Goal: Task Accomplishment & Management: Use online tool/utility

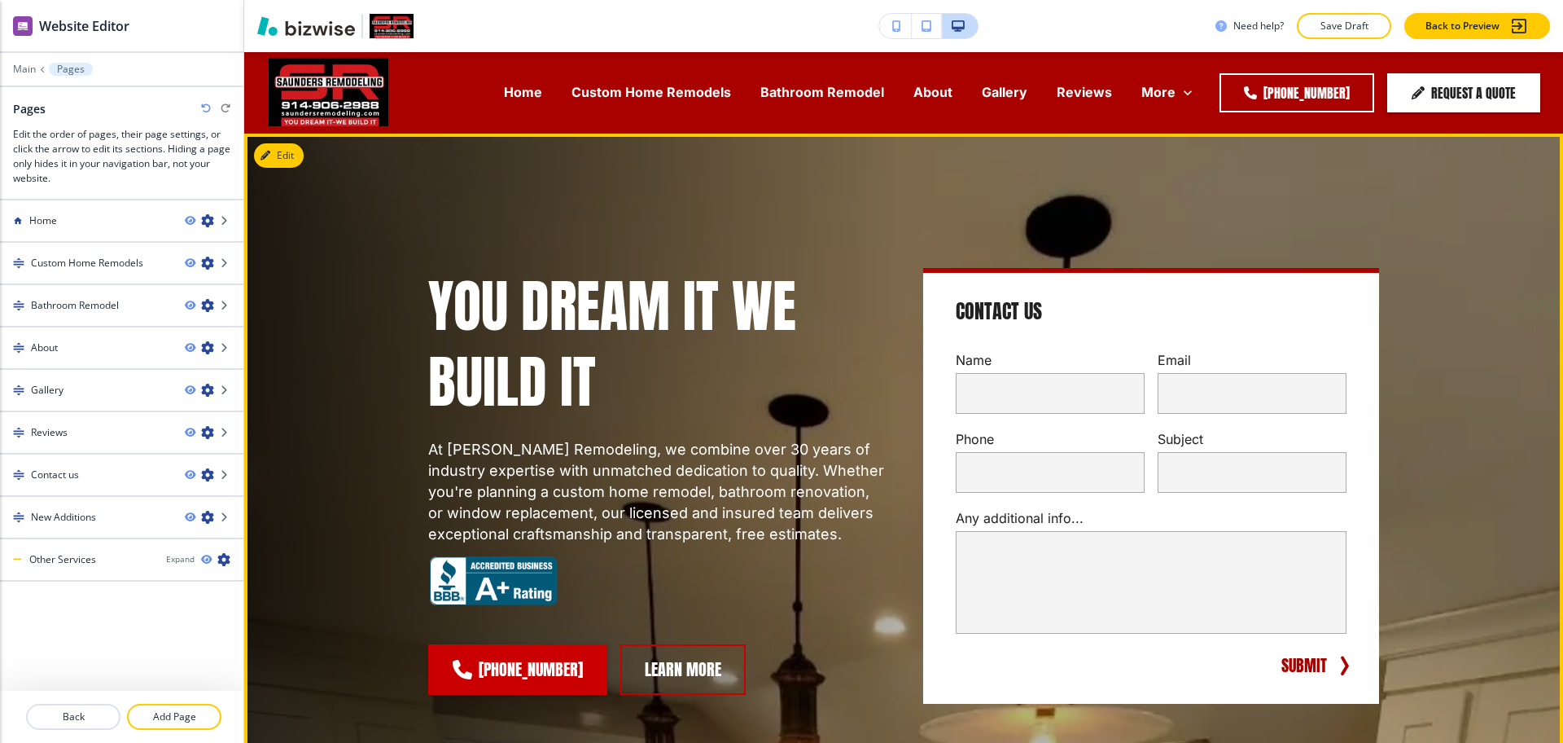
click at [1489, 221] on div "You Dream it We Build it At Saunders Remodeling, we combine over 30 years of in…" at bounding box center [903, 486] width 1319 height 704
click at [790, 280] on h1 "You Dream it We Build it" at bounding box center [656, 343] width 456 height 151
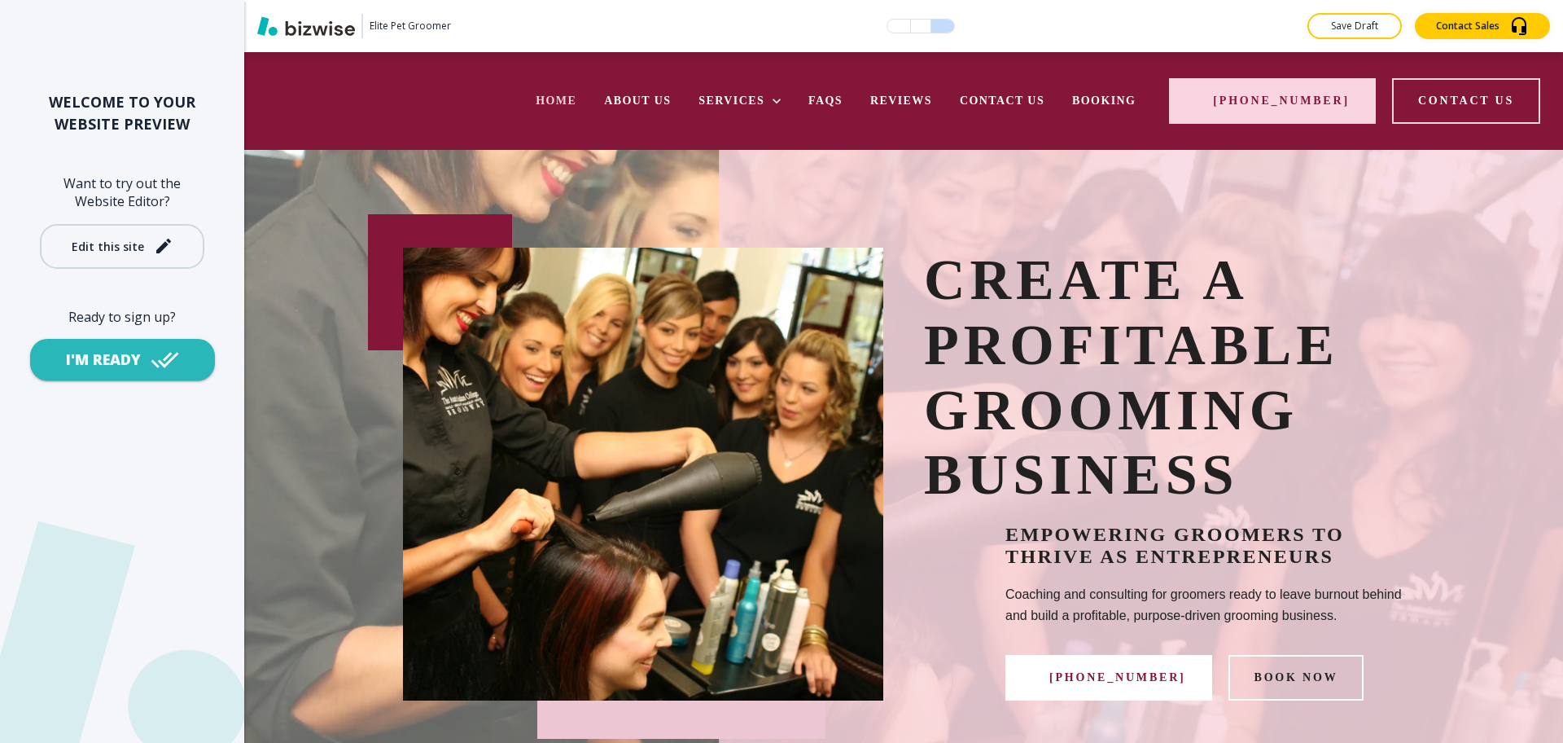
click at [112, 248] on div "Edit this site" at bounding box center [108, 246] width 72 height 12
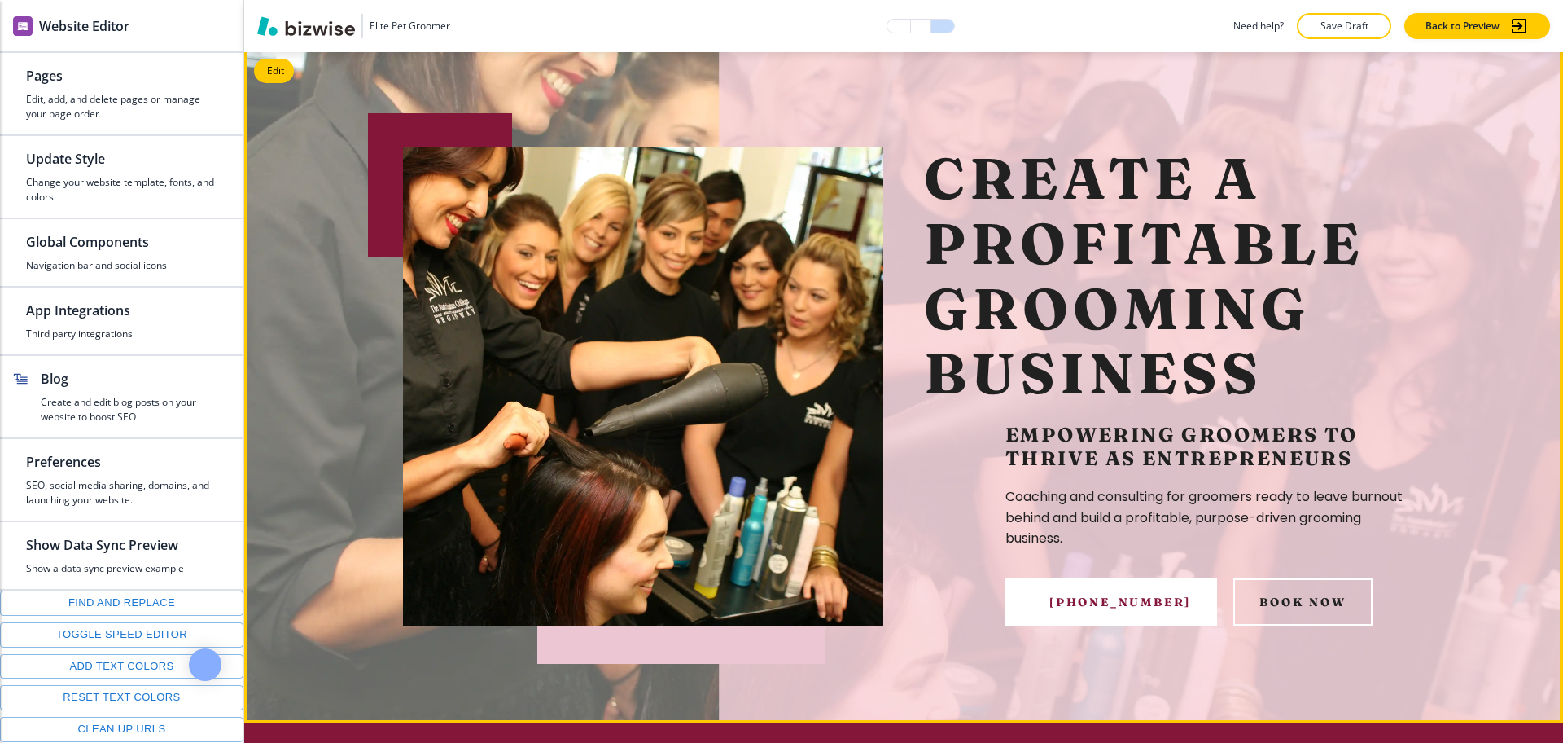
scroll to position [100, 0]
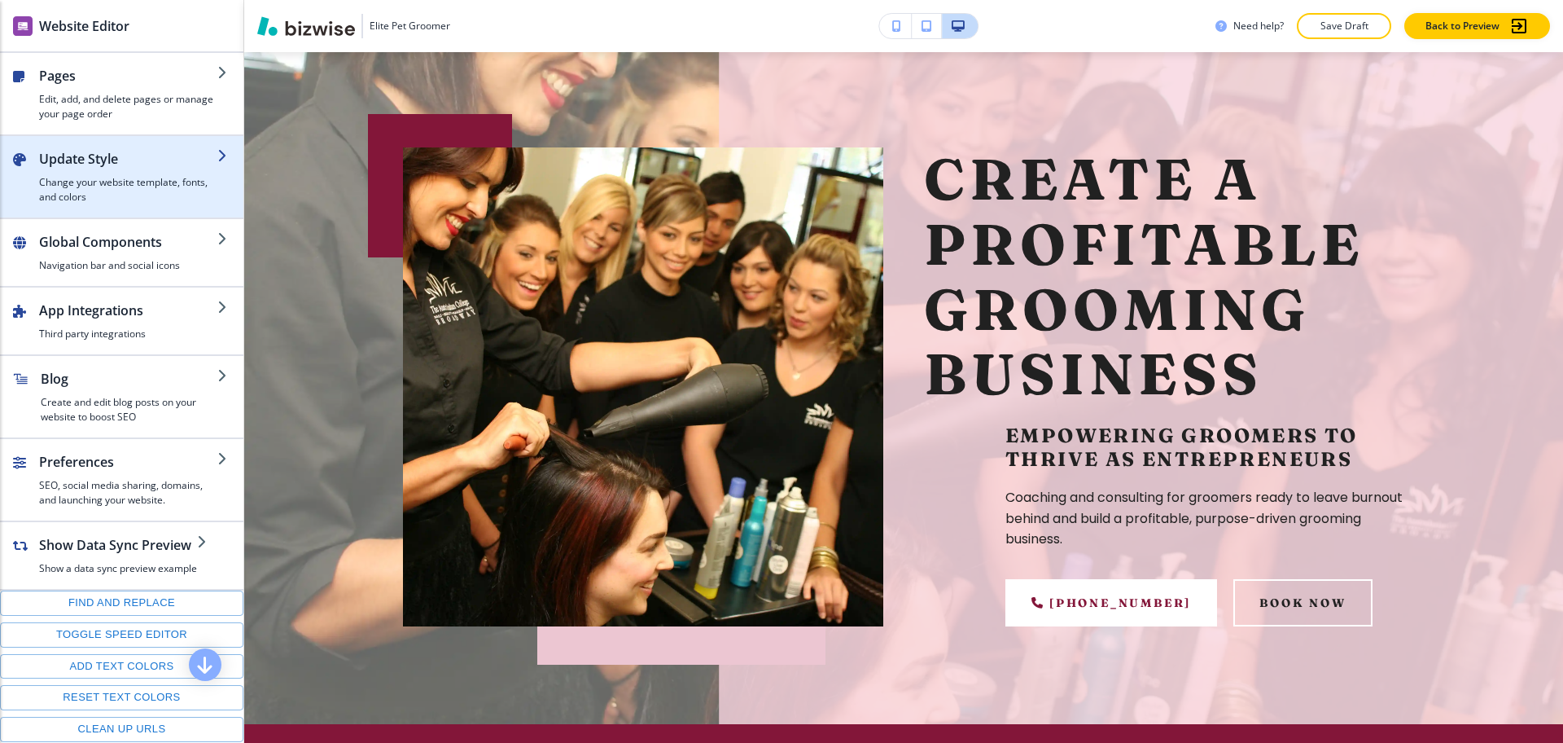
click at [137, 153] on h2 "Update Style" at bounding box center [128, 159] width 178 height 20
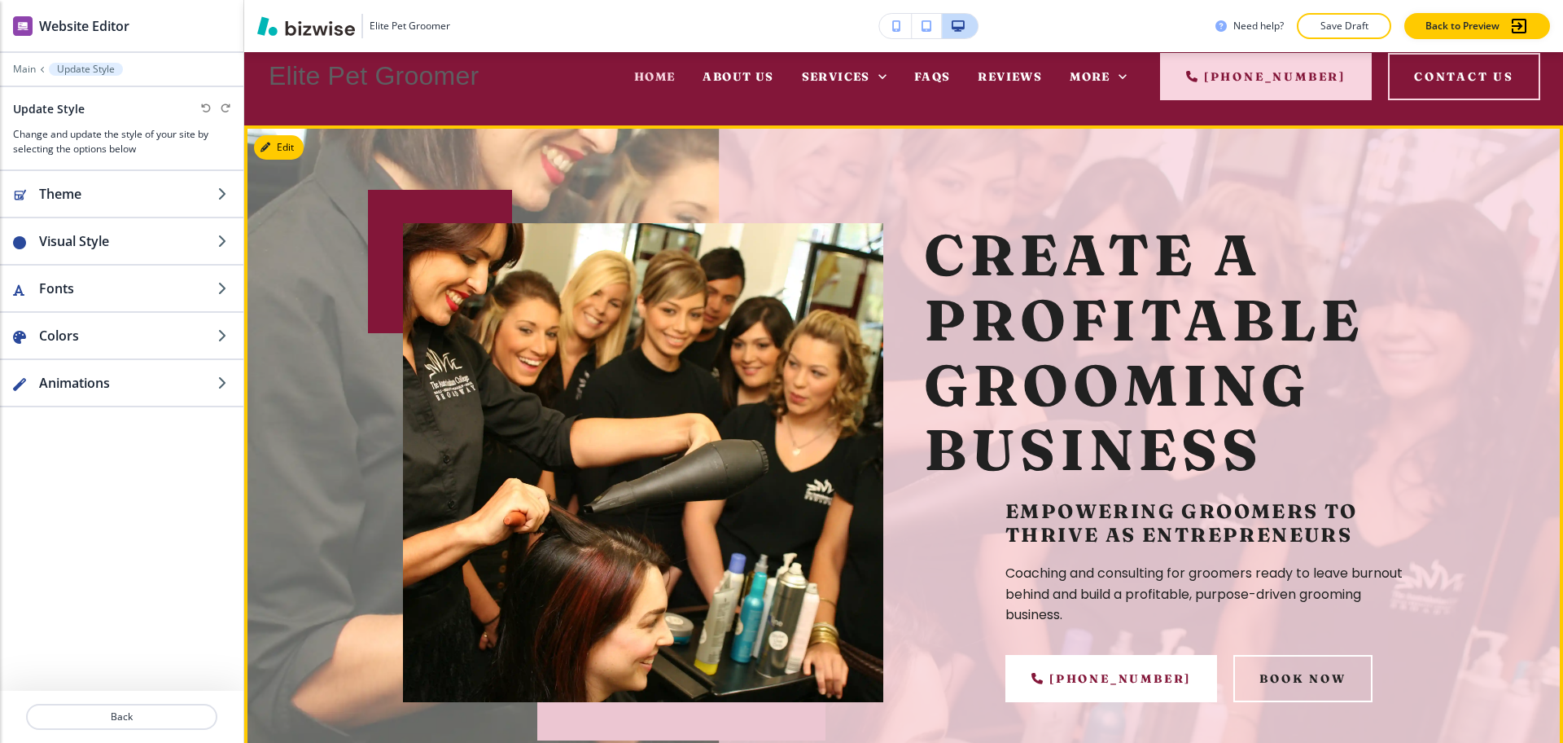
scroll to position [0, 0]
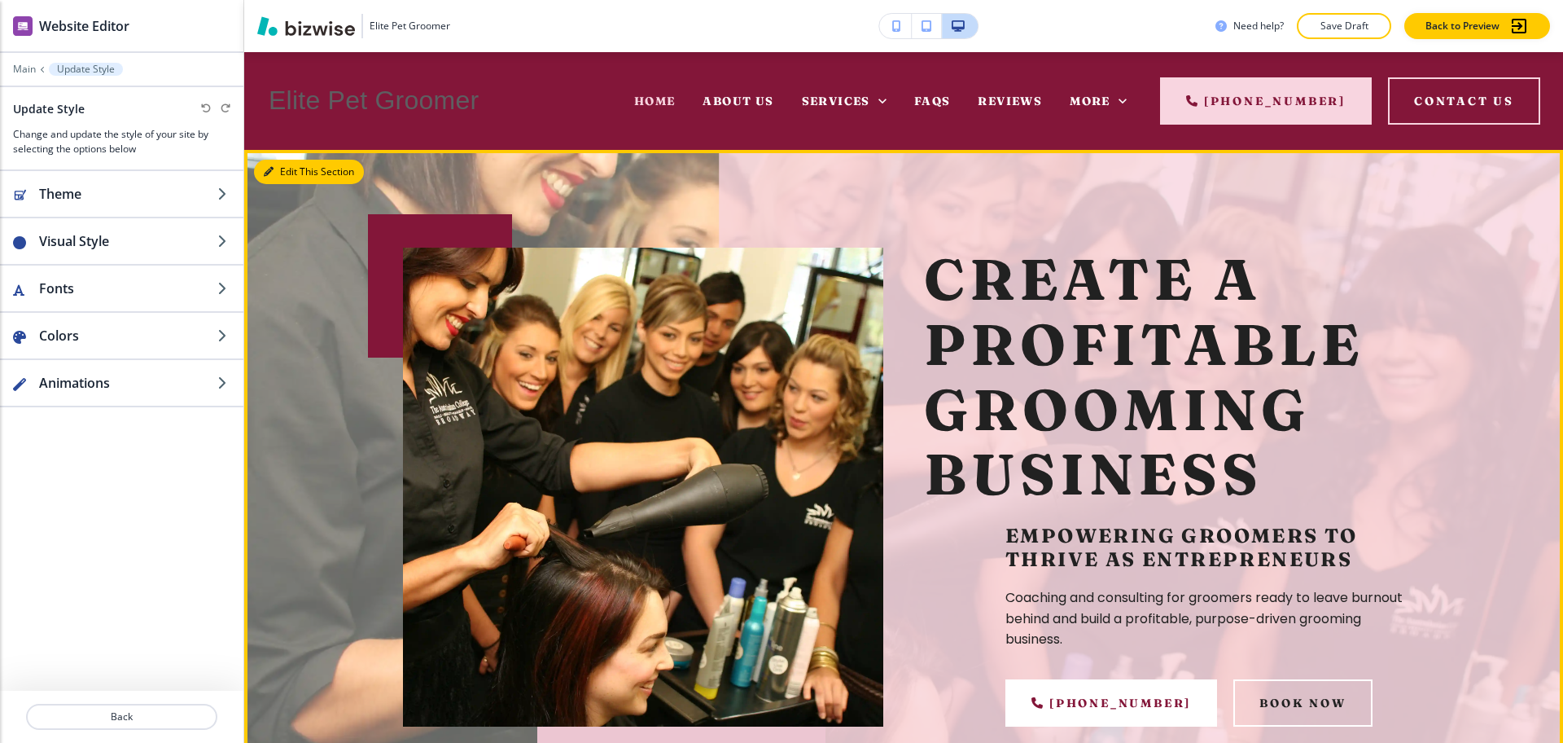
click at [283, 173] on button "Edit This Section" at bounding box center [309, 172] width 110 height 24
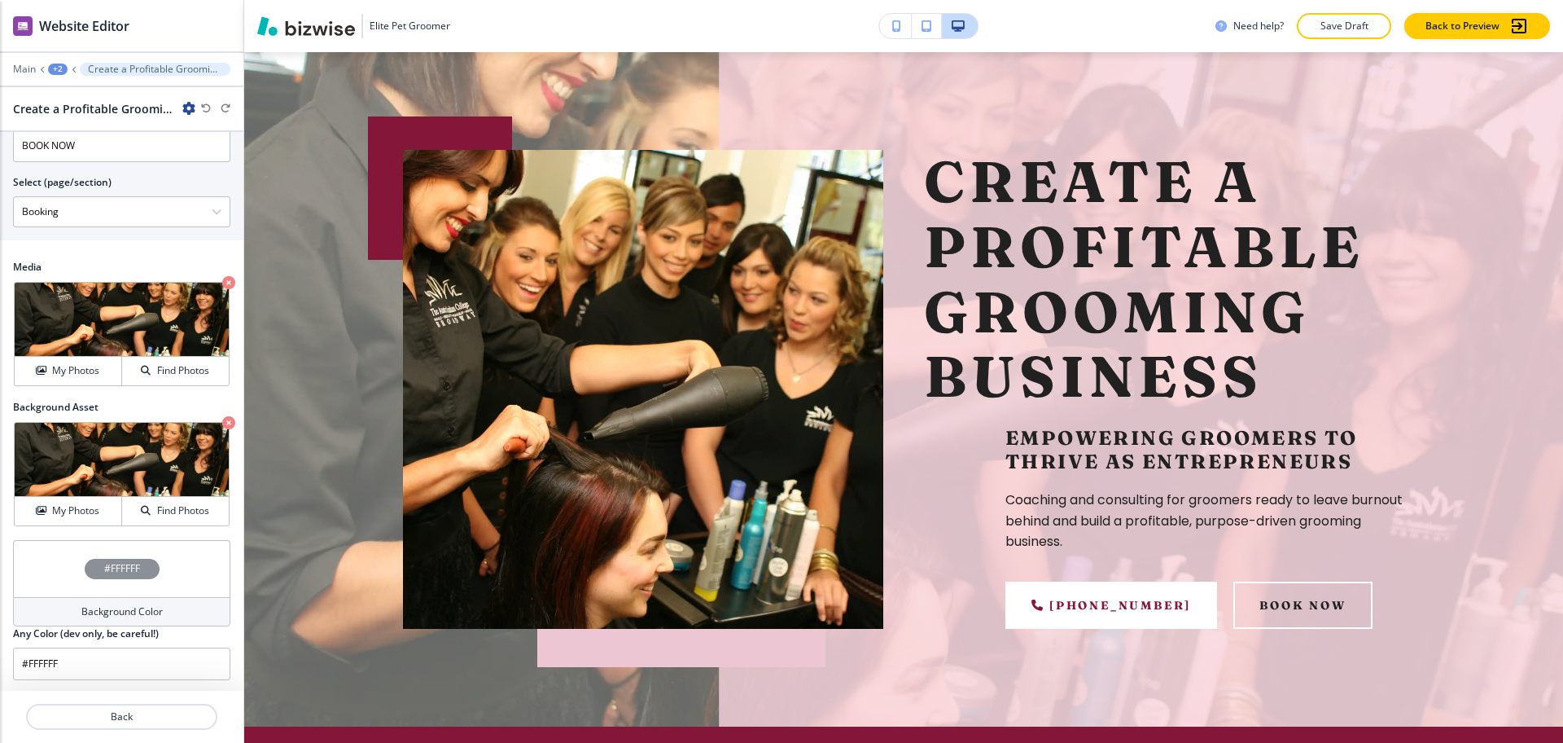
scroll to position [827, 0]
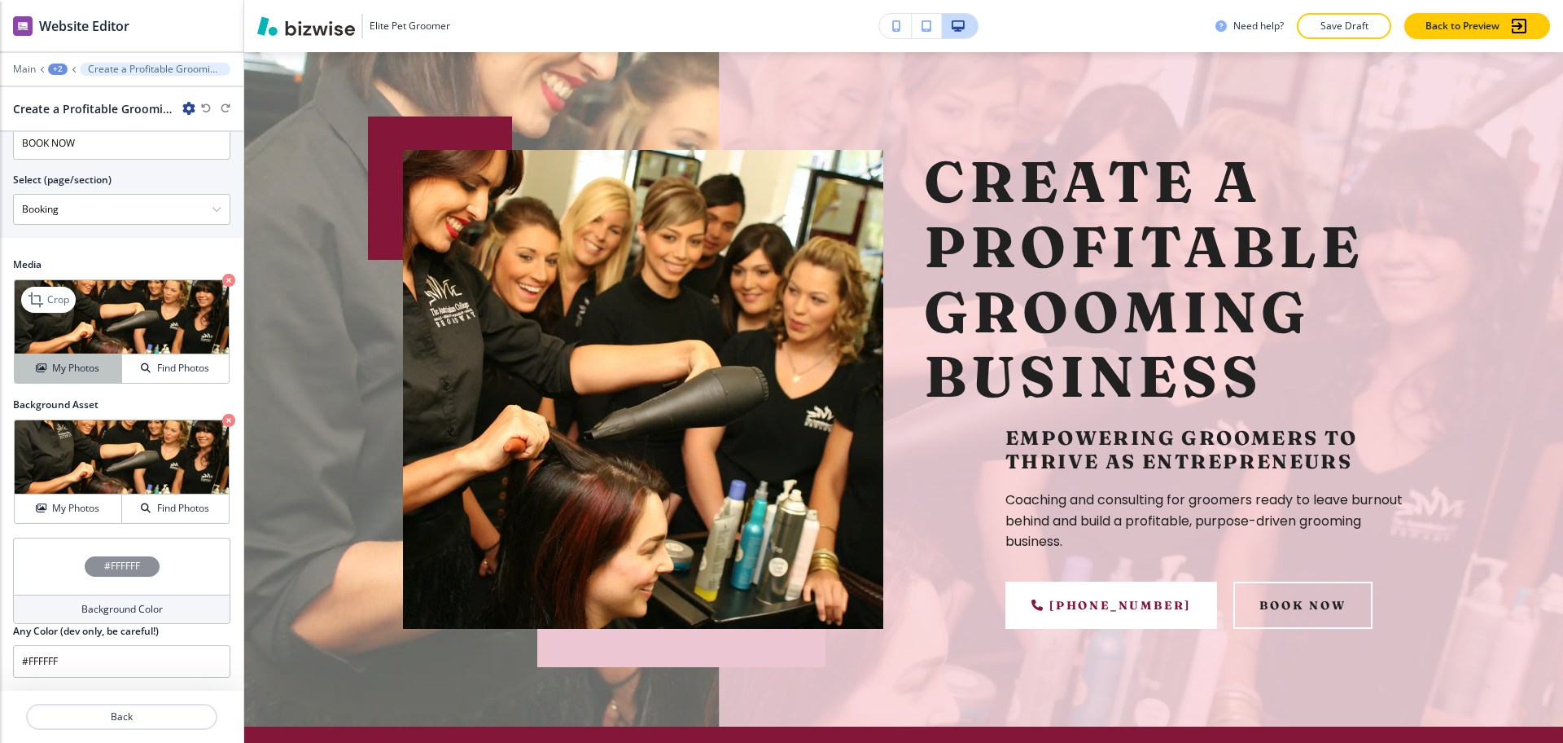
click at [66, 359] on button "My Photos" at bounding box center [68, 368] width 107 height 28
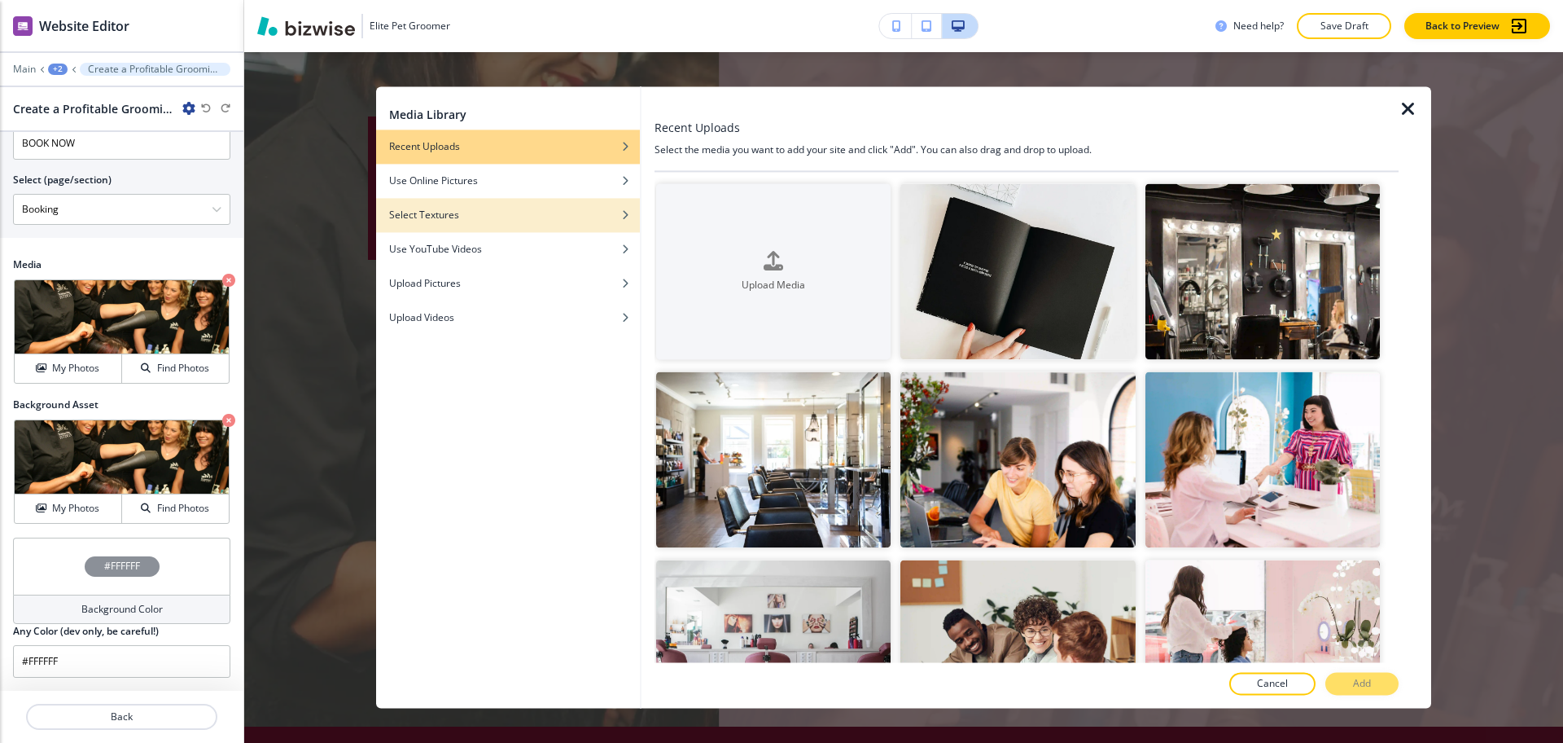
click at [458, 182] on h4 "Use Online Pictures" at bounding box center [433, 180] width 89 height 15
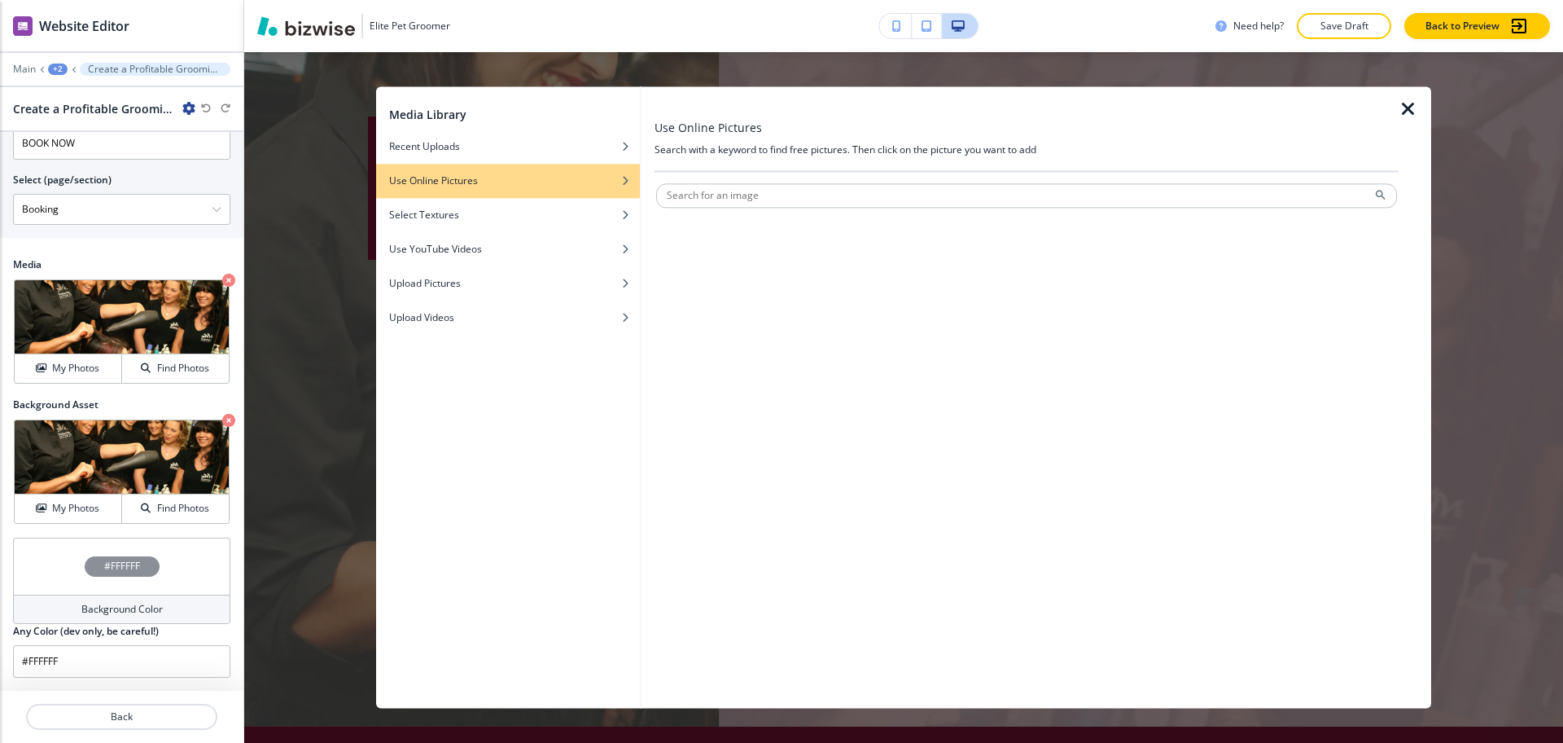
click at [1409, 111] on icon "button" at bounding box center [1409, 109] width 20 height 20
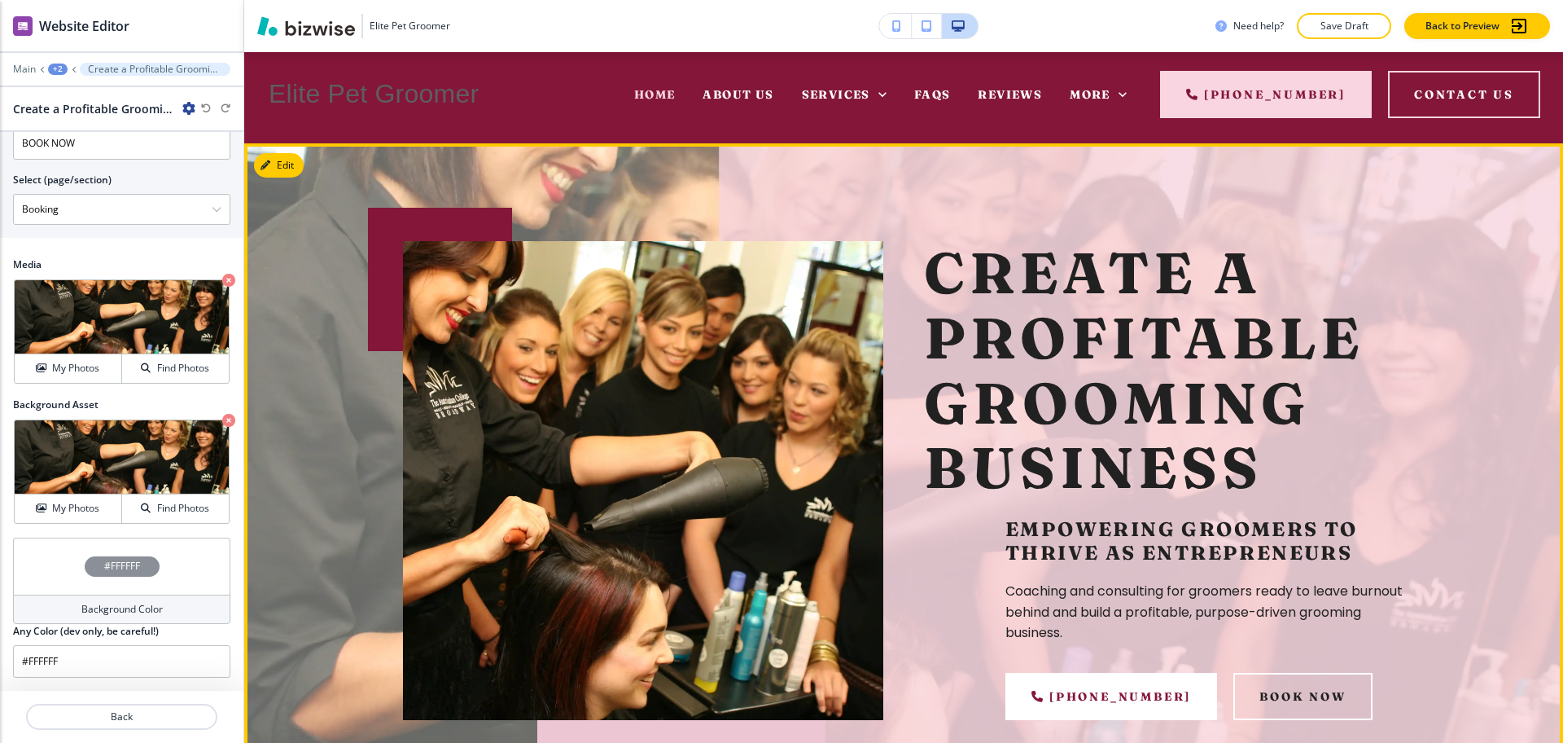
scroll to position [0, 0]
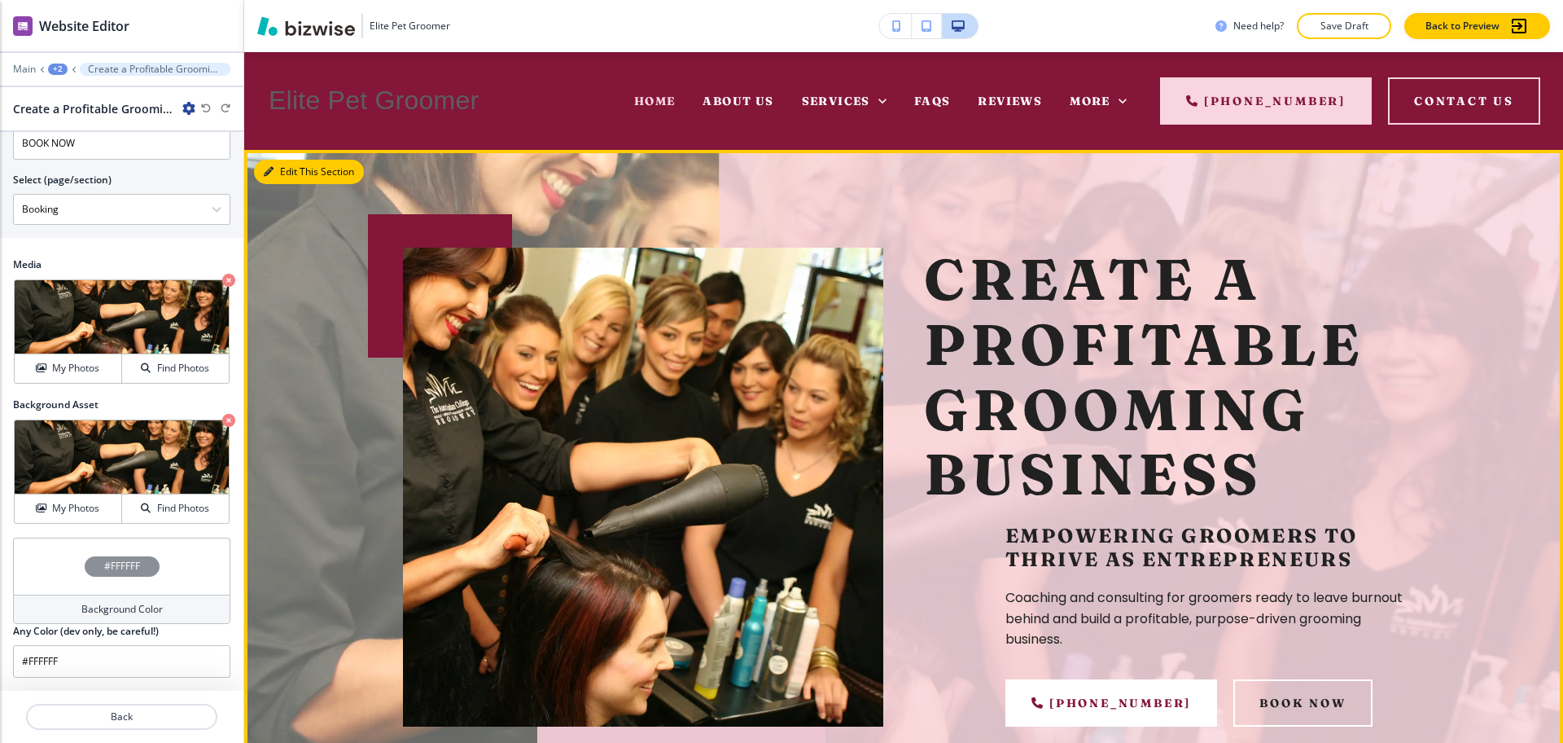
click at [271, 167] on icon "button" at bounding box center [269, 172] width 10 height 10
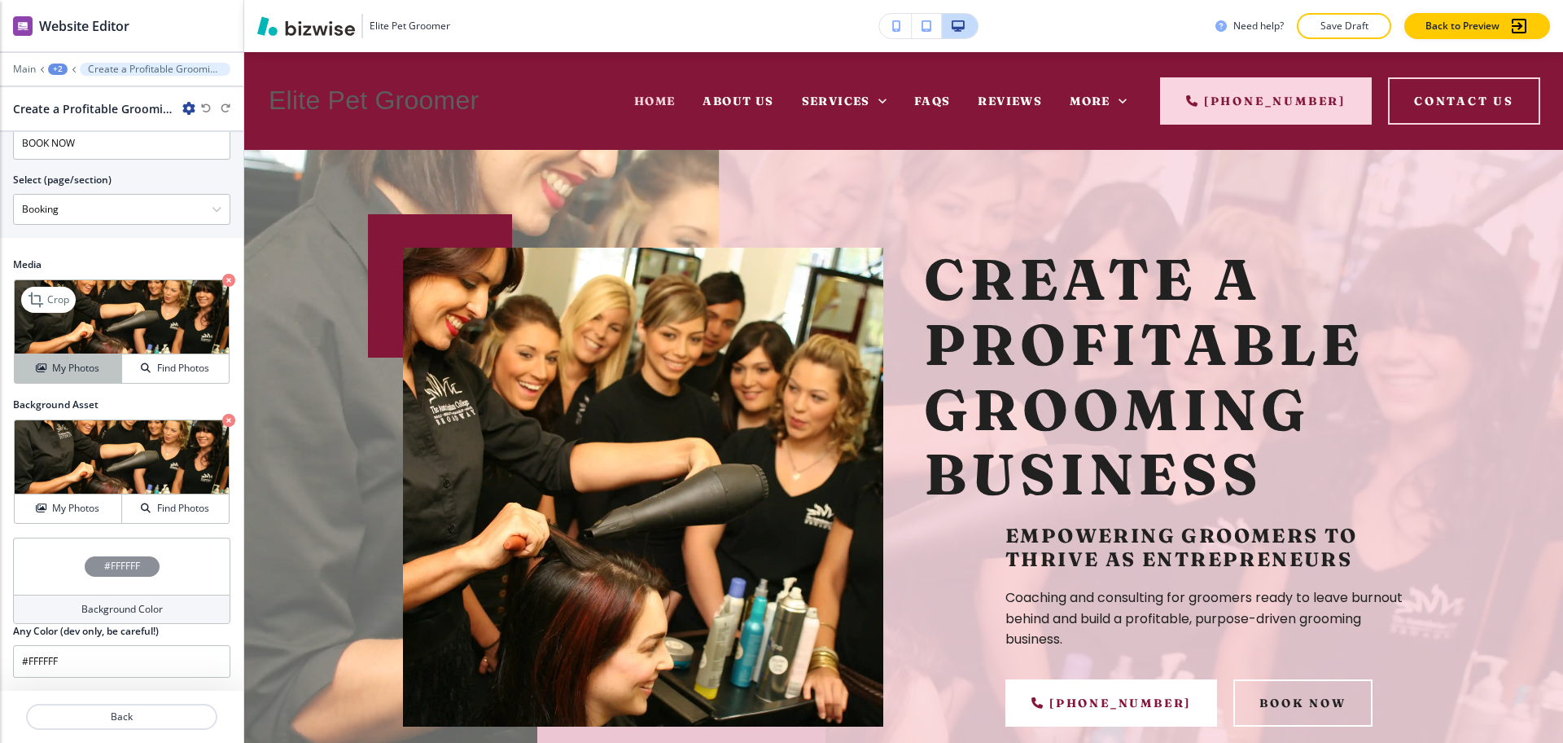
click at [68, 367] on h4 "My Photos" at bounding box center [75, 368] width 47 height 15
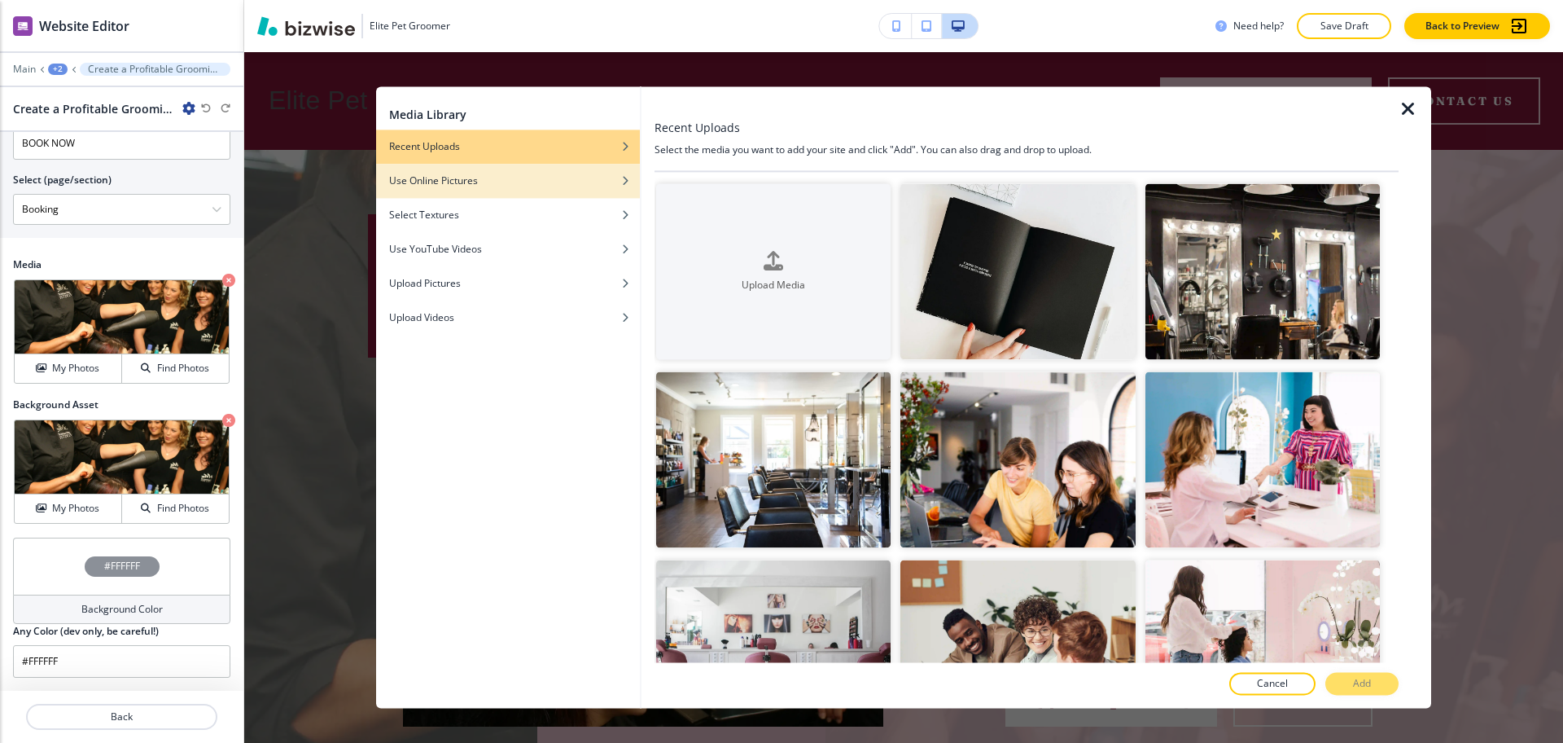
click at [509, 174] on div "Use Online Pictures" at bounding box center [508, 180] width 264 height 15
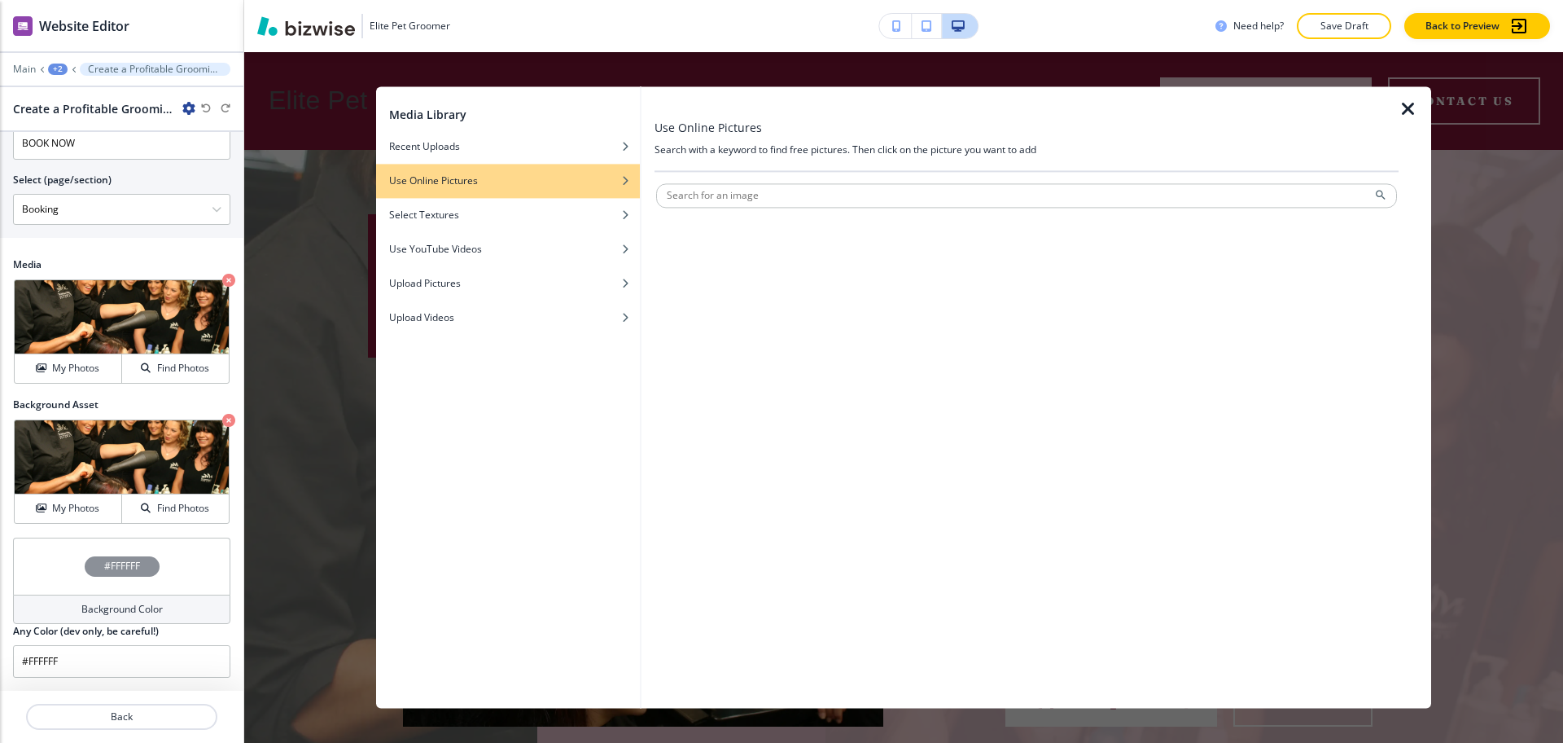
click at [441, 177] on h4 "Use Online Pictures" at bounding box center [433, 180] width 89 height 15
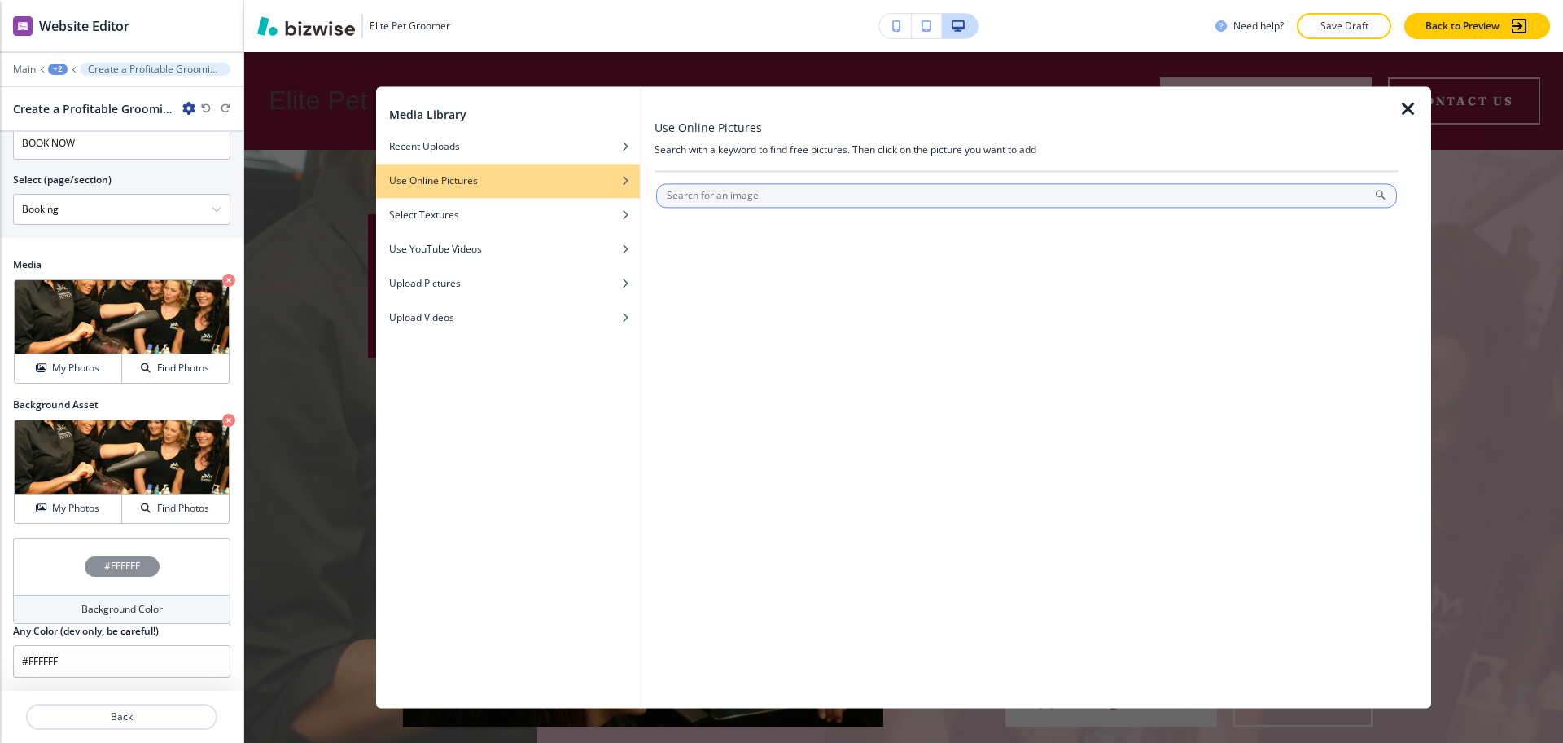
click at [729, 199] on input "text" at bounding box center [1026, 195] width 741 height 24
paste input "pet groomer"
type input "pet groomer"
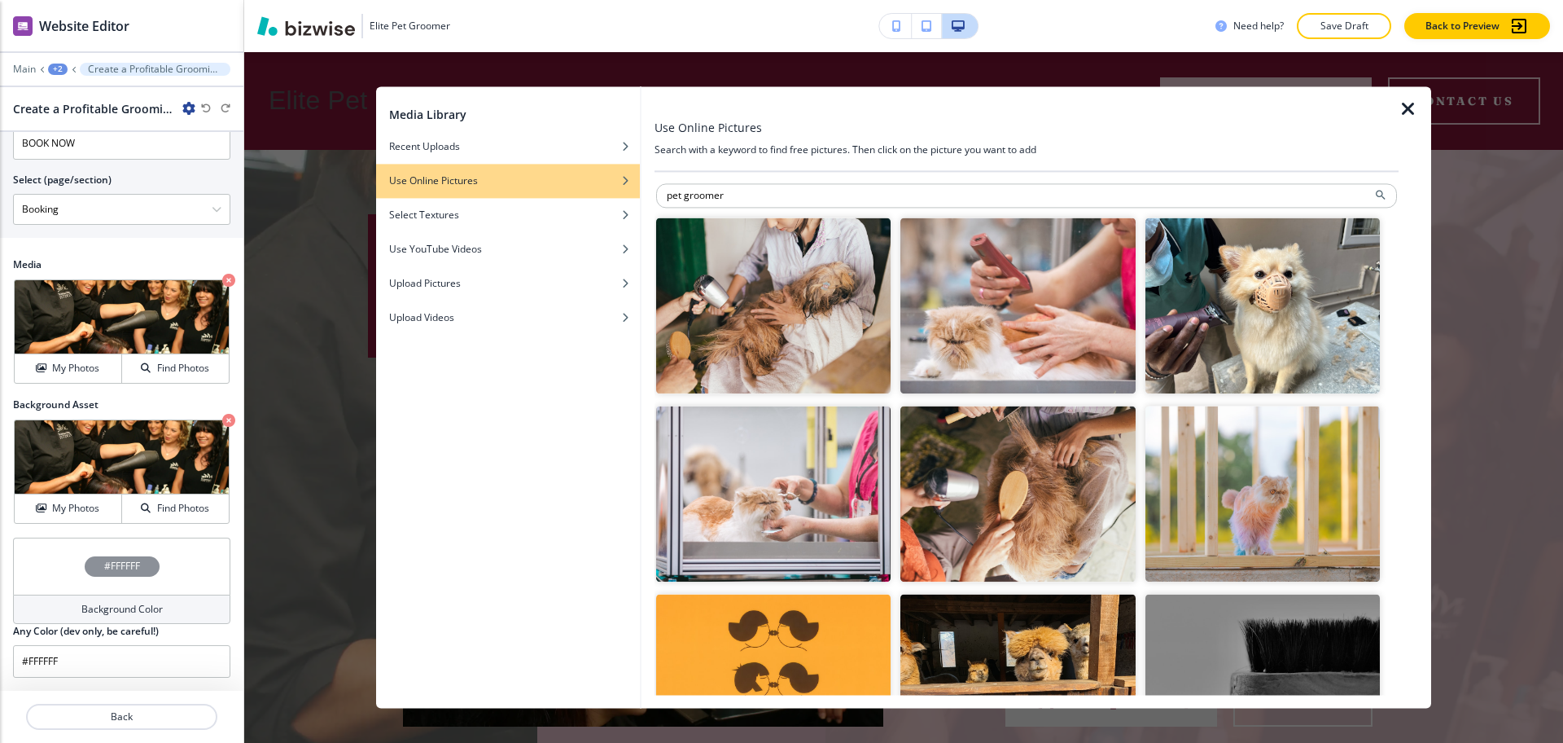
click at [1019, 298] on img "button" at bounding box center [1017, 305] width 234 height 176
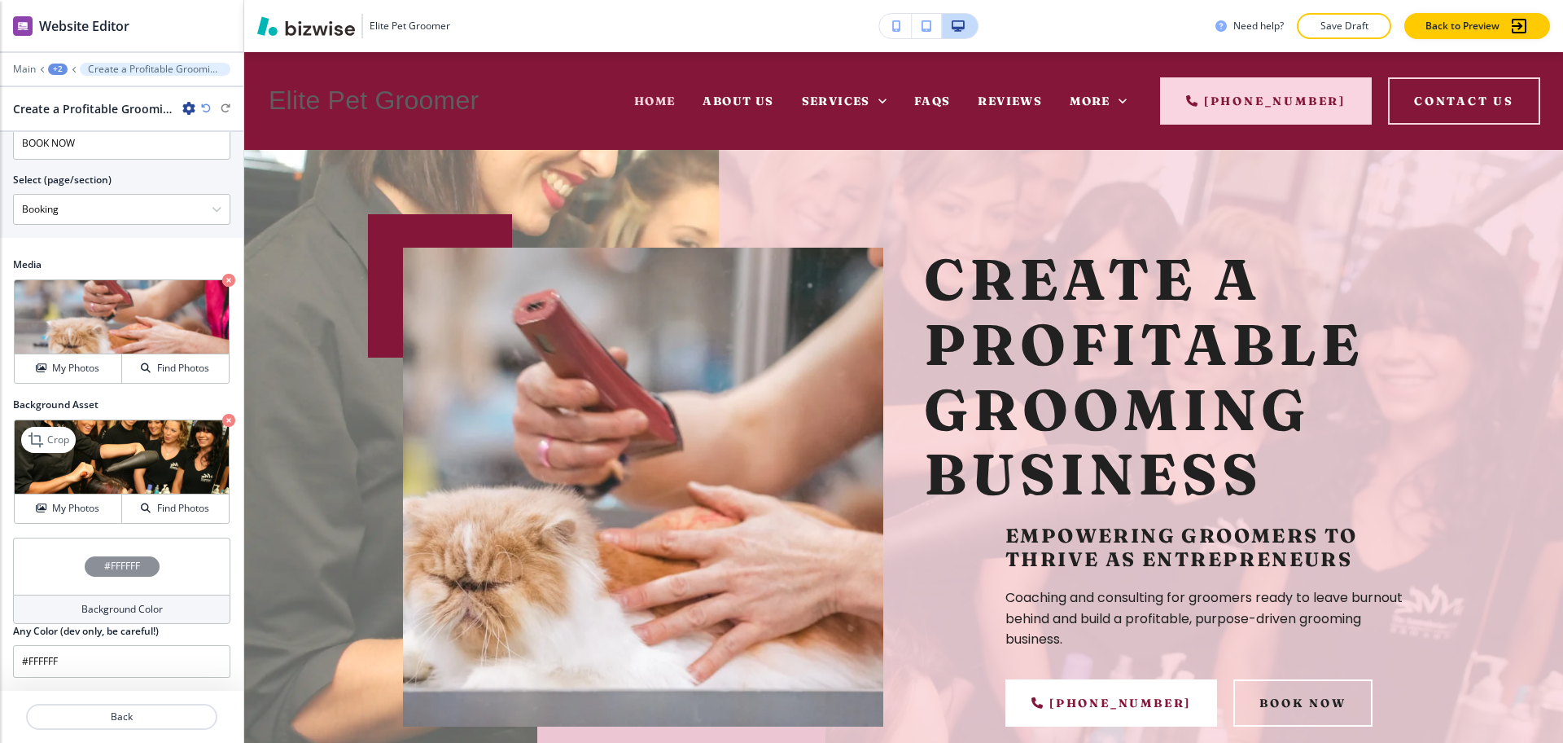
drag, startPoint x: 83, startPoint y: 497, endPoint x: 208, endPoint y: 448, distance: 134.1
click at [81, 498] on button "My Photos" at bounding box center [68, 508] width 107 height 28
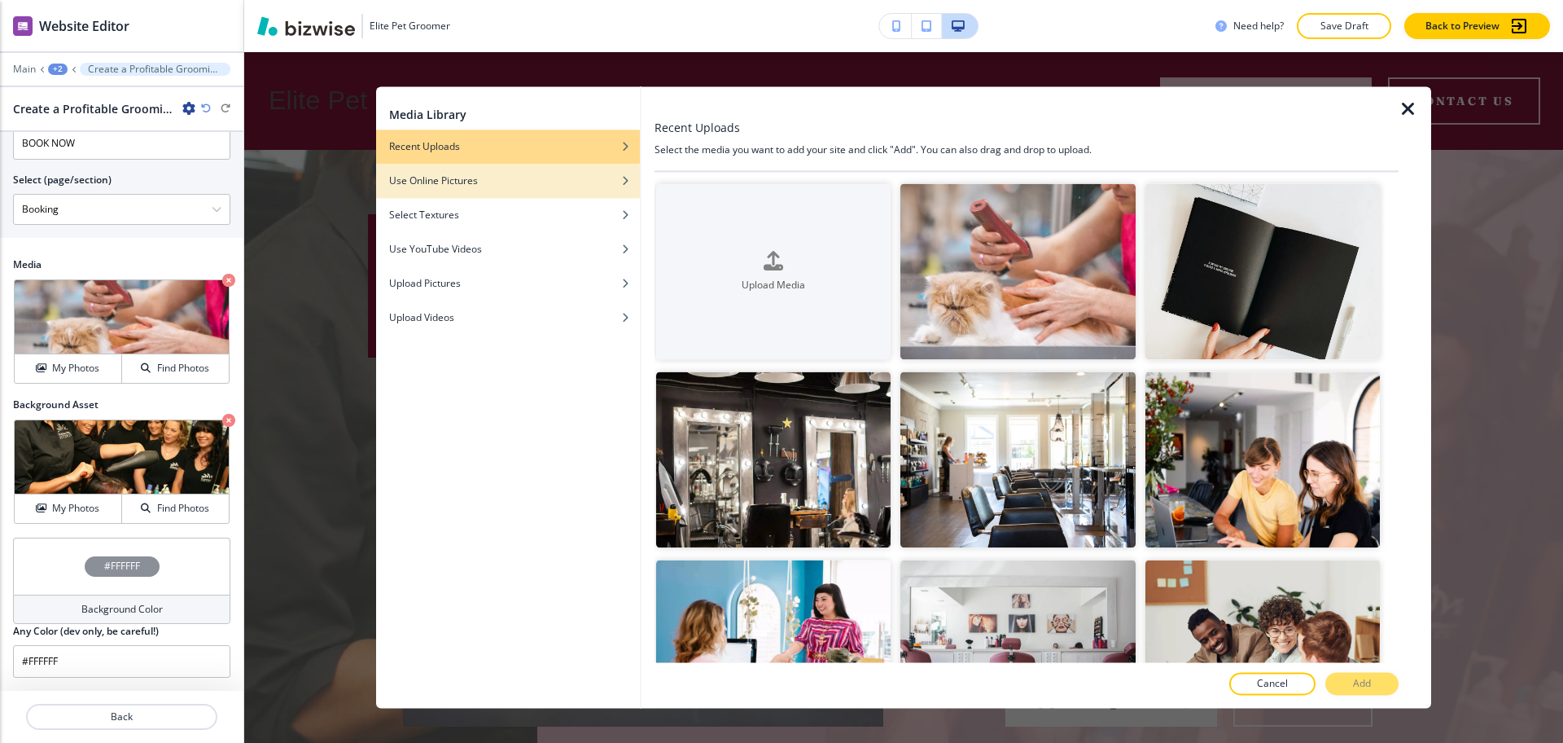
click at [524, 178] on div "Use Online Pictures" at bounding box center [508, 180] width 264 height 15
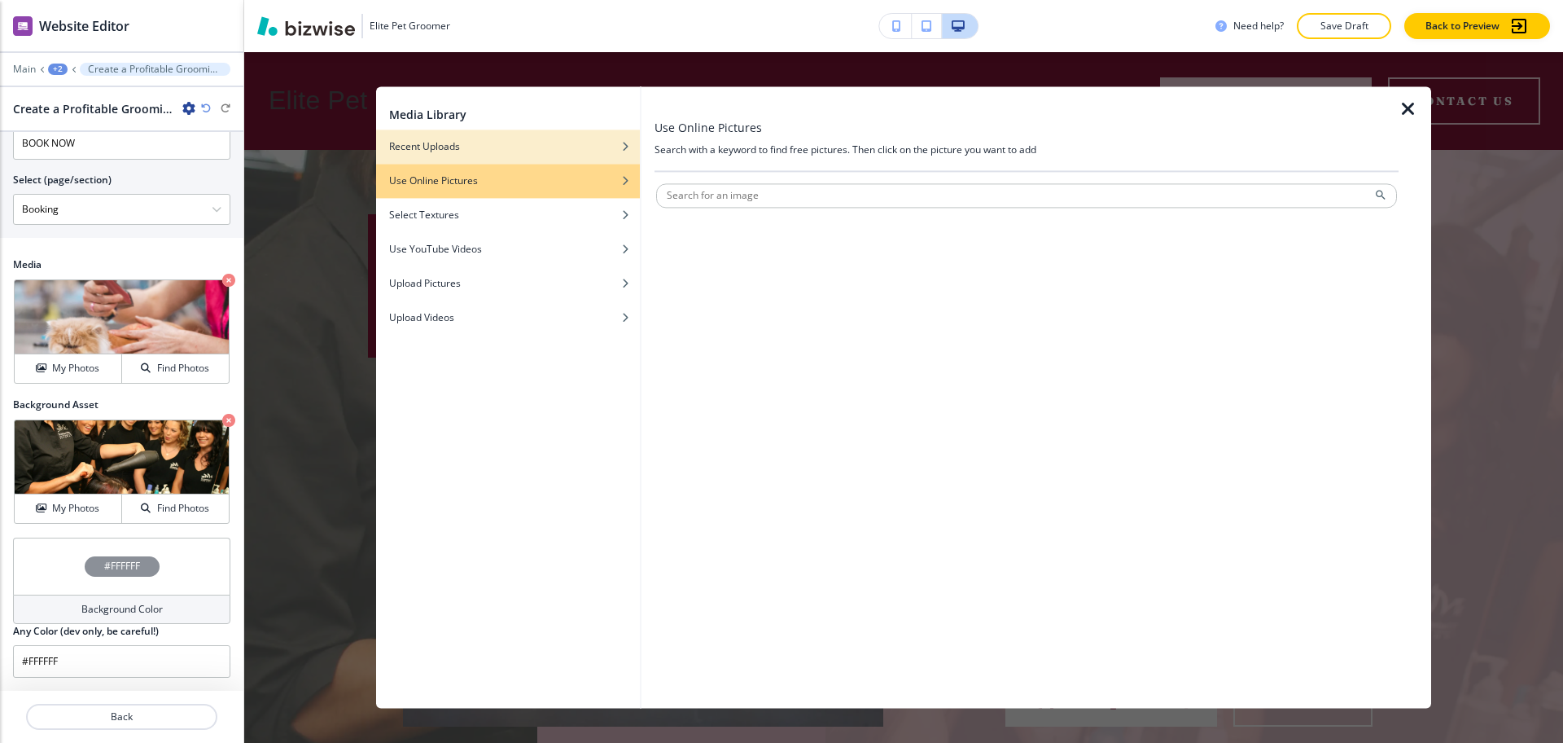
click at [455, 142] on h4 "Recent Uploads" at bounding box center [424, 146] width 71 height 15
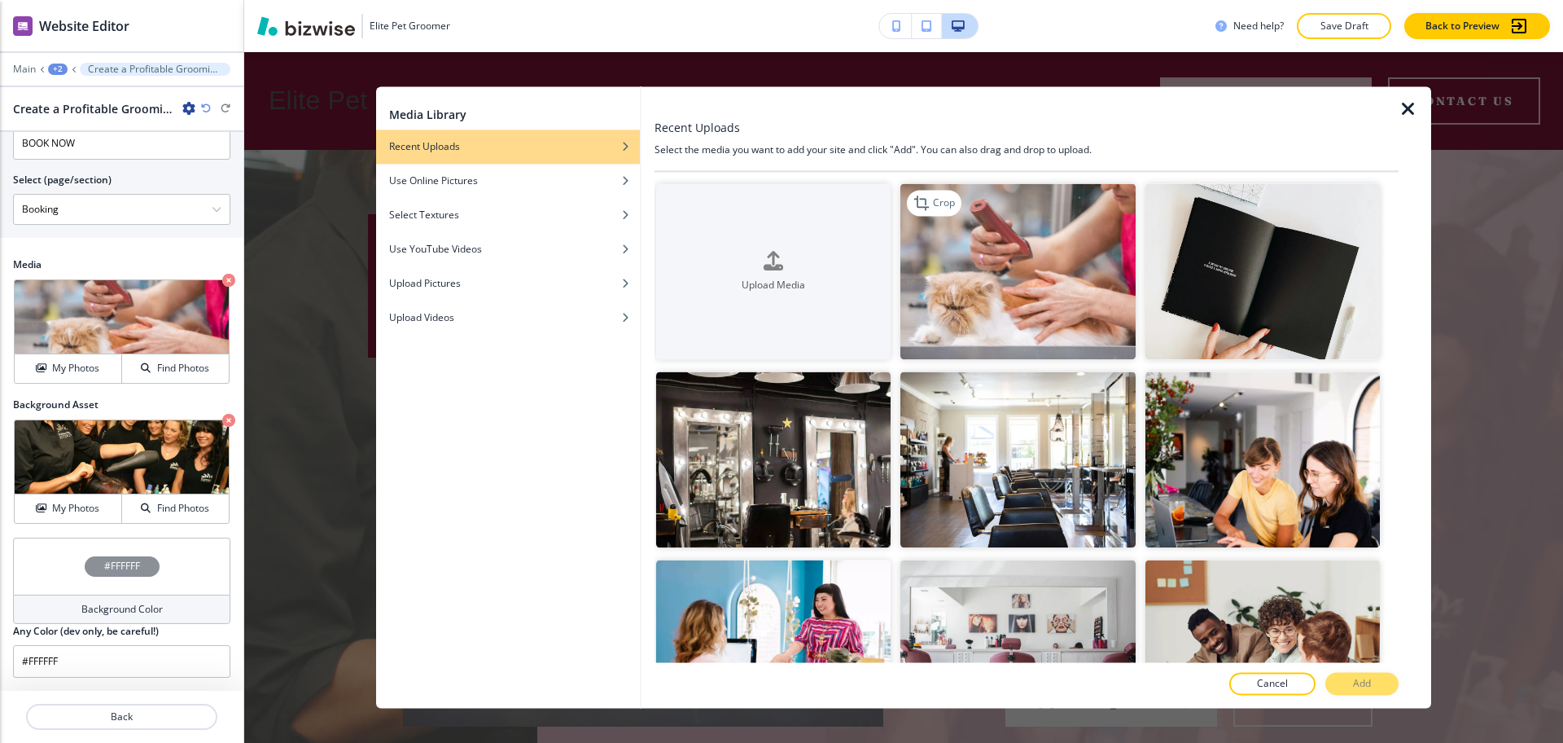
drag, startPoint x: 1036, startPoint y: 266, endPoint x: 1045, endPoint y: 268, distance: 9.9
click at [1036, 267] on img "button" at bounding box center [1017, 271] width 234 height 176
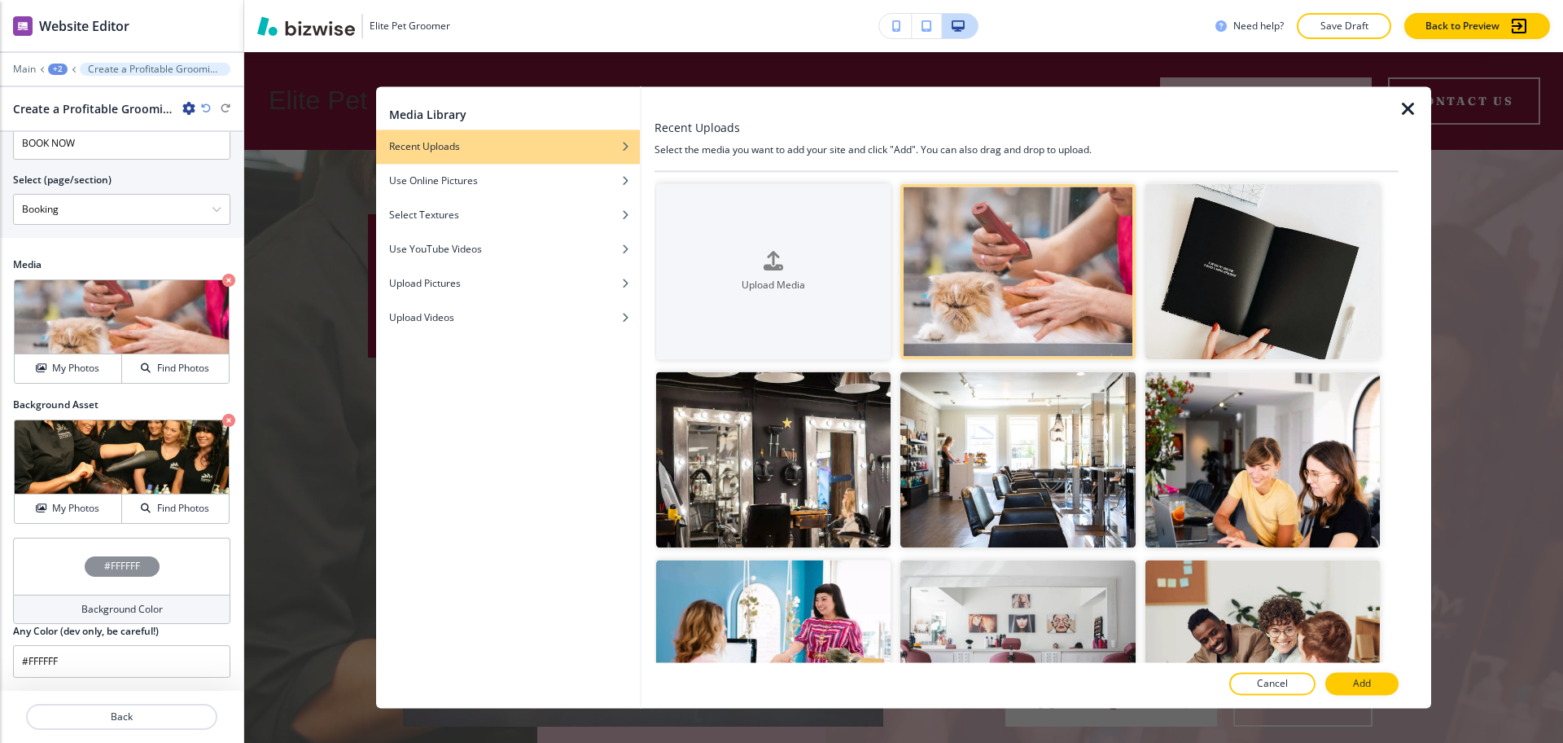
click at [1357, 681] on button "Add" at bounding box center [1361, 684] width 73 height 23
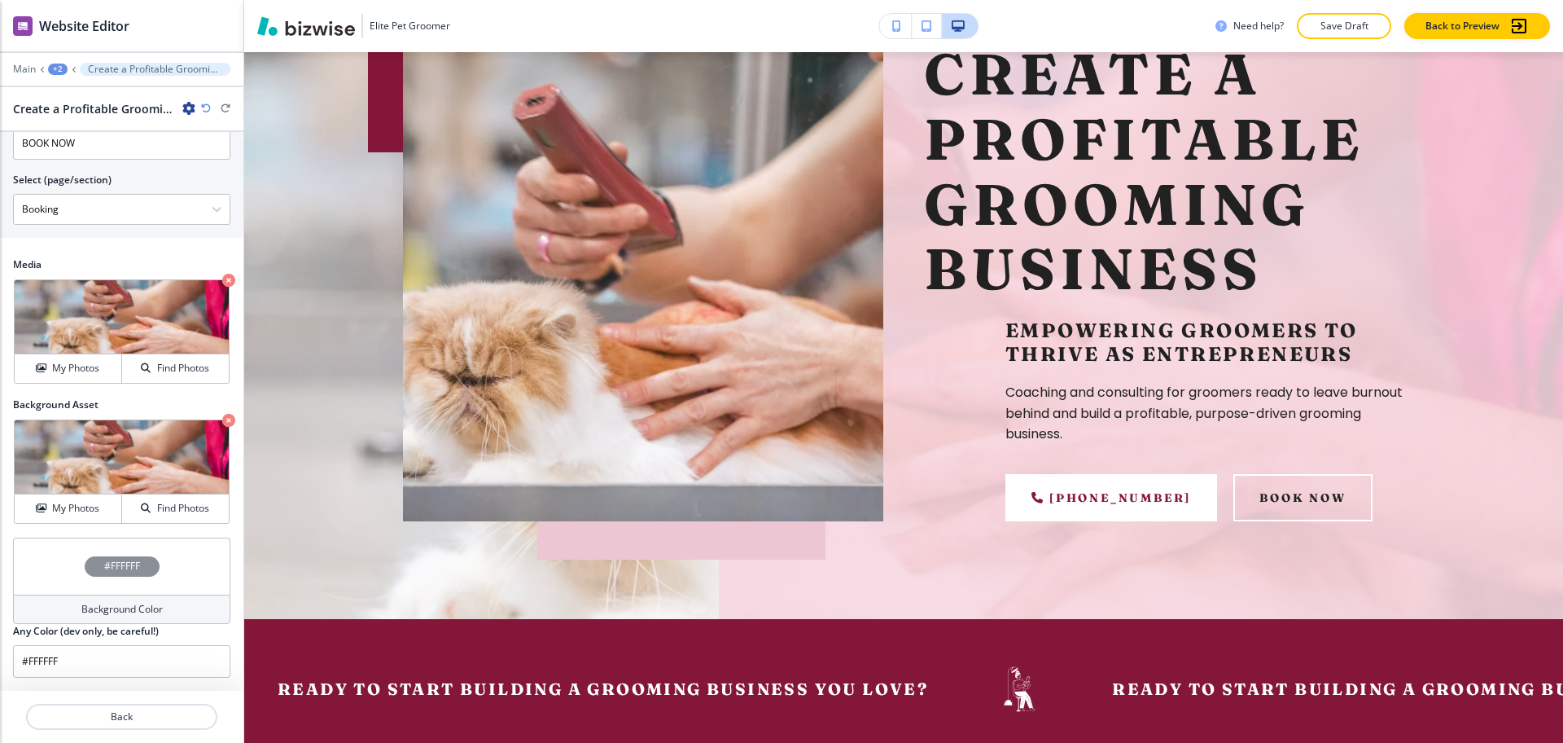
scroll to position [207, 0]
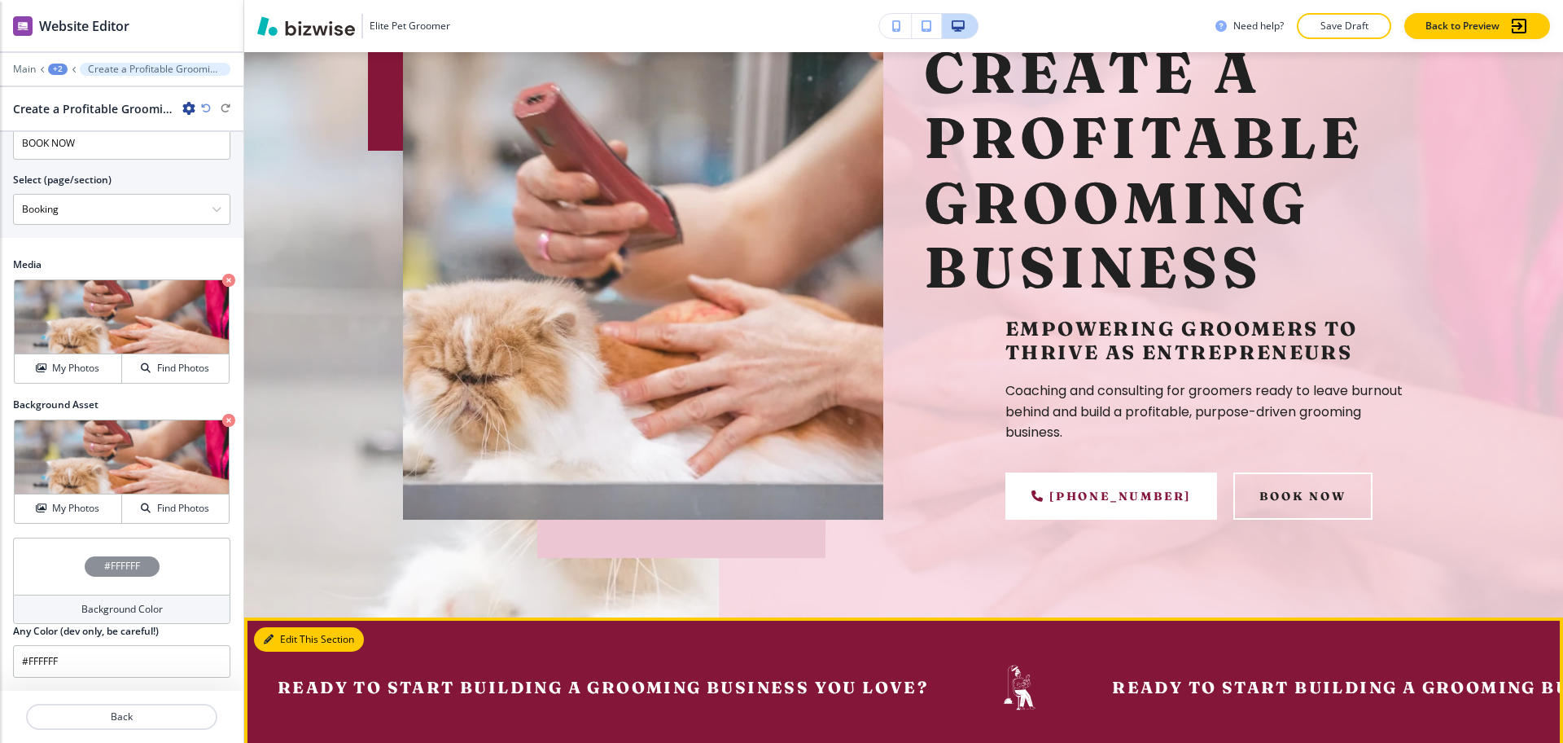
click at [276, 642] on button "Edit This Section" at bounding box center [309, 639] width 110 height 24
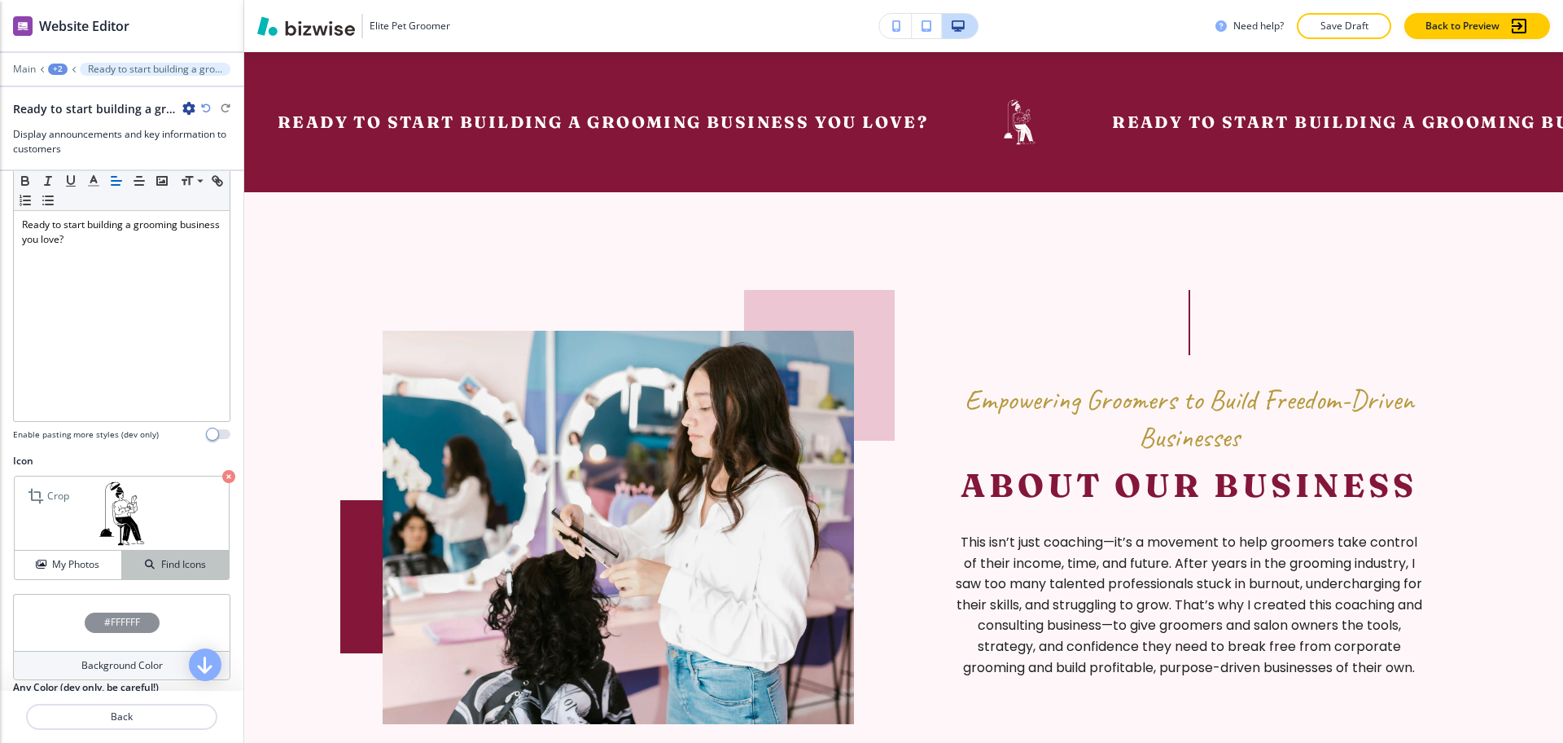
scroll to position [93, 0]
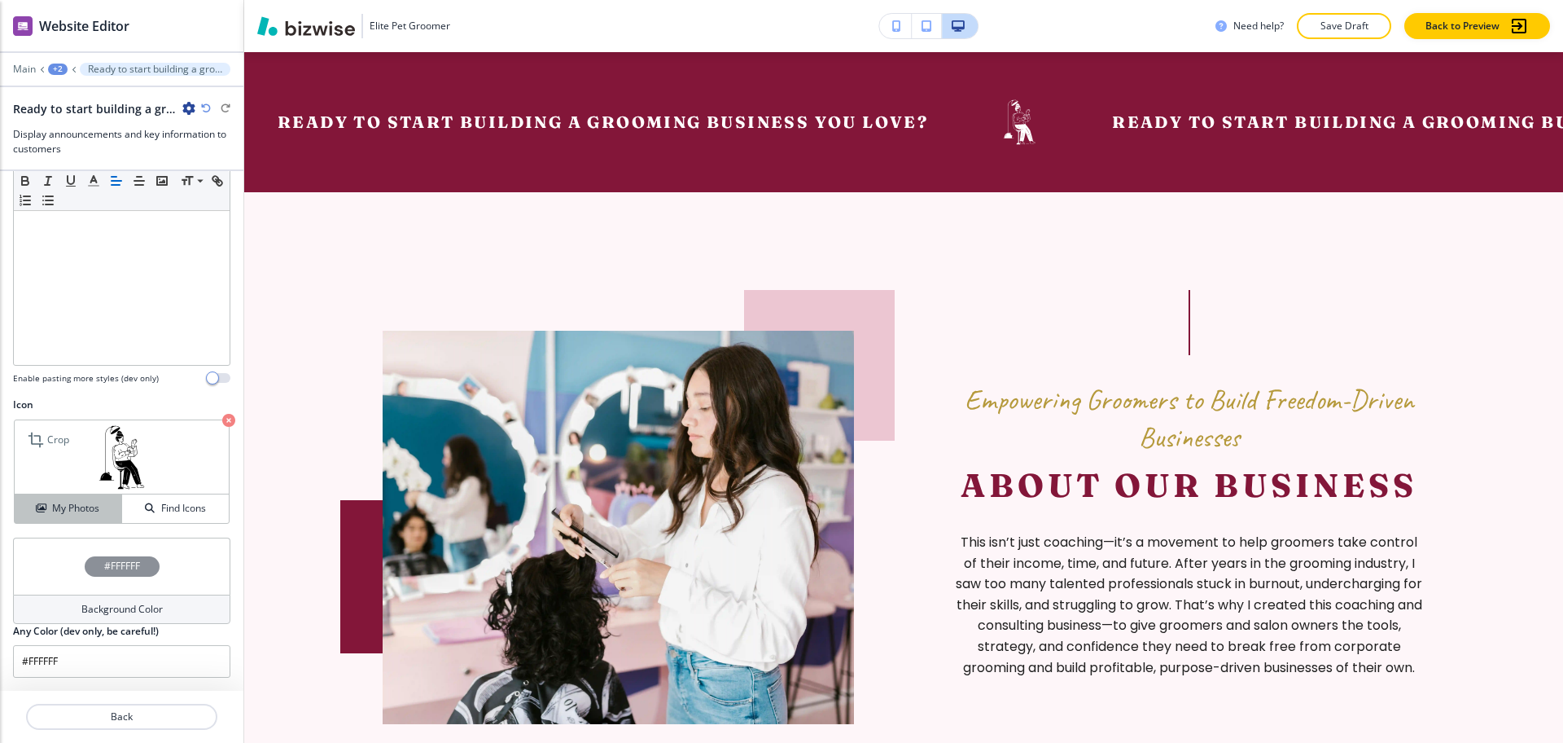
click at [64, 502] on h4 "My Photos" at bounding box center [75, 508] width 47 height 15
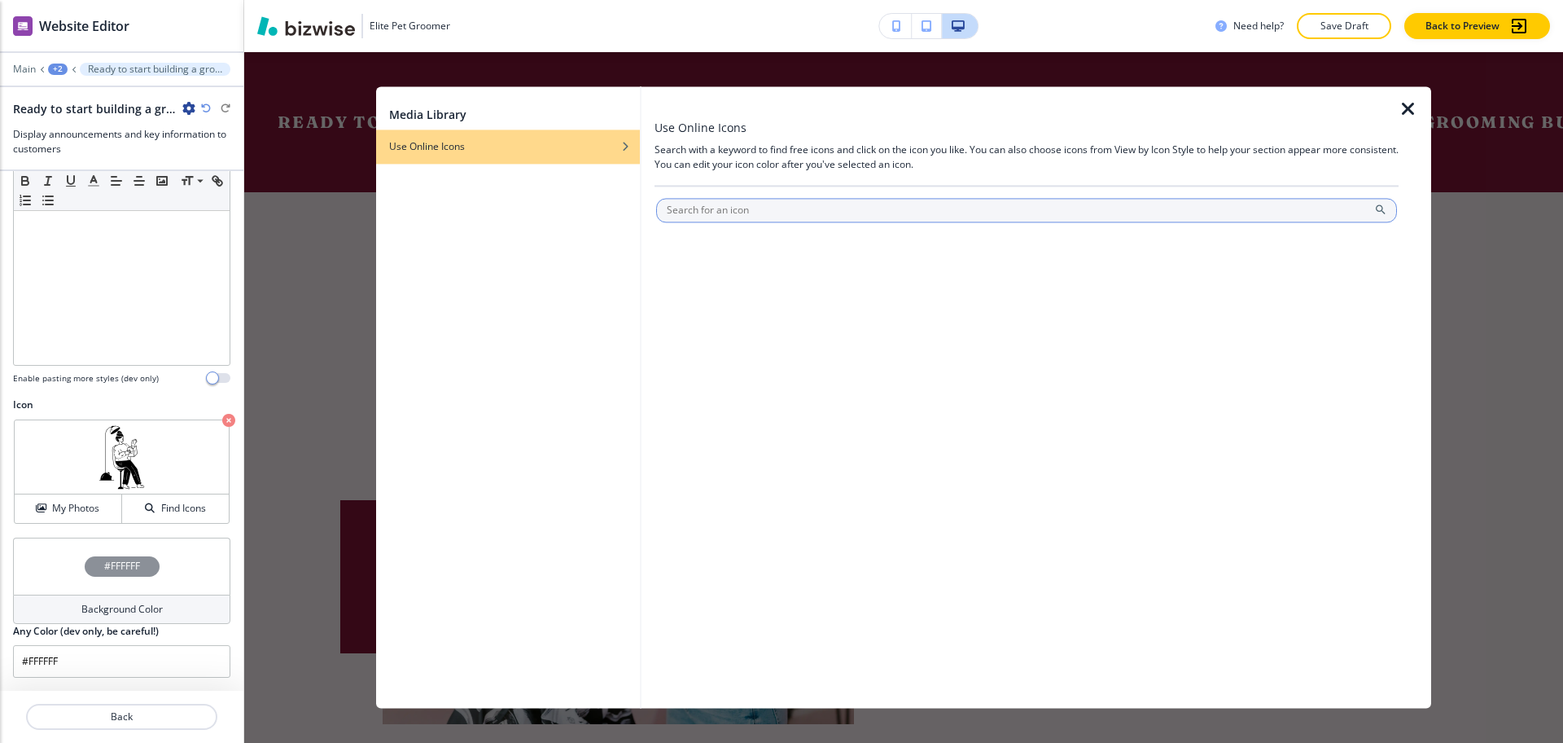
click at [690, 208] on input "text" at bounding box center [1026, 210] width 741 height 24
type input "grooming"
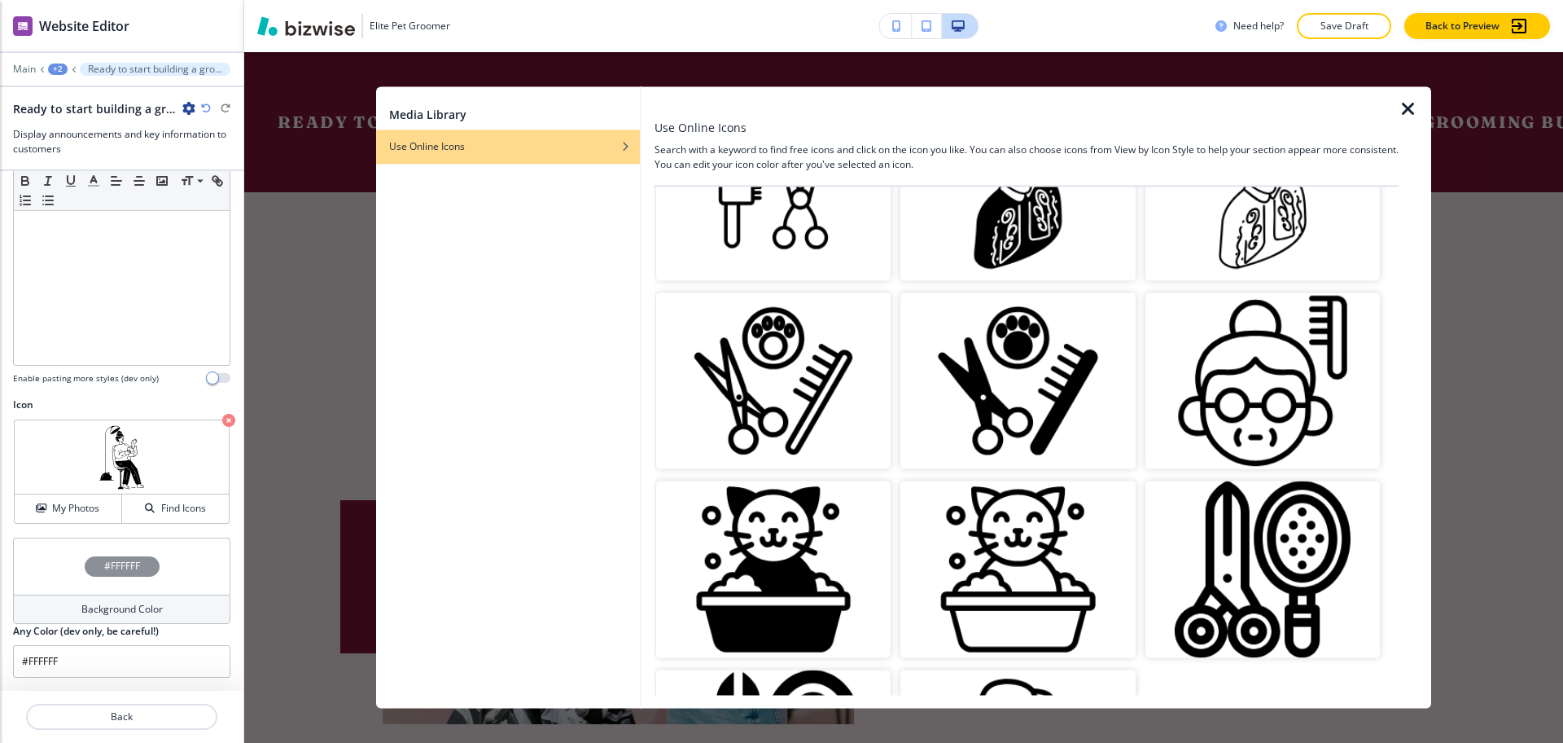
scroll to position [2574, 0]
click at [1019, 335] on img "button" at bounding box center [1017, 381] width 234 height 176
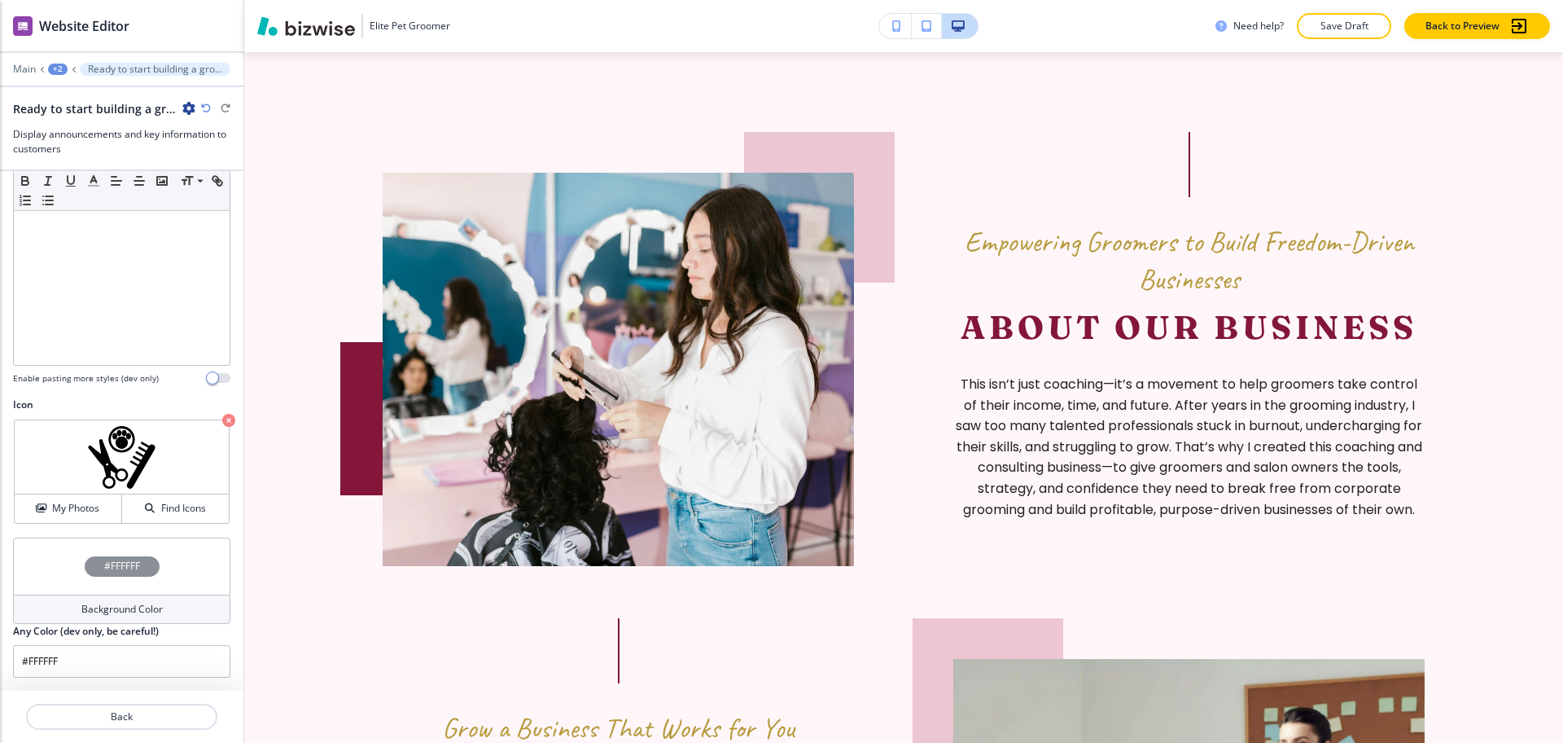
scroll to position [848, 0]
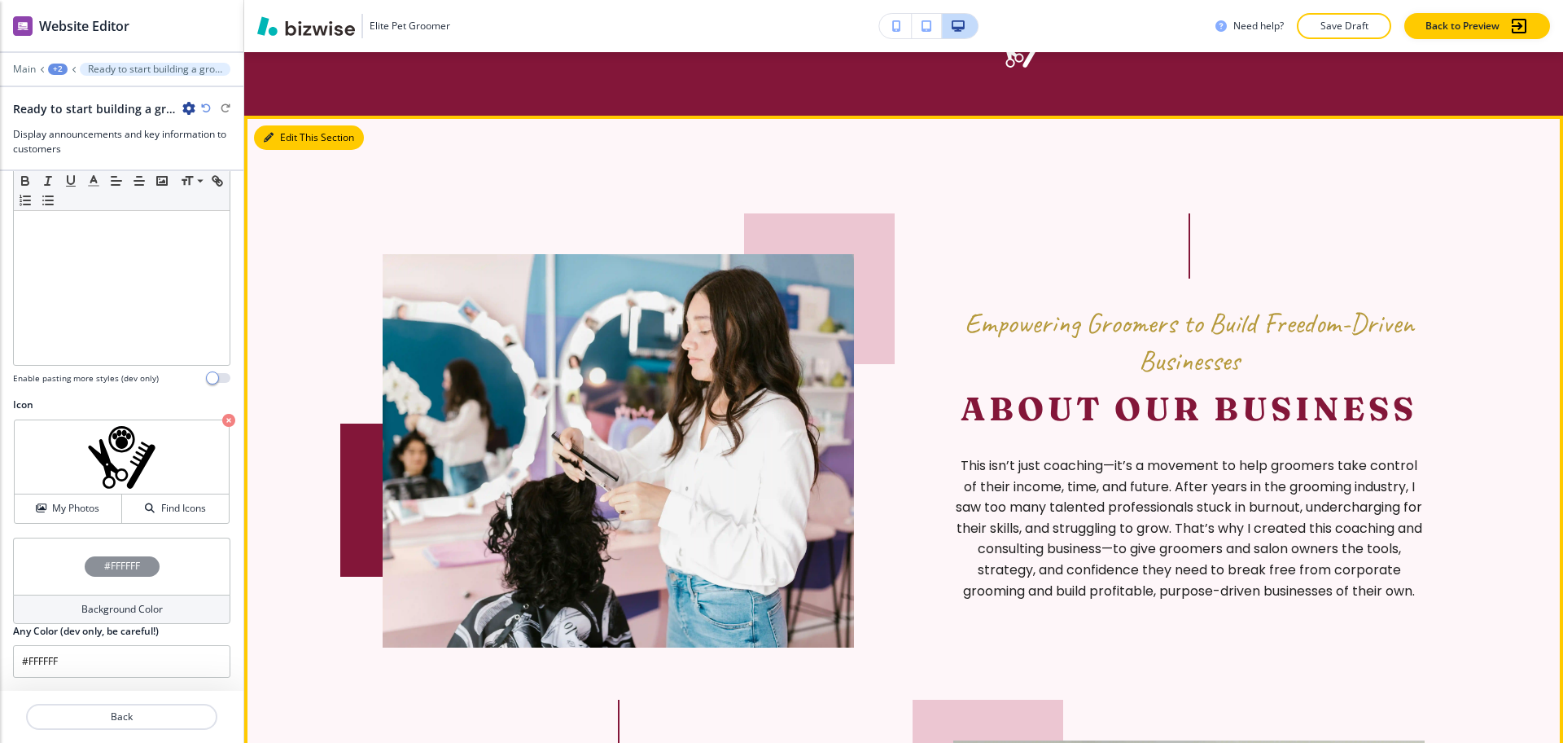
click at [283, 130] on button "Edit This Section" at bounding box center [309, 137] width 110 height 24
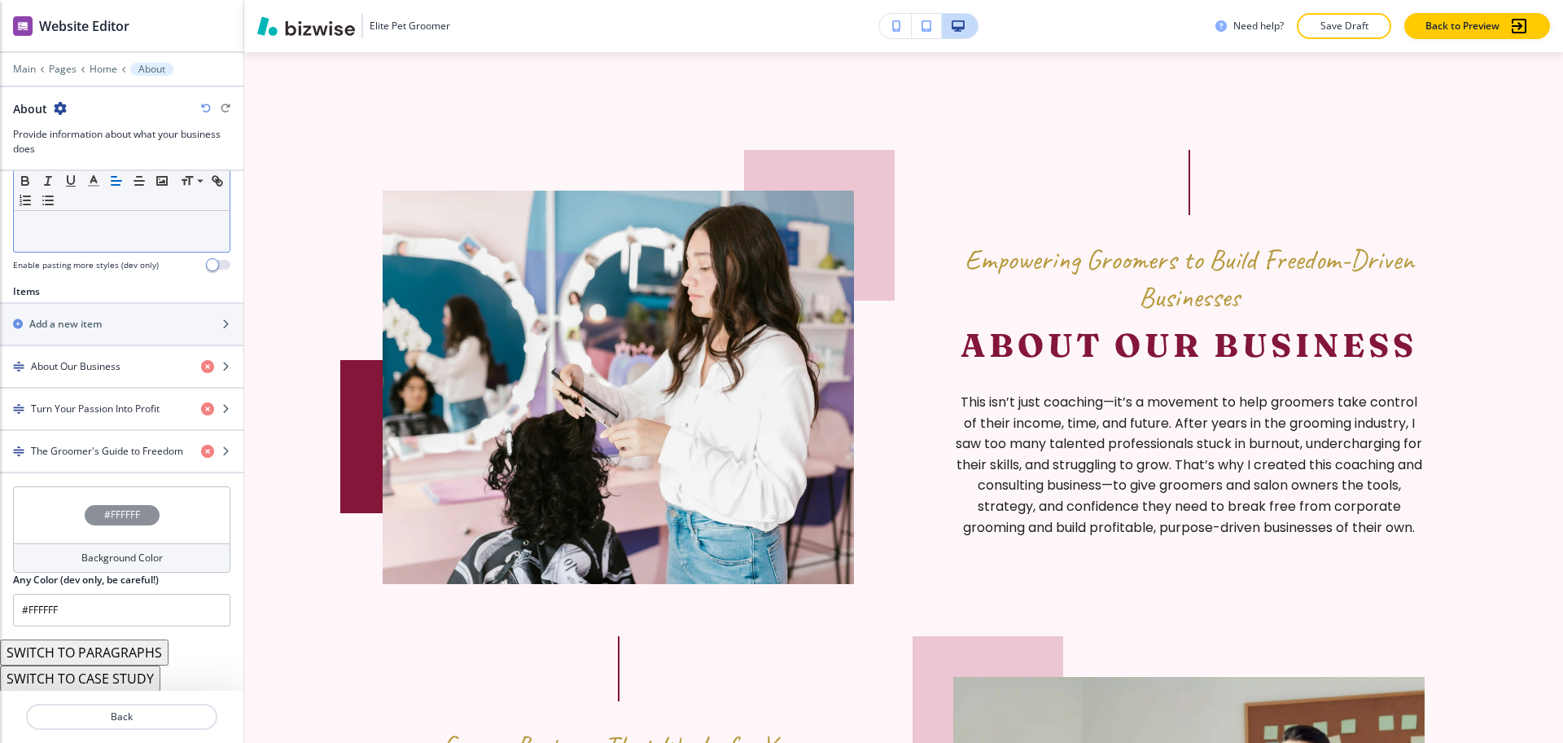
scroll to position [528, 0]
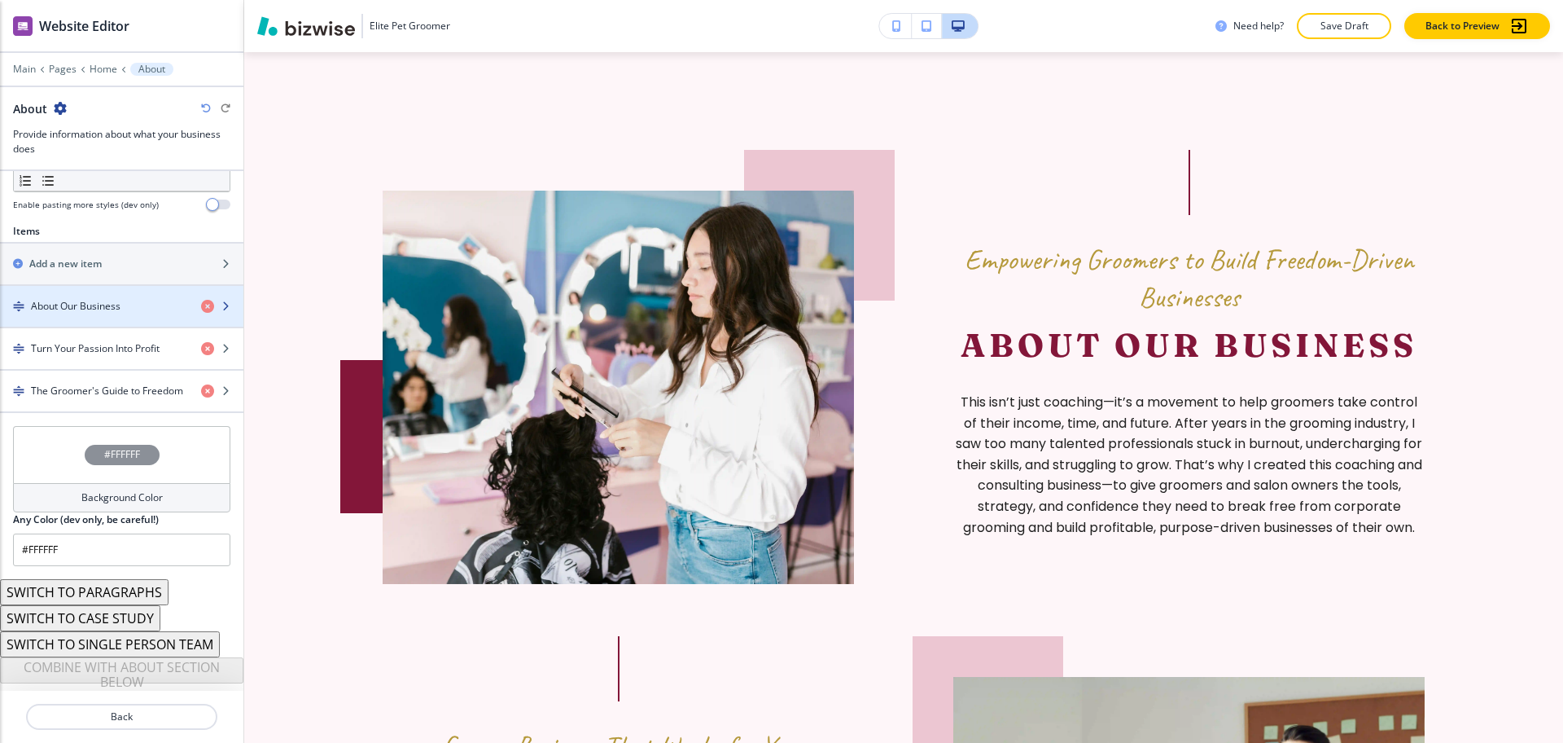
click at [90, 299] on h4 "About Our Business" at bounding box center [76, 306] width 90 height 15
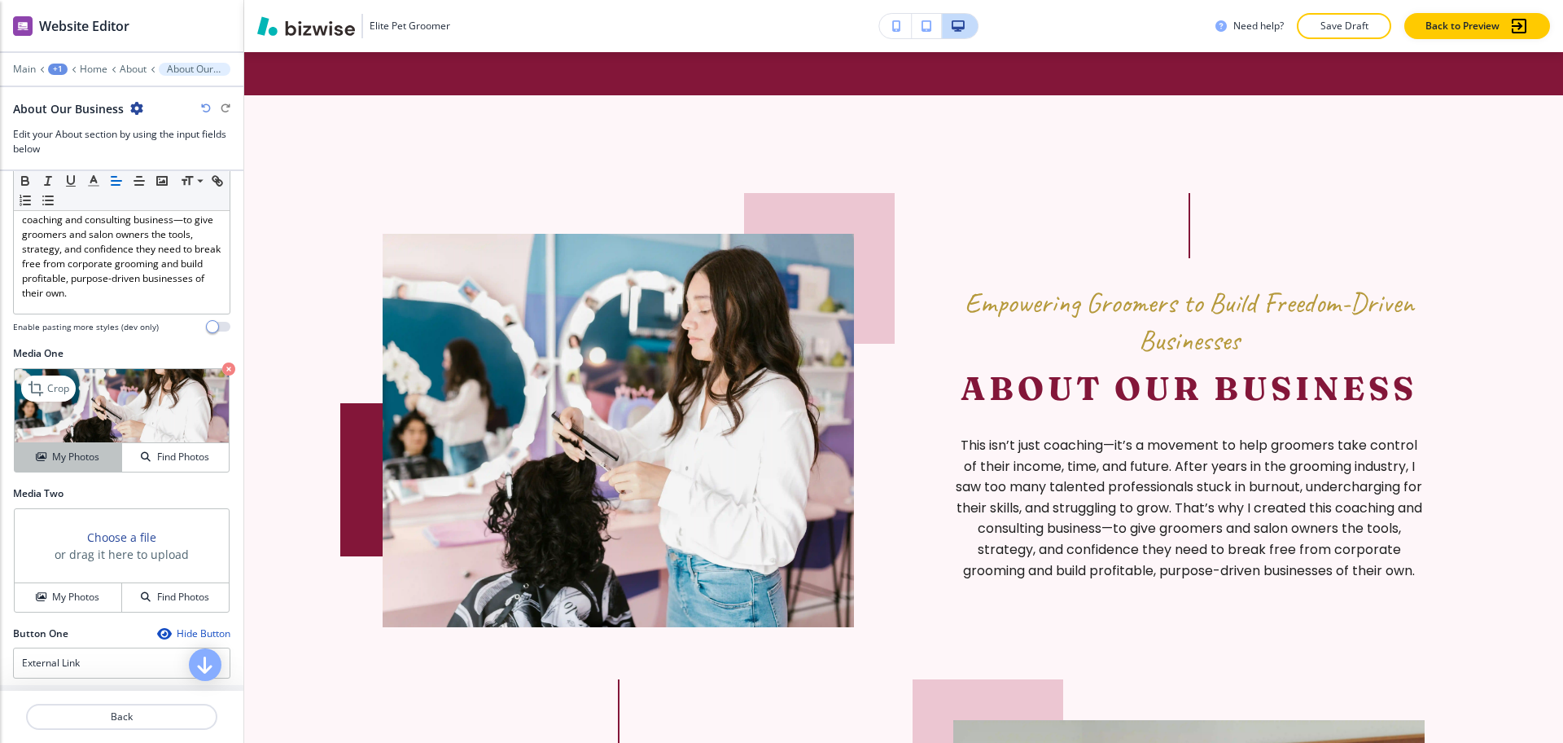
scroll to position [409, 0]
click at [47, 453] on div "My Photos" at bounding box center [68, 457] width 107 height 15
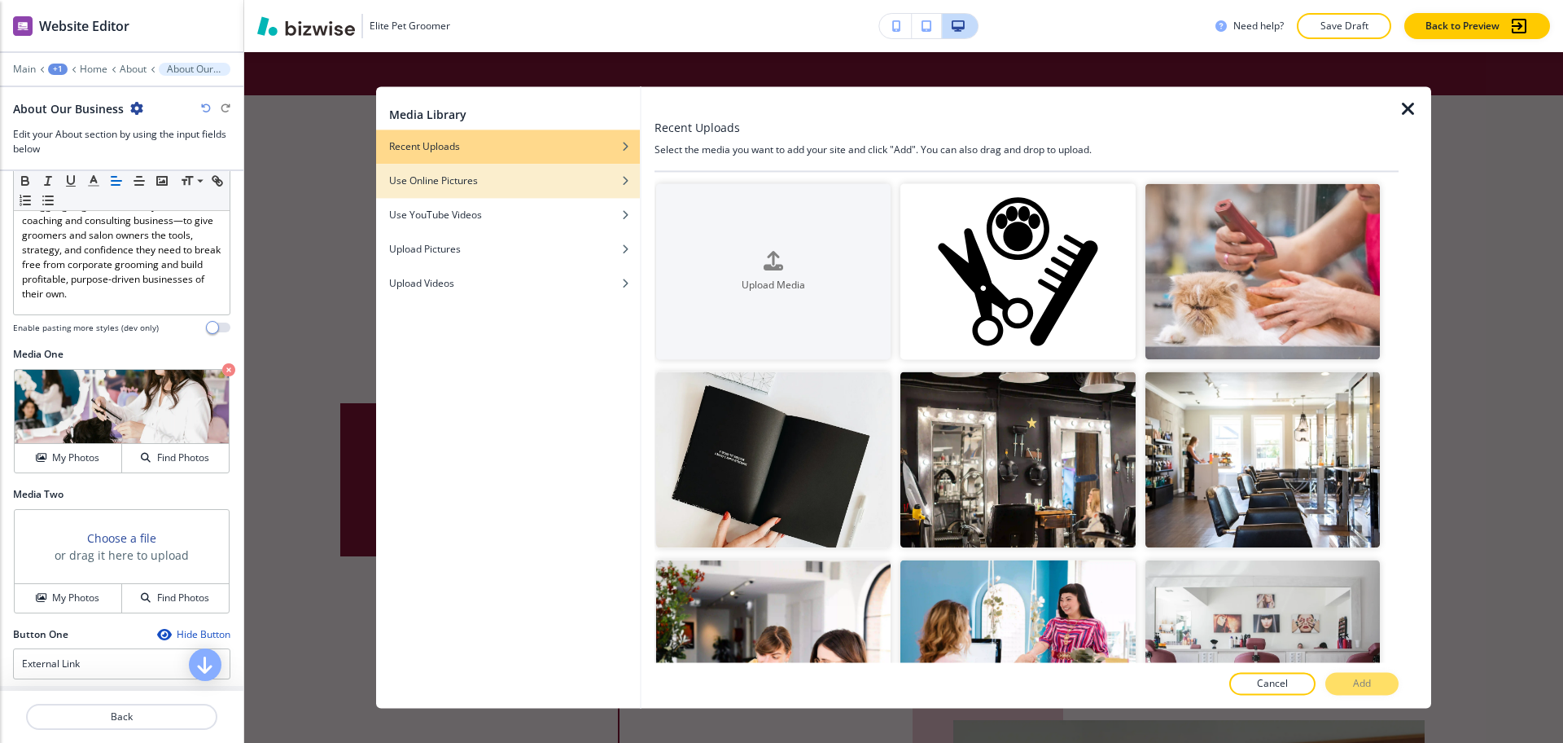
click at [563, 174] on div "Use Online Pictures" at bounding box center [508, 180] width 264 height 15
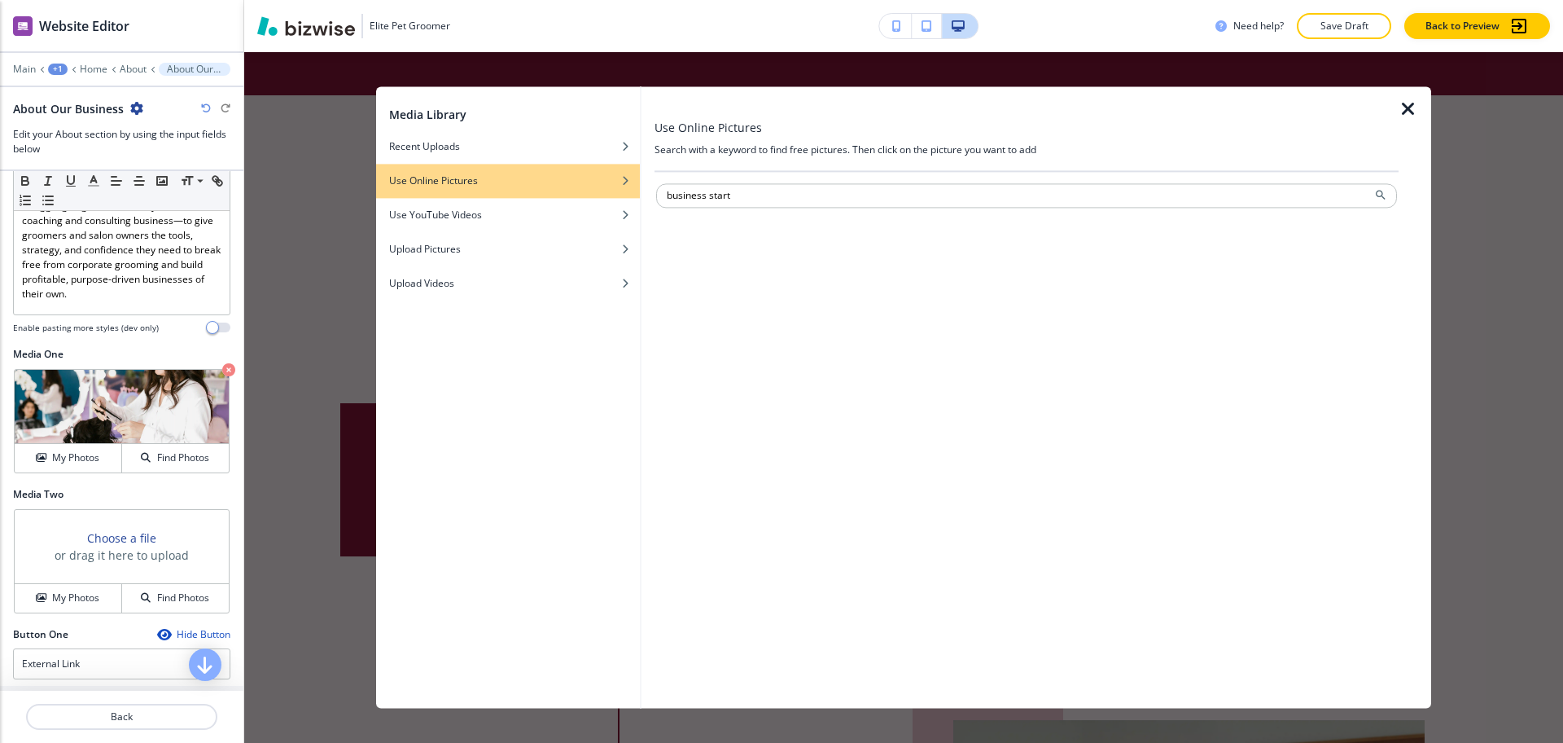
type input "business start"
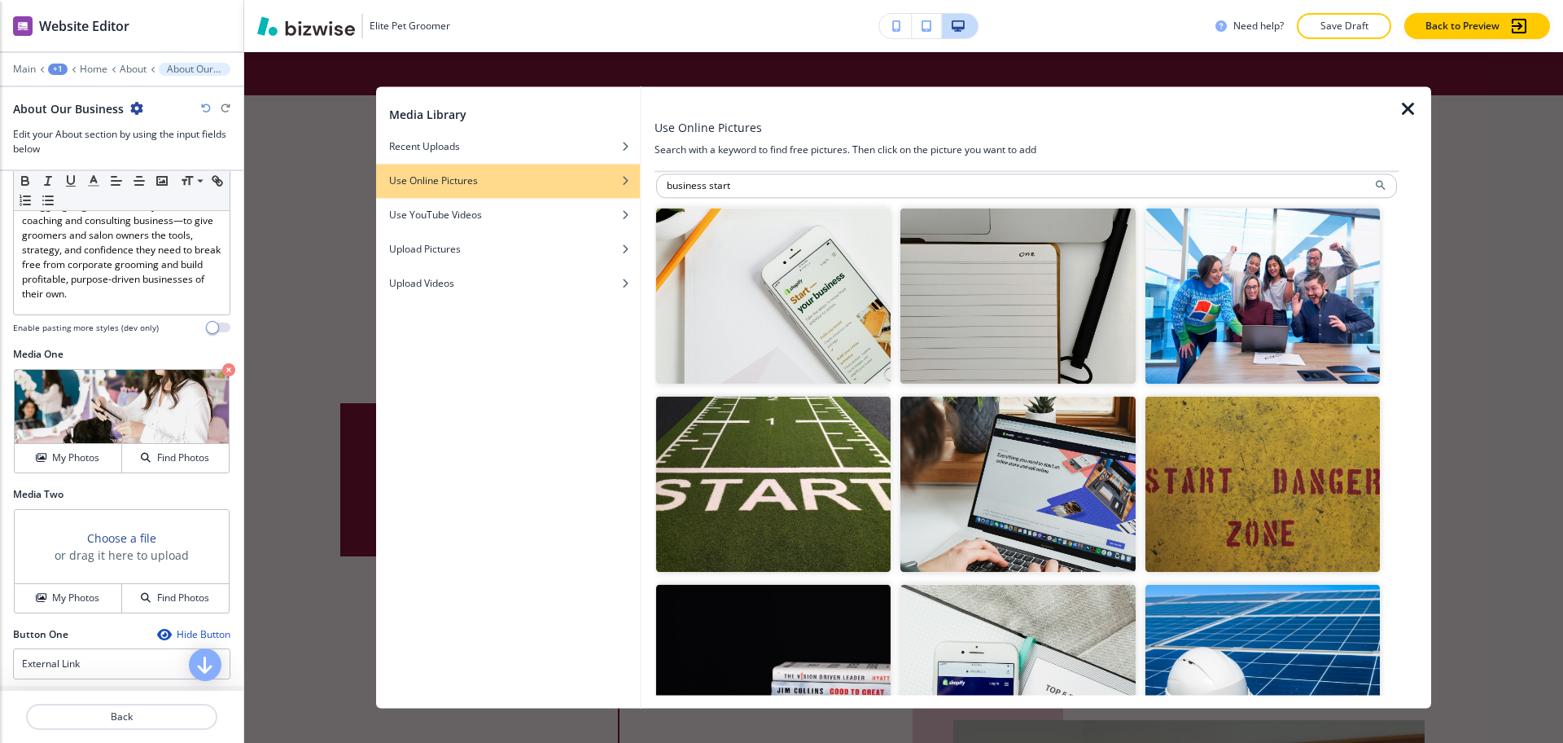
scroll to position [0, 0]
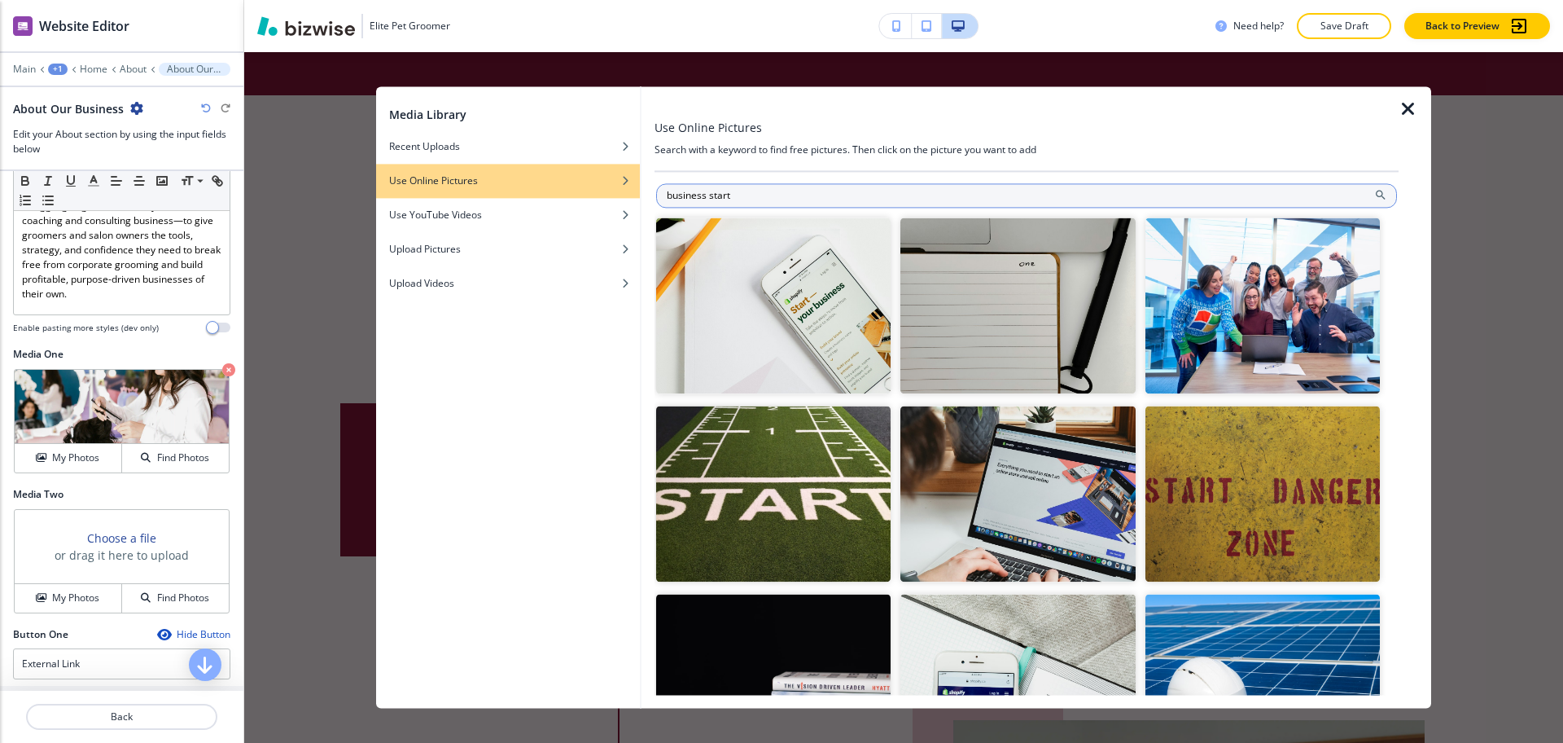
click at [747, 188] on input "business start" at bounding box center [1026, 195] width 741 height 24
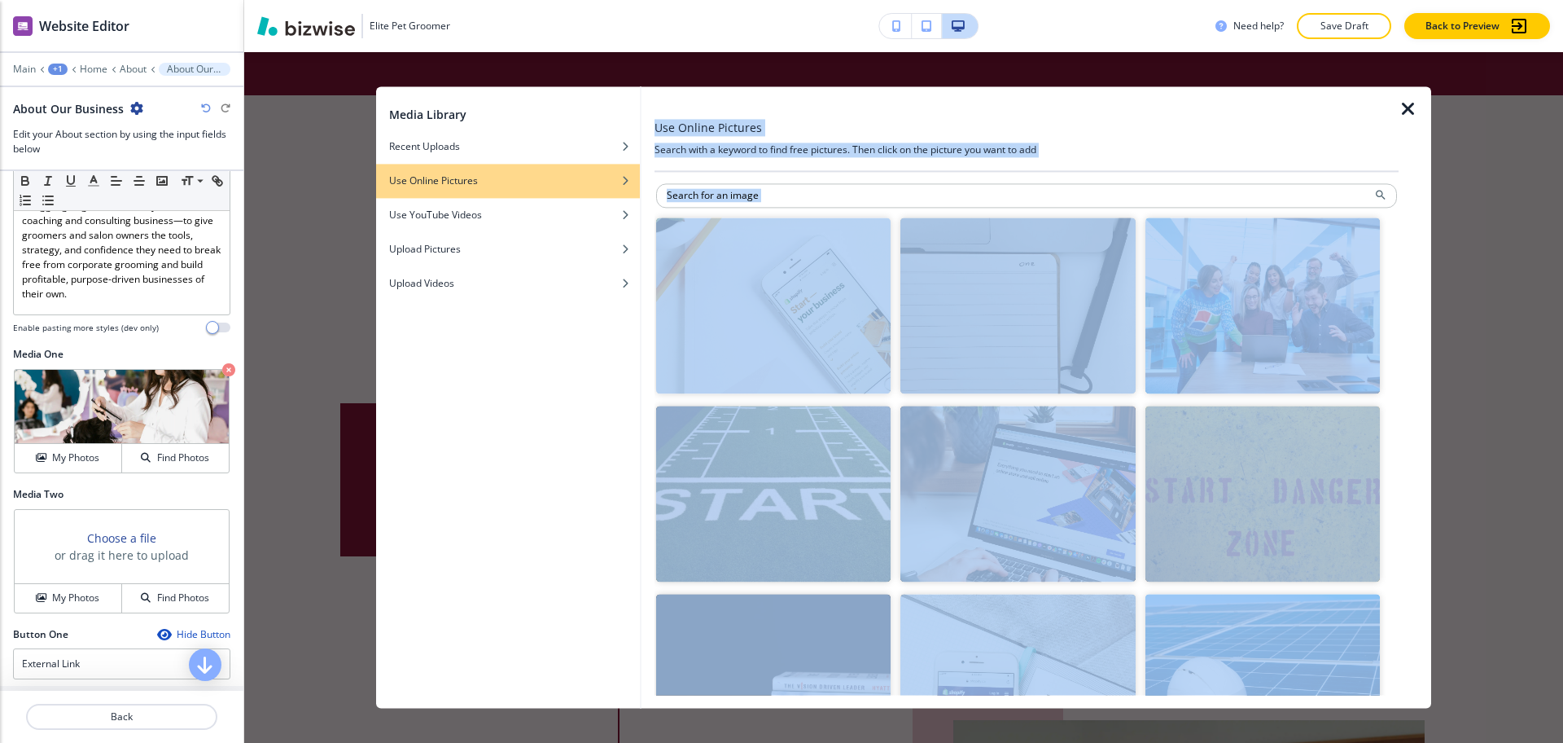
click at [1399, 111] on div "Media Library Recent Uploads Use Online Pictures Use YouTube Videos Upload Pict…" at bounding box center [903, 396] width 1055 height 621
click at [1408, 109] on icon "button" at bounding box center [1409, 109] width 20 height 20
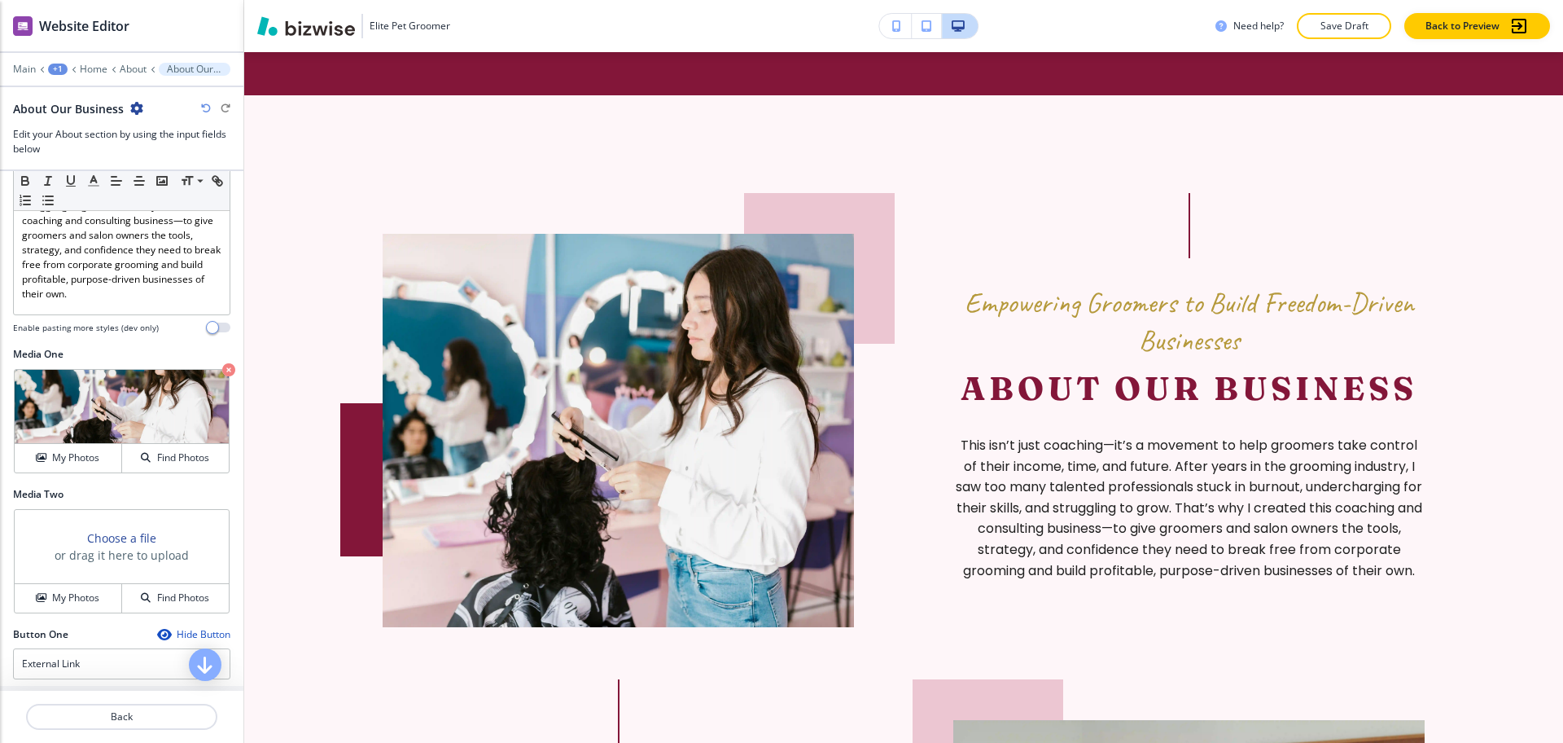
click at [1205, 542] on p "This isn’t just coaching—it’s a movement to help groomers take control of their…" at bounding box center [1188, 508] width 471 height 146
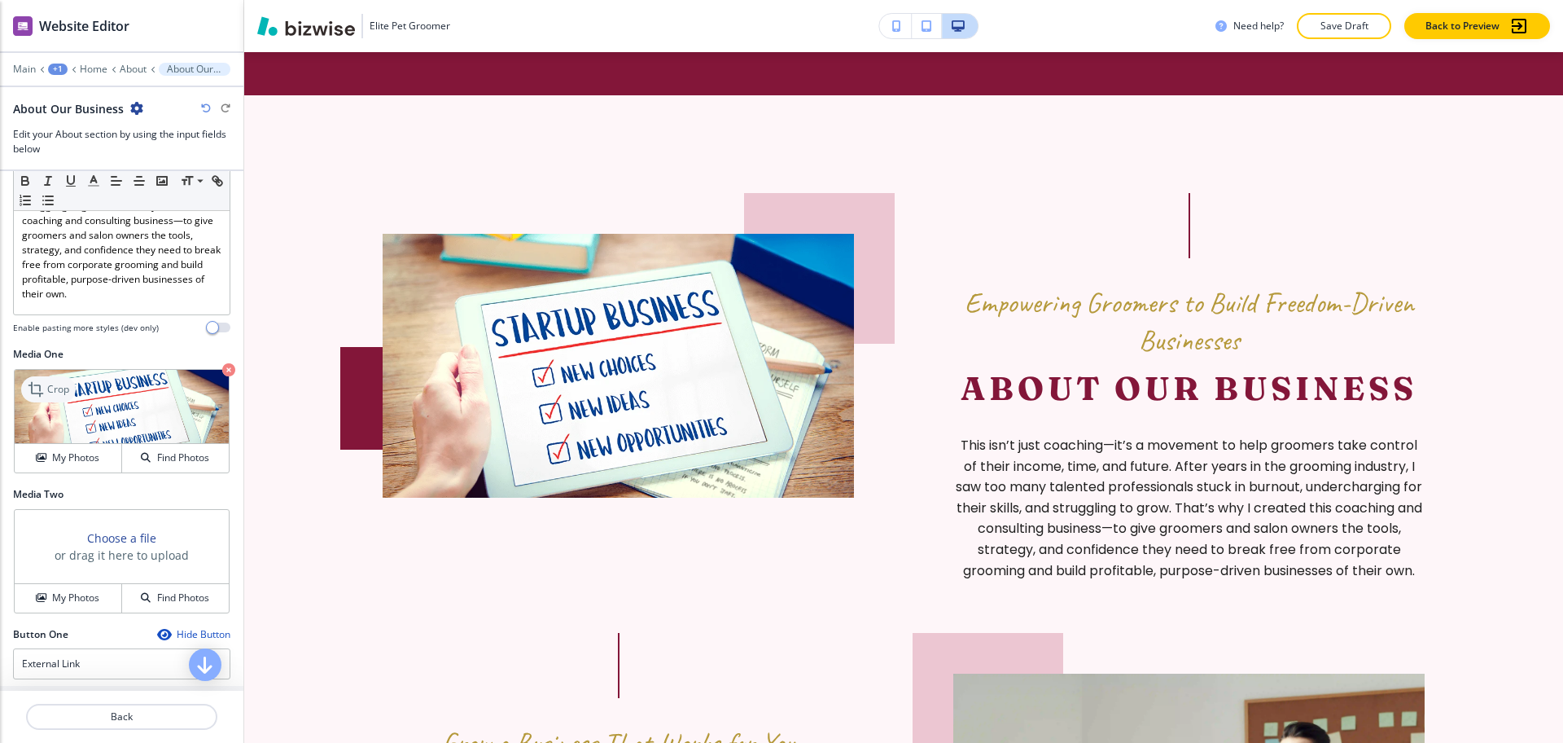
click at [41, 382] on icon at bounding box center [38, 389] width 20 height 20
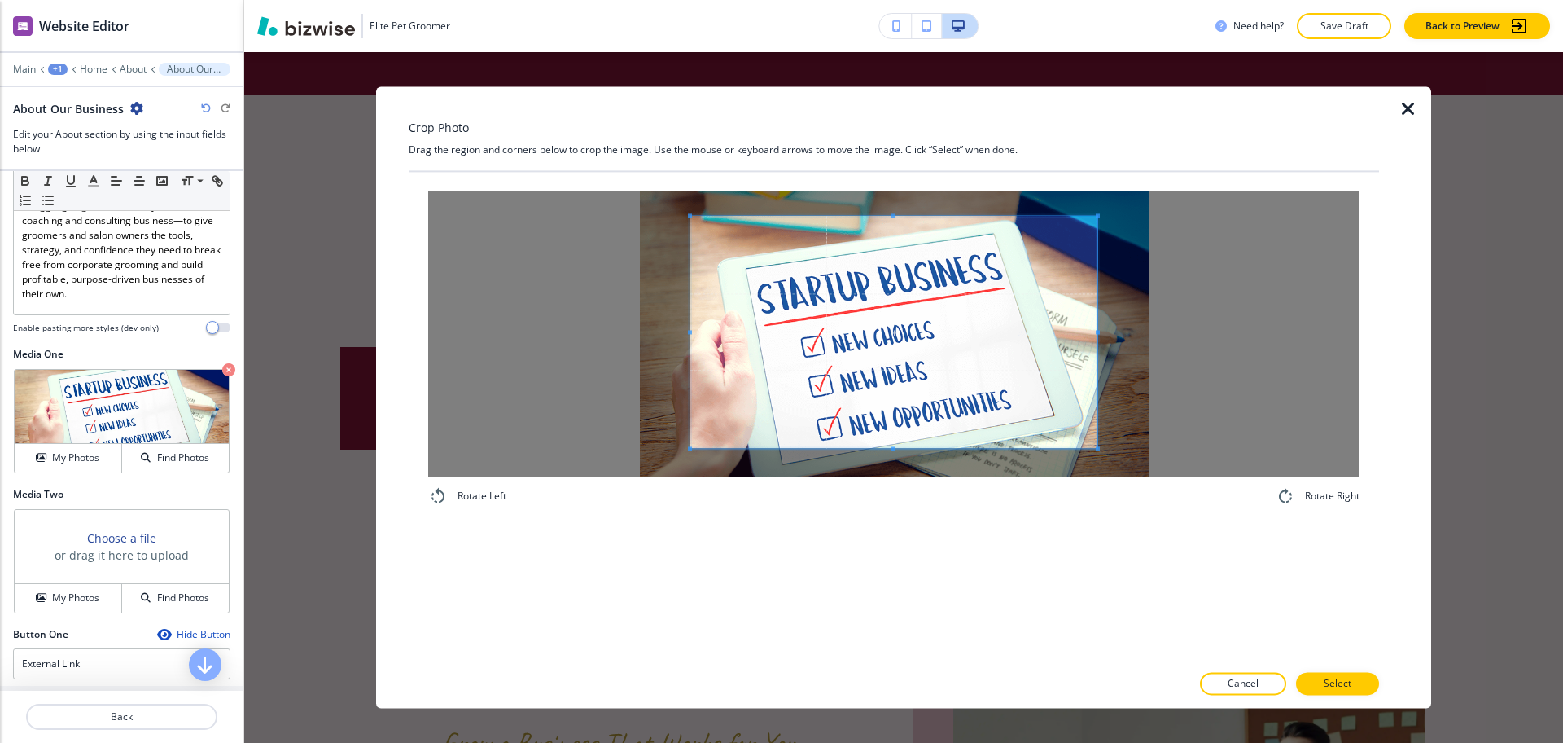
click at [890, 149] on div "Crop Photo Drag the region and corners below to crop the image. Use the mouse o…" at bounding box center [894, 396] width 970 height 621
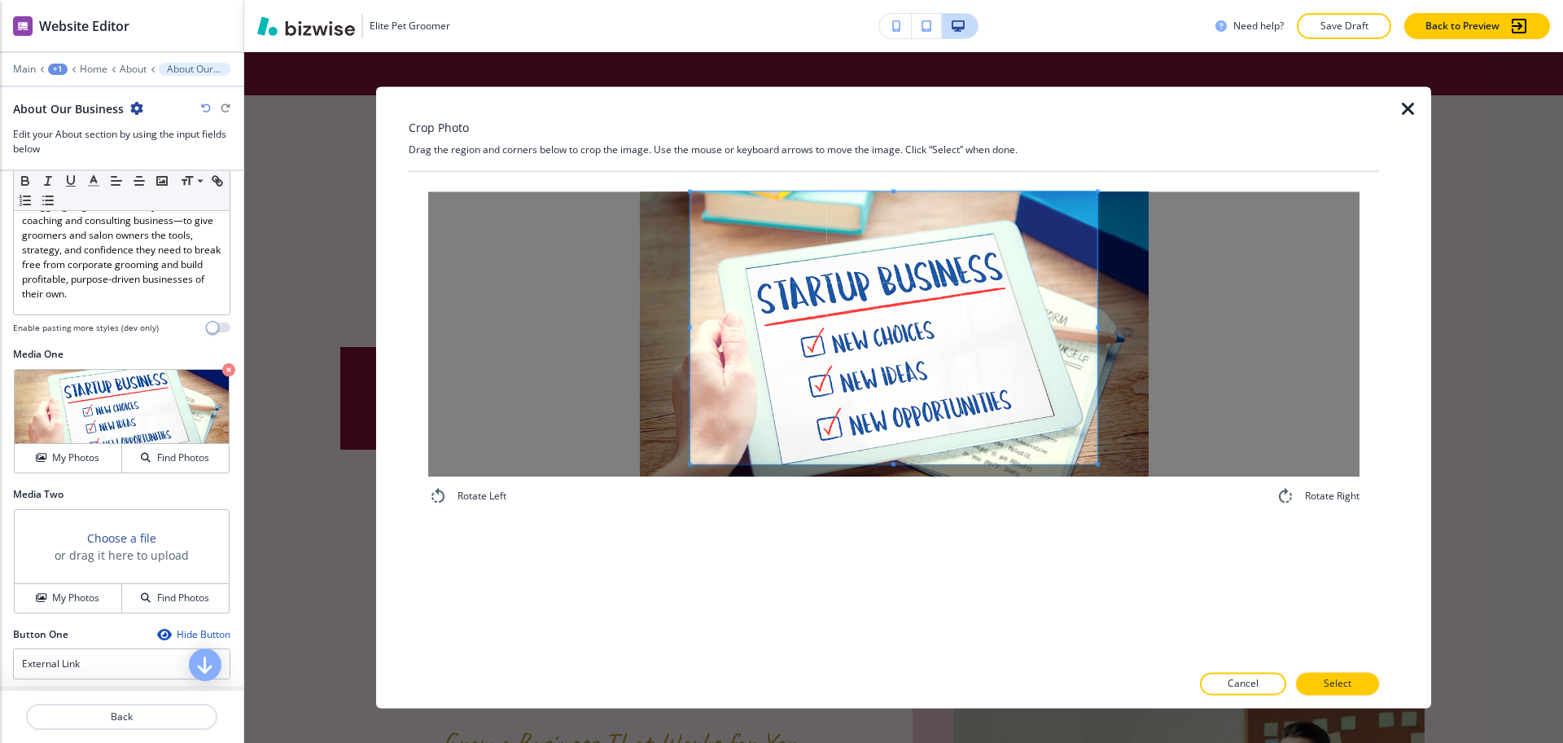
click at [889, 555] on div "Rotate Left Rotate Right" at bounding box center [894, 417] width 970 height 490
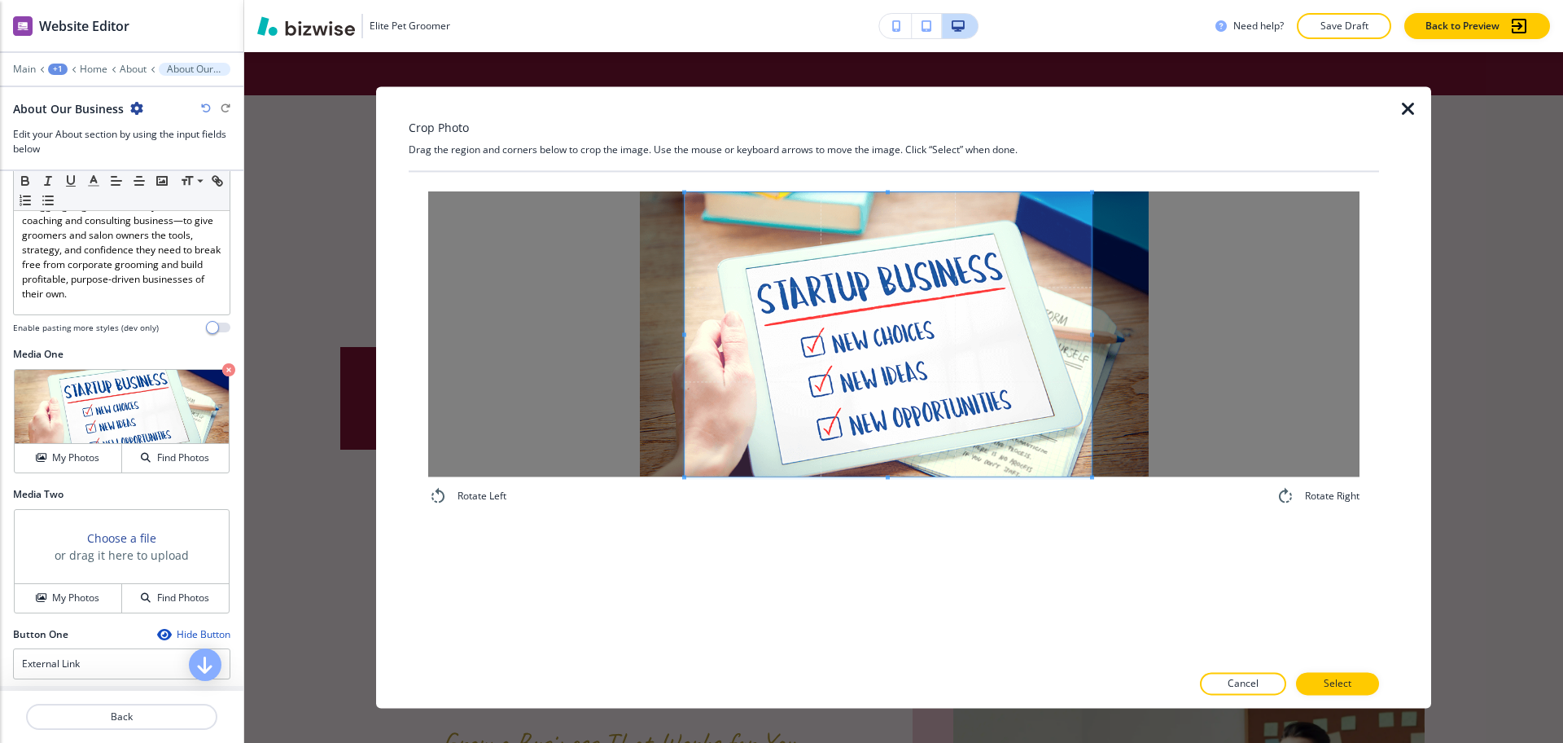
click at [897, 427] on span at bounding box center [888, 334] width 407 height 284
click at [1340, 684] on p "Select" at bounding box center [1338, 684] width 28 height 15
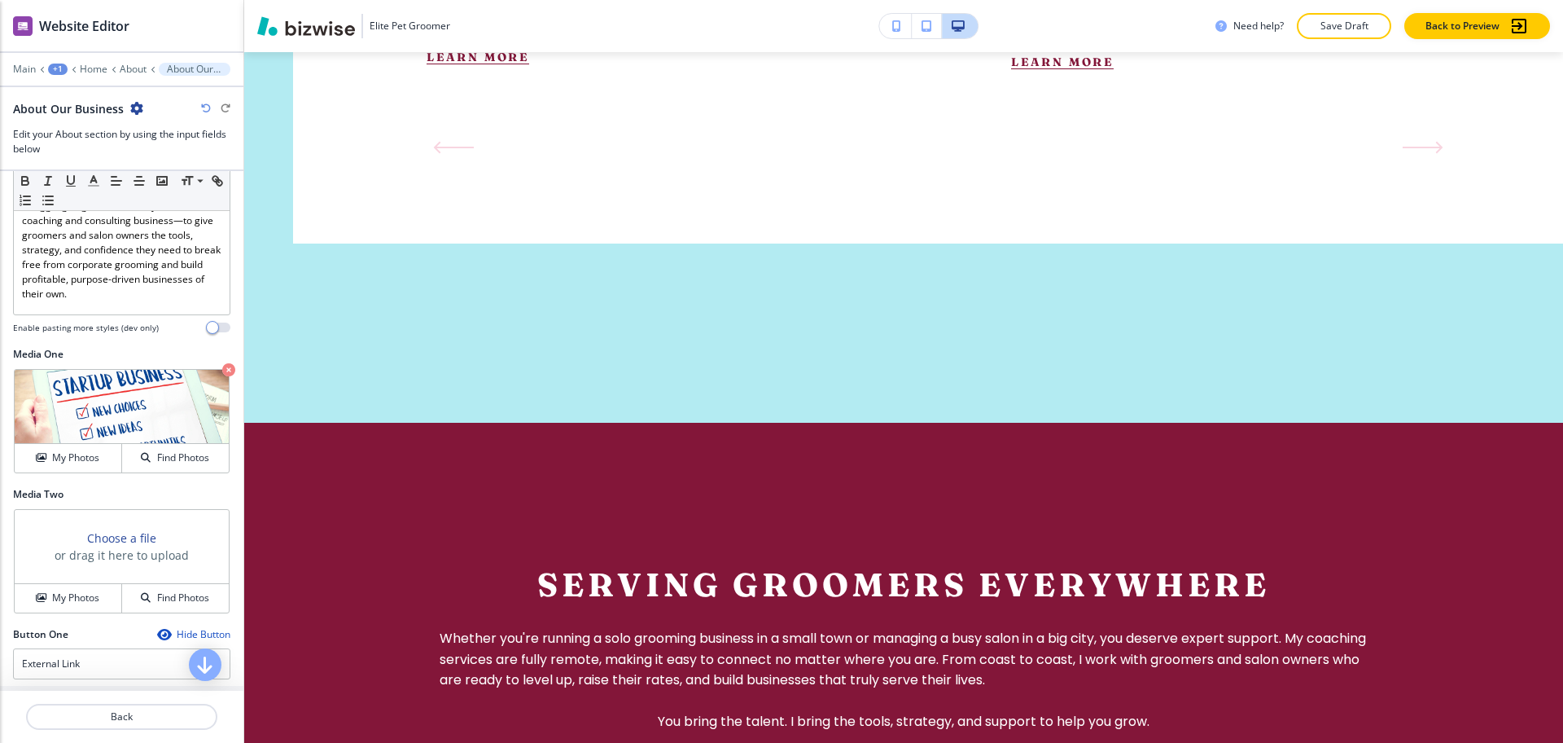
scroll to position [3167, 0]
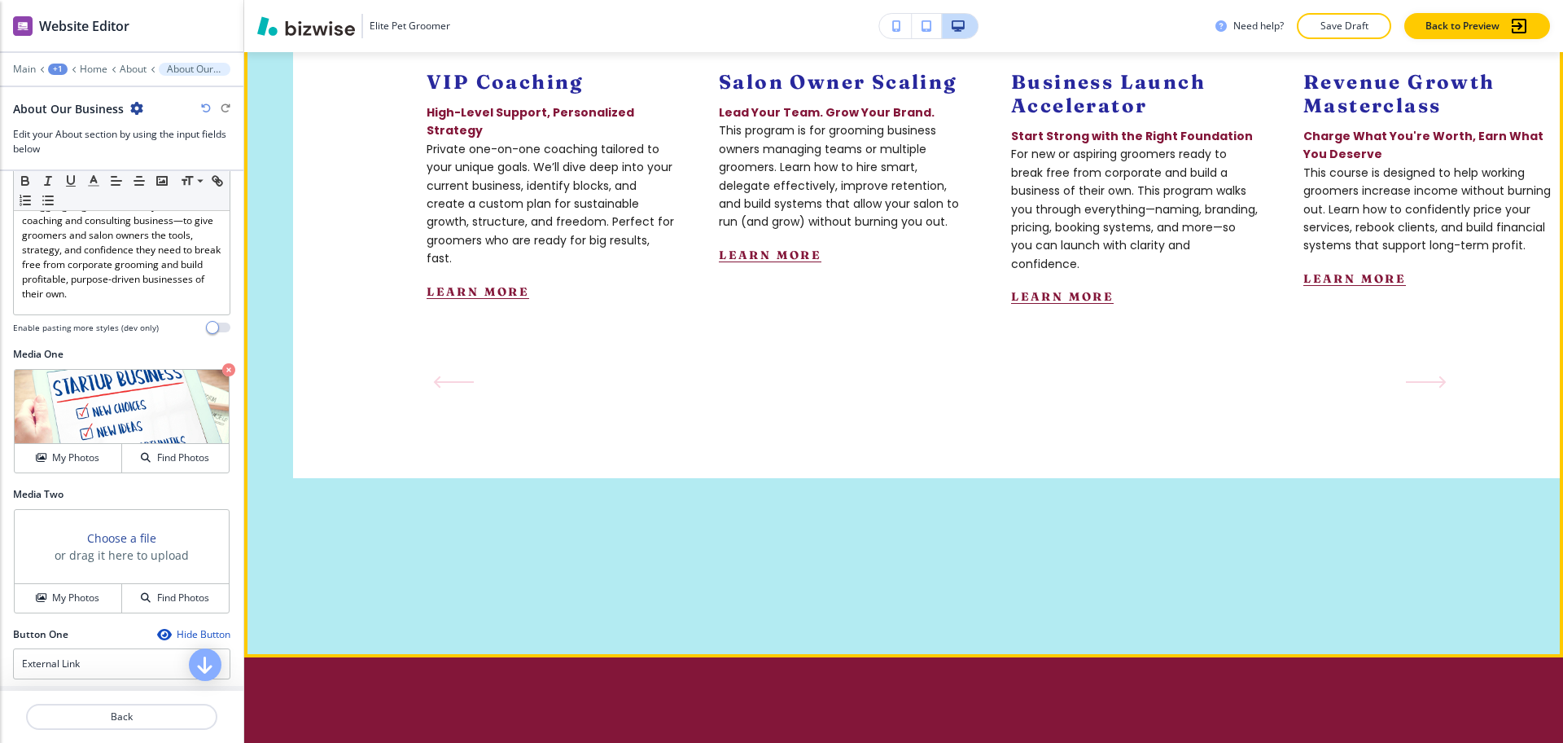
click at [1415, 390] on button "Next Slide" at bounding box center [1427, 382] width 54 height 26
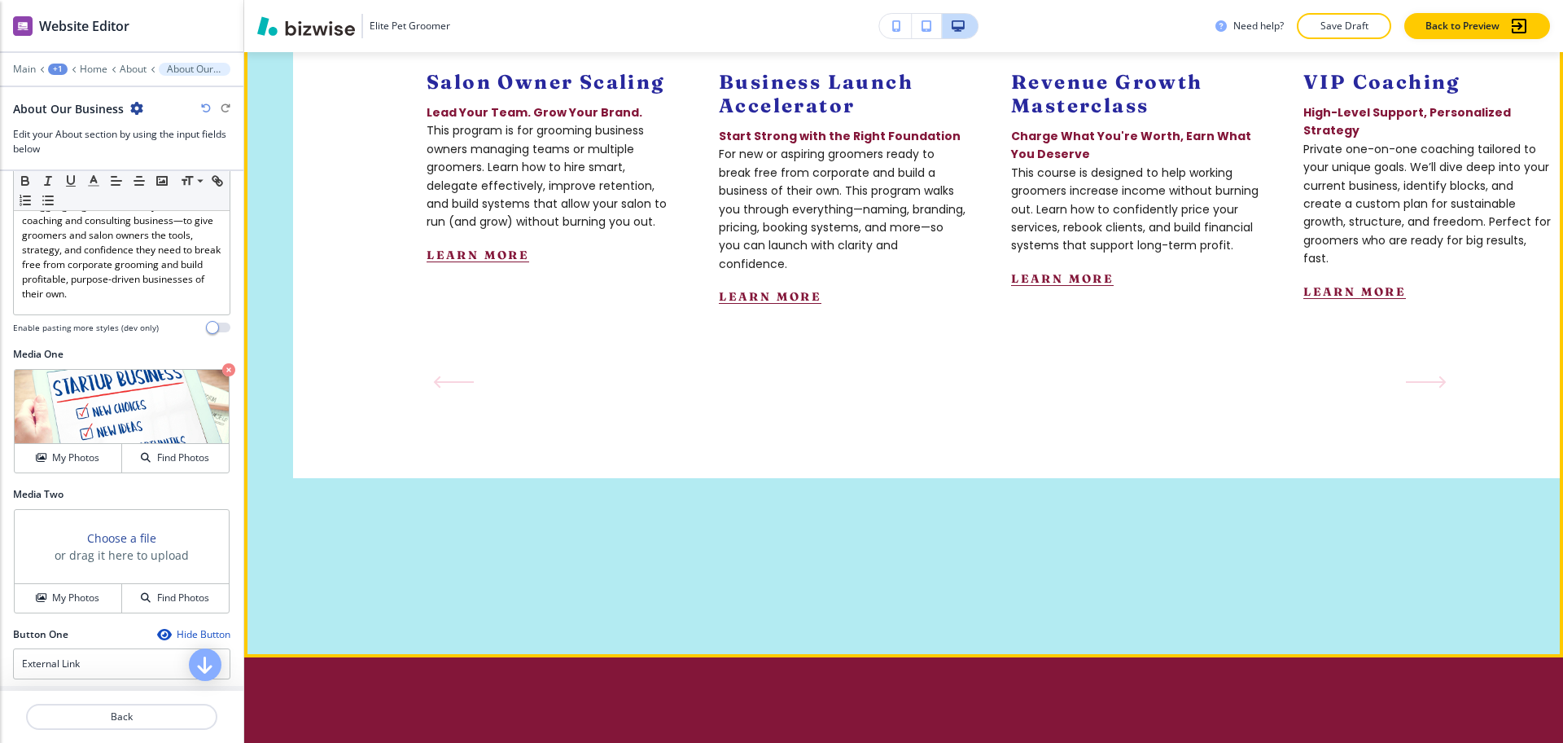
click at [1421, 387] on icon "Next Slide" at bounding box center [1426, 381] width 41 height 13
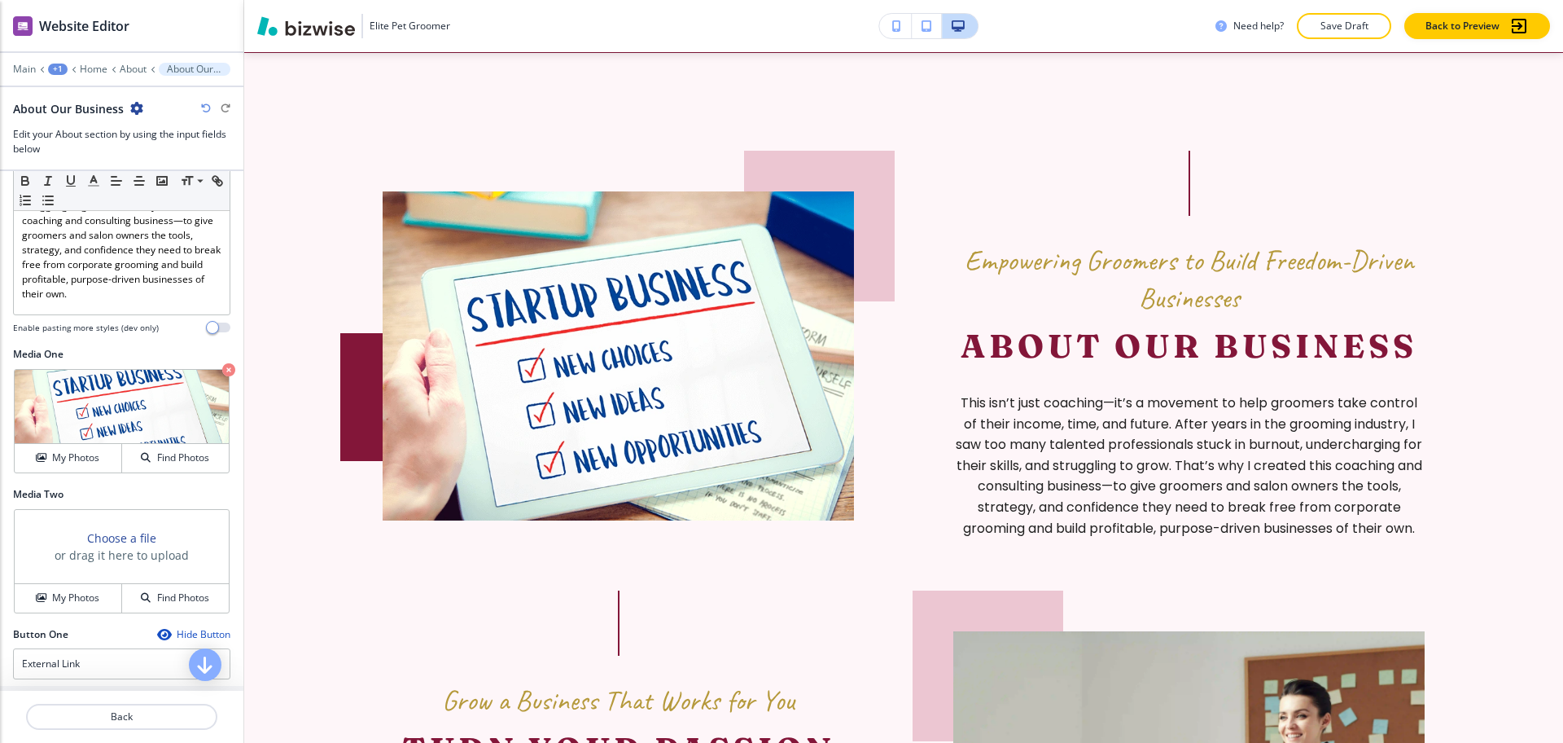
scroll to position [891, 0]
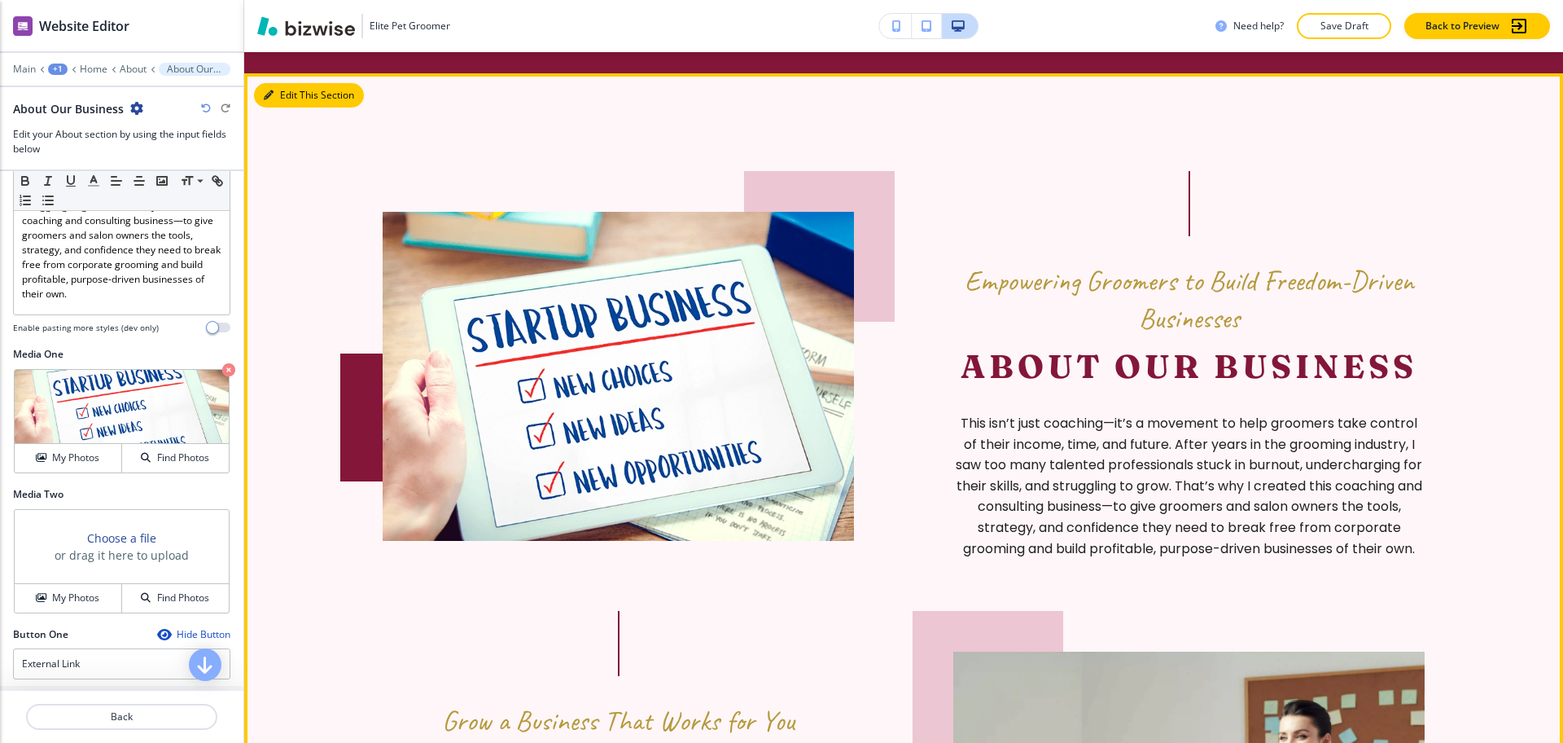
click at [293, 90] on button "Edit This Section" at bounding box center [309, 95] width 110 height 24
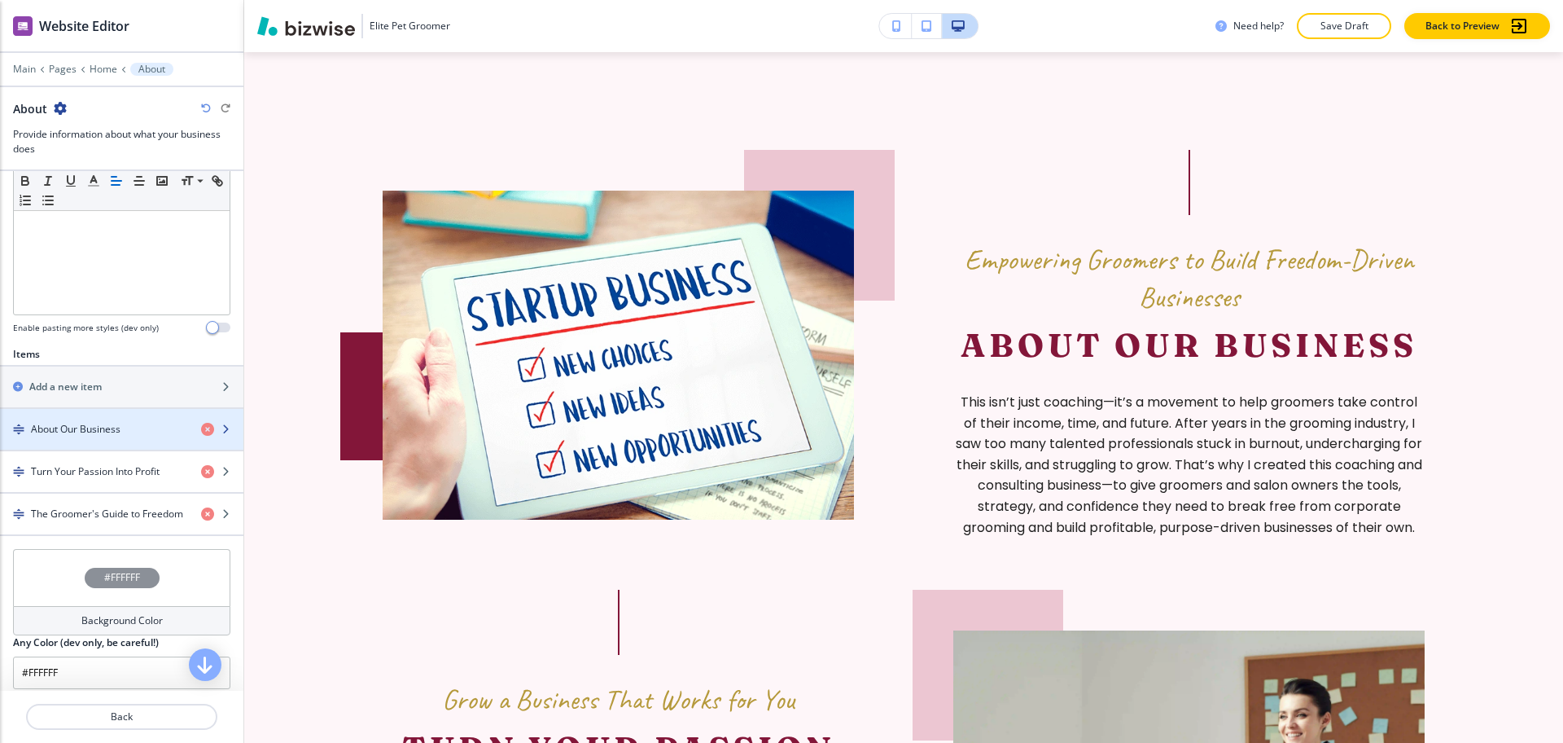
scroll to position [407, 0]
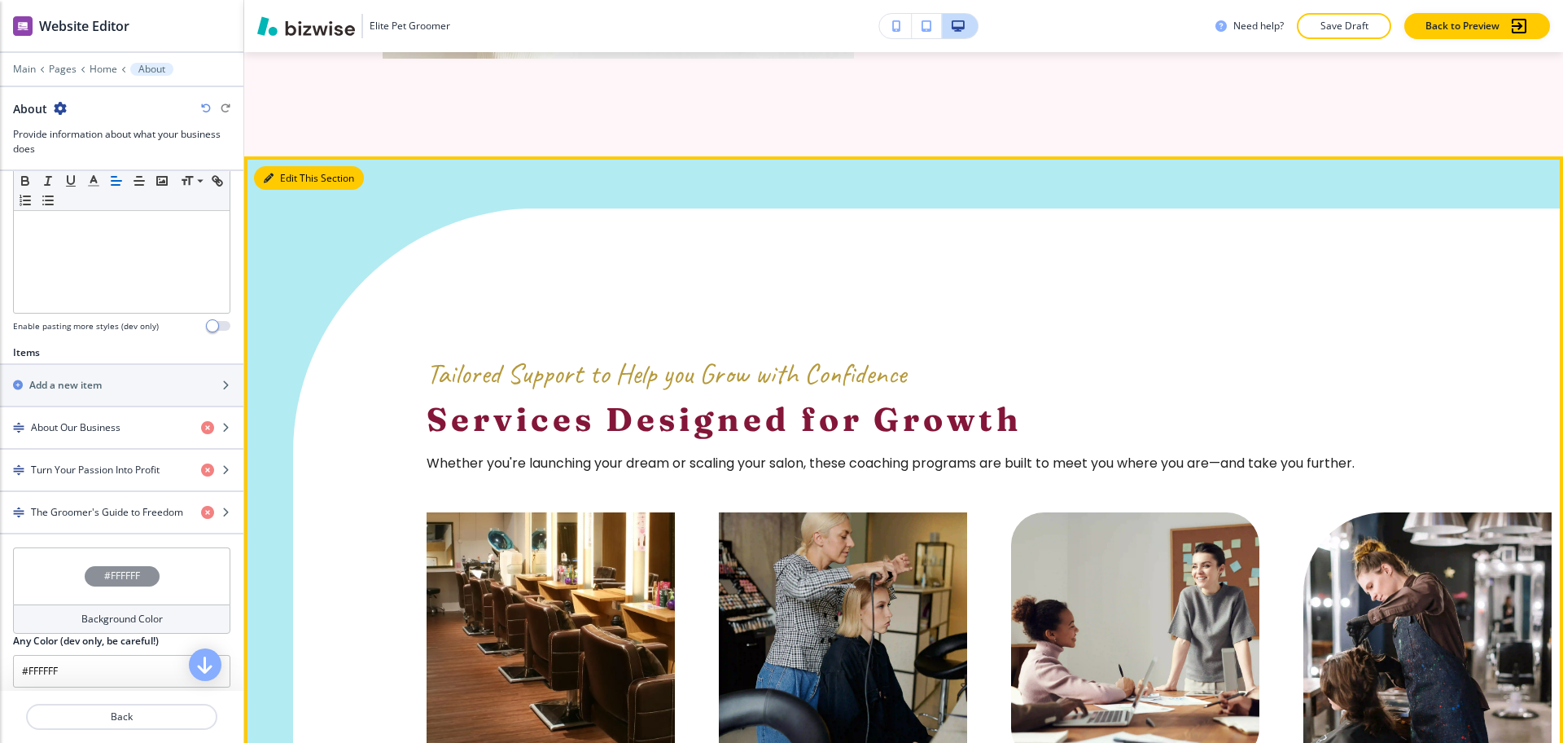
click at [298, 179] on button "Edit This Section" at bounding box center [309, 178] width 110 height 24
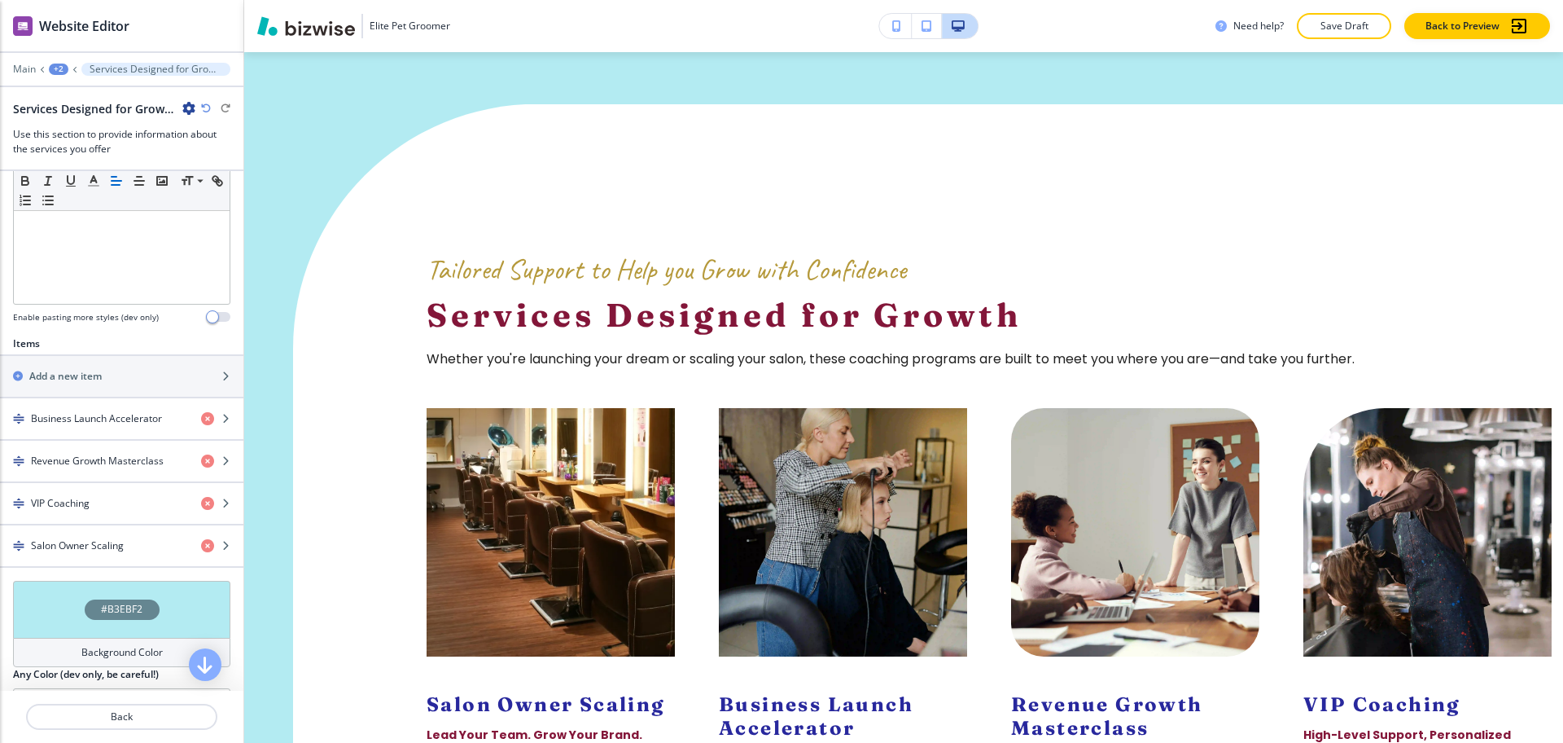
scroll to position [489, 0]
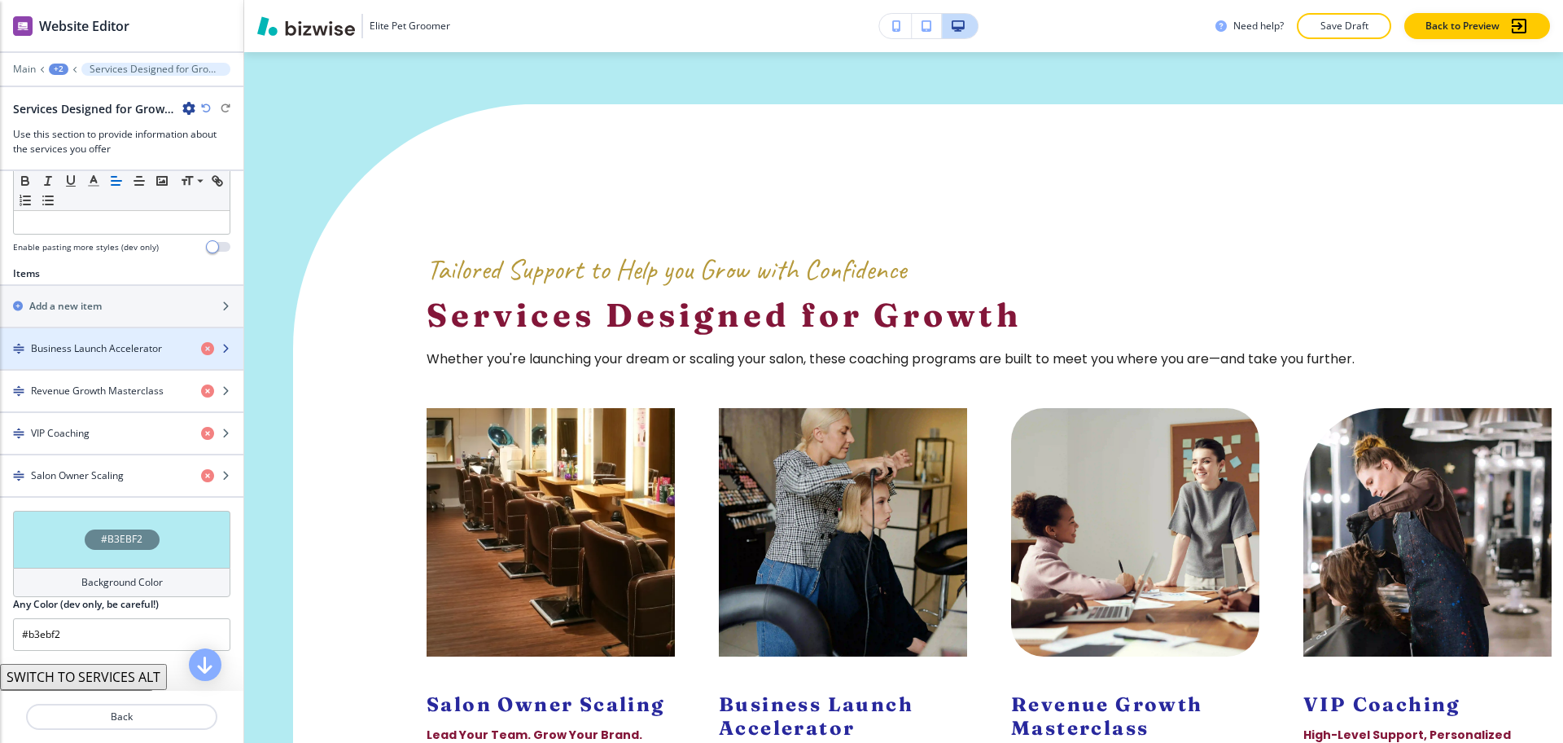
click at [96, 341] on h4 "Business Launch Accelerator" at bounding box center [96, 348] width 131 height 15
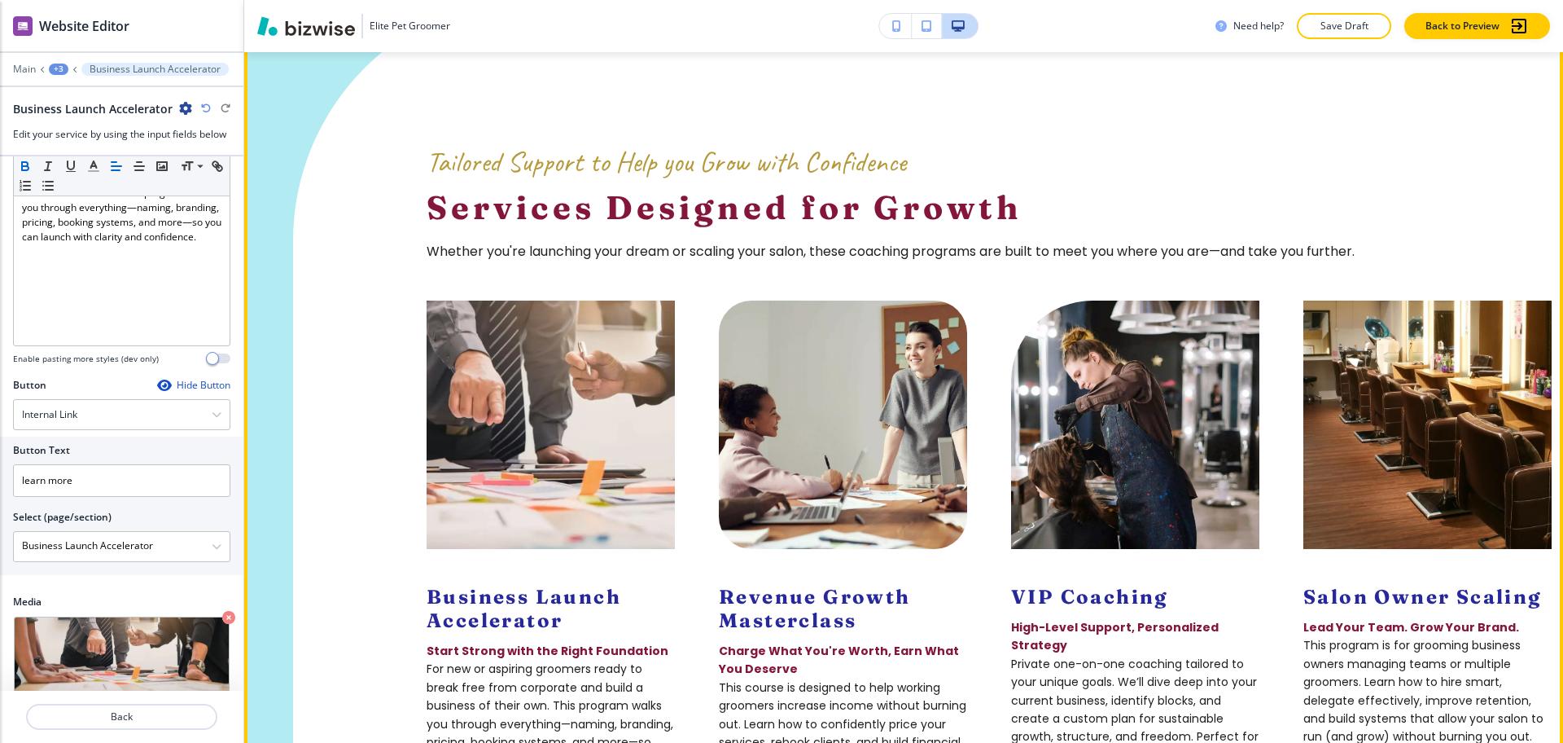
scroll to position [267, 0]
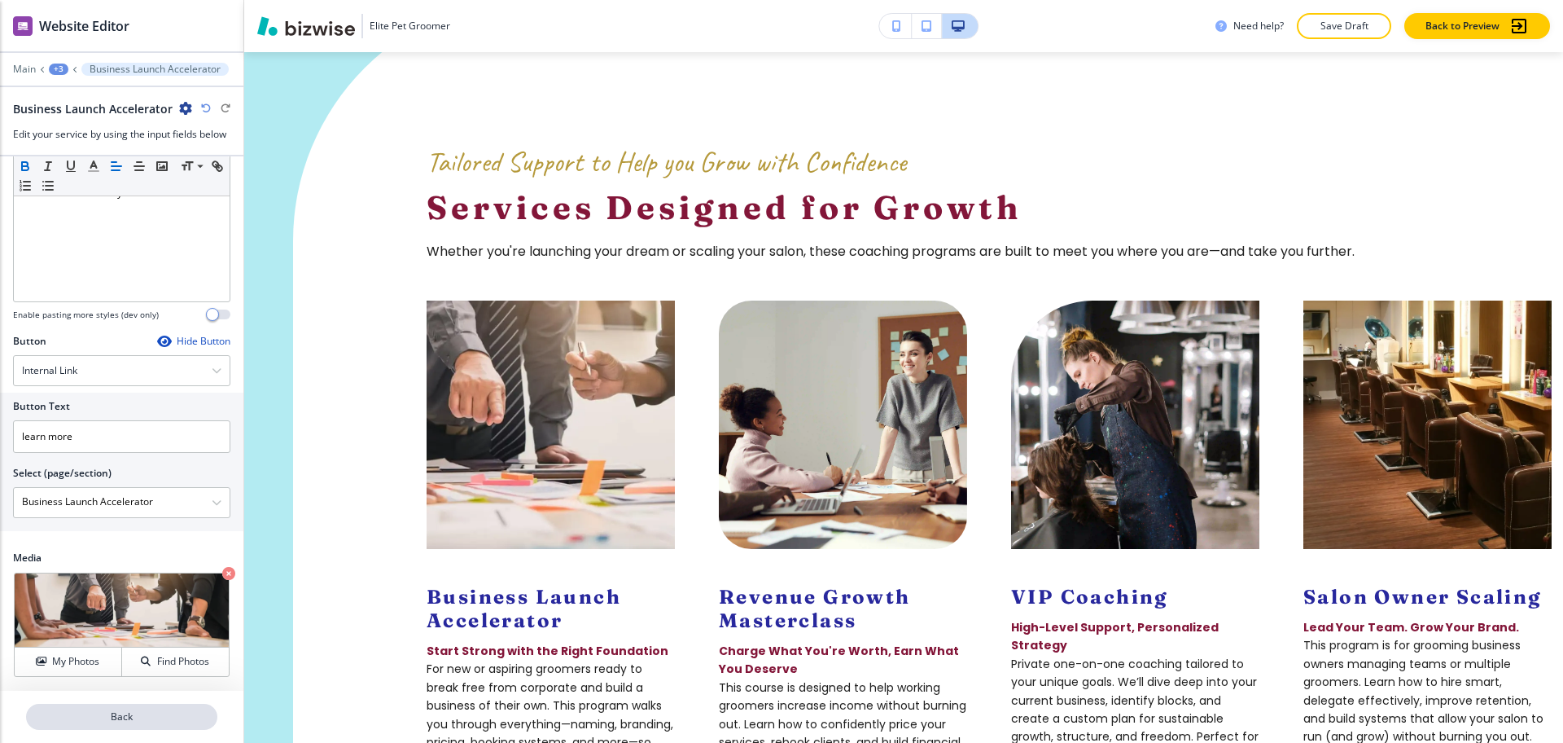
click at [131, 717] on p "Back" at bounding box center [122, 716] width 188 height 15
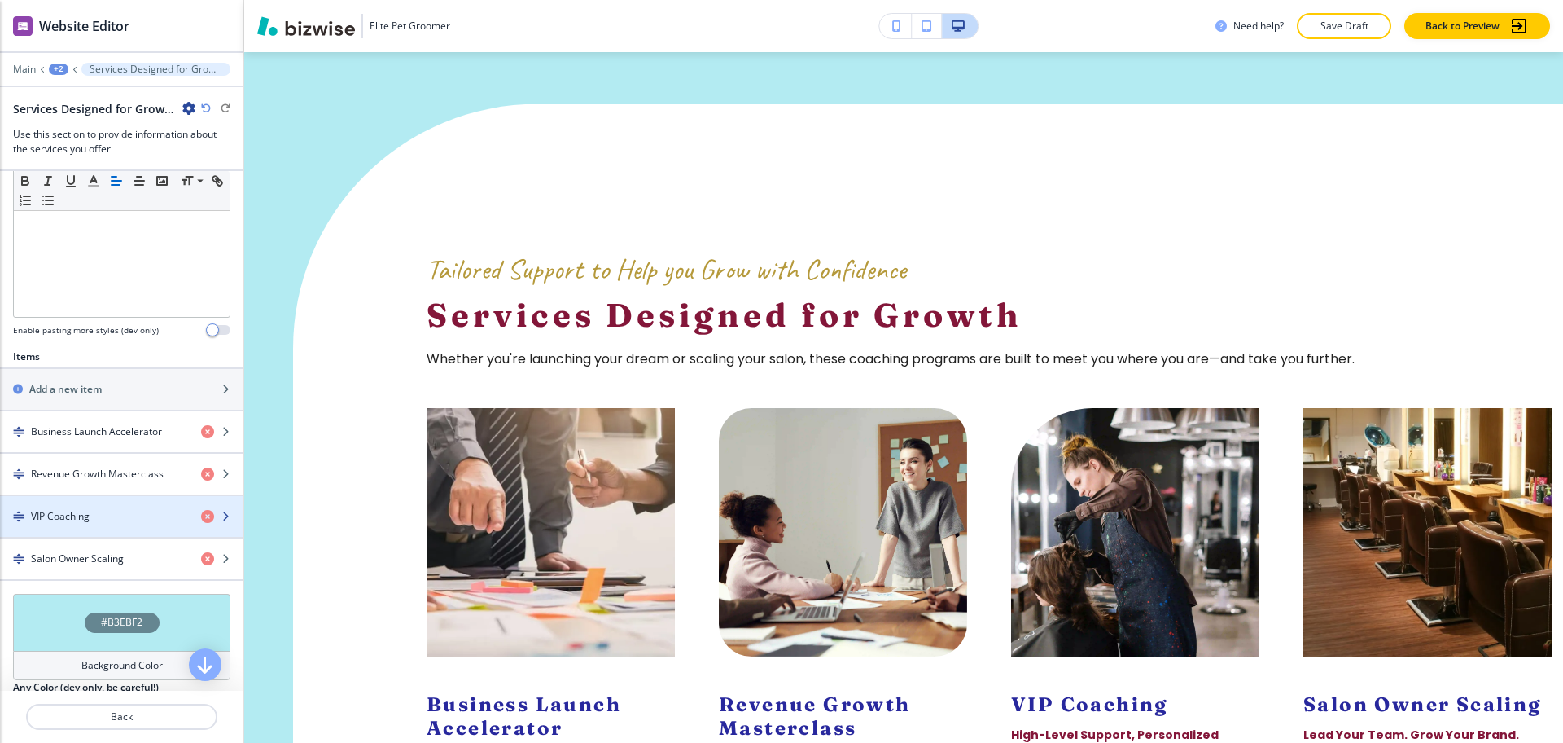
scroll to position [407, 0]
click at [93, 526] on div "button" at bounding box center [121, 529] width 243 height 13
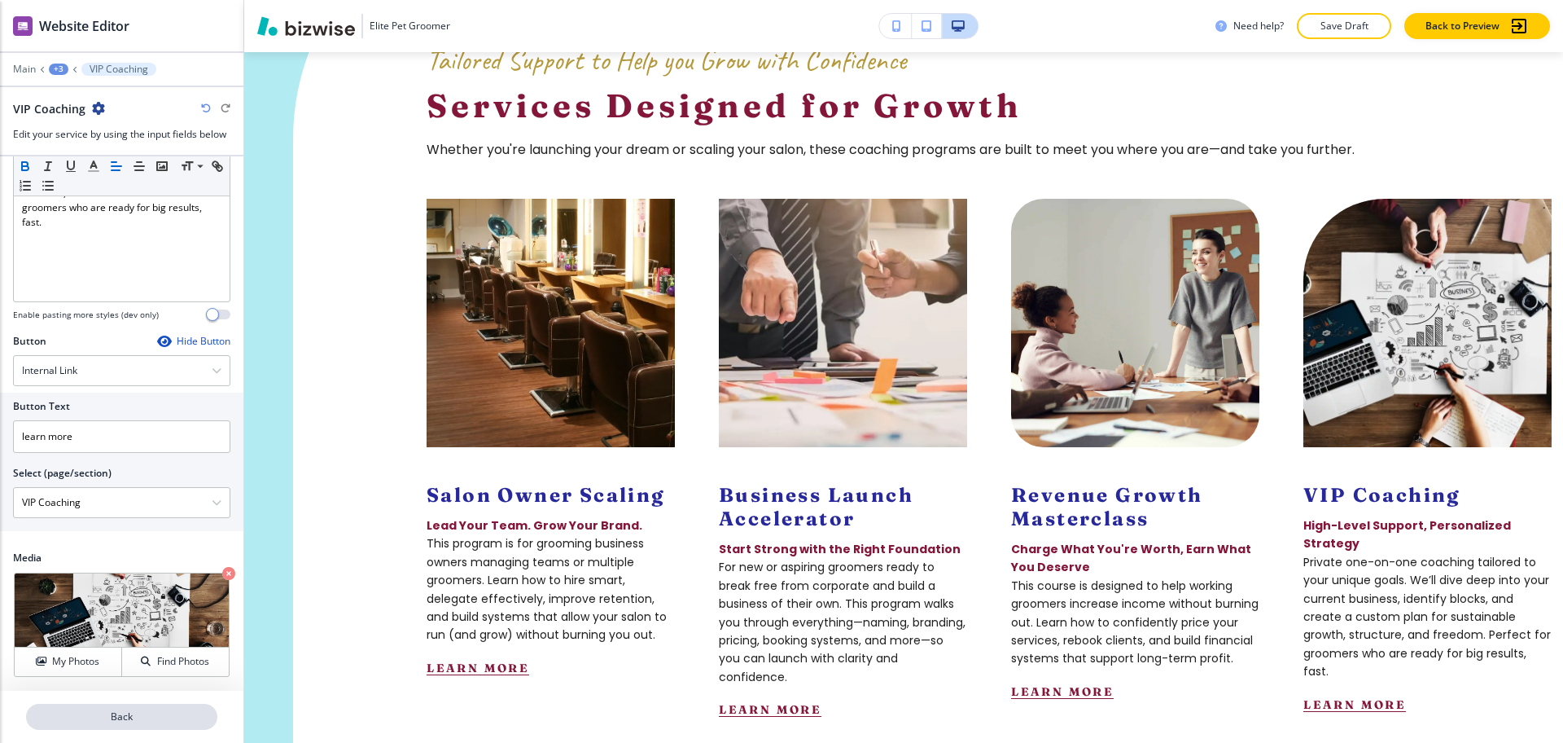
scroll to position [2754, 0]
click at [136, 721] on p "Back" at bounding box center [122, 716] width 188 height 15
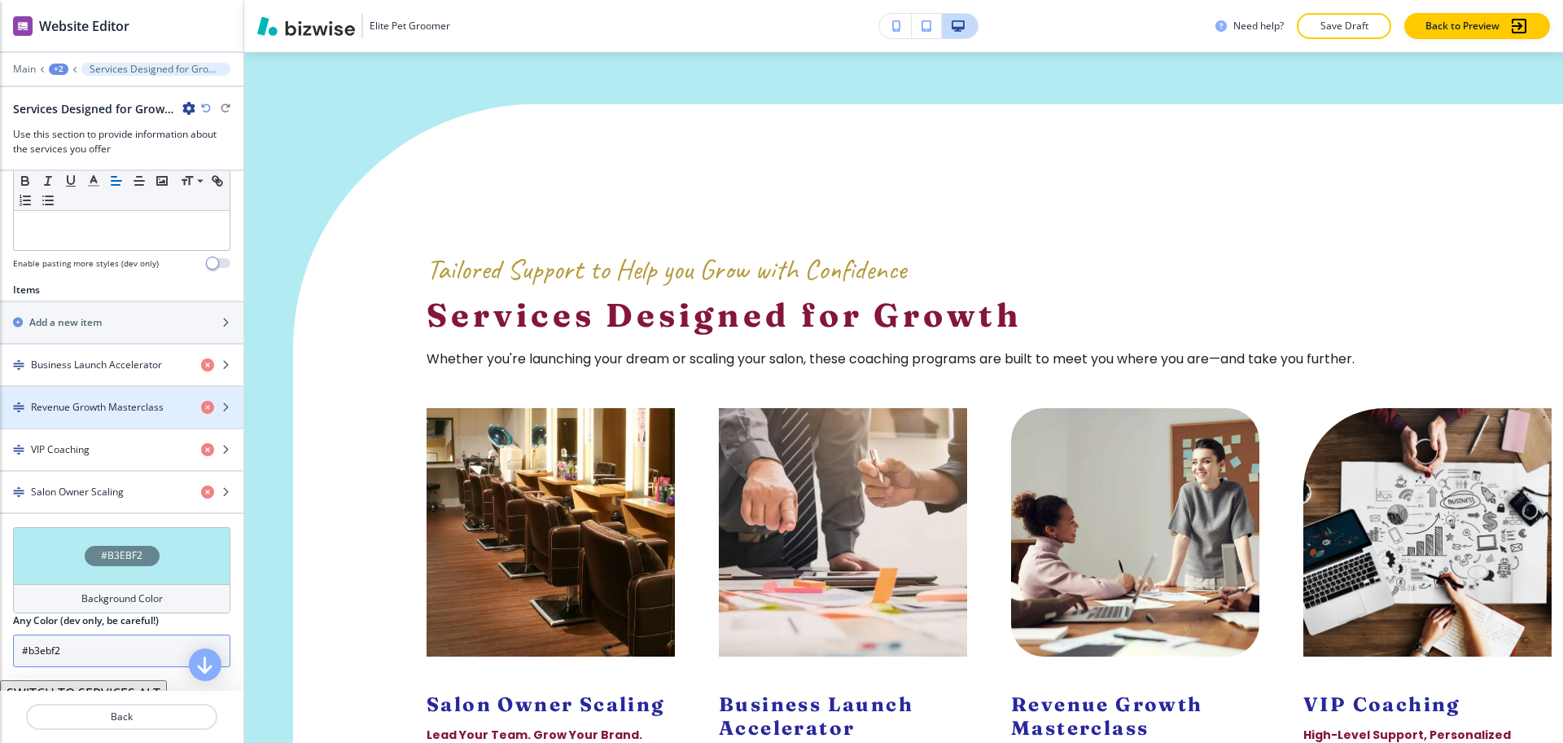
scroll to position [567, 0]
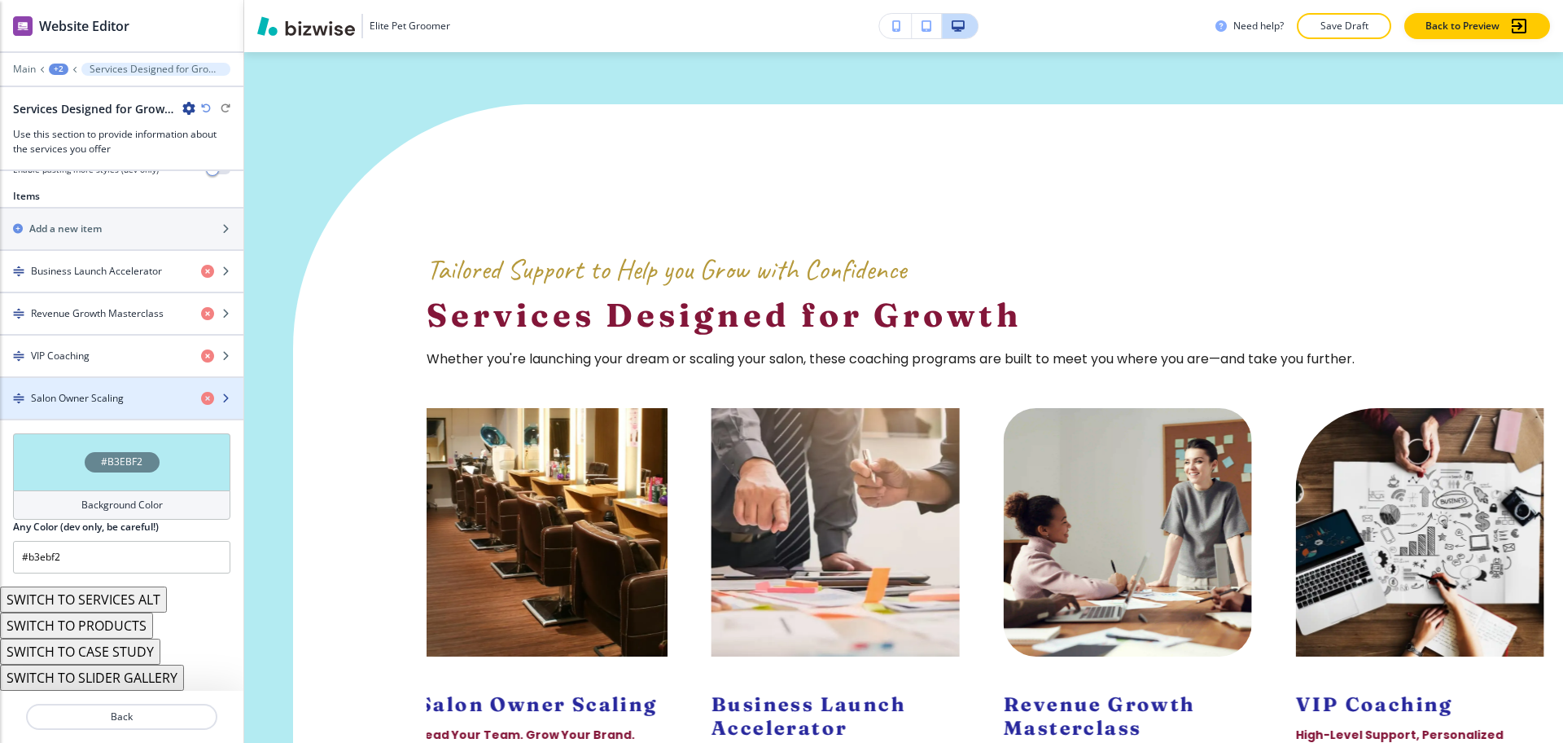
click at [120, 401] on h4 "Salon Owner Scaling" at bounding box center [77, 398] width 93 height 15
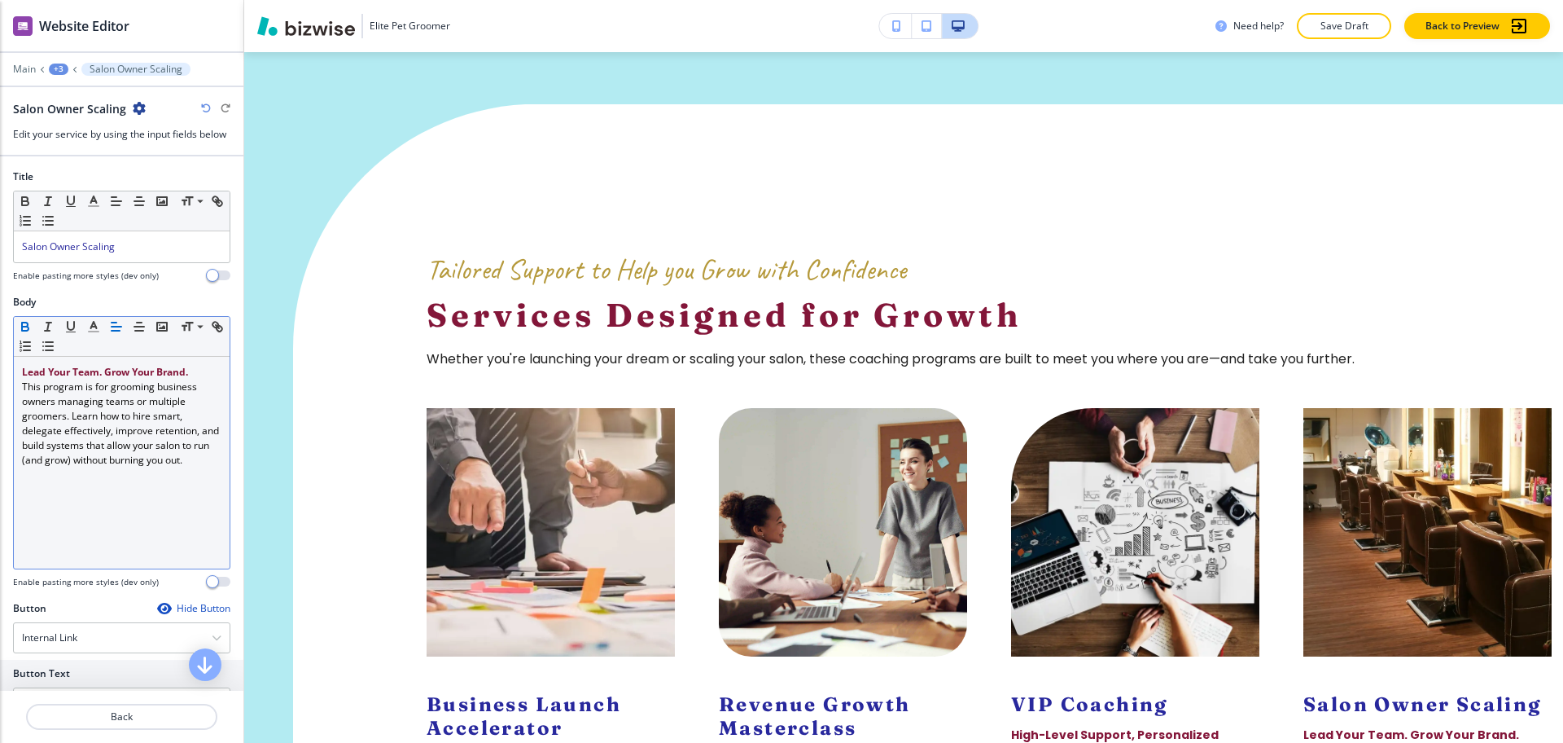
click at [147, 435] on p "This program is for grooming business owners managing teams or multiple groomer…" at bounding box center [121, 423] width 199 height 88
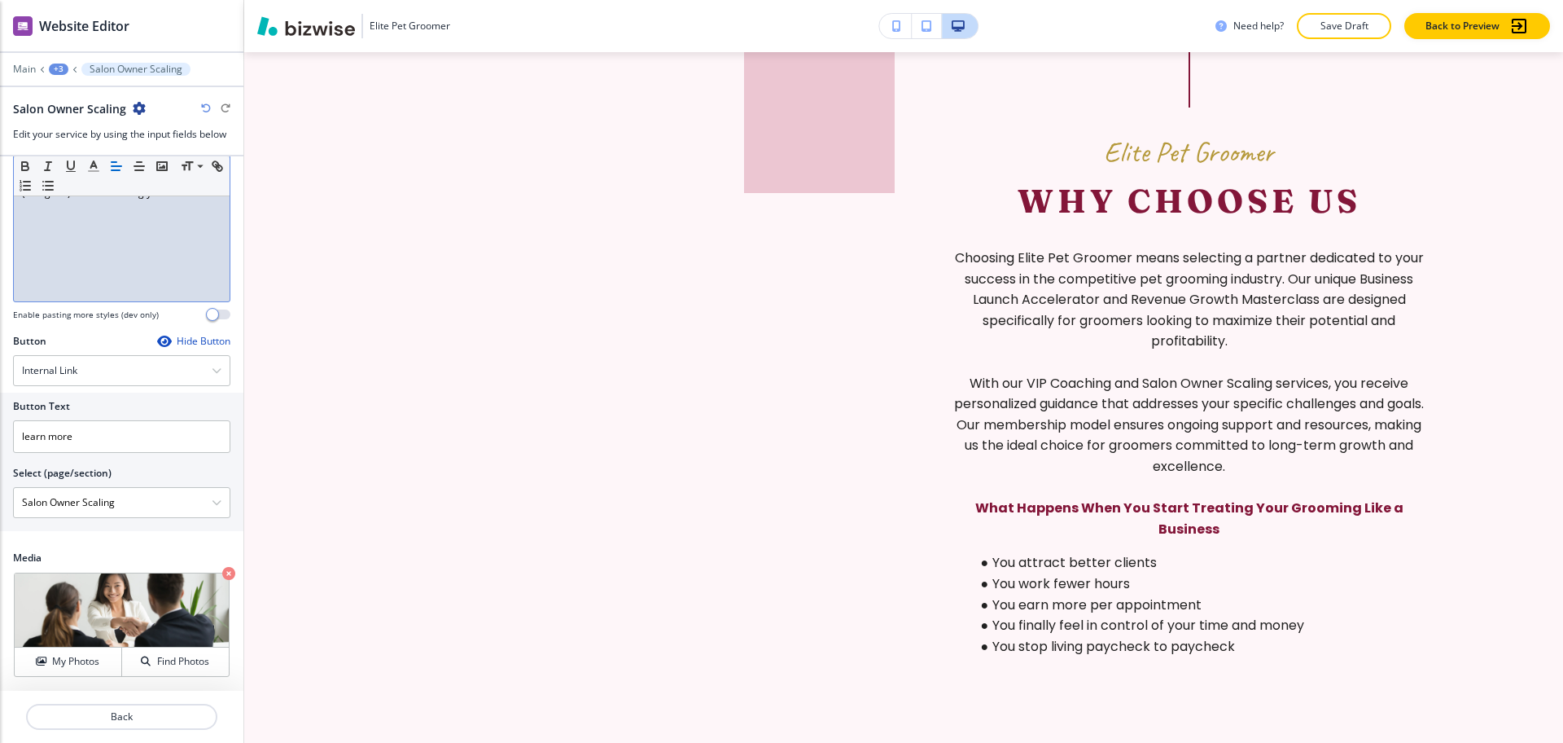
scroll to position [5305, 0]
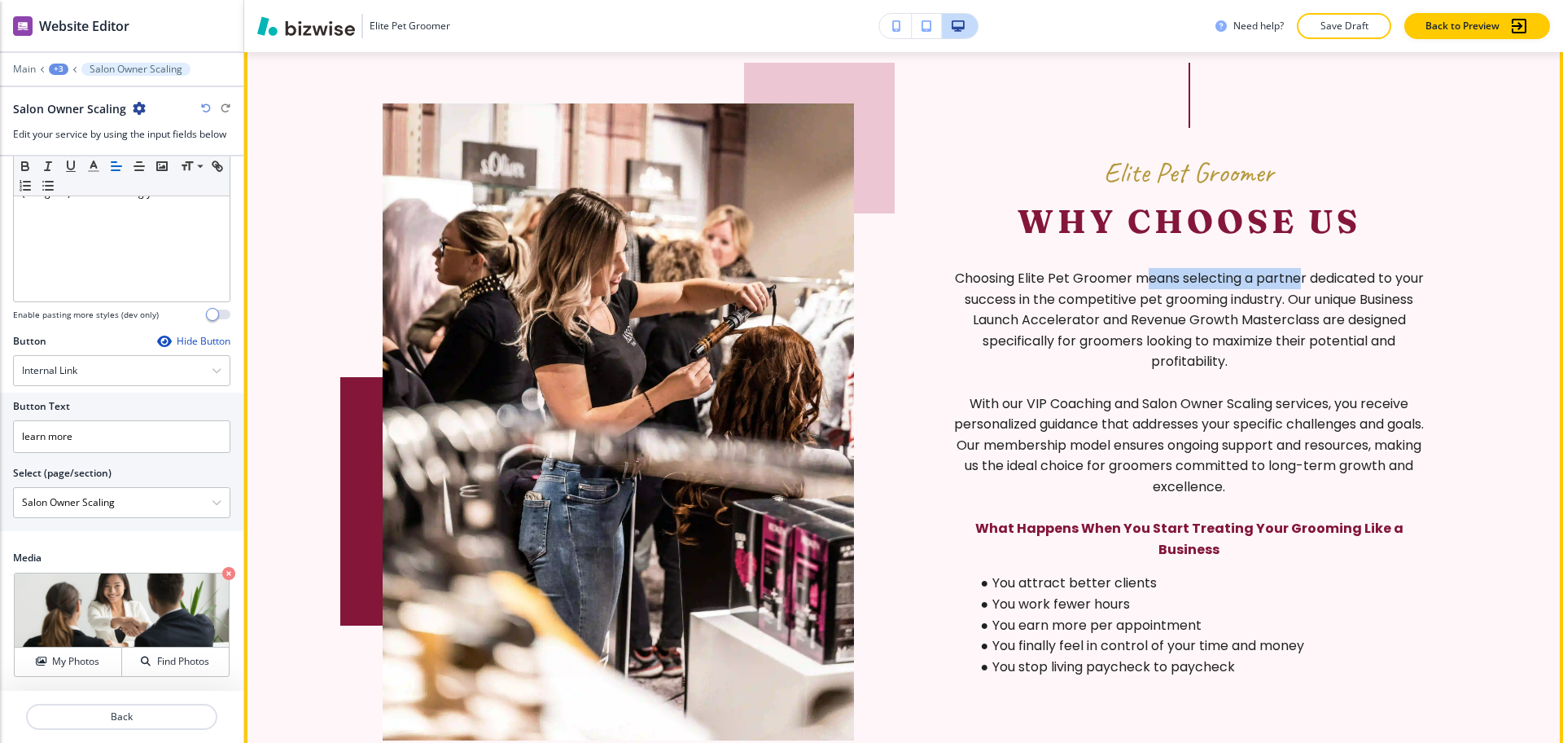
drag, startPoint x: 1158, startPoint y: 274, endPoint x: 1312, endPoint y: 274, distance: 153.9
click at [1312, 274] on p "Choosing Elite Pet Groomer means selecting a partner dedicated to your success …" at bounding box center [1188, 320] width 471 height 104
click at [1242, 296] on p "Choosing Elite Pet Groomer means selecting a partner dedicated to your success …" at bounding box center [1188, 320] width 471 height 104
click at [1171, 304] on p "Choosing Elite Pet Groomer means selecting a partner dedicated to your success …" at bounding box center [1188, 320] width 471 height 104
click at [1229, 307] on p "Choosing Elite Pet Groomer means selecting a partner dedicated to your success …" at bounding box center [1188, 320] width 471 height 104
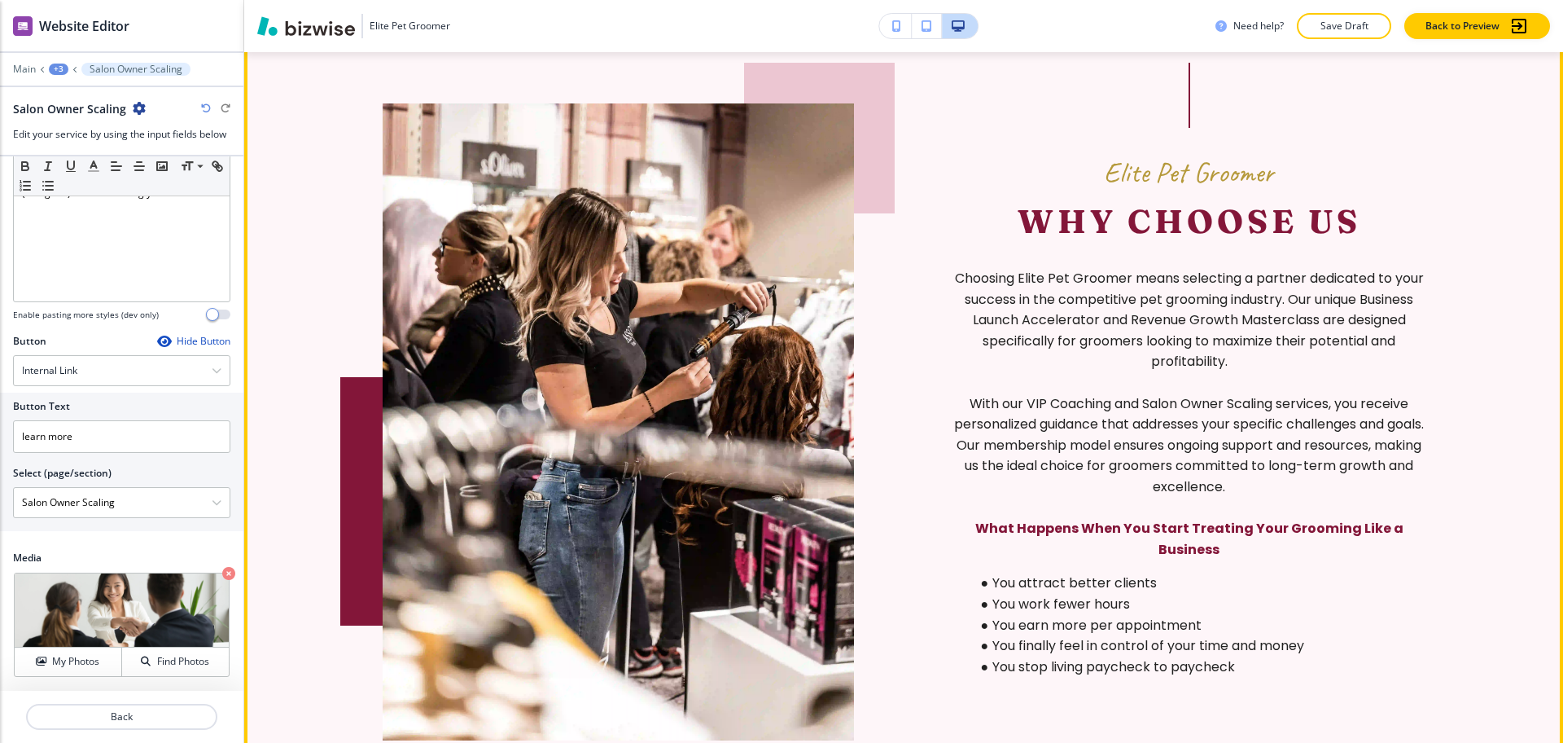
click at [1307, 301] on p "Choosing Elite Pet Groomer means selecting a partner dedicated to your success …" at bounding box center [1188, 320] width 471 height 104
drag, startPoint x: 1176, startPoint y: 296, endPoint x: 1321, endPoint y: 296, distance: 144.9
click at [1321, 296] on p "Choosing Elite Pet Groomer means selecting a partner dedicated to your success …" at bounding box center [1188, 320] width 471 height 104
click at [1324, 296] on p "Choosing Elite Pet Groomer means selecting a partner dedicated to your success …" at bounding box center [1188, 320] width 471 height 104
drag, startPoint x: 1311, startPoint y: 300, endPoint x: 966, endPoint y: 300, distance: 344.4
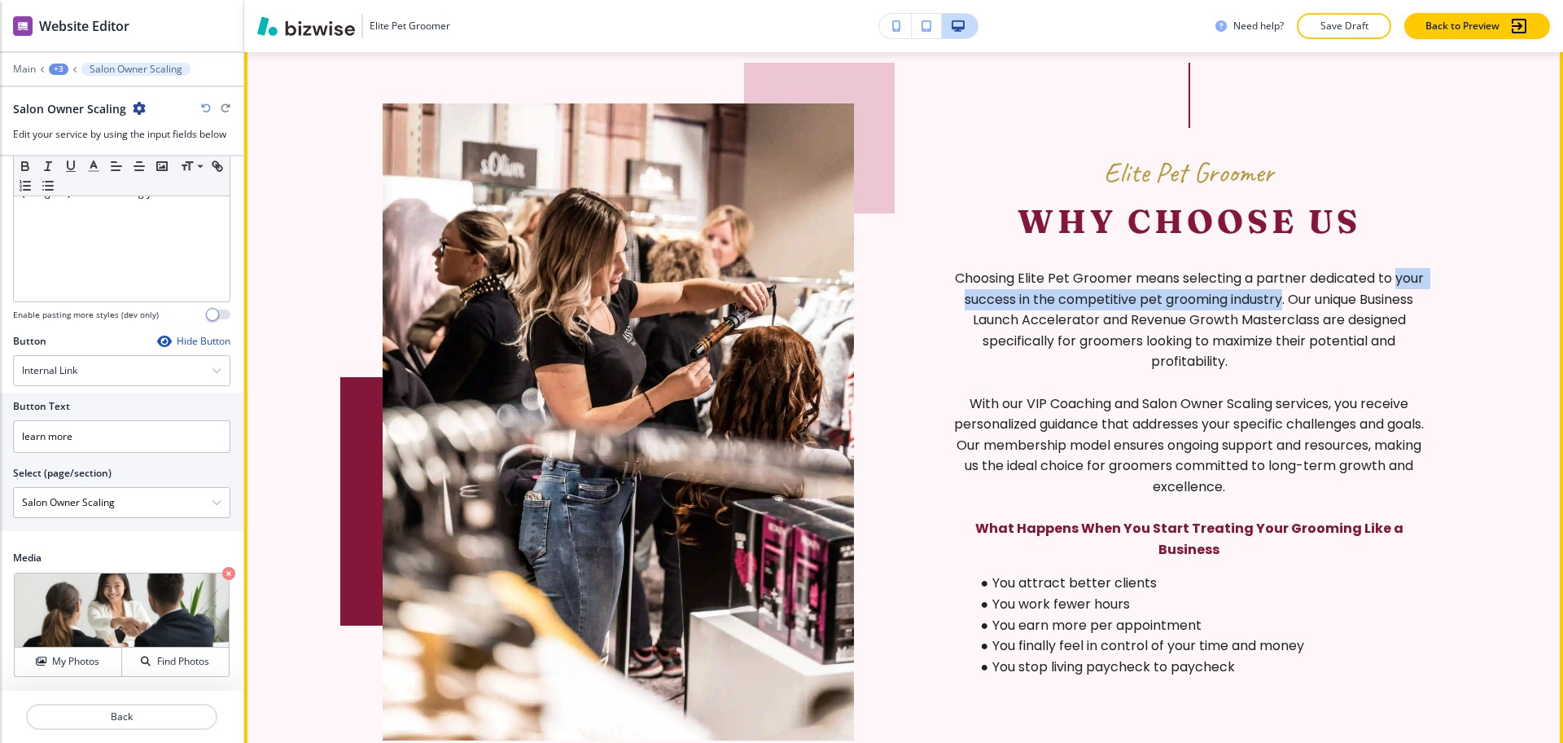
click at [966, 300] on p "Choosing Elite Pet Groomer means selecting a partner dedicated to your success …" at bounding box center [1188, 320] width 471 height 104
click at [1180, 296] on p "Choosing Elite Pet Groomer means selecting a partner dedicated to your success …" at bounding box center [1188, 320] width 471 height 104
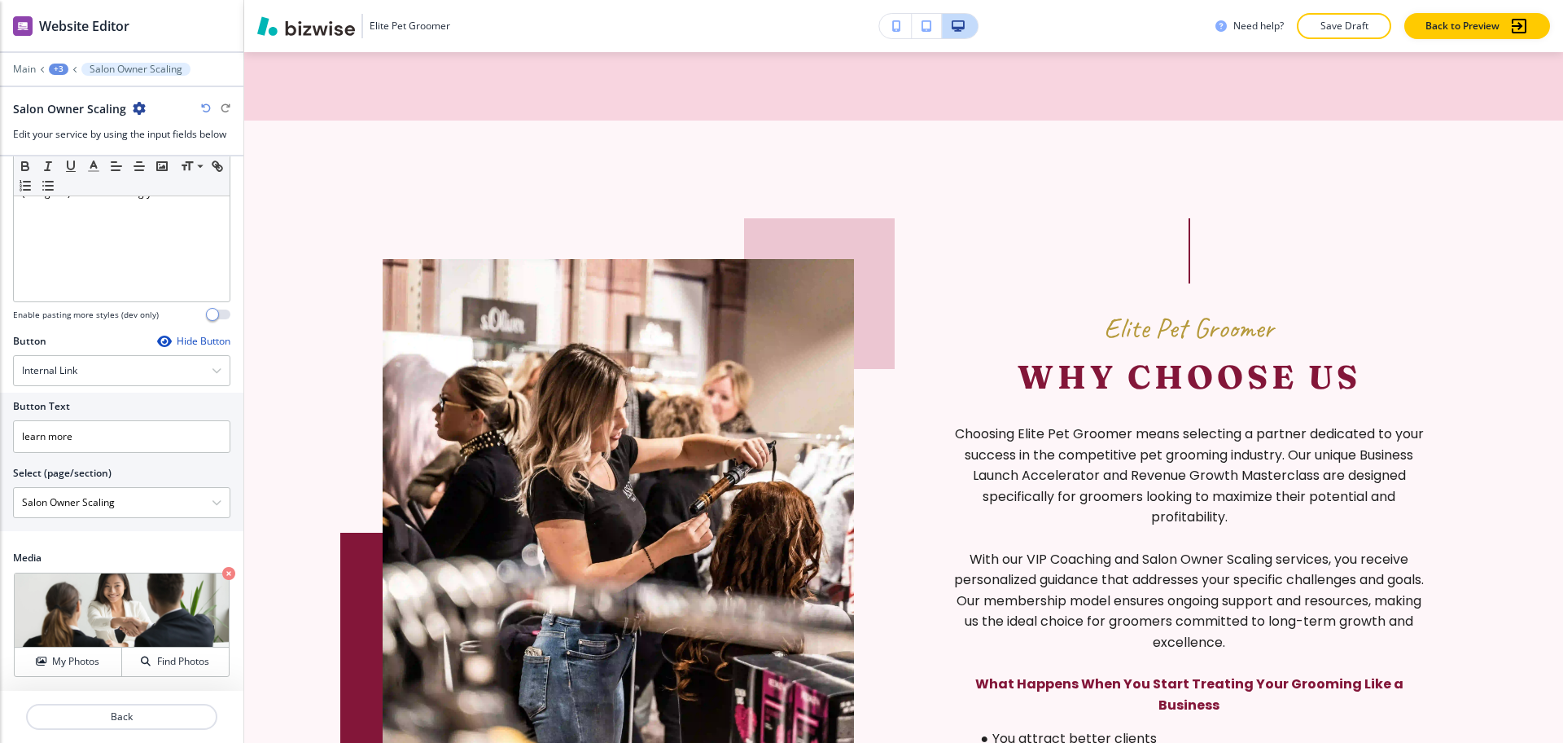
scroll to position [5251, 0]
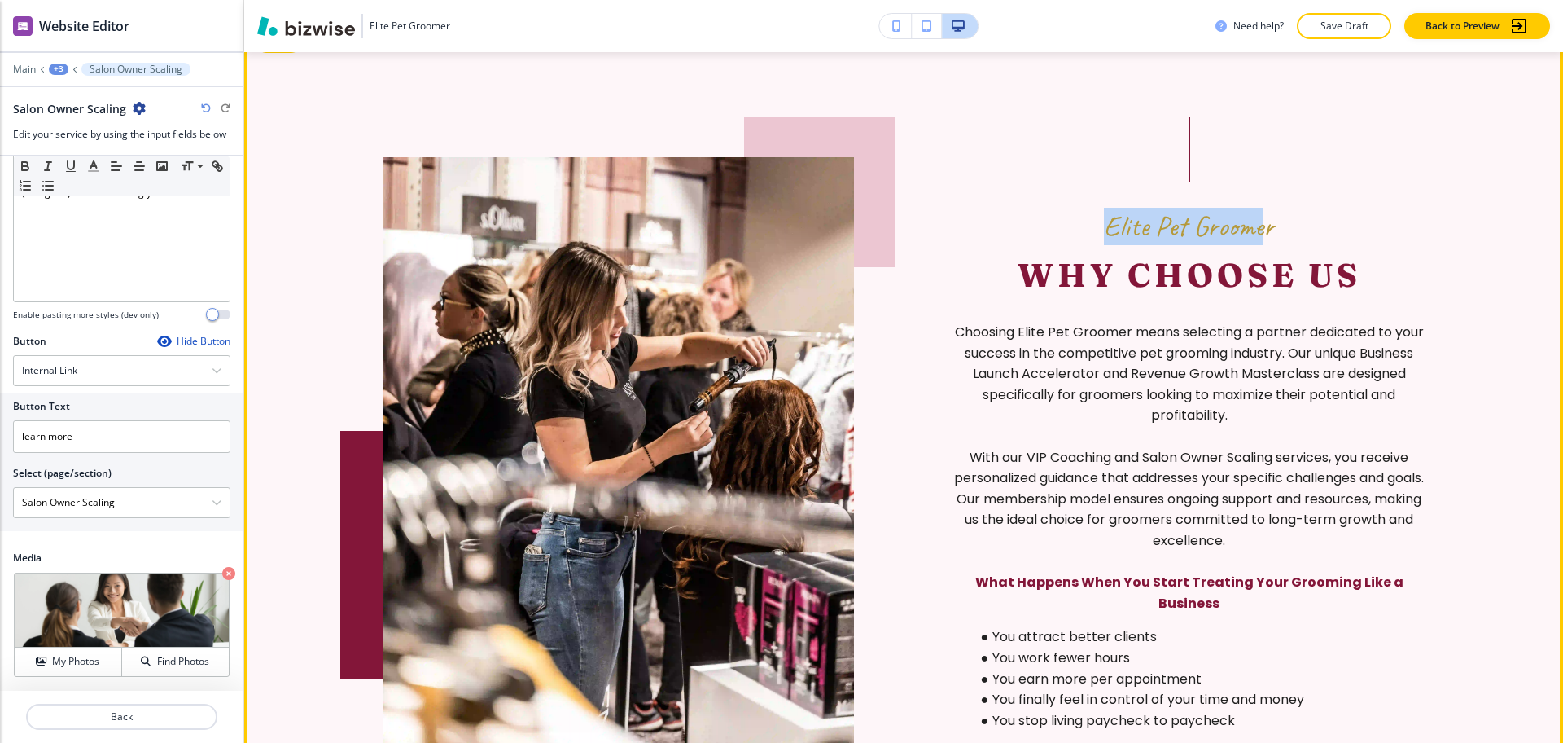
drag, startPoint x: 1102, startPoint y: 224, endPoint x: 1255, endPoint y: 221, distance: 153.9
click at [1255, 221] on span "Elite Pet Groomer" at bounding box center [1189, 226] width 170 height 37
drag, startPoint x: 1284, startPoint y: 251, endPoint x: 1284, endPoint y: 267, distance: 16.3
click at [1285, 252] on div "Why Choose Us" at bounding box center [1190, 270] width 344 height 50
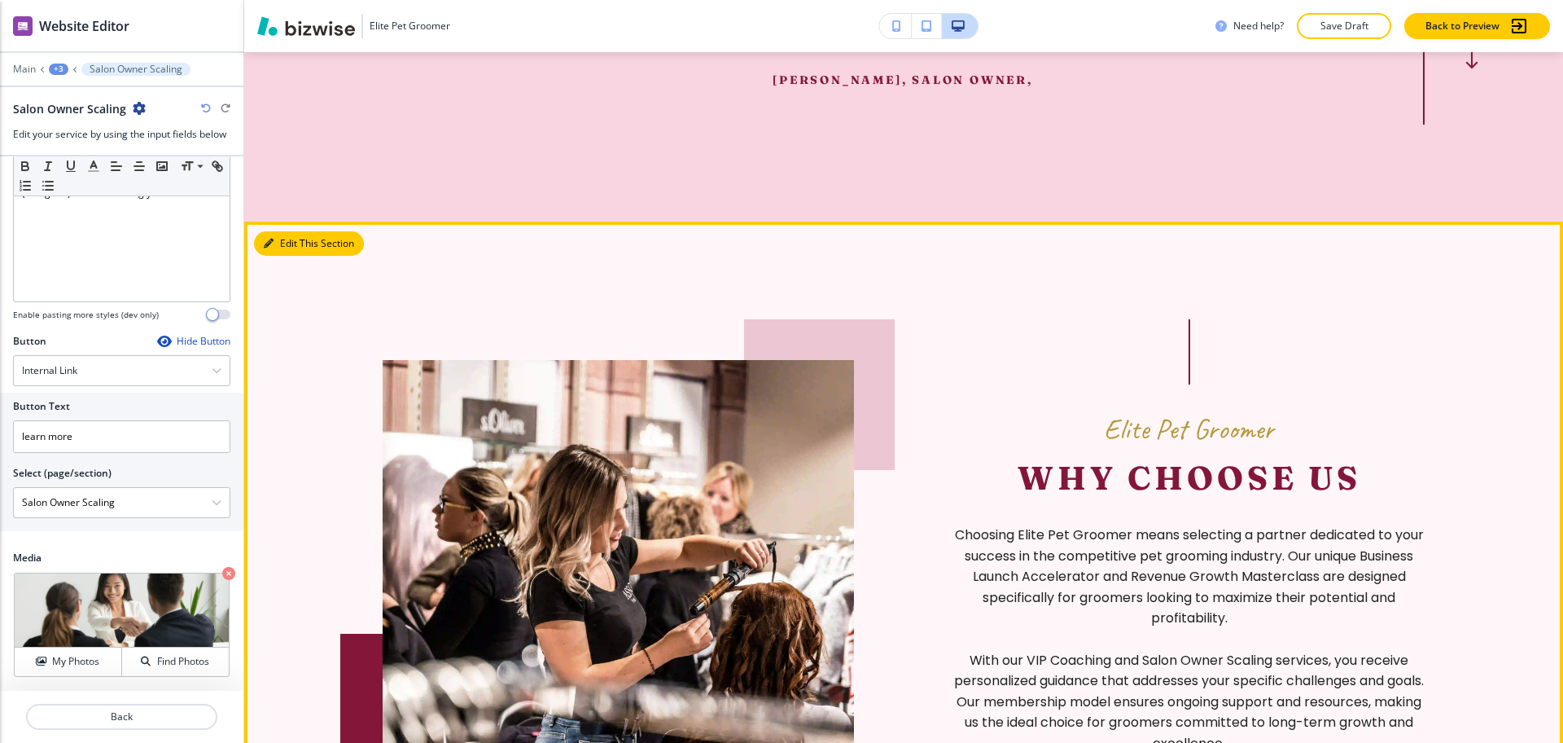
click at [296, 243] on button "Edit This Section" at bounding box center [309, 243] width 110 height 24
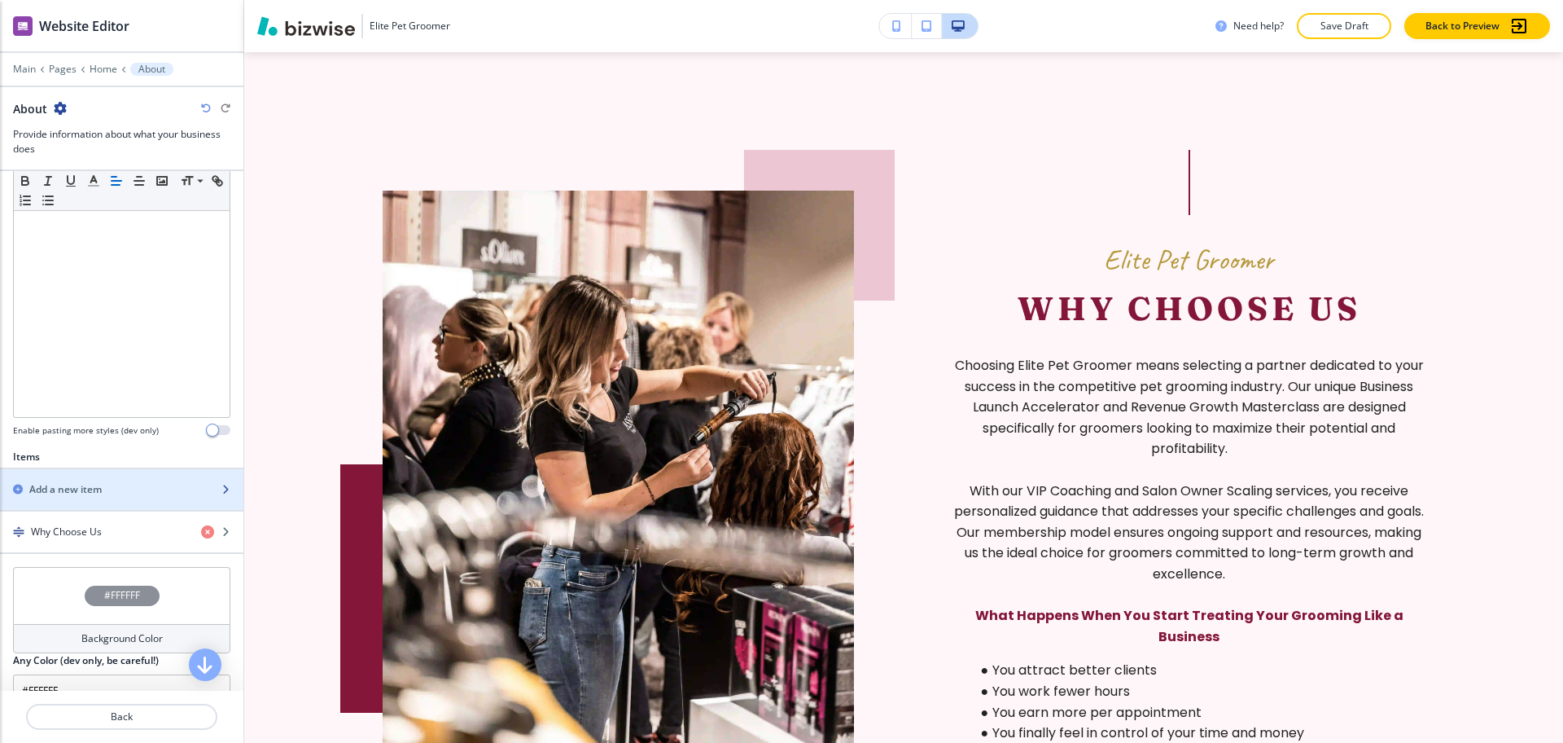
scroll to position [304, 0]
click at [66, 523] on h4 "Why Choose Us" at bounding box center [66, 530] width 71 height 15
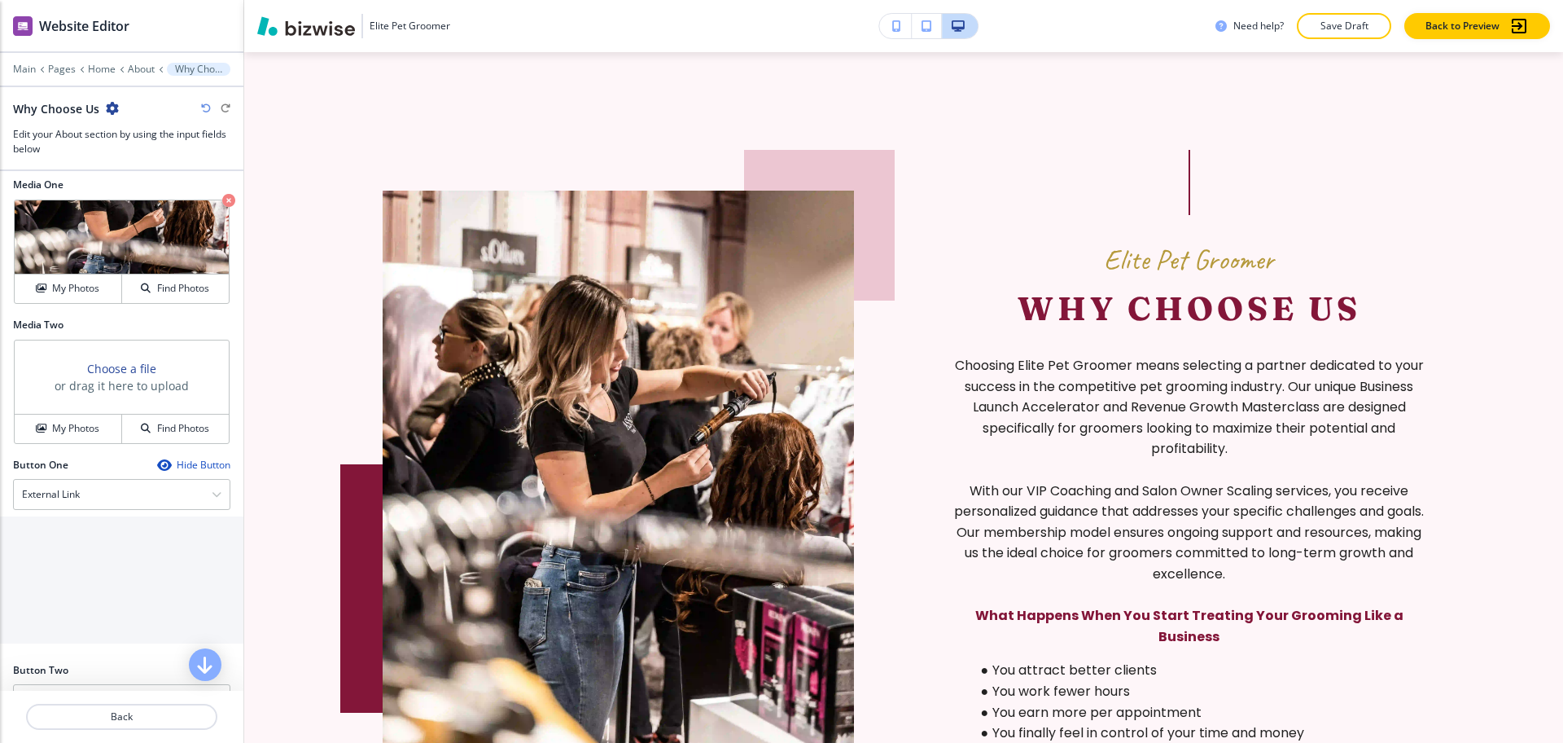
scroll to position [734, 0]
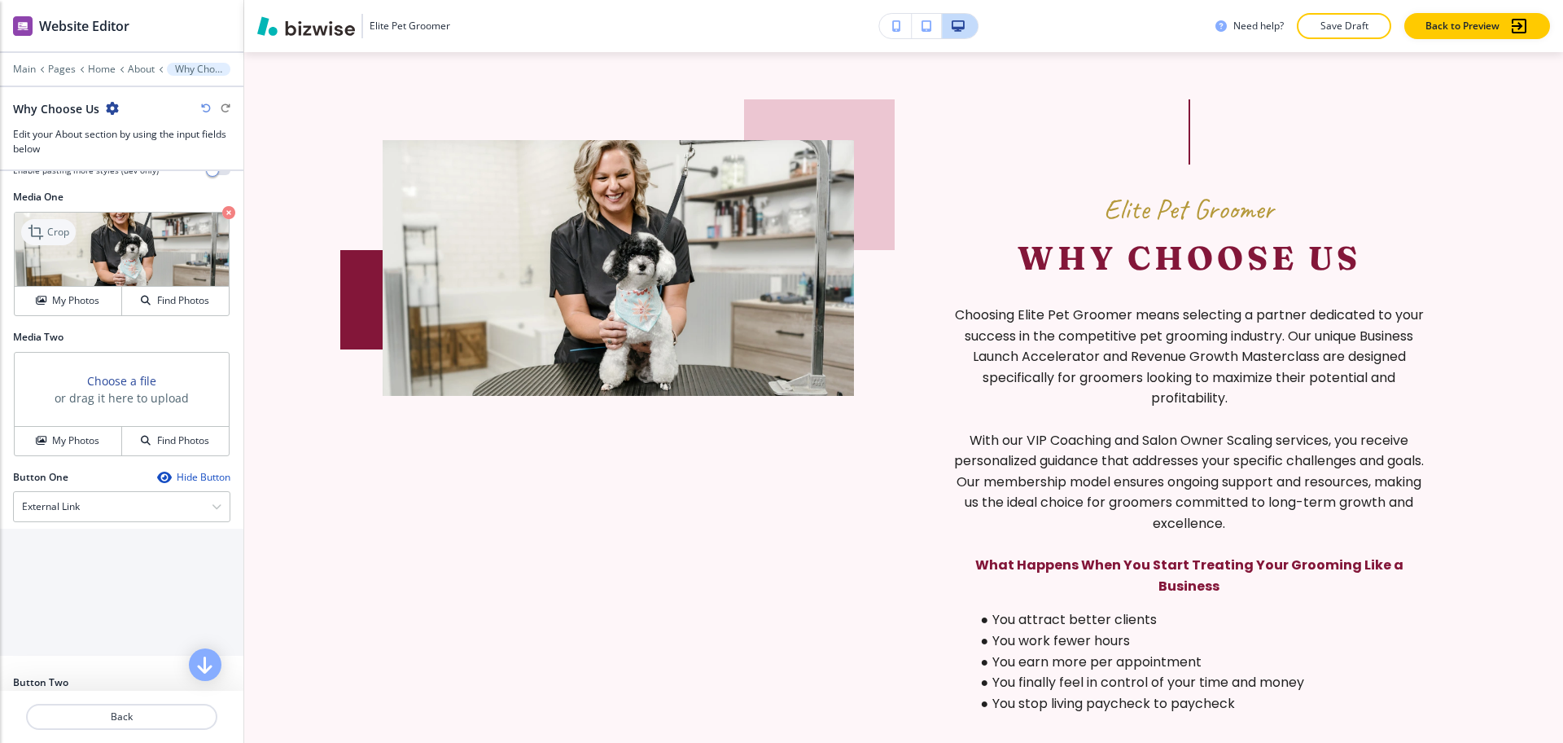
click at [42, 242] on icon at bounding box center [38, 232] width 20 height 20
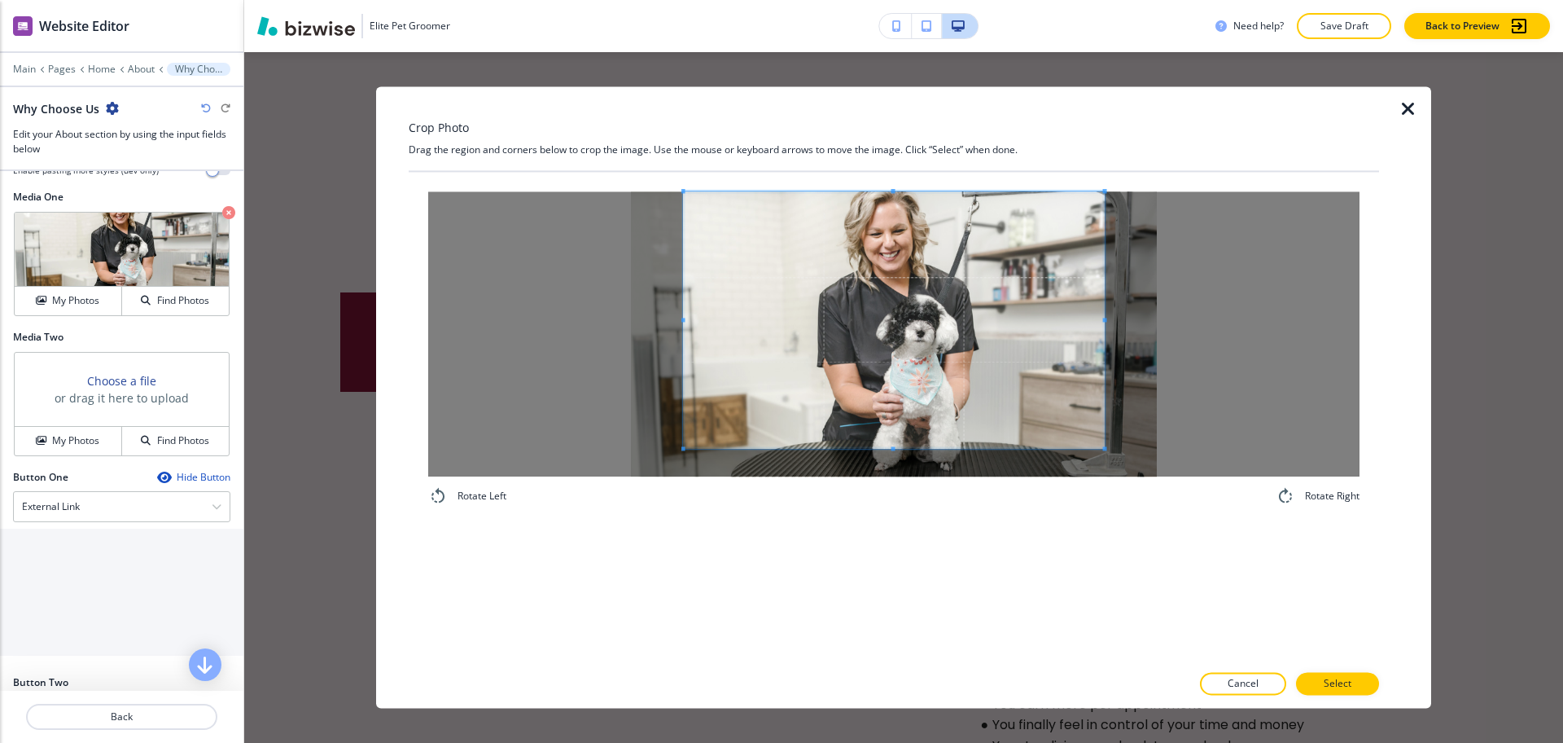
click at [902, 164] on div "Crop Photo Drag the region and corners below to crop the image. Use the mouse o…" at bounding box center [894, 396] width 970 height 621
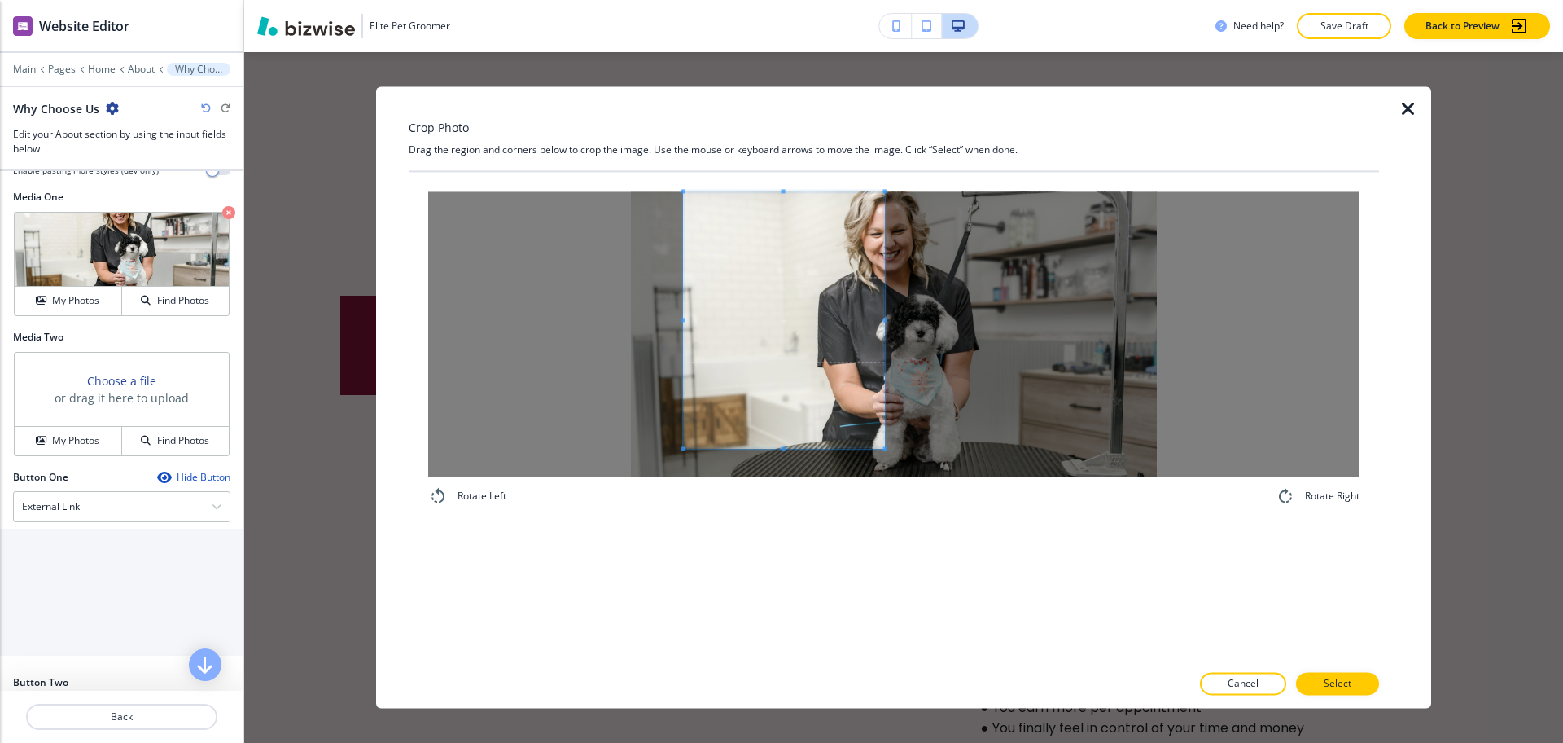
click at [879, 320] on div at bounding box center [784, 319] width 201 height 256
click at [788, 489] on div "Rotate Left Rotate Right" at bounding box center [893, 348] width 931 height 314
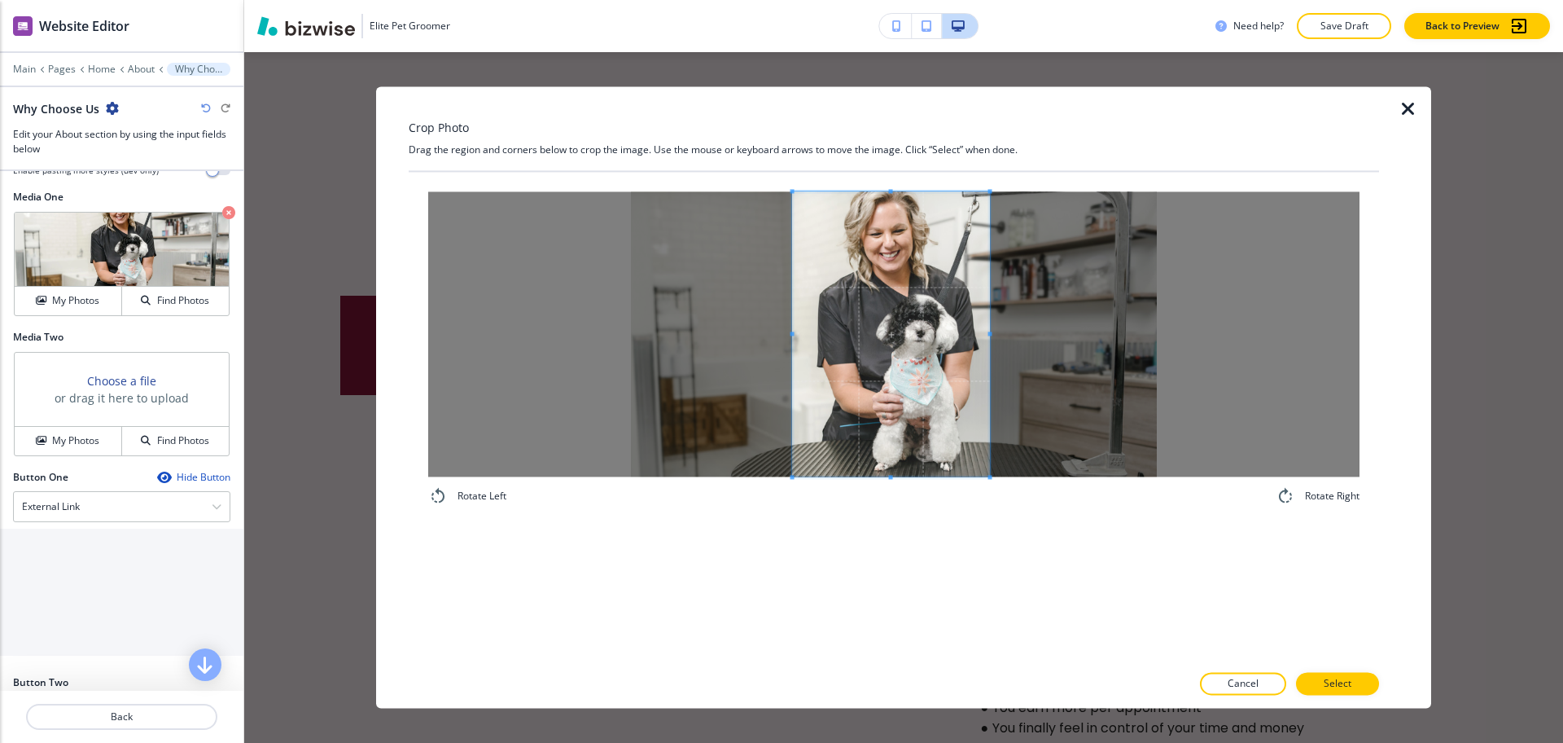
click at [878, 388] on span at bounding box center [891, 333] width 197 height 285
click at [1337, 681] on p "Select" at bounding box center [1338, 684] width 28 height 15
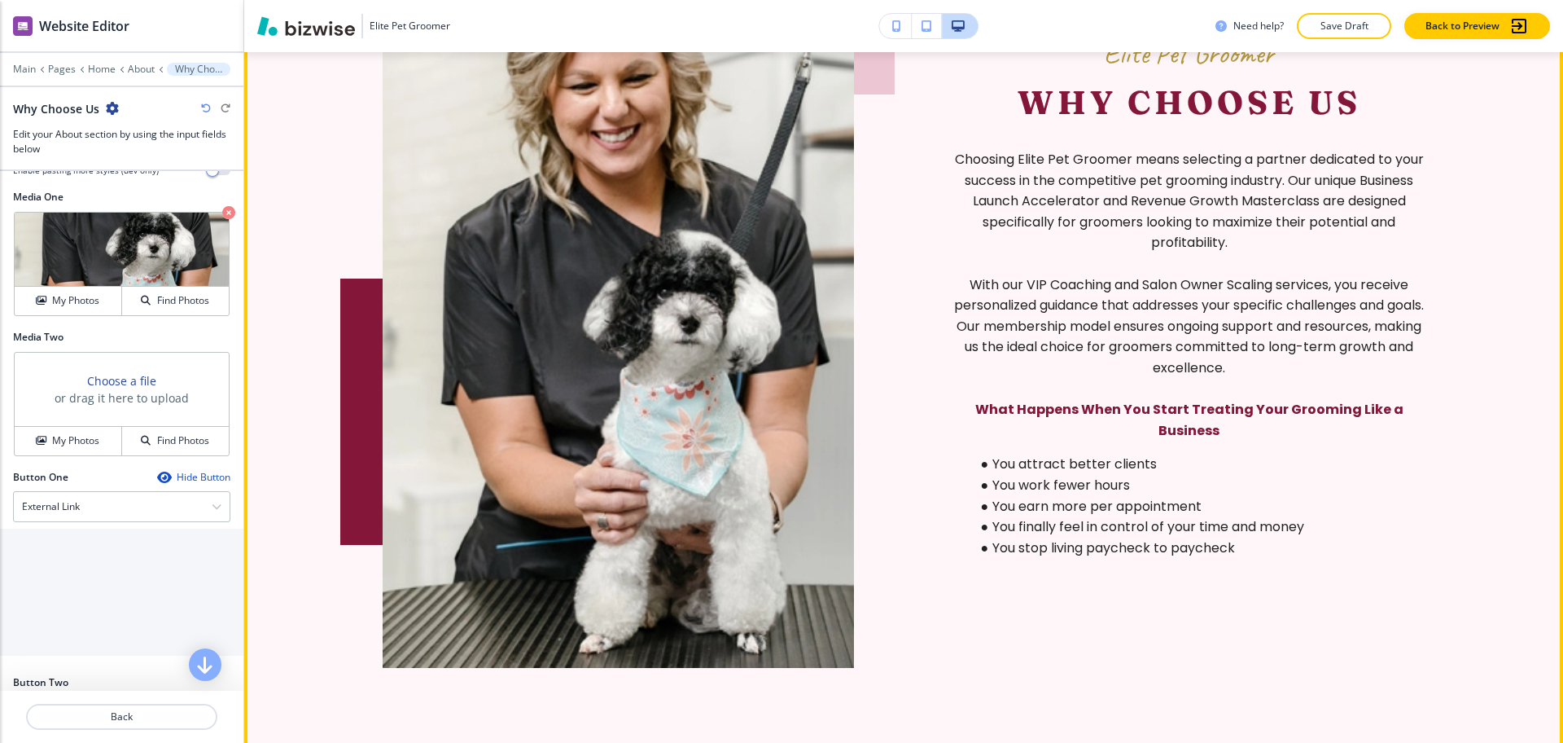
scroll to position [5425, 0]
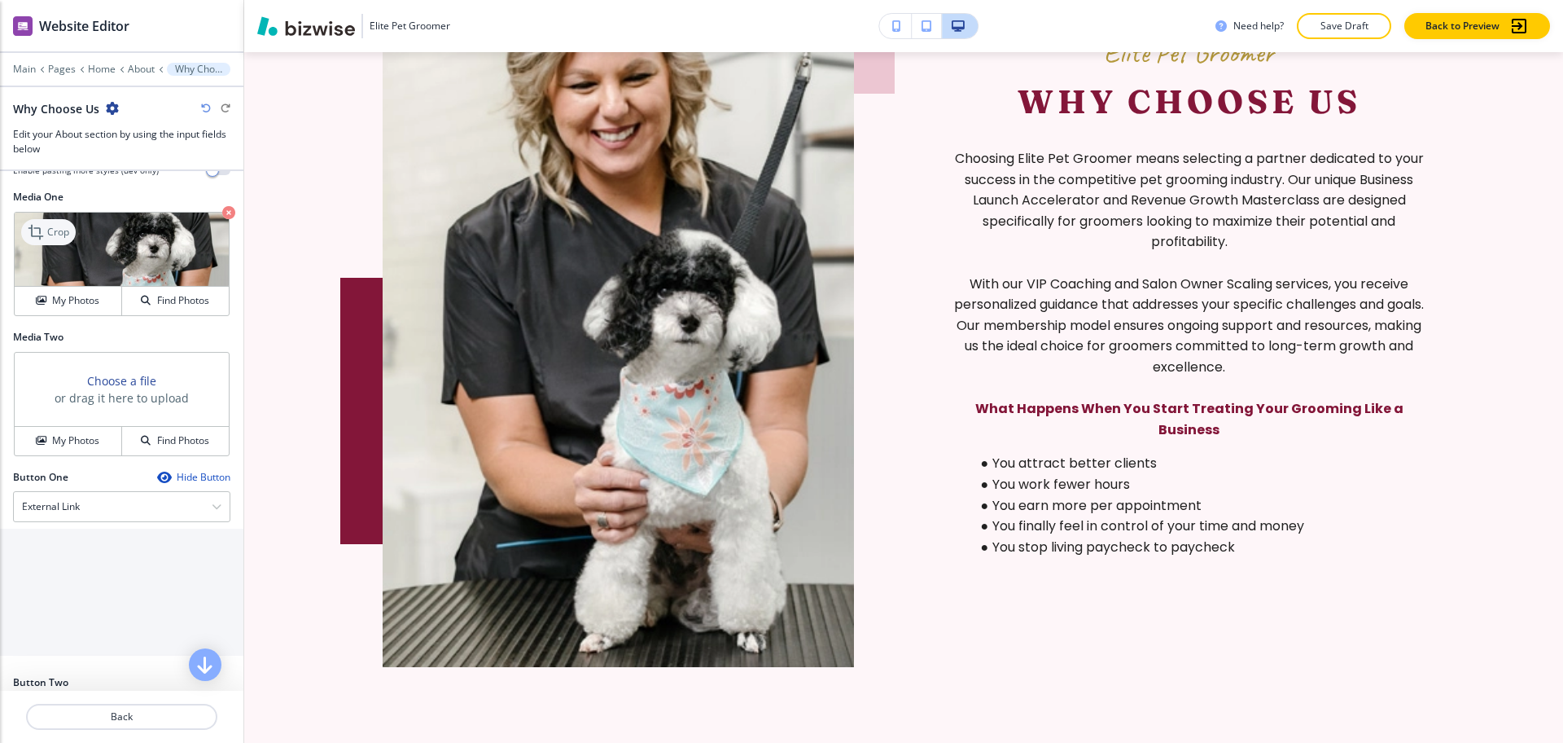
click at [55, 239] on p "Crop" at bounding box center [58, 232] width 22 height 15
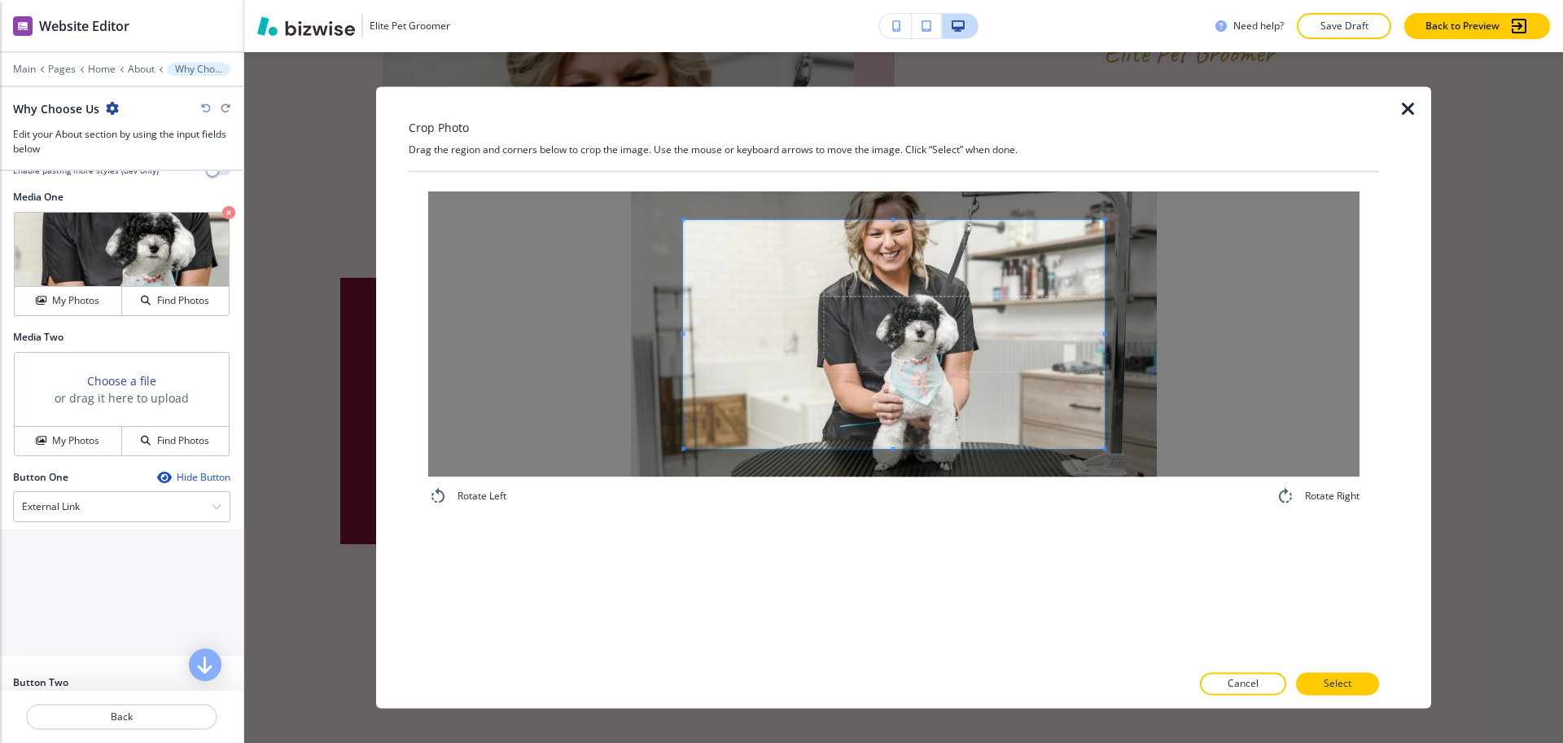
click at [889, 150] on div "Crop Photo Drag the region and corners below to crop the image. Use the mouse o…" at bounding box center [894, 396] width 970 height 621
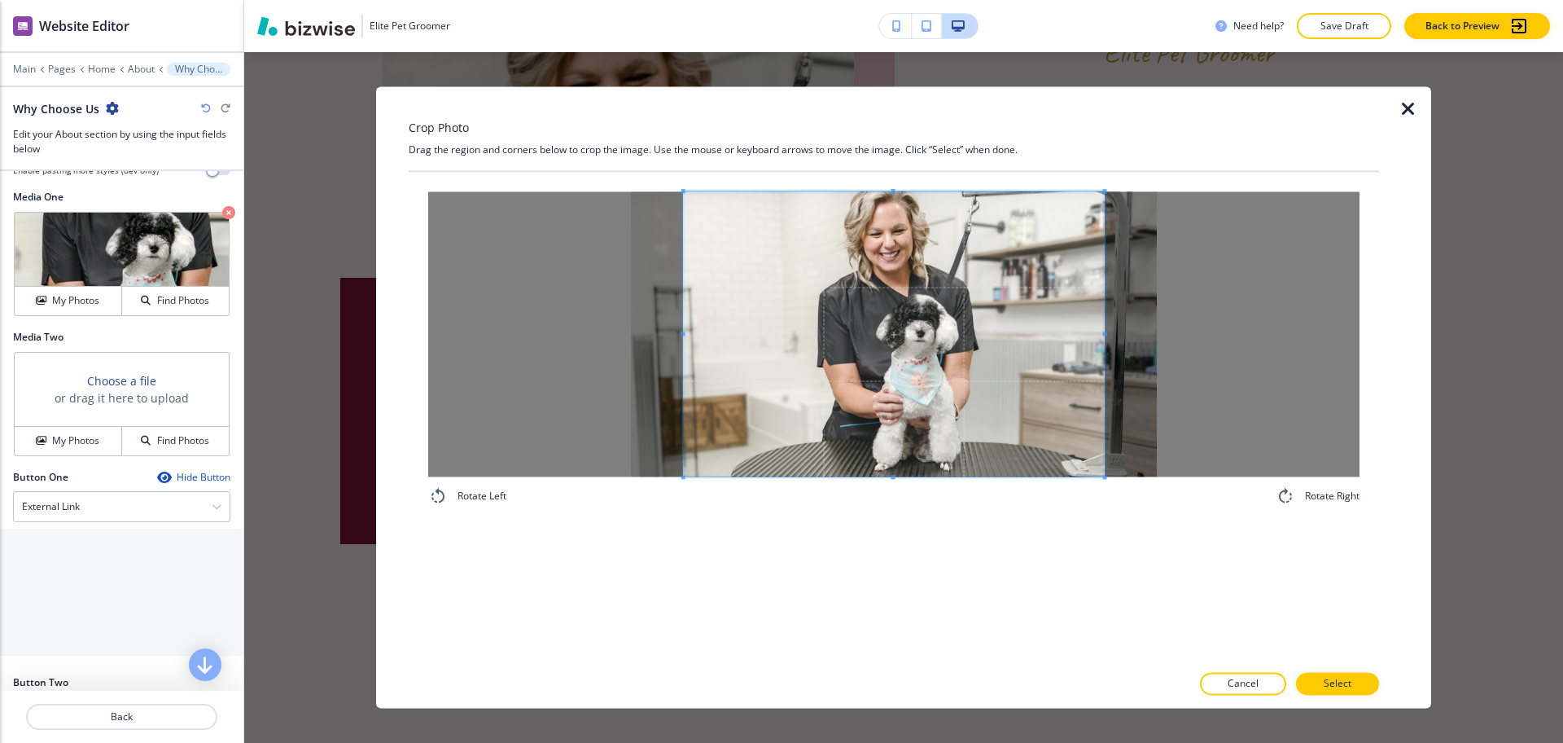
click at [935, 528] on div "Rotate Left Rotate Right" at bounding box center [894, 417] width 970 height 490
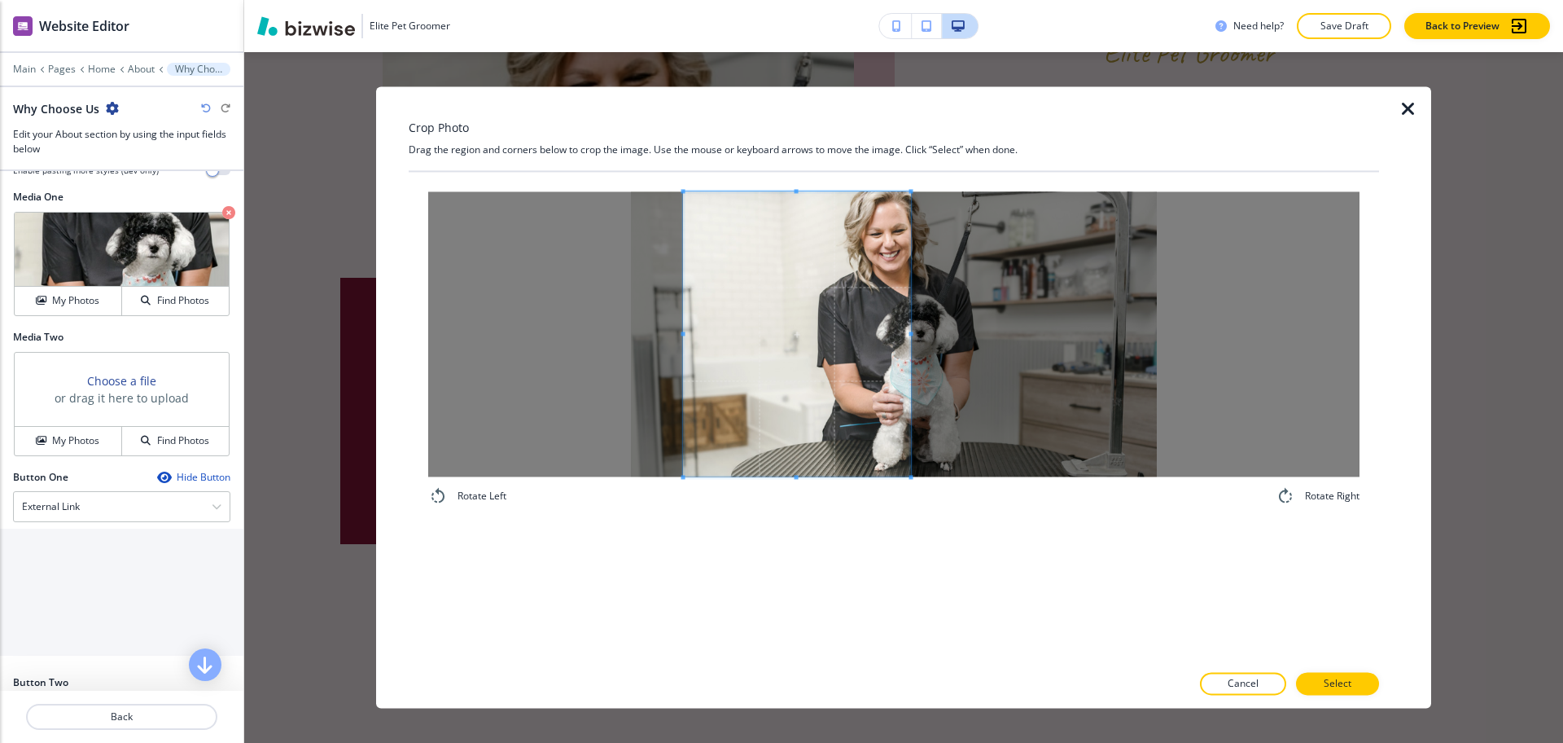
click at [911, 334] on div at bounding box center [797, 333] width 227 height 285
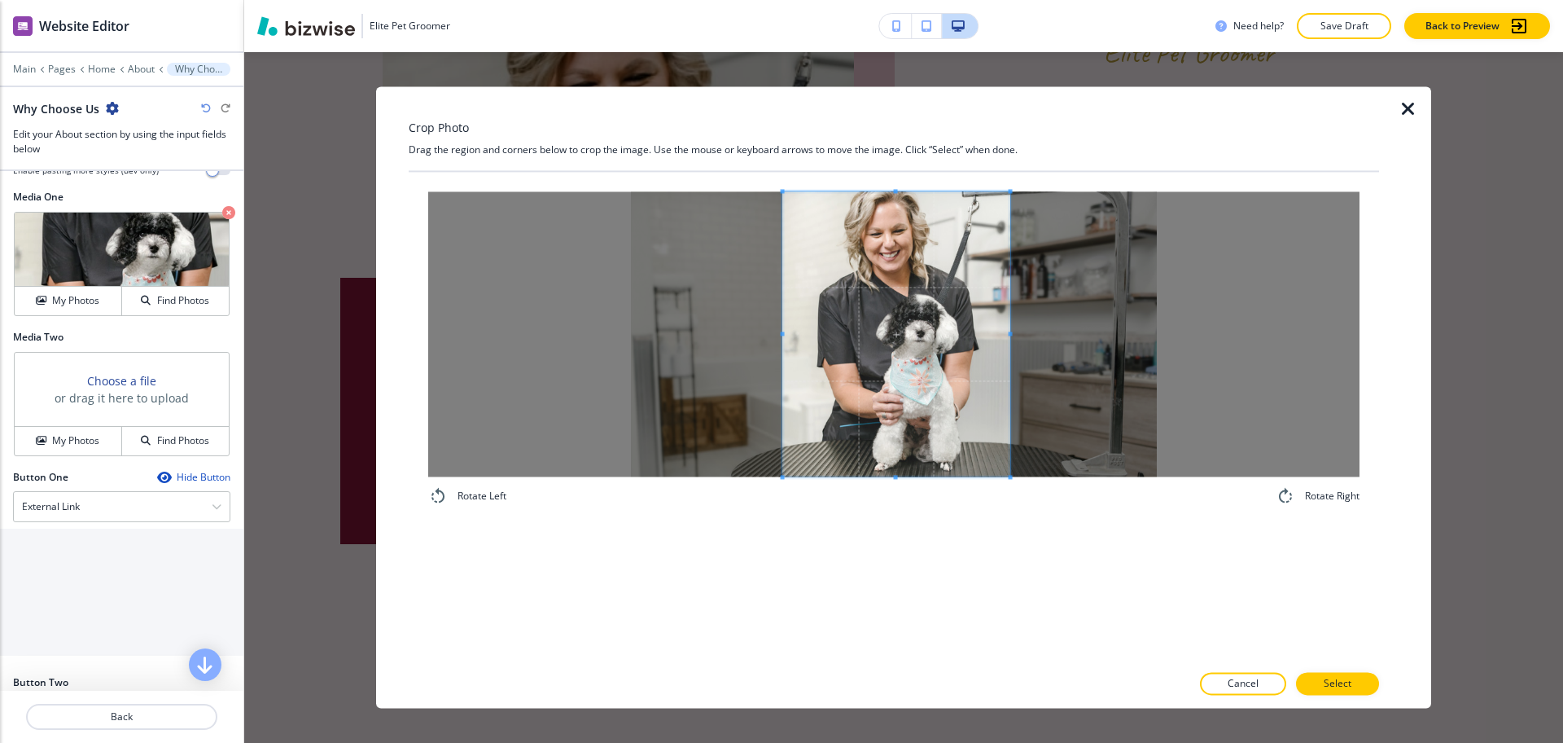
click at [918, 361] on span at bounding box center [896, 333] width 227 height 285
click at [1340, 688] on p "Select" at bounding box center [1338, 684] width 28 height 15
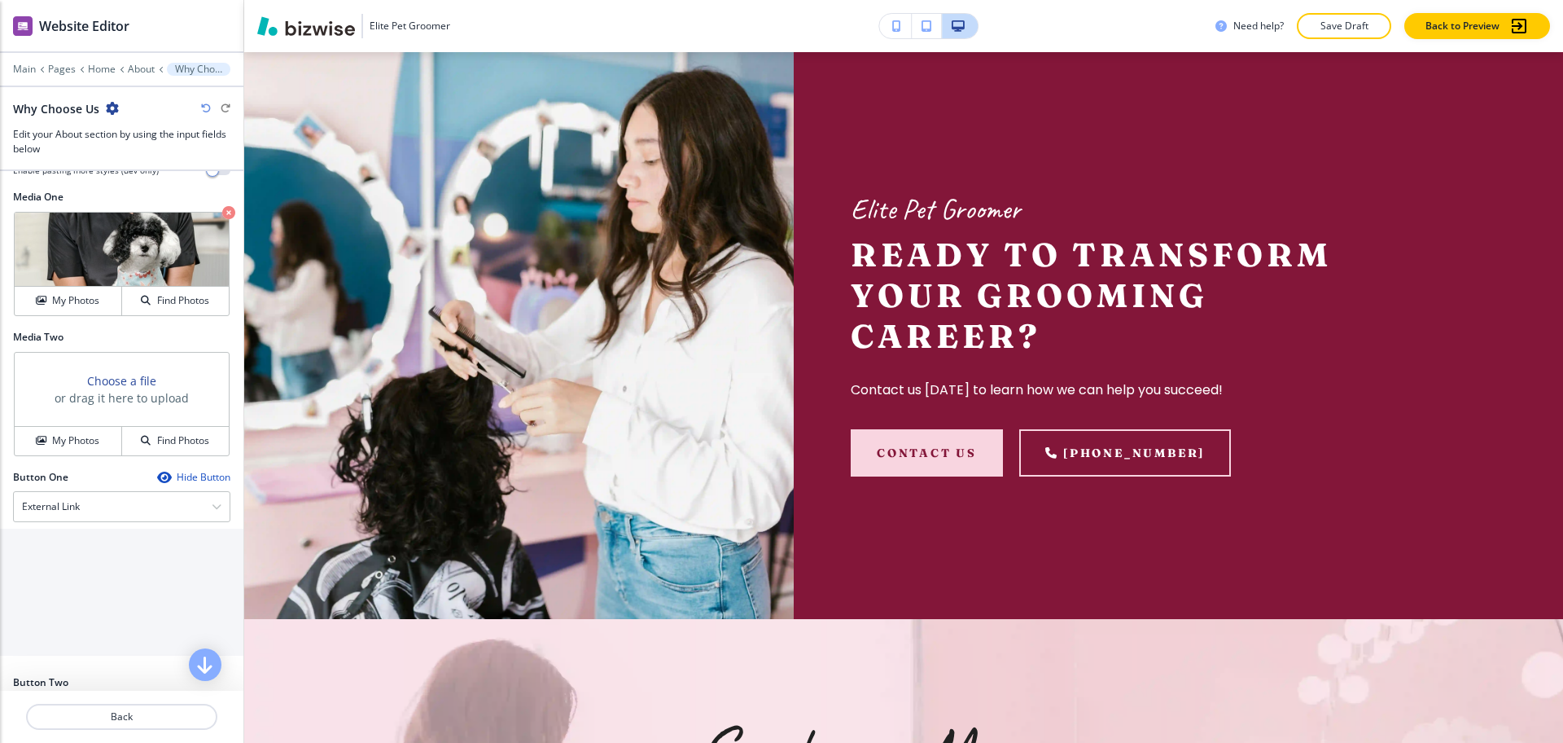
scroll to position [6060, 0]
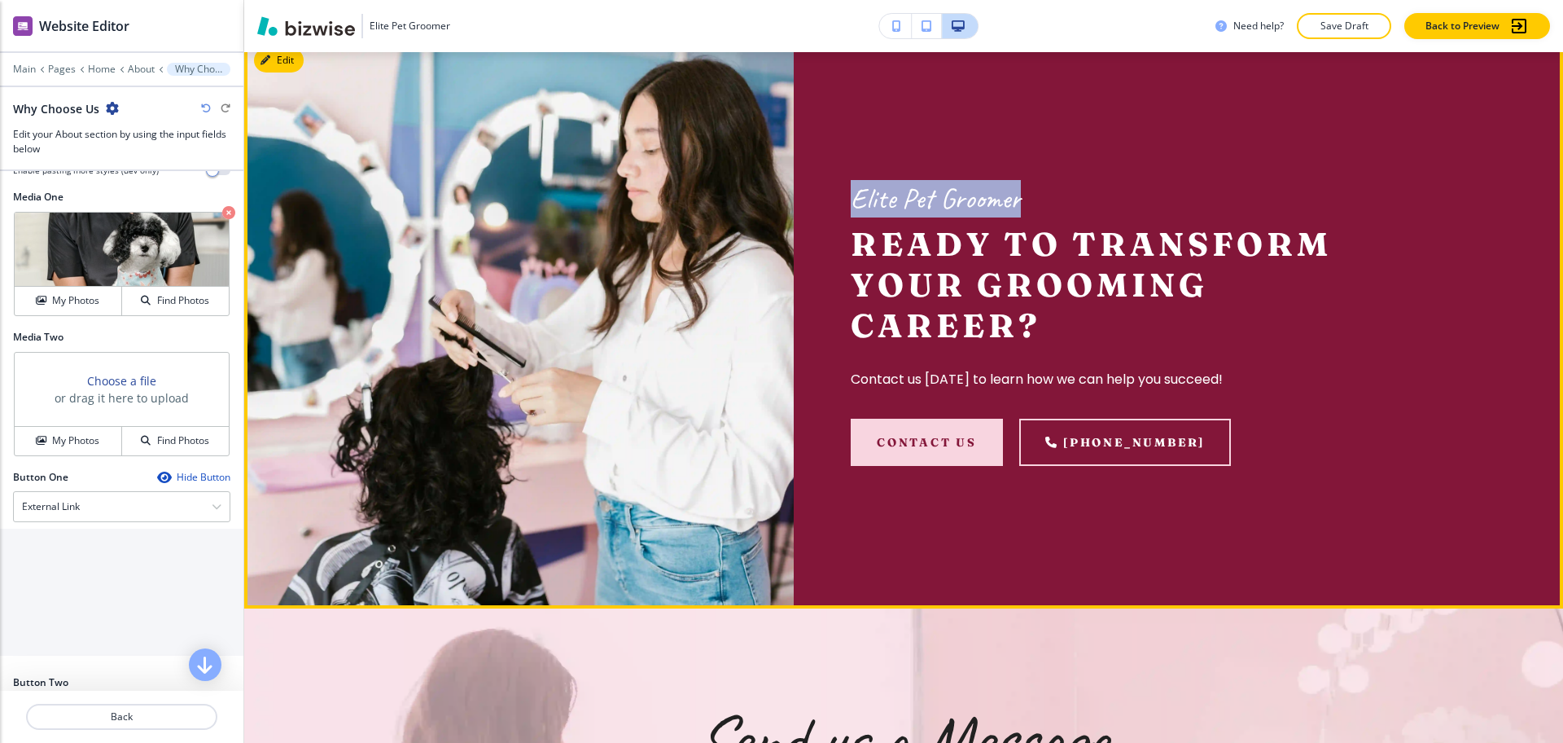
drag, startPoint x: 1023, startPoint y: 199, endPoint x: 843, endPoint y: 199, distance: 180.7
click at [843, 199] on div "Elite Pet Groomer Ready to Transform Your Grooming Career? Contact us [DATE] to…" at bounding box center [1099, 322] width 611 height 569
click at [898, 215] on p "Elite Pet Groomer" at bounding box center [1099, 198] width 497 height 37
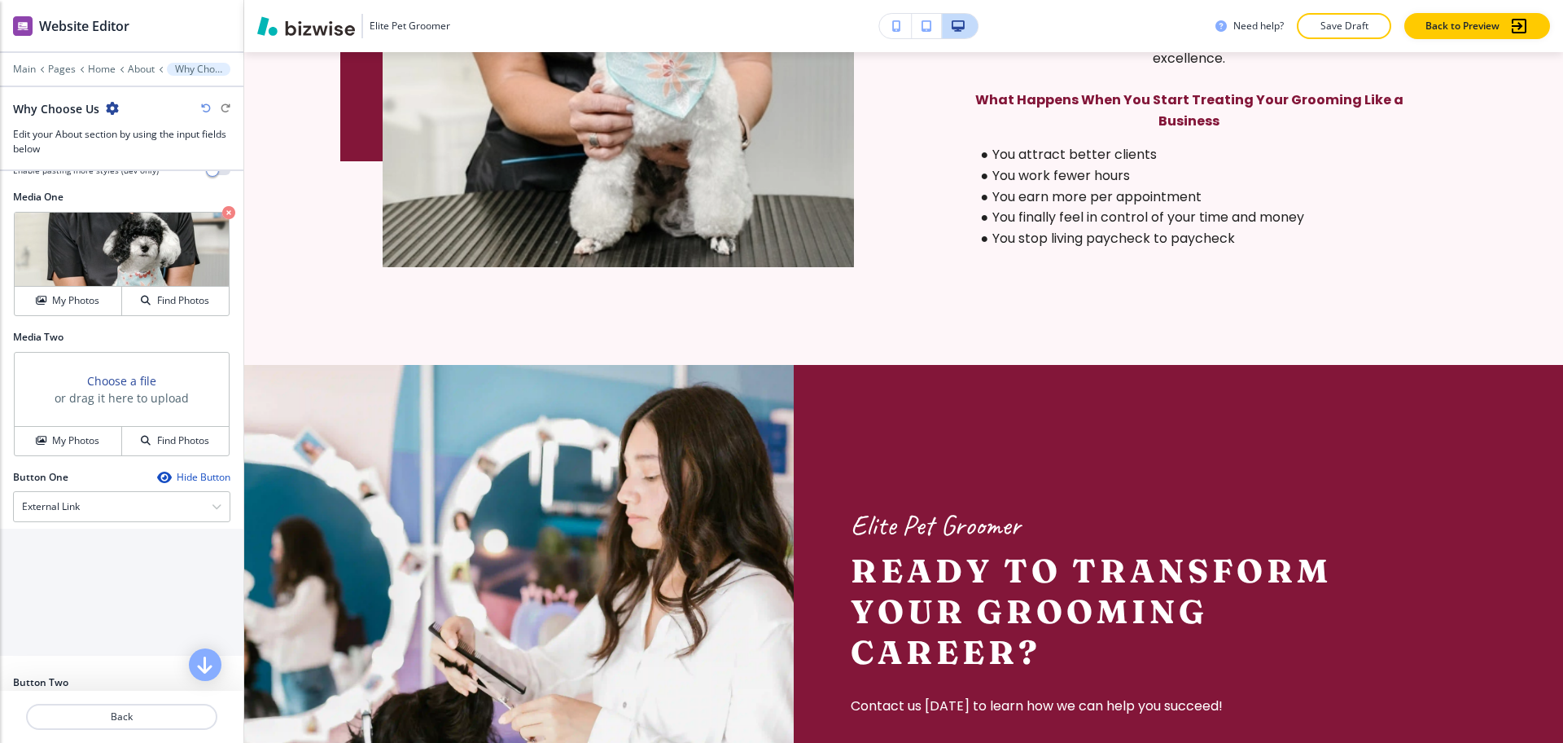
scroll to position [5956, 0]
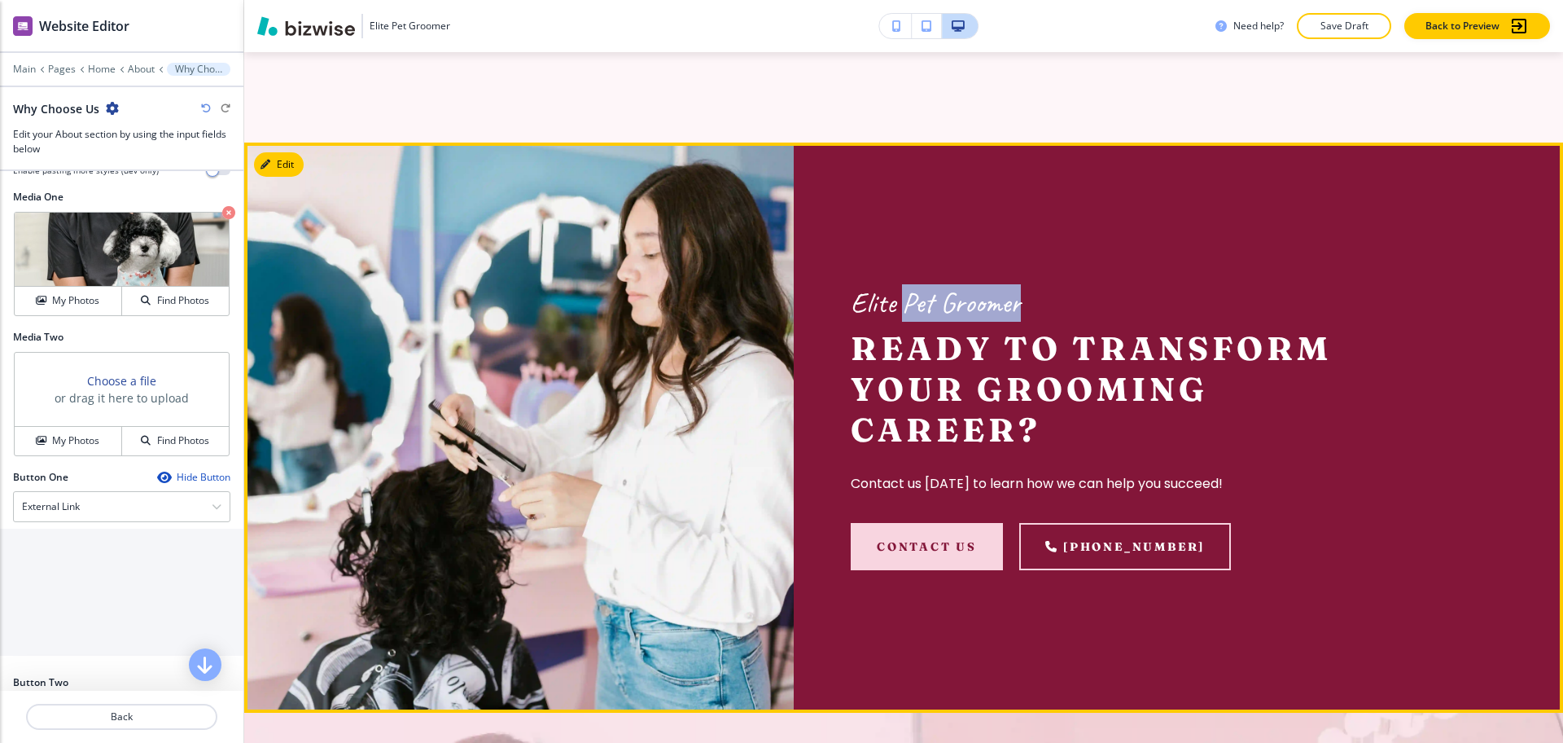
drag, startPoint x: 1002, startPoint y: 302, endPoint x: 896, endPoint y: 288, distance: 107.6
click at [896, 288] on p "Elite Pet Groomer" at bounding box center [1099, 302] width 497 height 37
click at [913, 301] on p "Elite Pet Groomer" at bounding box center [1099, 302] width 497 height 37
click at [927, 304] on p "Elite Pet Groomer" at bounding box center [1099, 302] width 497 height 37
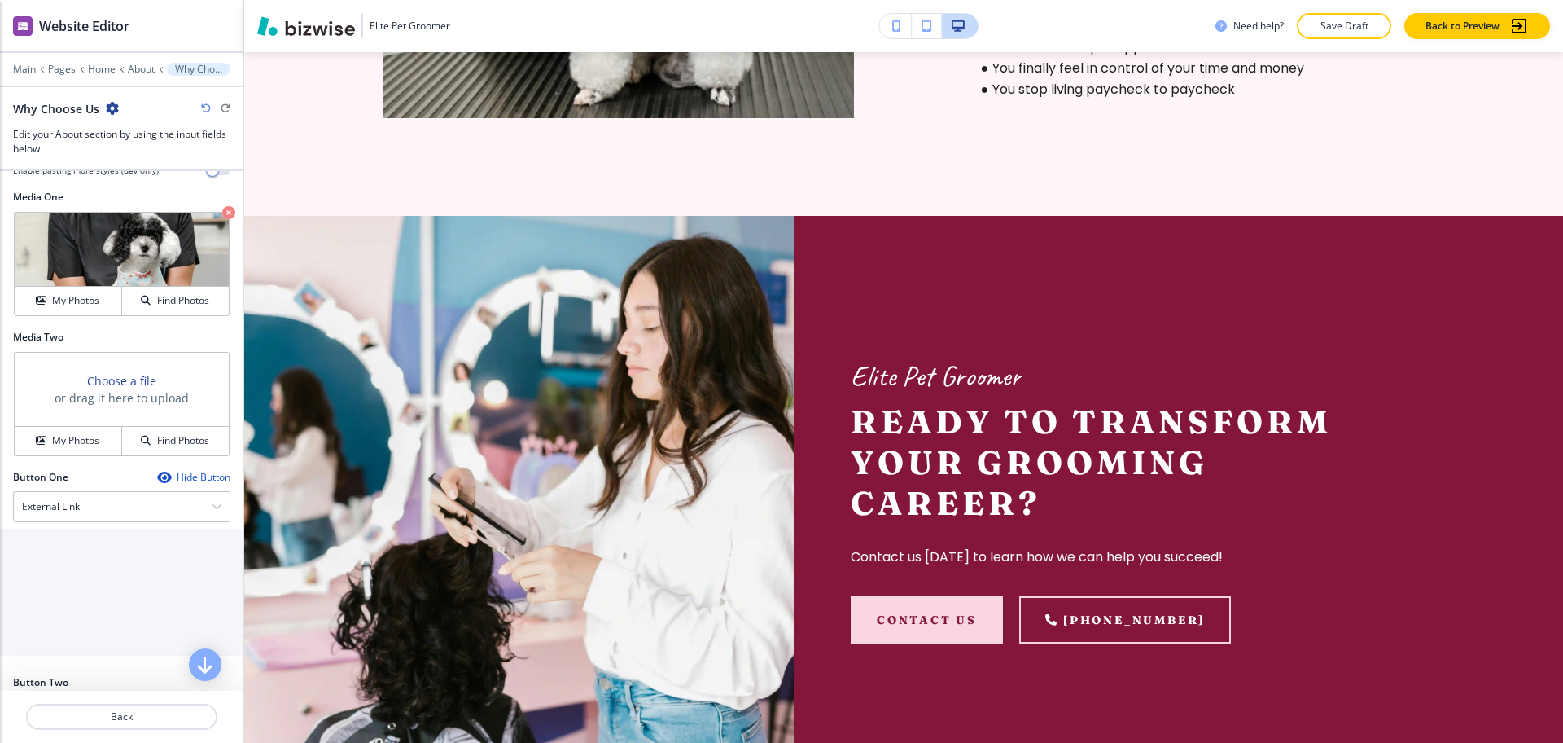
scroll to position [5852, 0]
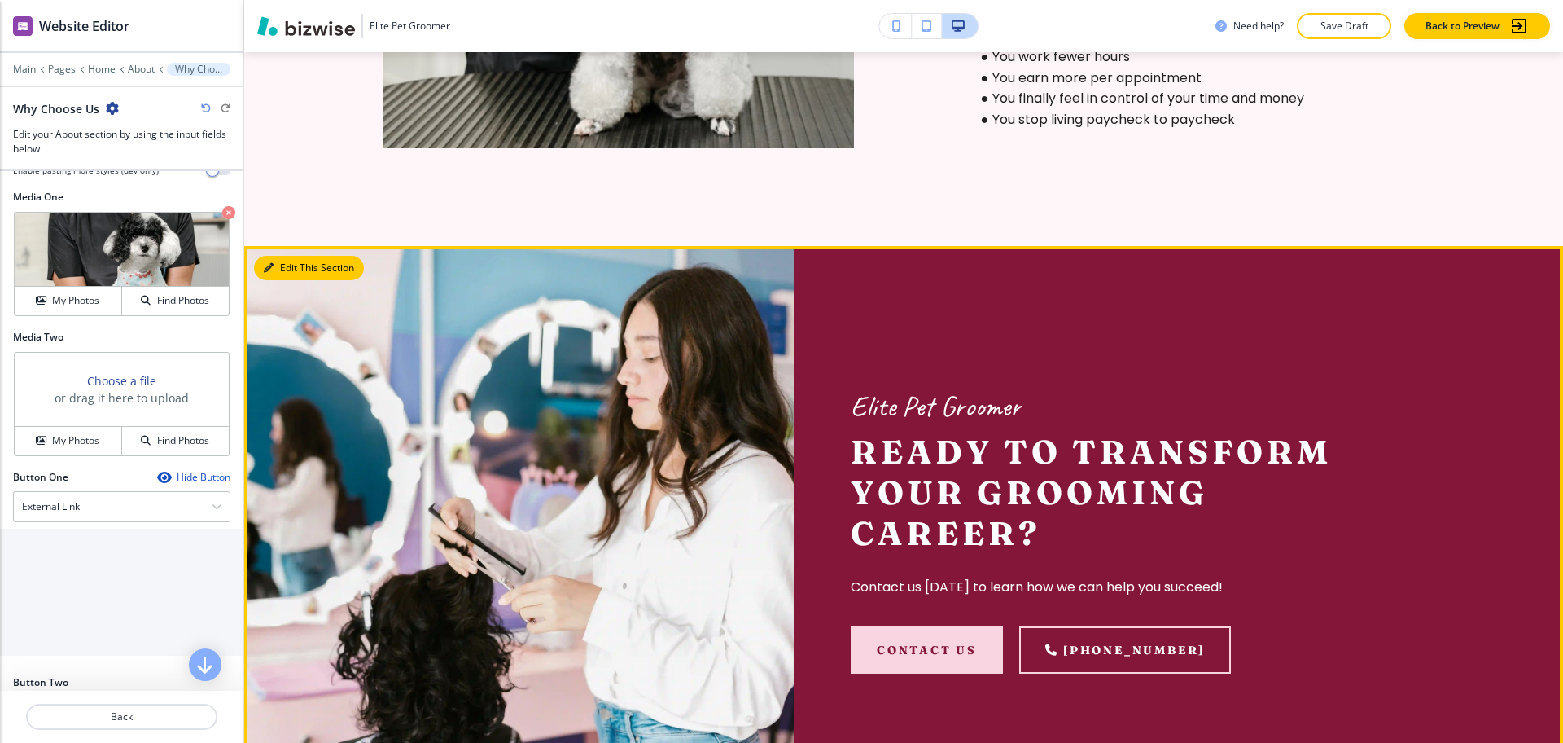
click at [278, 265] on button "Edit This Section" at bounding box center [309, 268] width 110 height 24
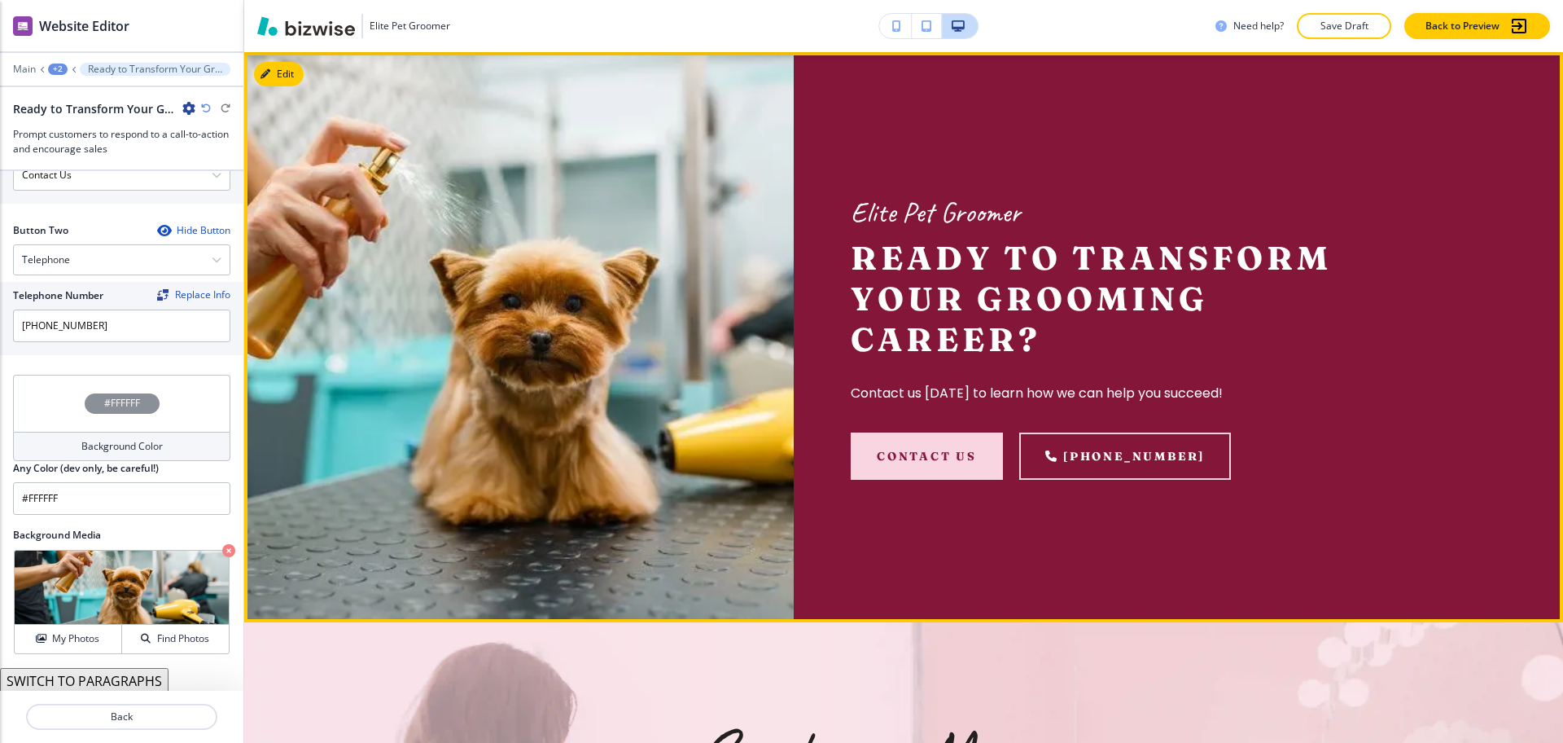
scroll to position [790, 0]
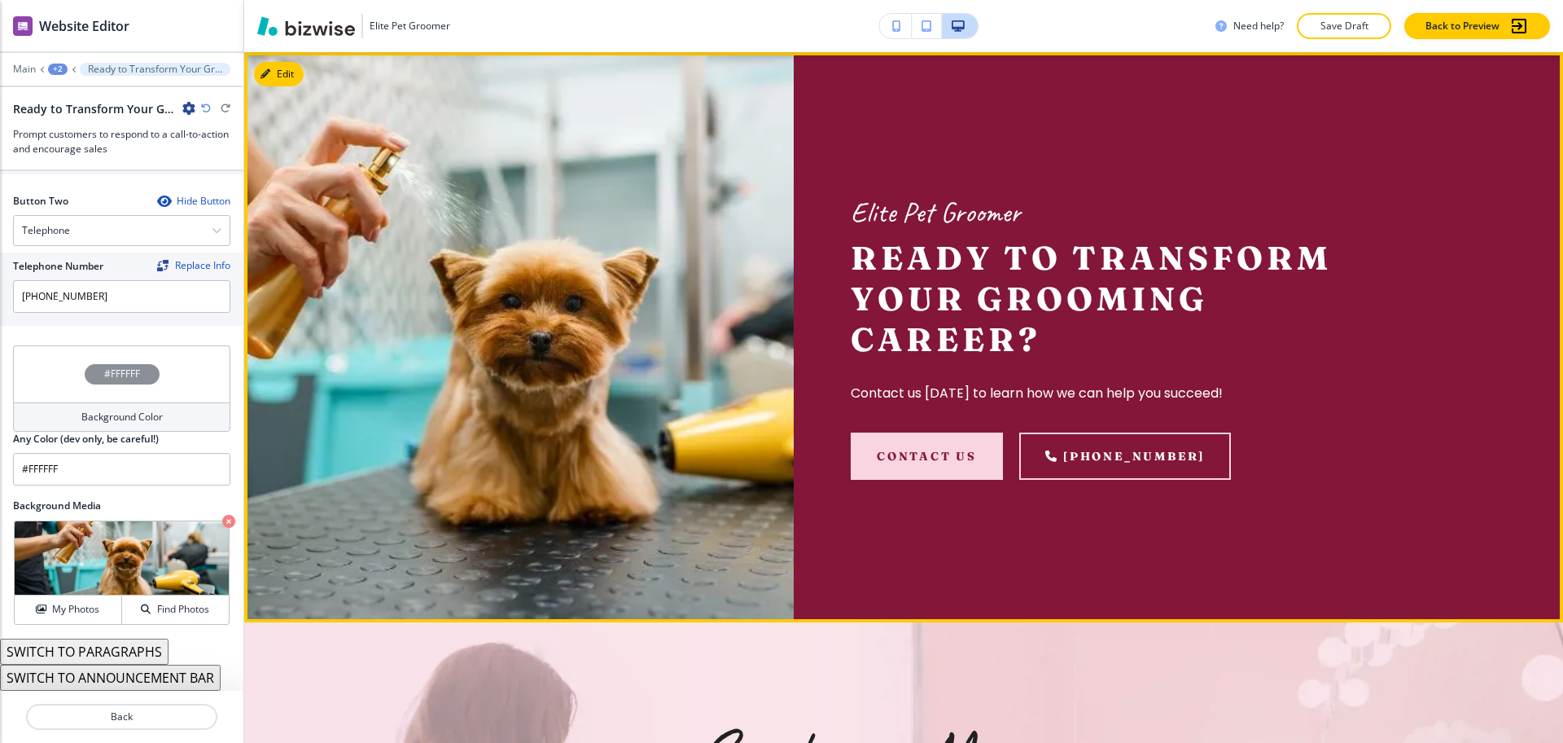
click at [1444, 423] on div "Elite Pet Groomer Ready to Transform Your Grooming Career? Contact us [DATE] to…" at bounding box center [1178, 336] width 769 height 569
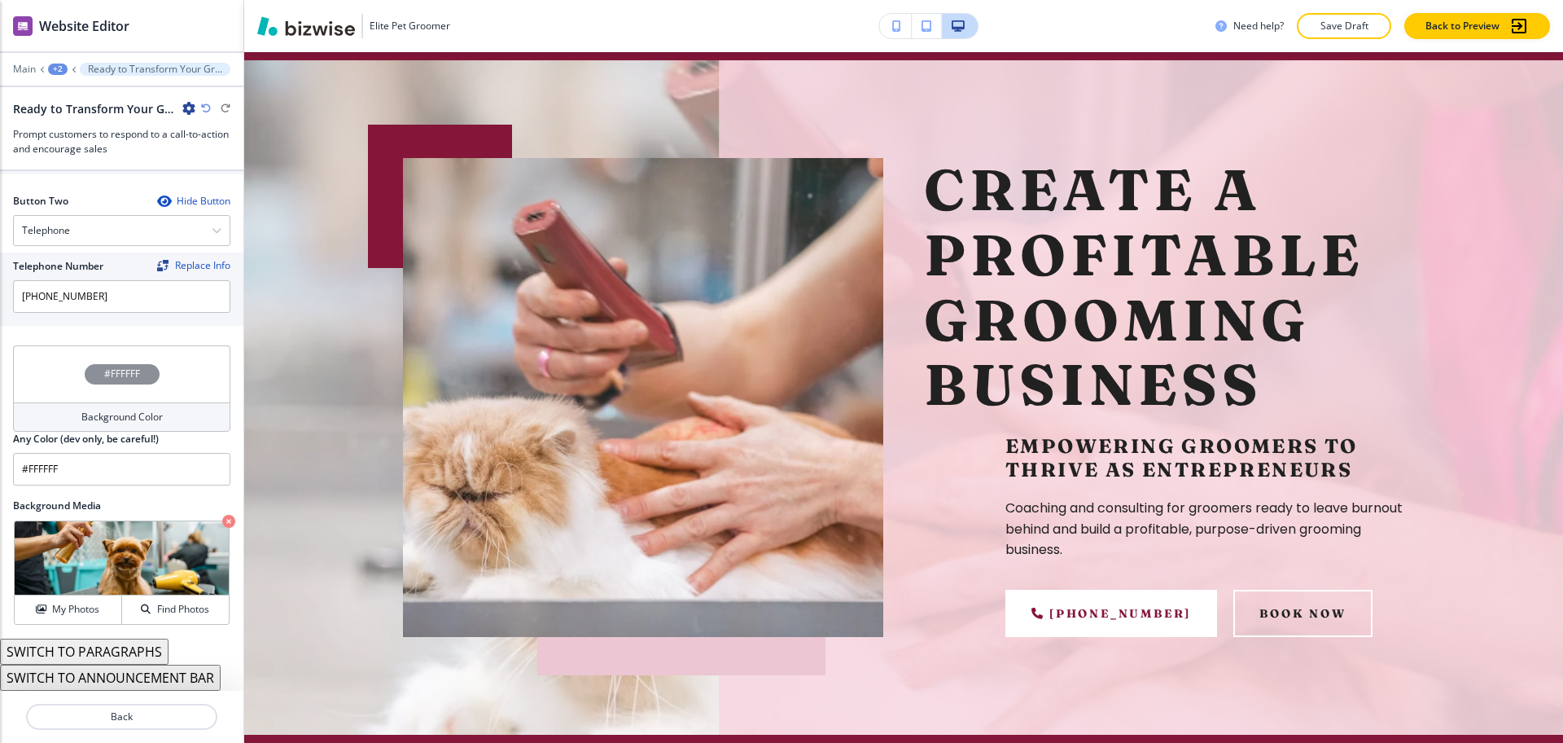
scroll to position [0, 0]
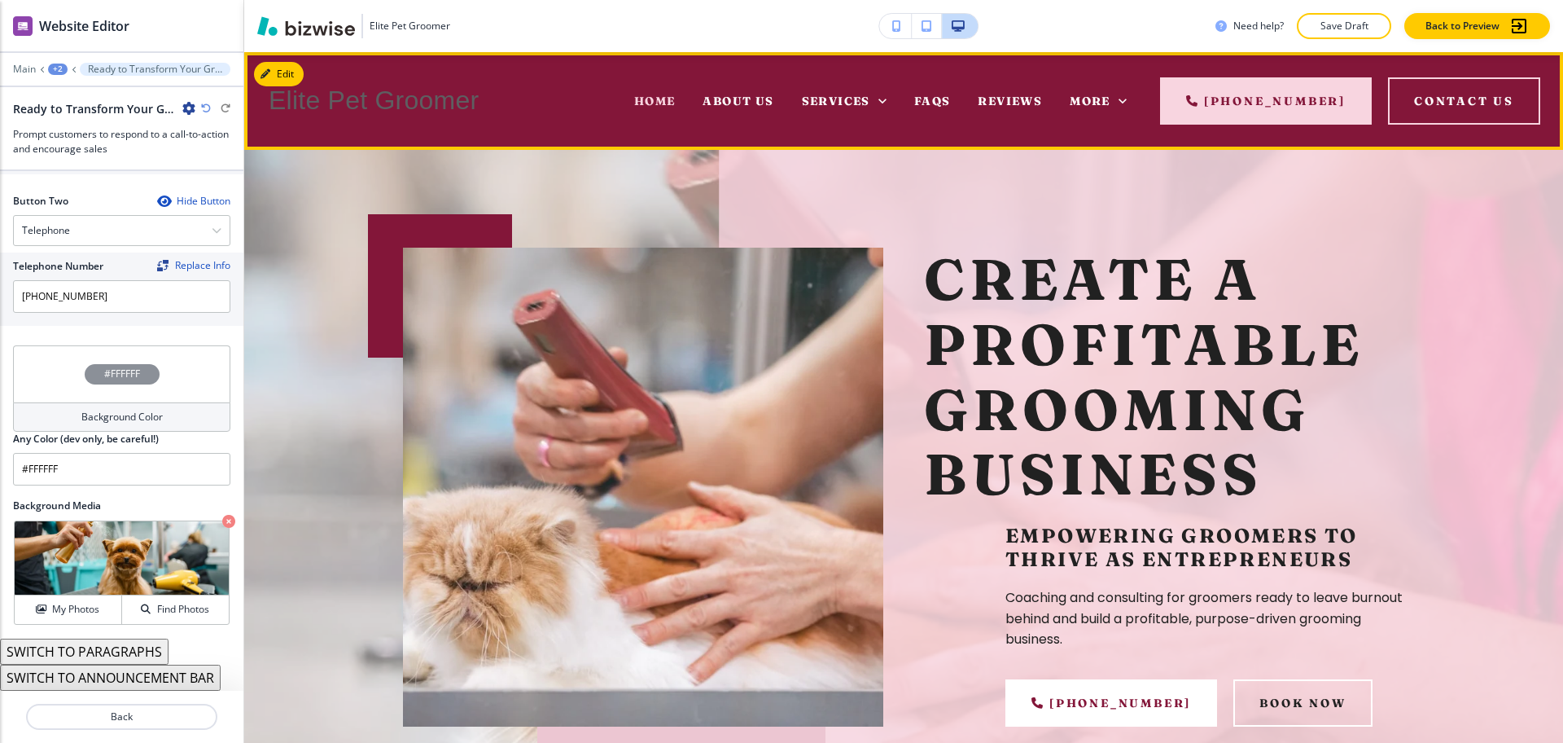
click at [756, 91] on div "About Us" at bounding box center [738, 100] width 99 height 65
click at [756, 95] on span "About Us" at bounding box center [738, 101] width 71 height 15
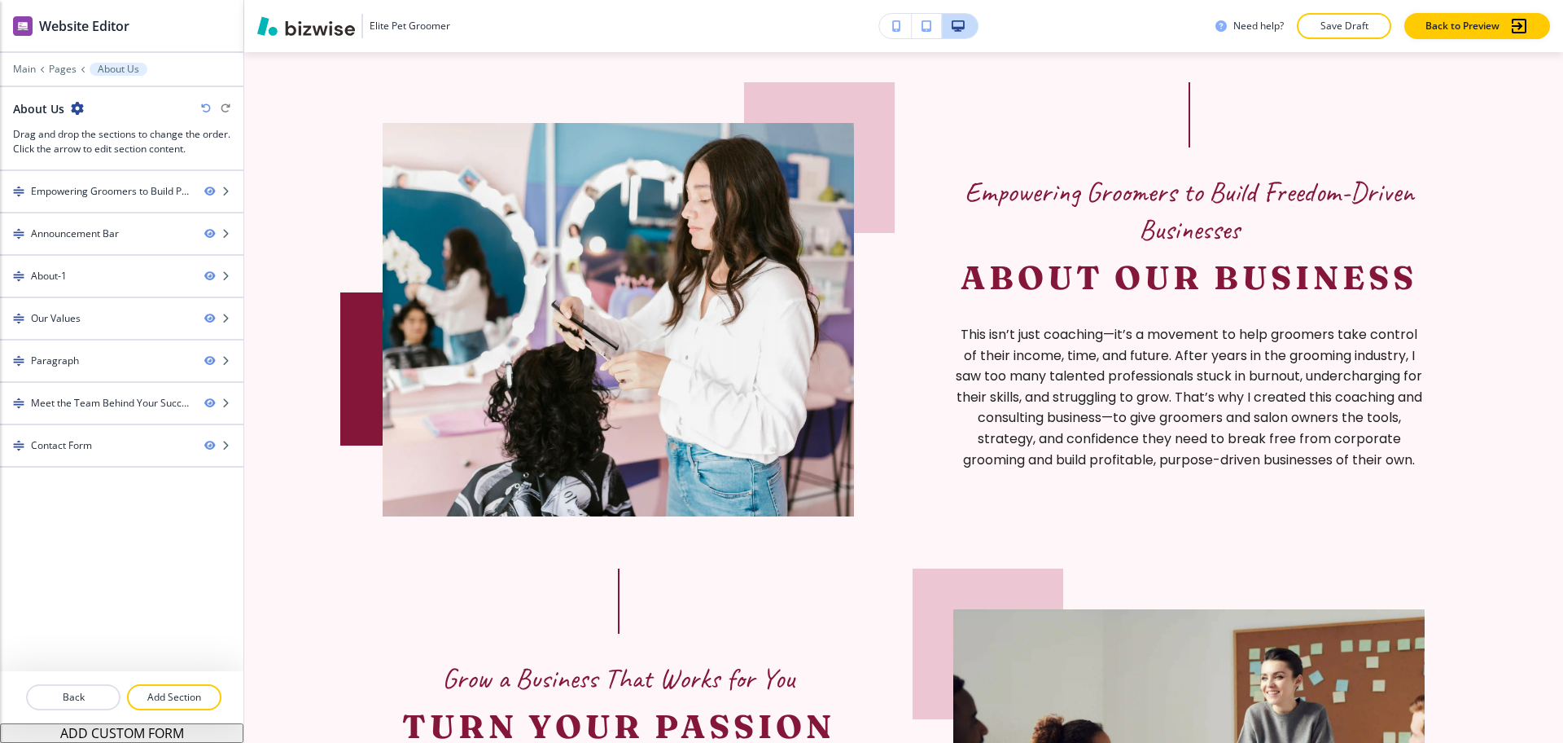
scroll to position [865, 0]
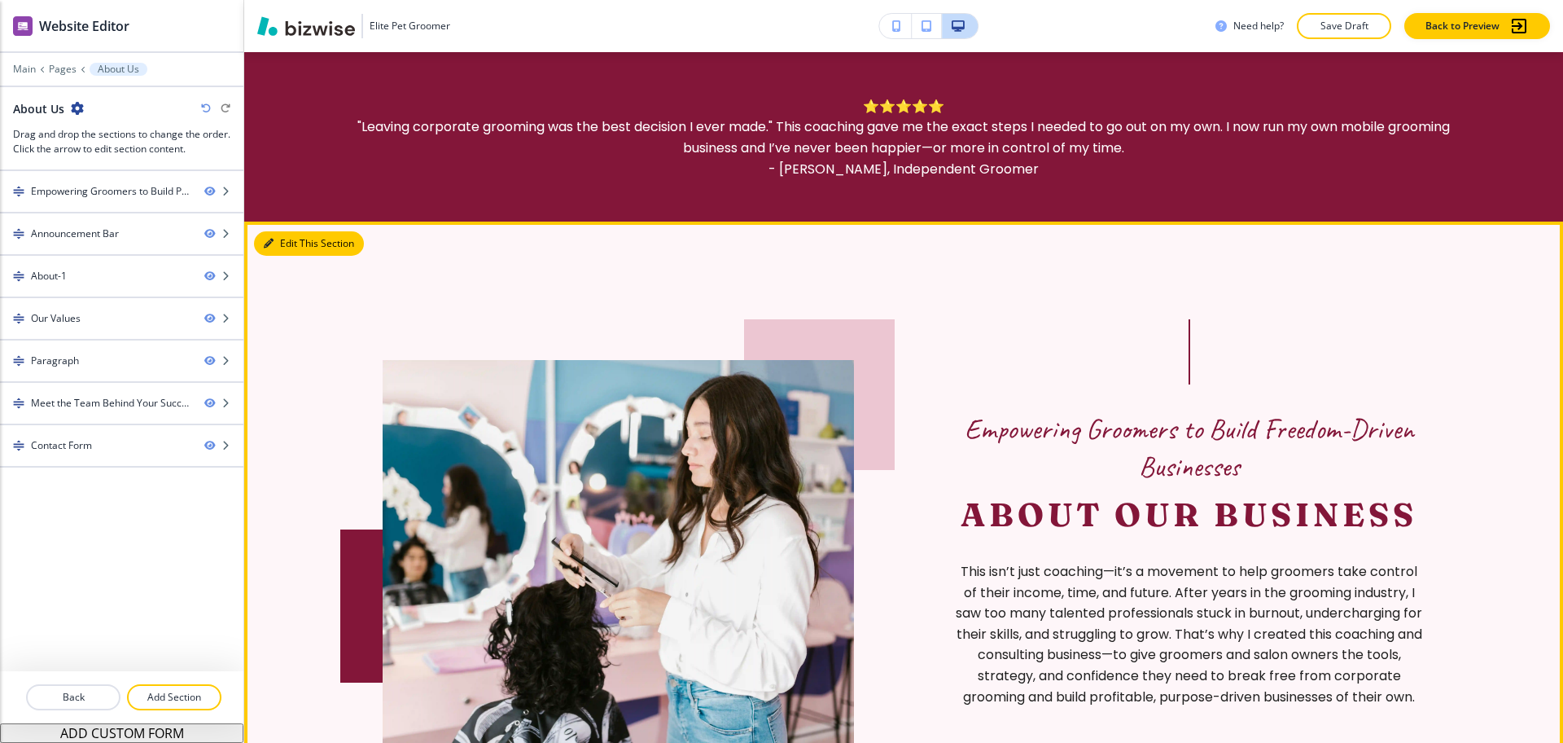
click at [279, 240] on button "Edit This Section" at bounding box center [309, 243] width 110 height 24
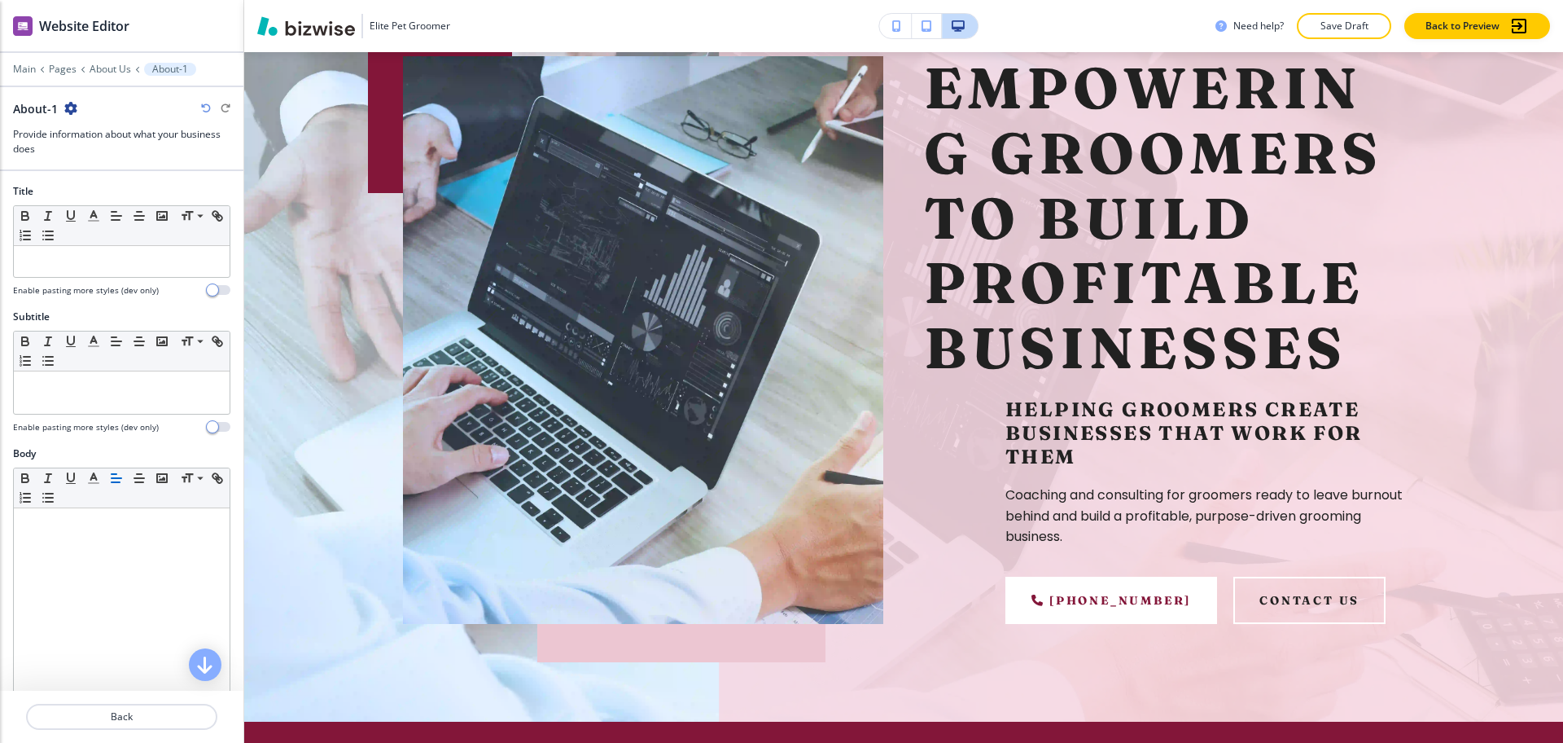
scroll to position [0, 0]
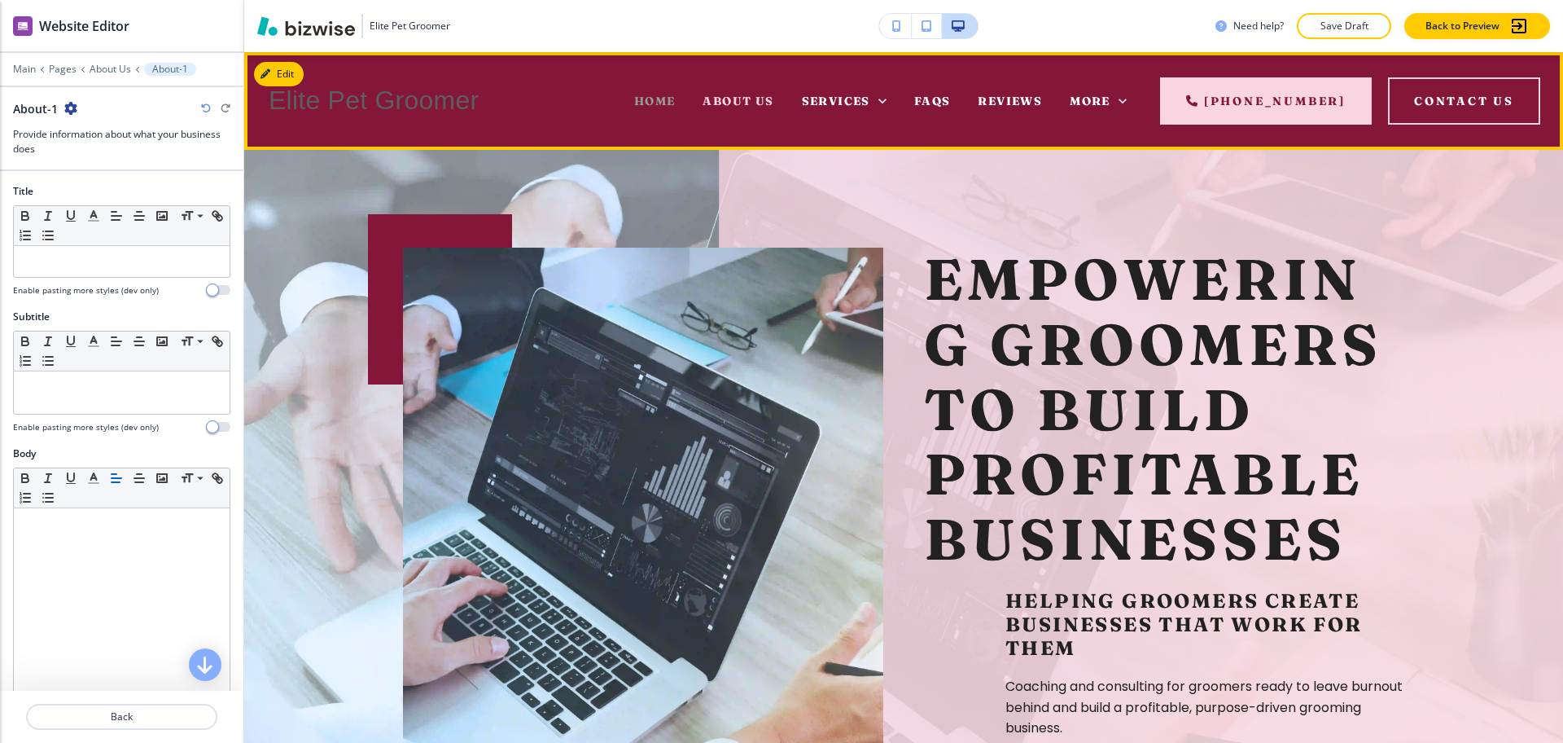
click at [659, 103] on span "Home" at bounding box center [655, 101] width 42 height 15
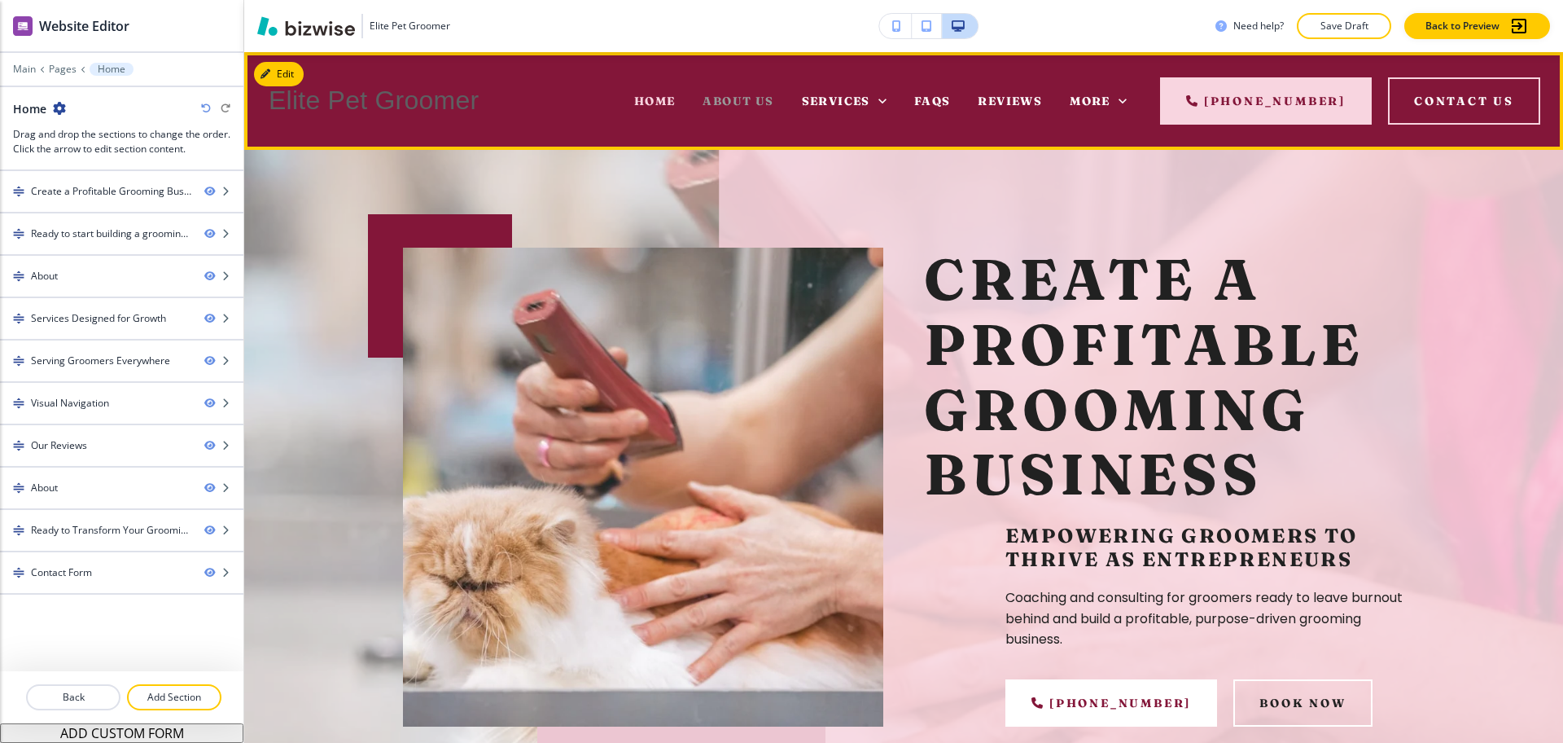
click at [754, 103] on span "About Us" at bounding box center [738, 101] width 71 height 15
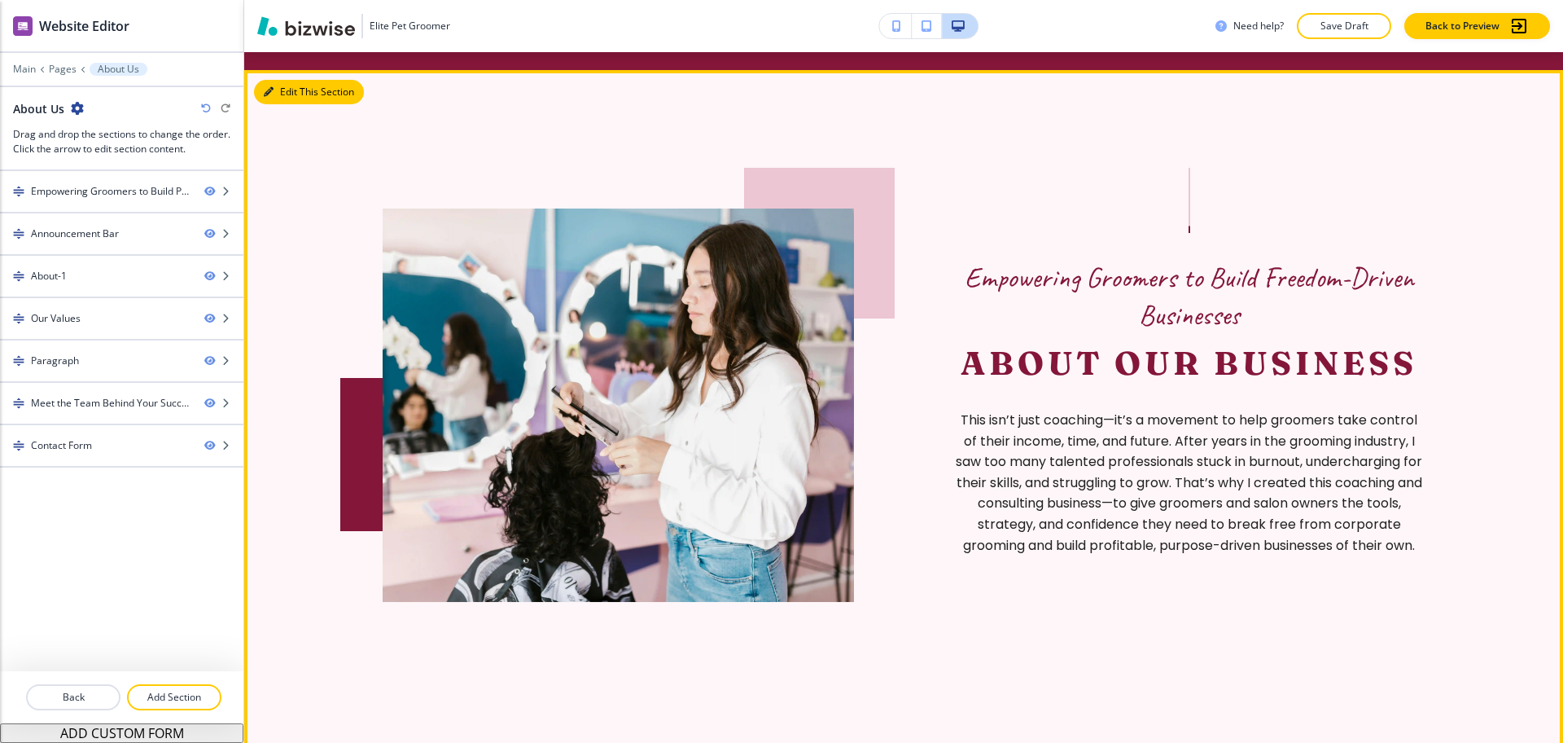
click at [288, 81] on button "Edit This Section" at bounding box center [309, 92] width 110 height 24
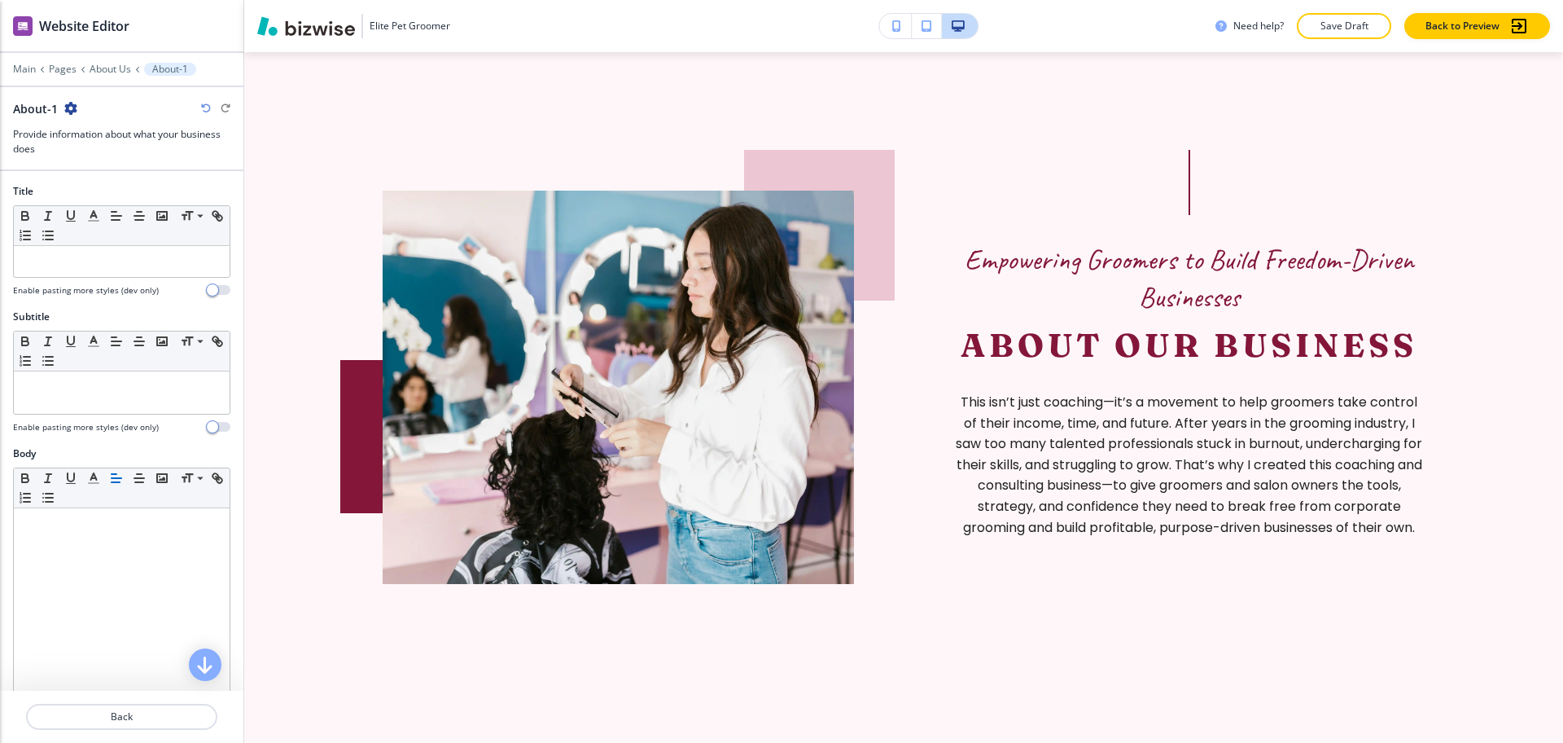
scroll to position [486, 0]
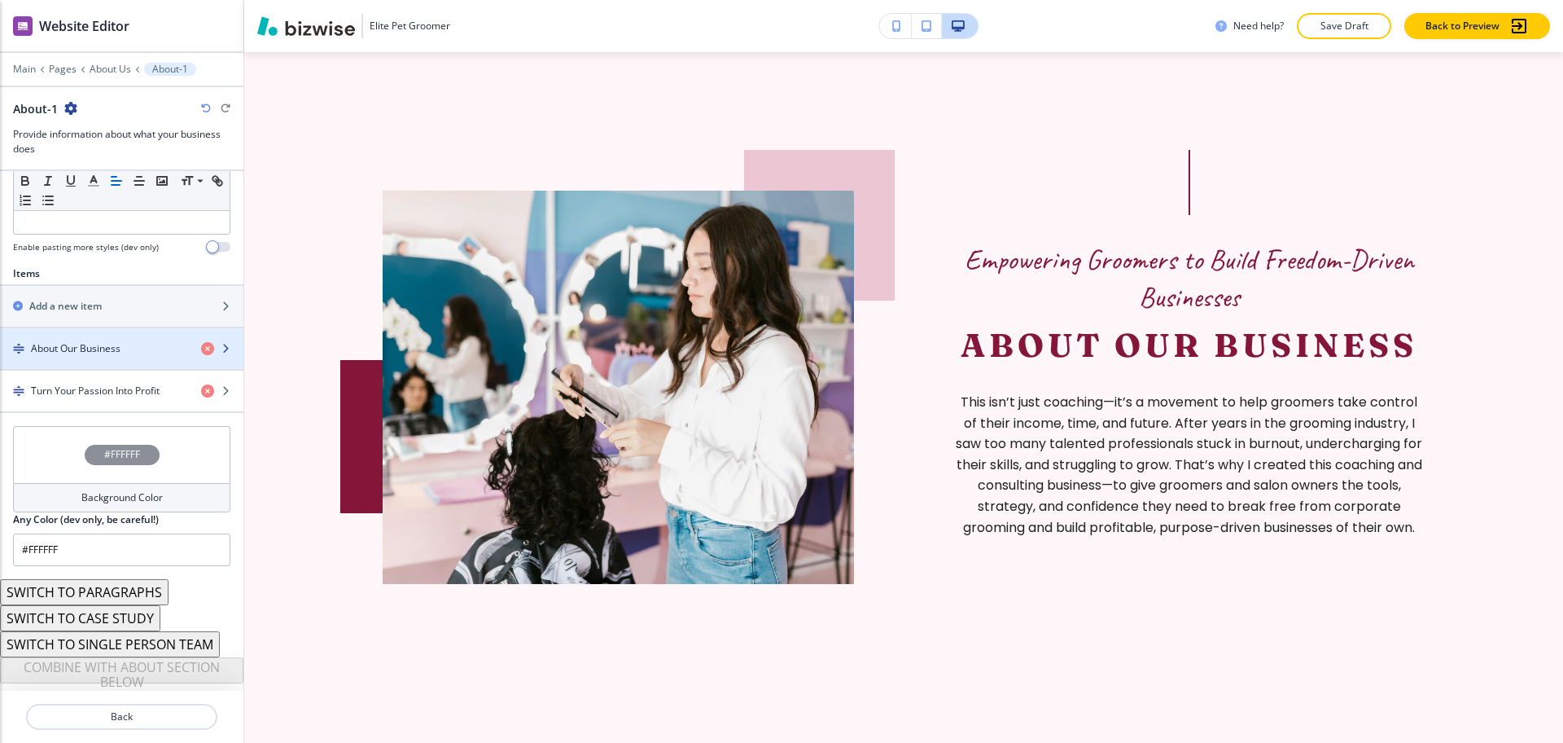
click at [74, 353] on h4 "About Our Business" at bounding box center [76, 348] width 90 height 15
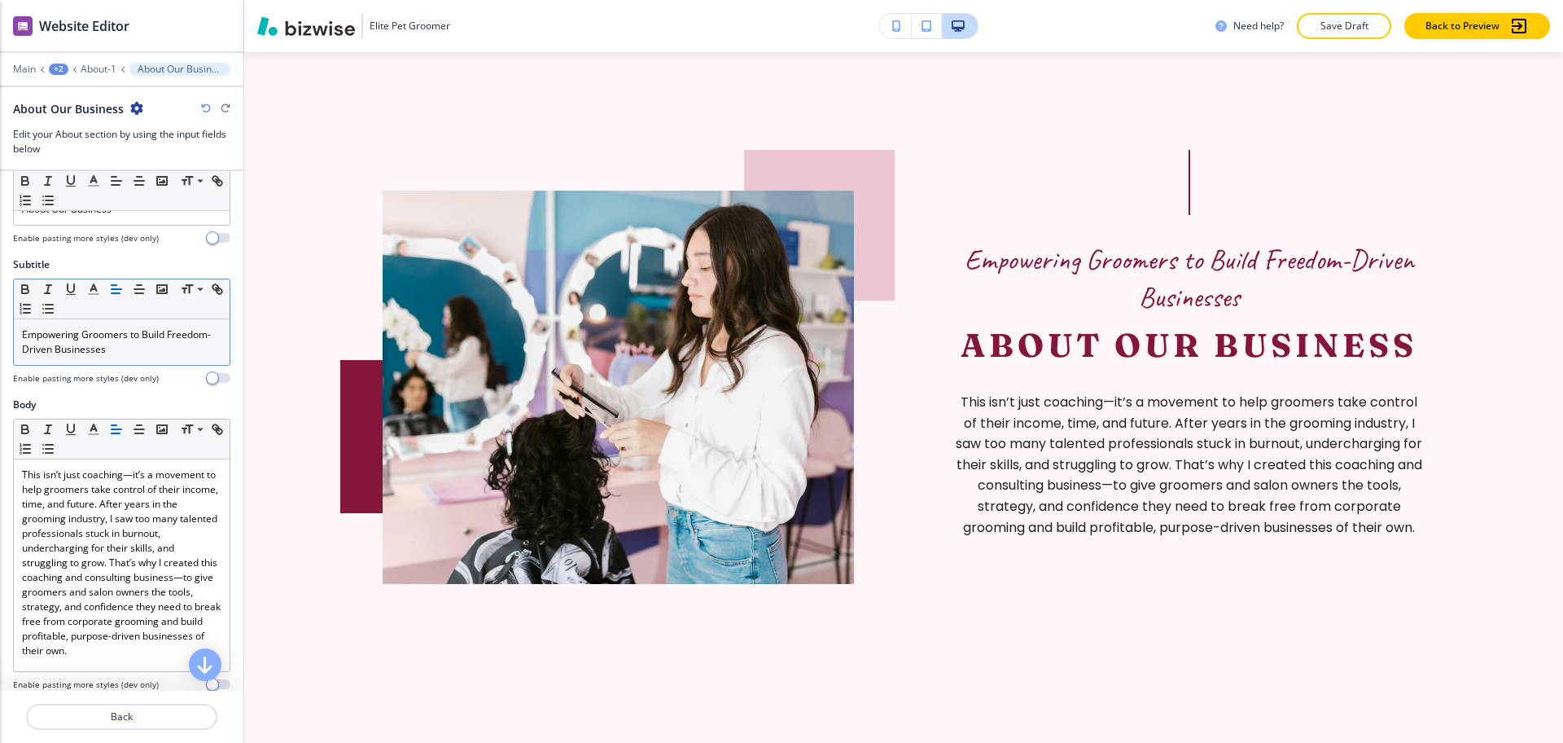
scroll to position [0, 0]
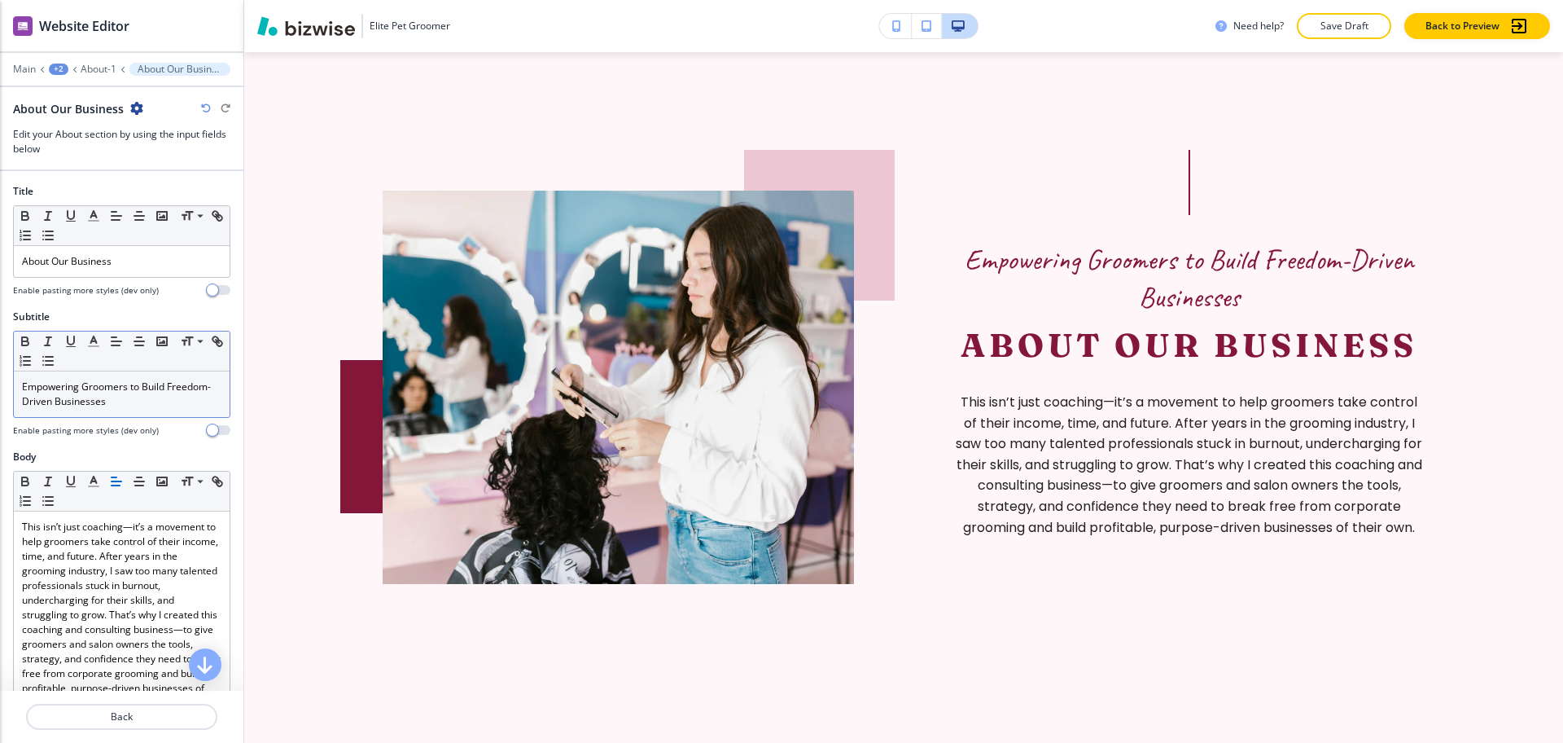
click at [159, 396] on p "Empowering Groomers to Build Freedom-Driven Businesses" at bounding box center [121, 393] width 199 height 29
click at [96, 342] on polyline "button" at bounding box center [94, 339] width 6 height 7
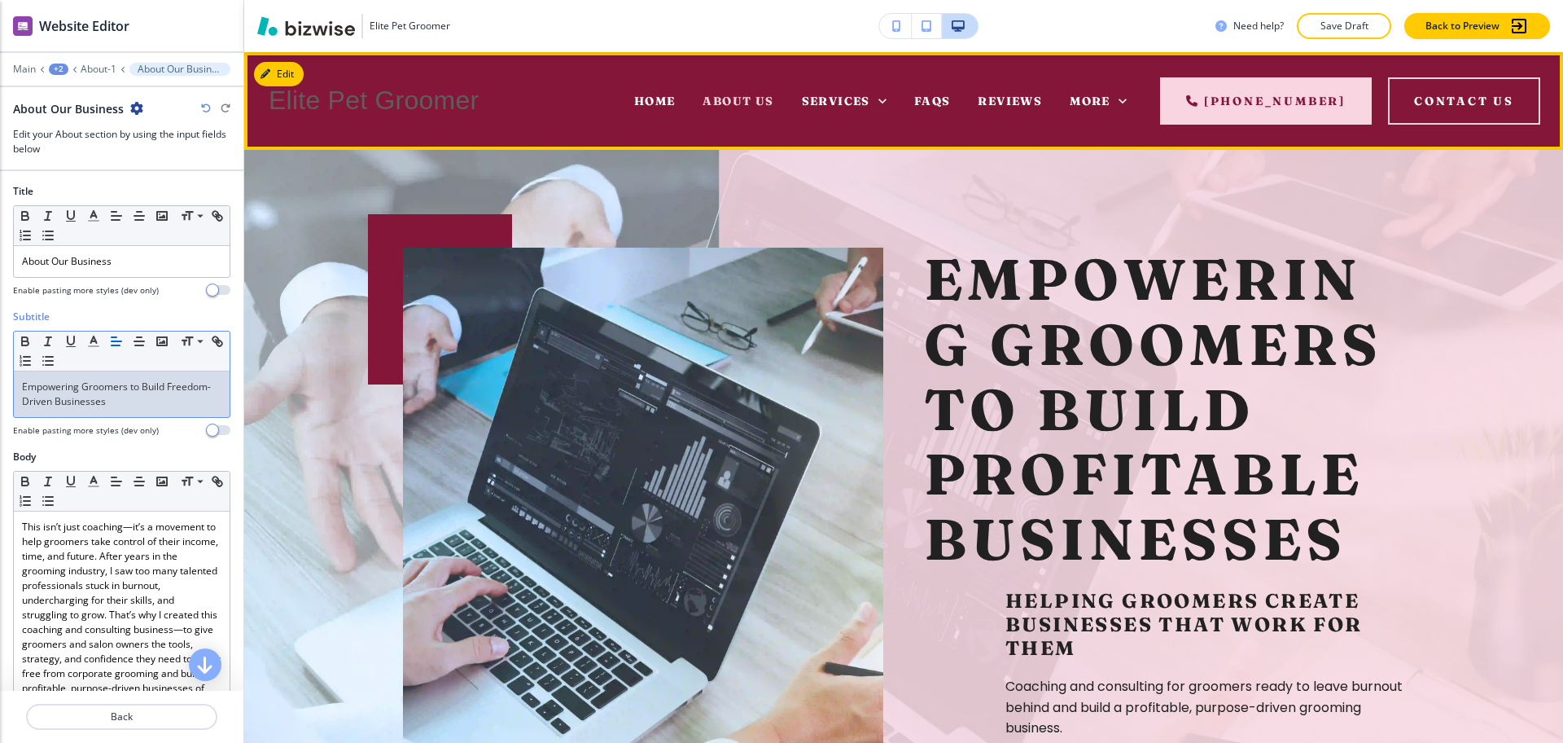
drag, startPoint x: 658, startPoint y: 99, endPoint x: 689, endPoint y: 125, distance: 39.9
click at [656, 94] on span "Home" at bounding box center [655, 101] width 42 height 15
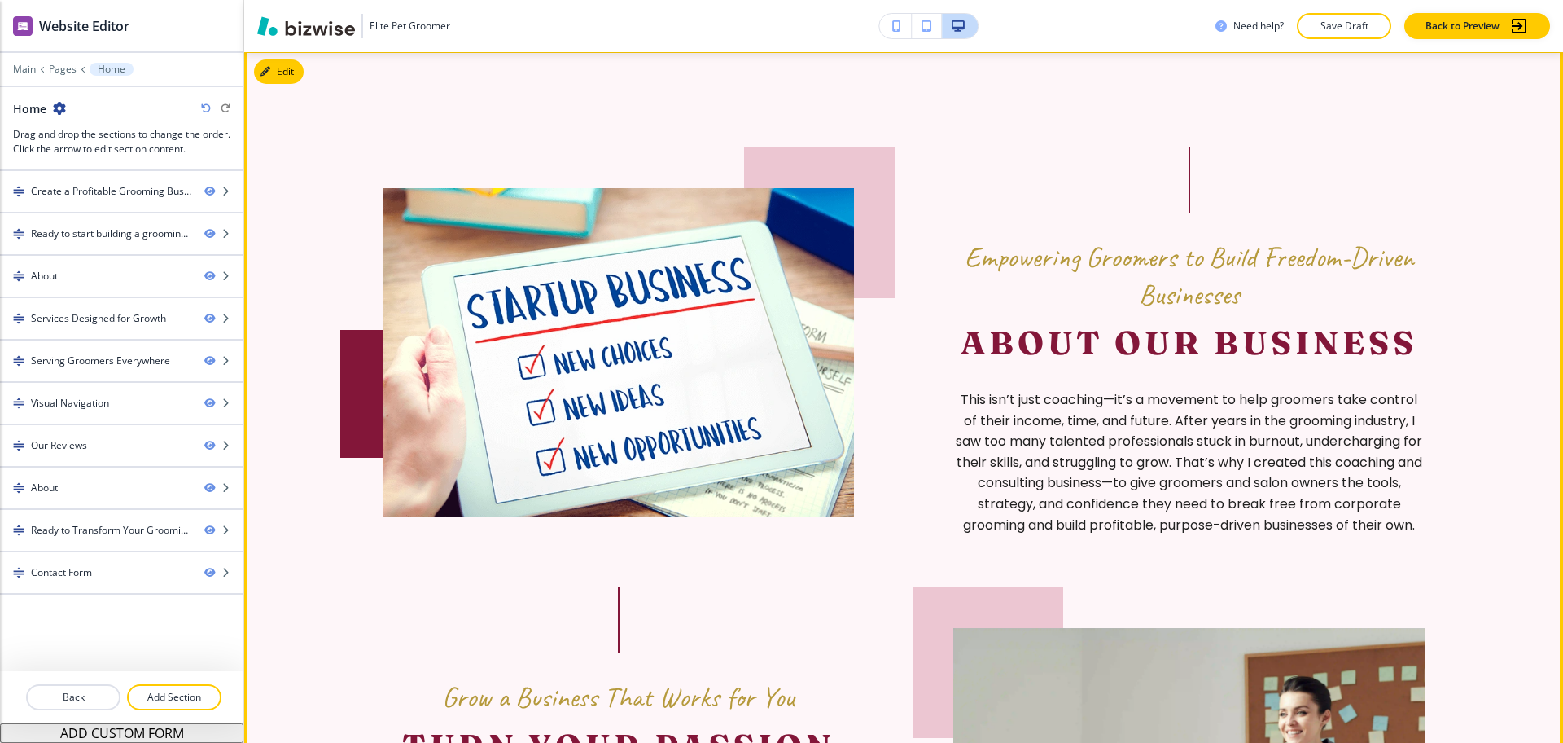
click at [278, 64] on button "Edit" at bounding box center [279, 71] width 50 height 24
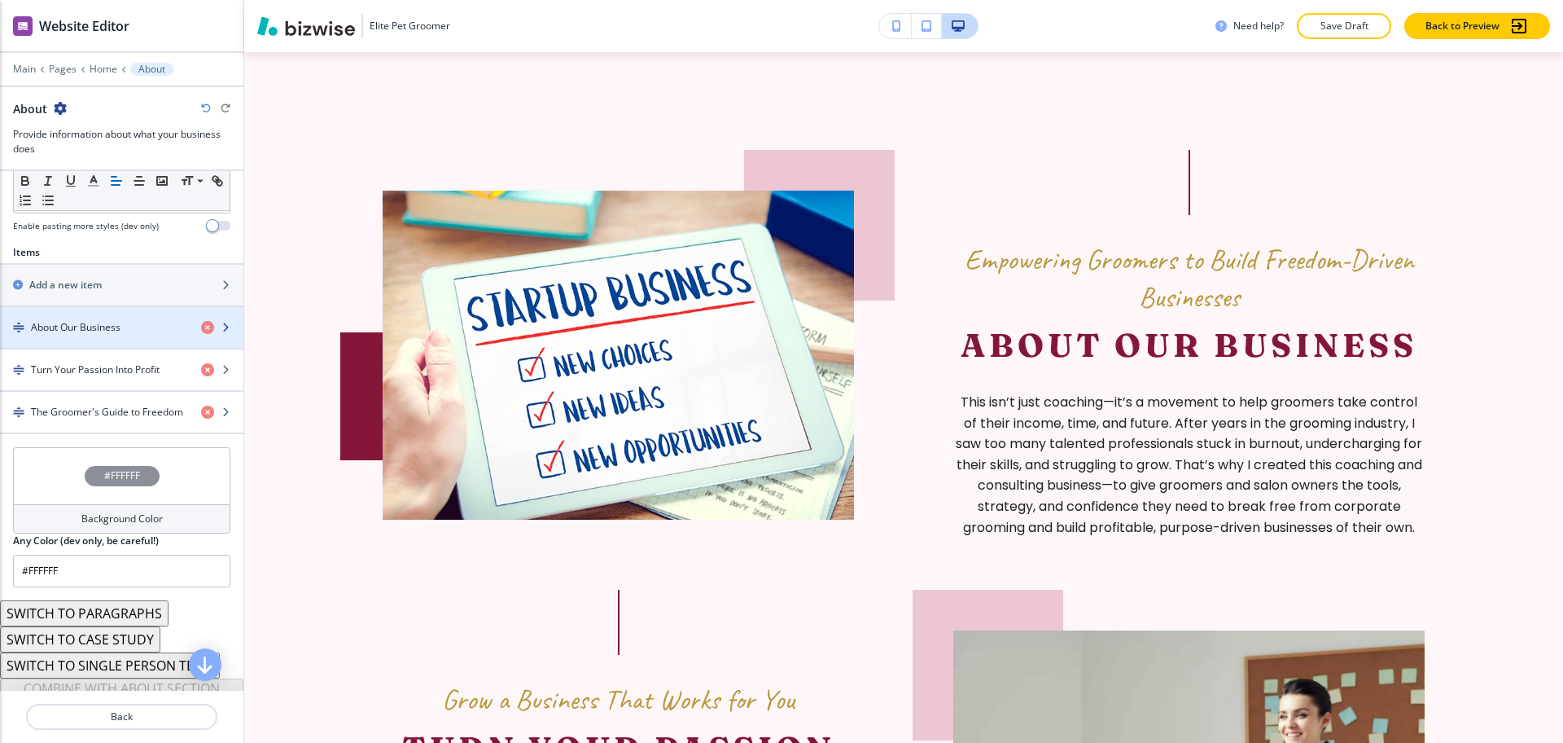
scroll to position [509, 0]
click at [100, 330] on h4 "About Our Business" at bounding box center [76, 325] width 90 height 15
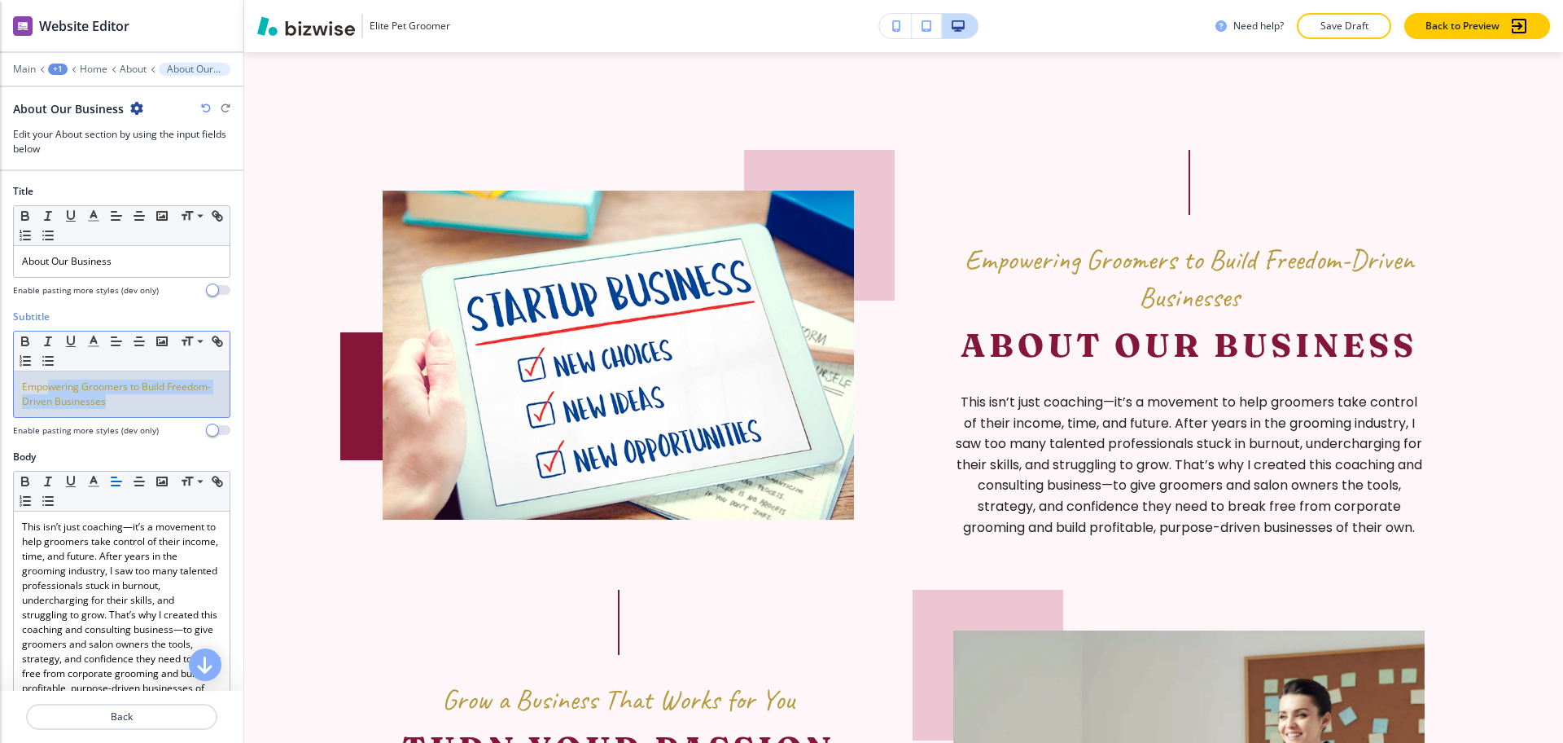
drag, startPoint x: 170, startPoint y: 400, endPoint x: 0, endPoint y: 364, distance: 173.9
click at [0, 364] on div "Subtitle Small Normal Large Huge Empowering Groomers to Build Freedom-Driven Bu…" at bounding box center [121, 379] width 243 height 140
click at [94, 341] on line "button" at bounding box center [93, 341] width 4 height 0
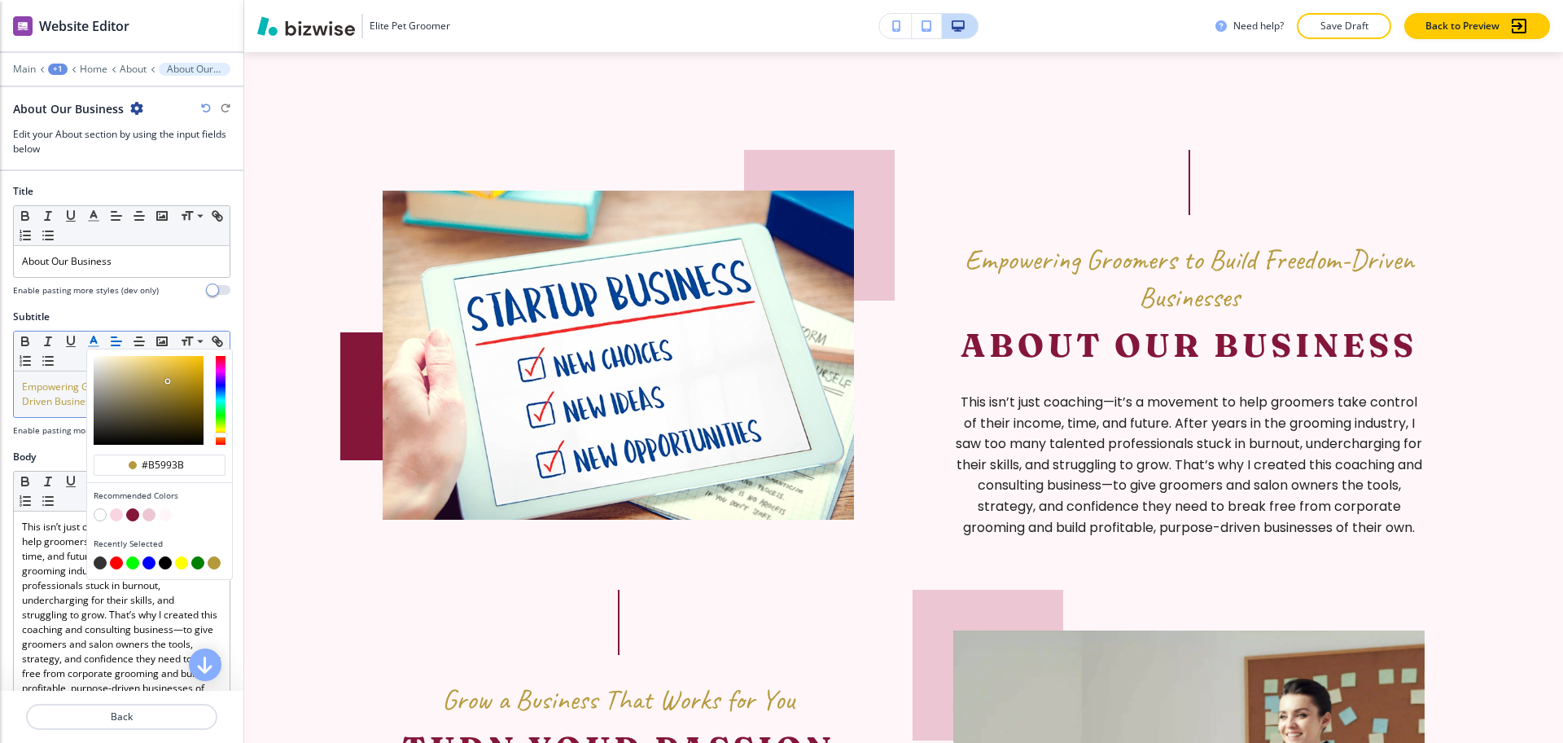
drag, startPoint x: 194, startPoint y: 464, endPoint x: 86, endPoint y: 466, distance: 107.5
click at [86, 466] on div "#b5993b Recommended Colors Recently Selected" at bounding box center [159, 463] width 147 height 231
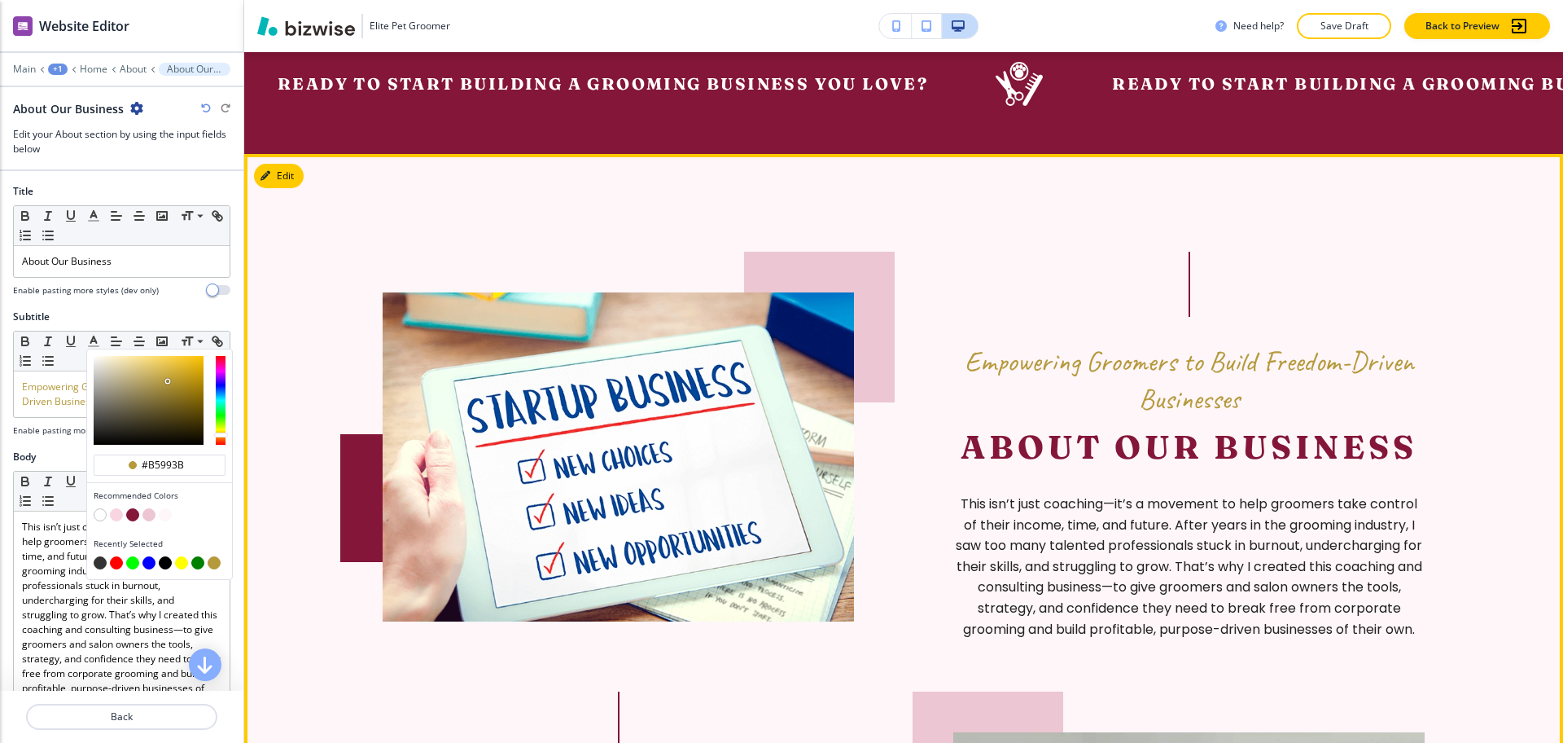
click at [917, 304] on div "Empowering Groomers to Build Freedom-Driven Businesses About Our Business This …" at bounding box center [904, 446] width 1042 height 388
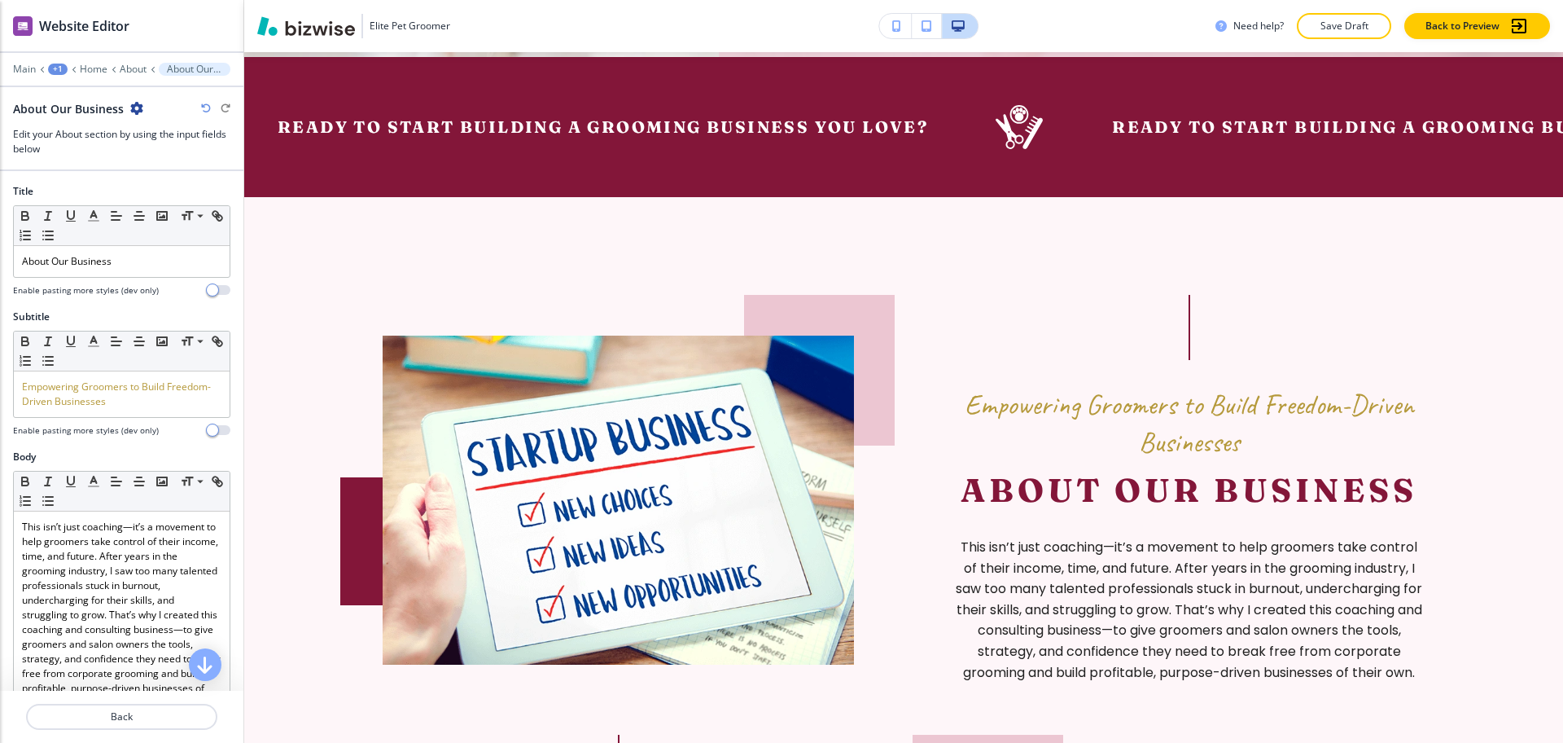
scroll to position [0, 0]
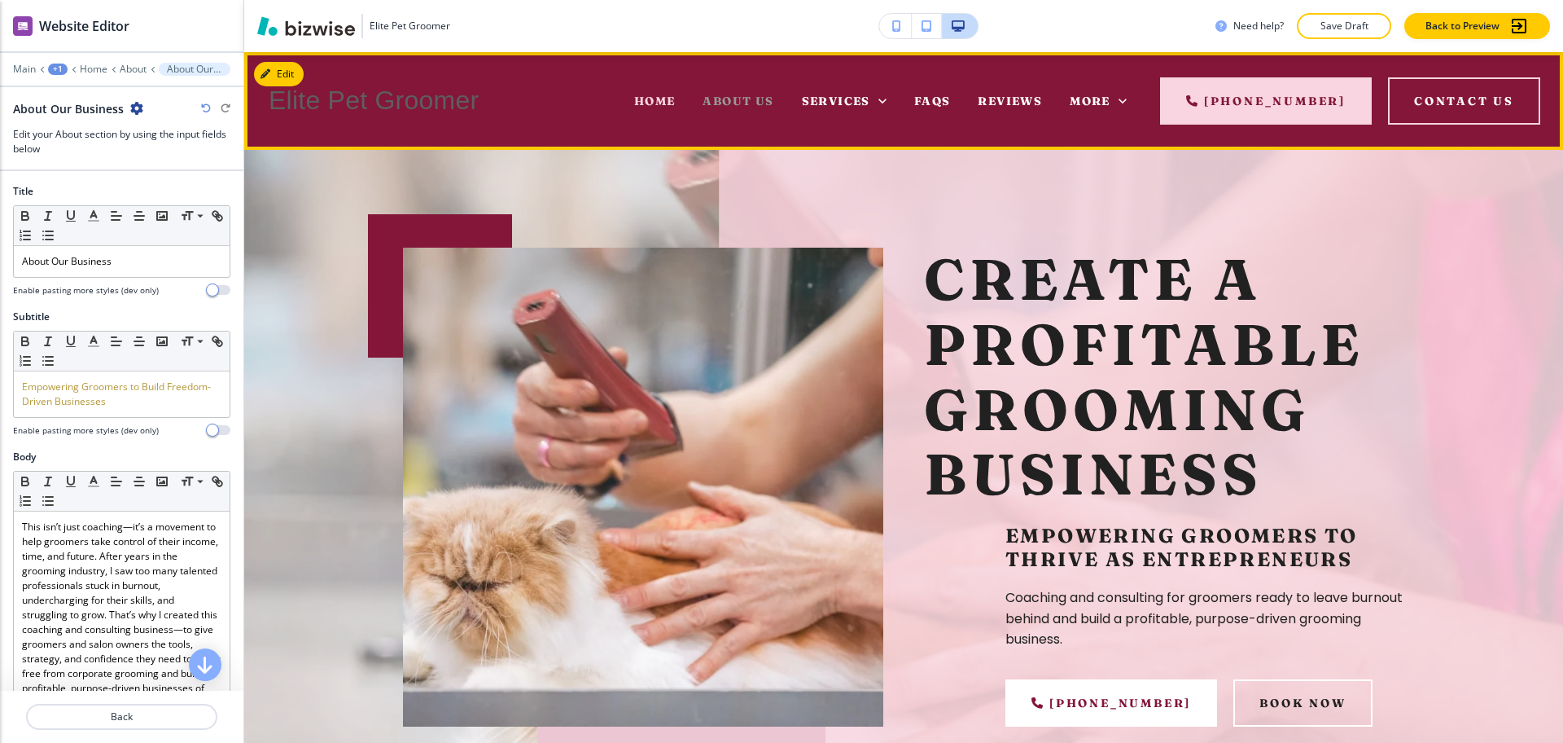
click at [750, 99] on span "About Us" at bounding box center [738, 101] width 71 height 15
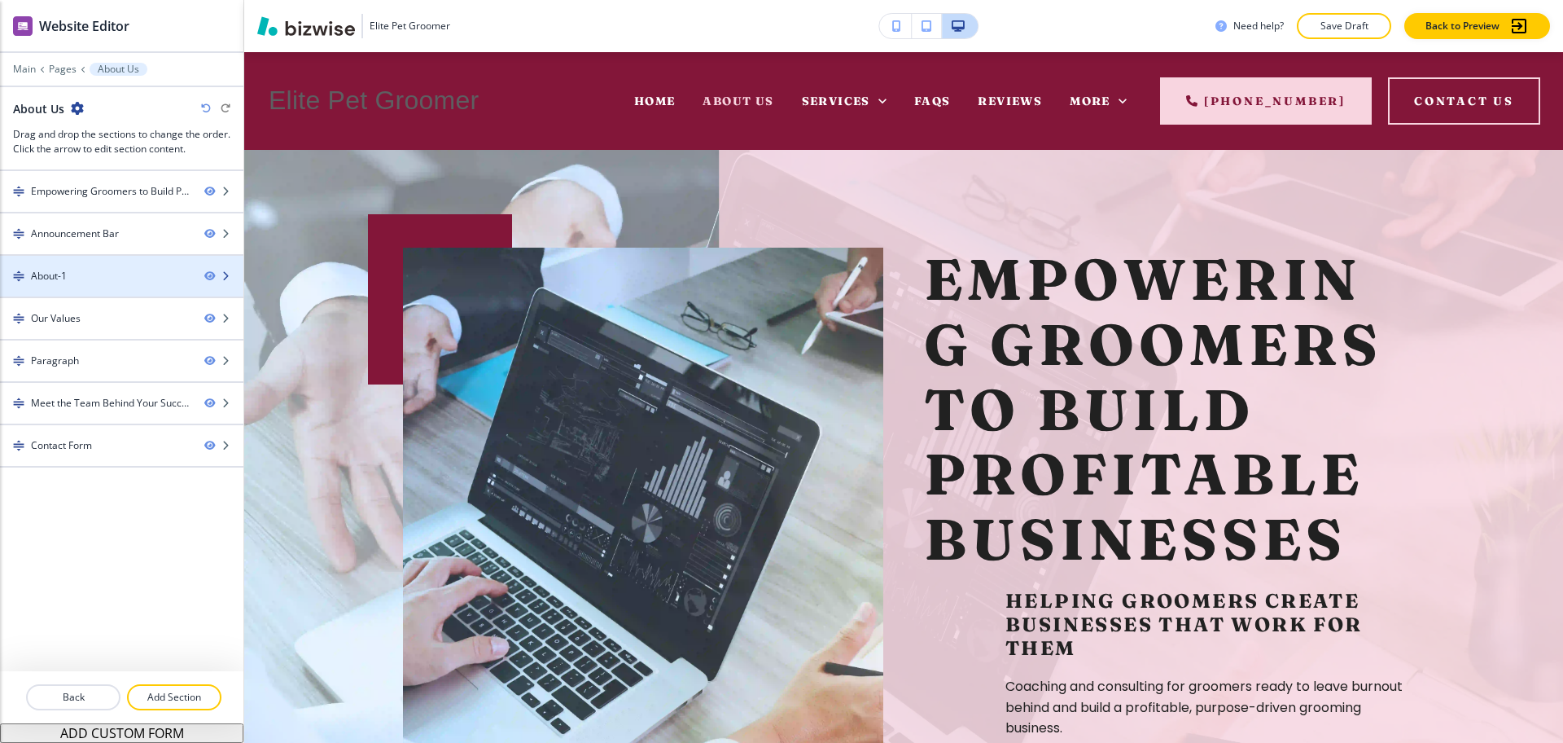
click at [79, 267] on div at bounding box center [121, 262] width 243 height 13
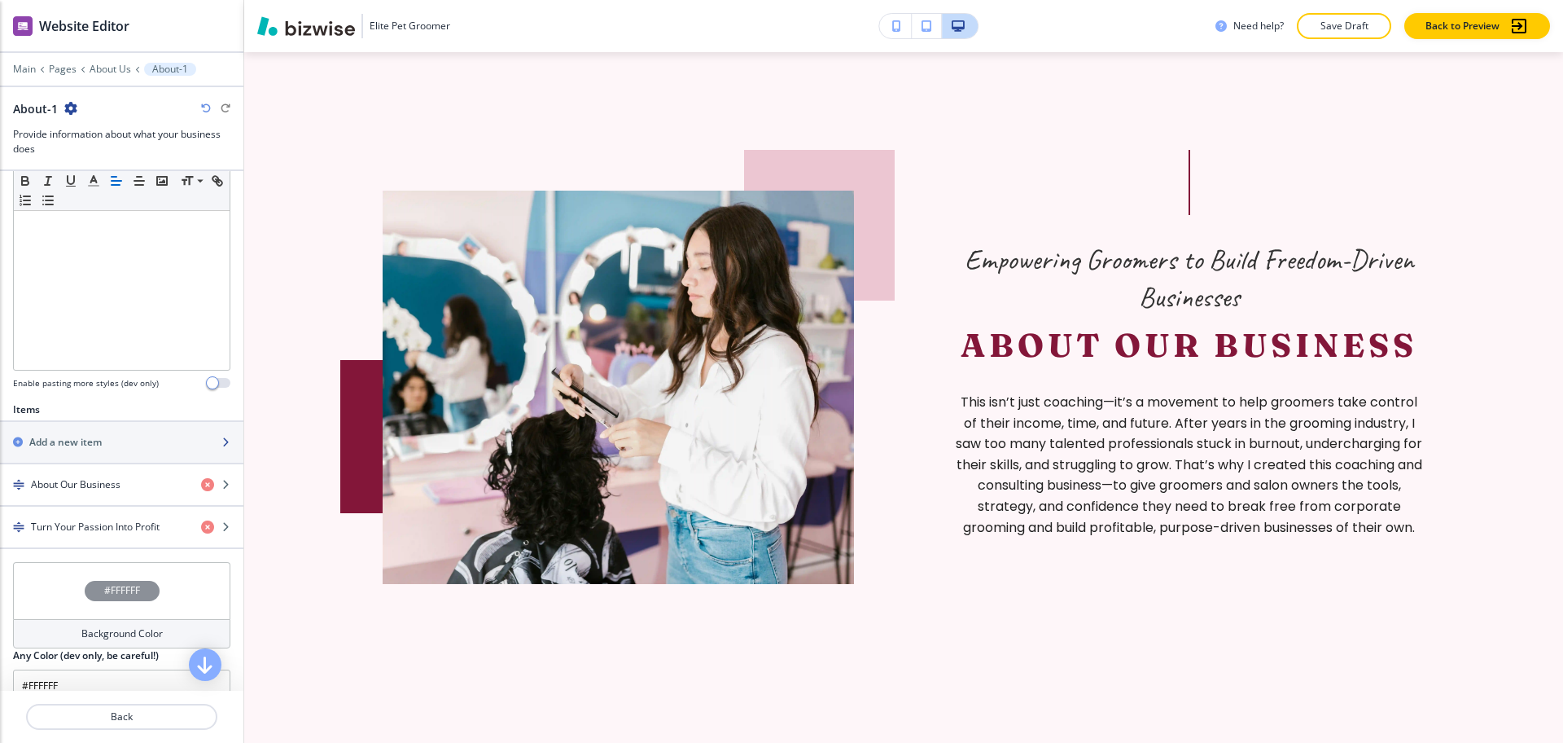
scroll to position [486, 0]
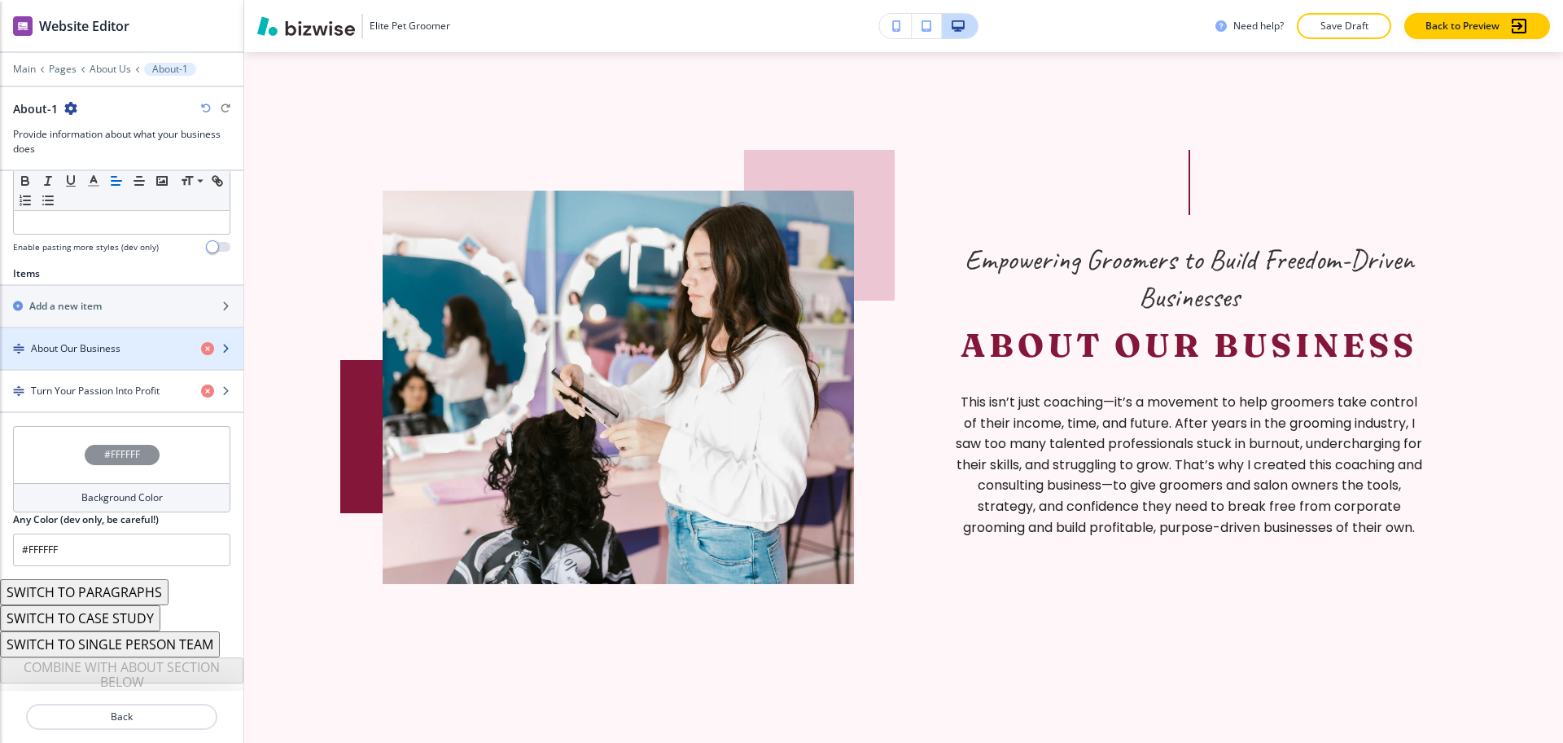
click at [96, 352] on h4 "About Our Business" at bounding box center [76, 348] width 90 height 15
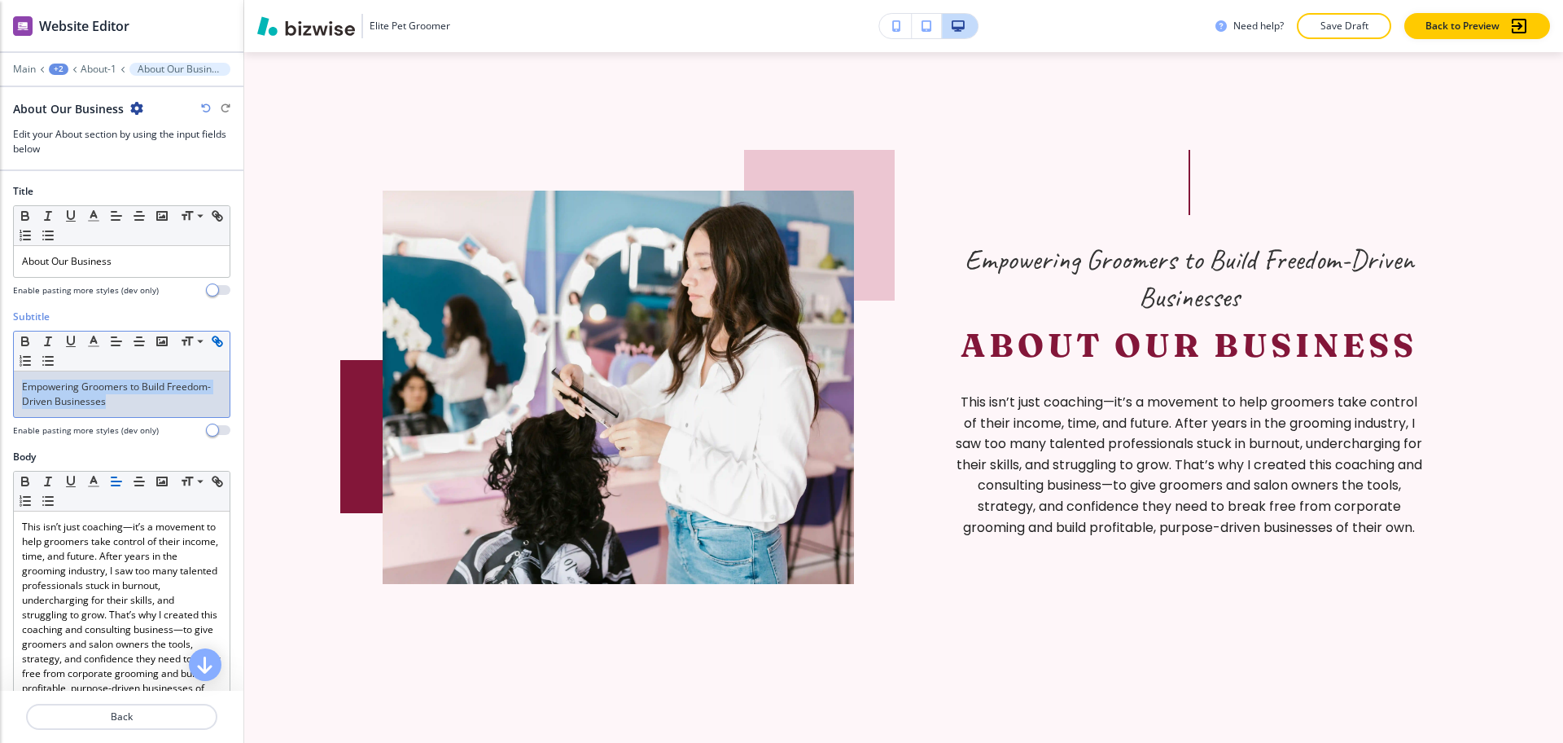
drag, startPoint x: 160, startPoint y: 396, endPoint x: 18, endPoint y: 364, distance: 145.4
click at [0, 372] on div "Subtitle Small Normal Large Huge Empowering Groomers to Build Freedom-Driven Bu…" at bounding box center [121, 379] width 243 height 140
click at [93, 341] on line "button" at bounding box center [93, 341] width 4 height 0
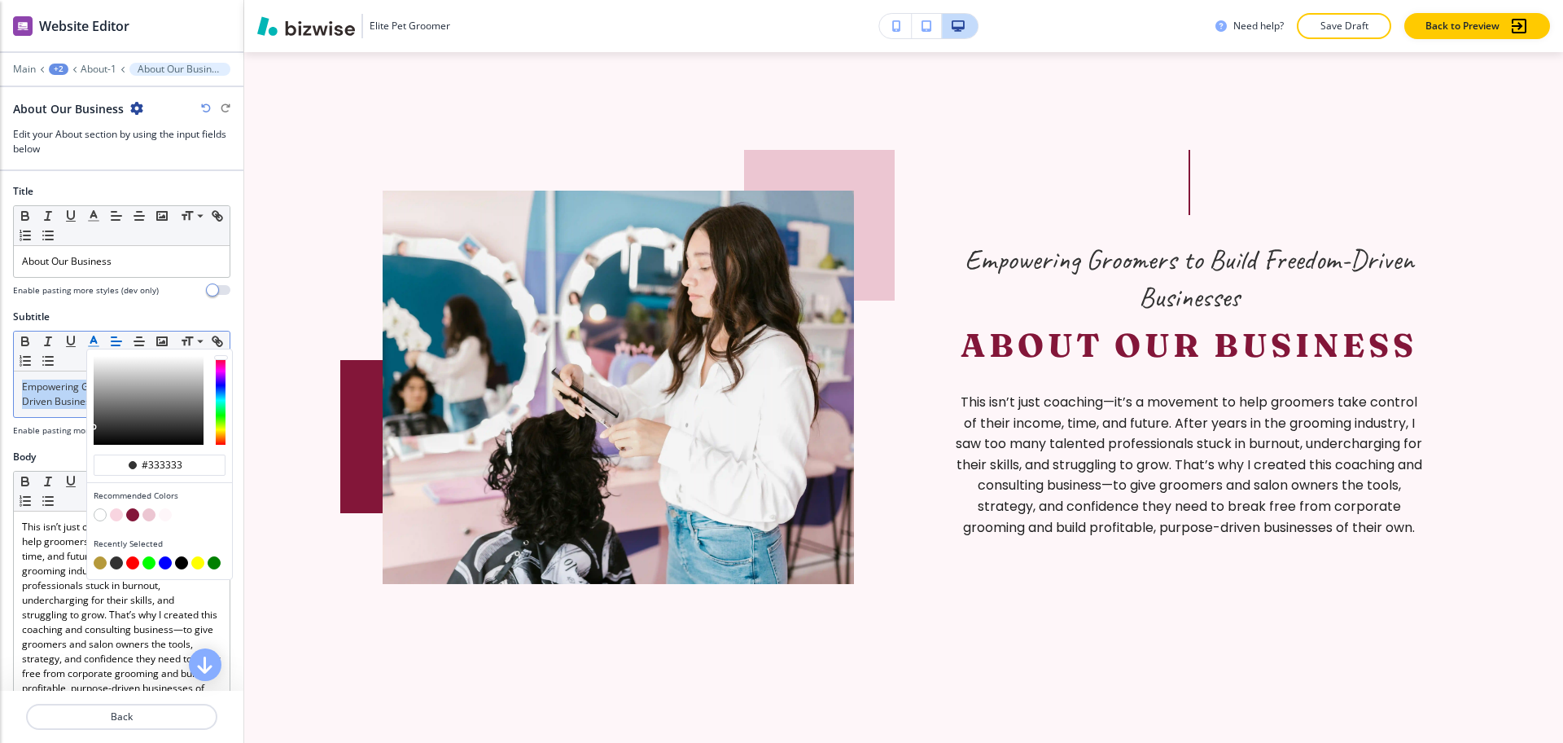
click at [99, 564] on button "button" at bounding box center [100, 562] width 13 height 13
type input "#b5993b"
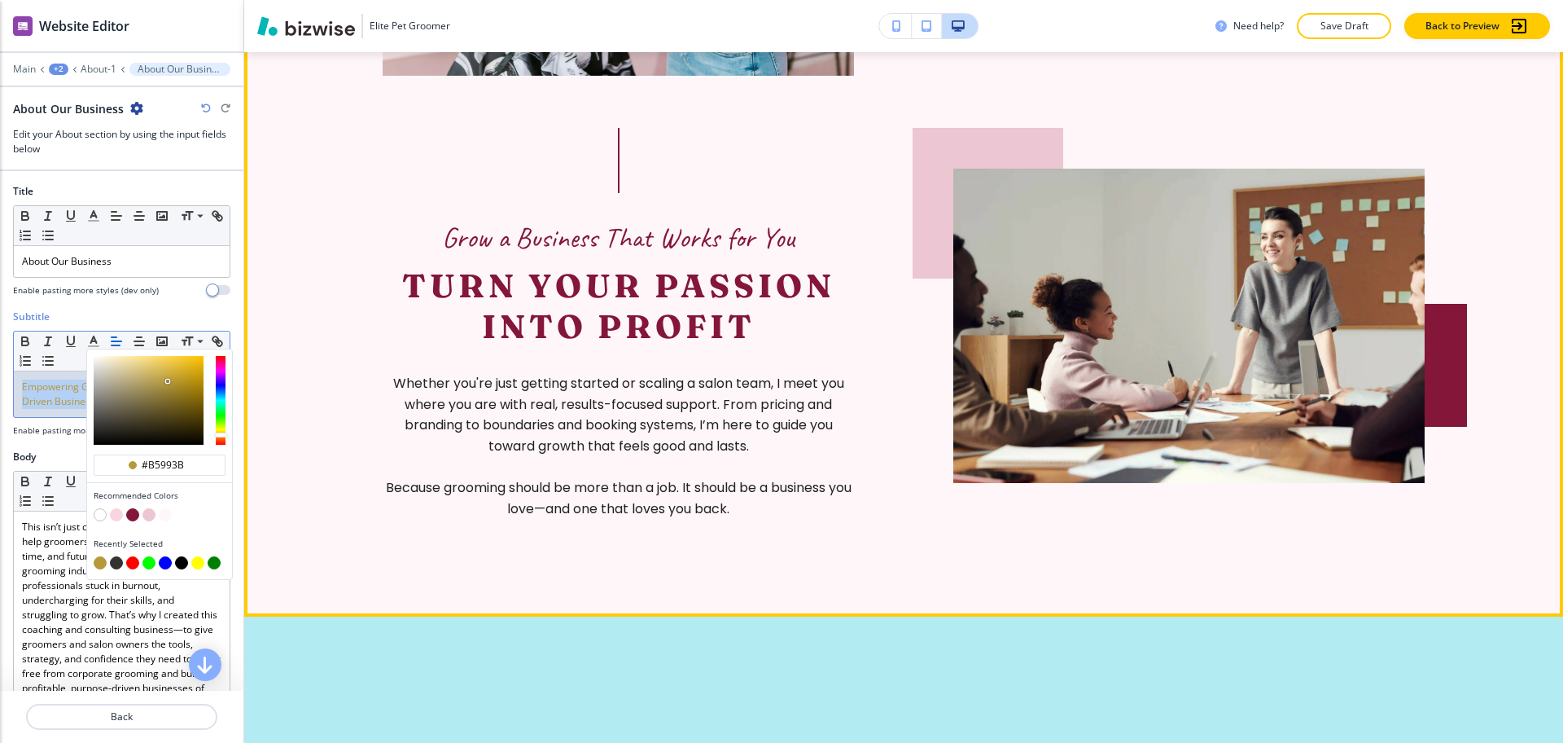
scroll to position [1544, 0]
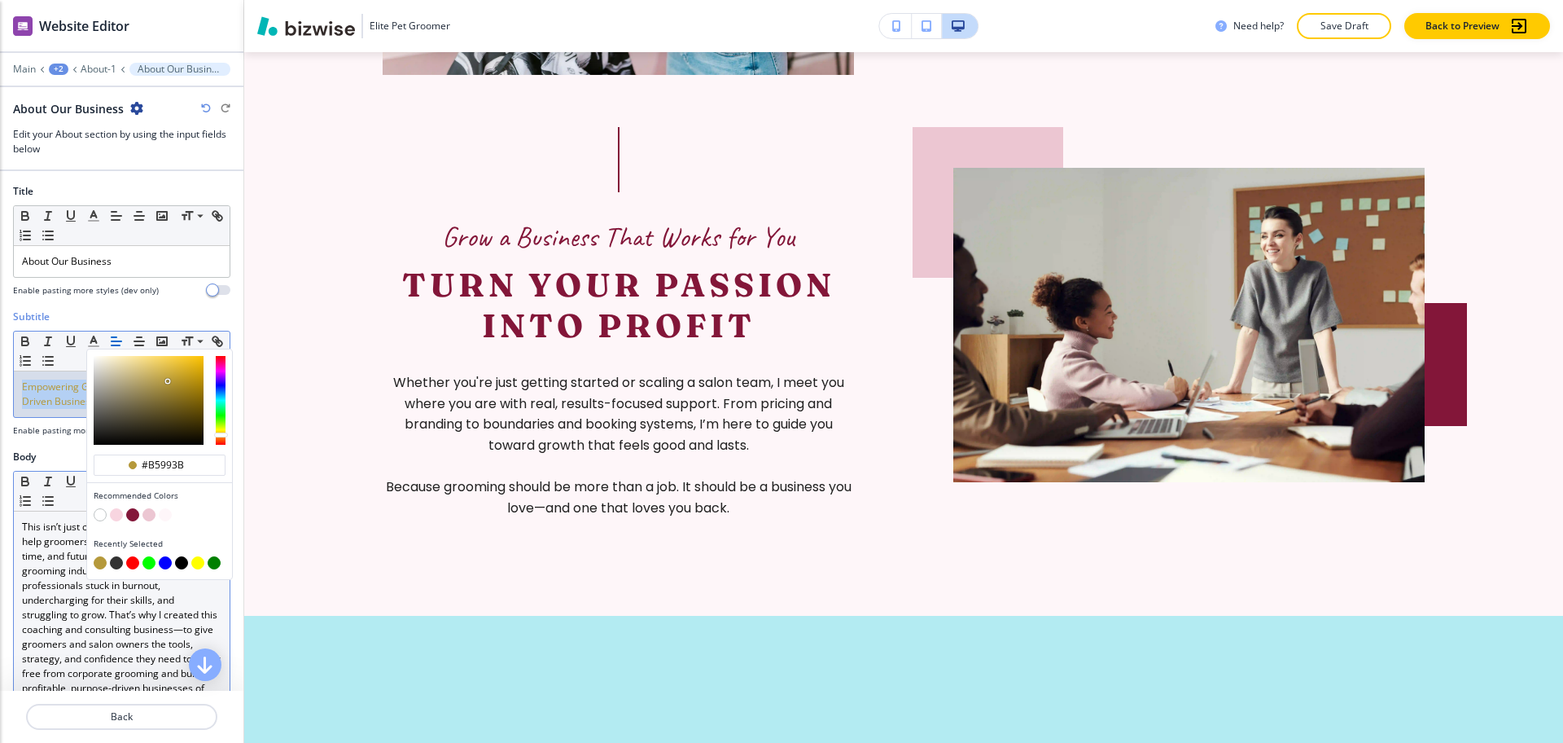
click at [128, 638] on p "This isn’t just coaching—it’s a movement to help groomers take control of their…" at bounding box center [121, 614] width 199 height 191
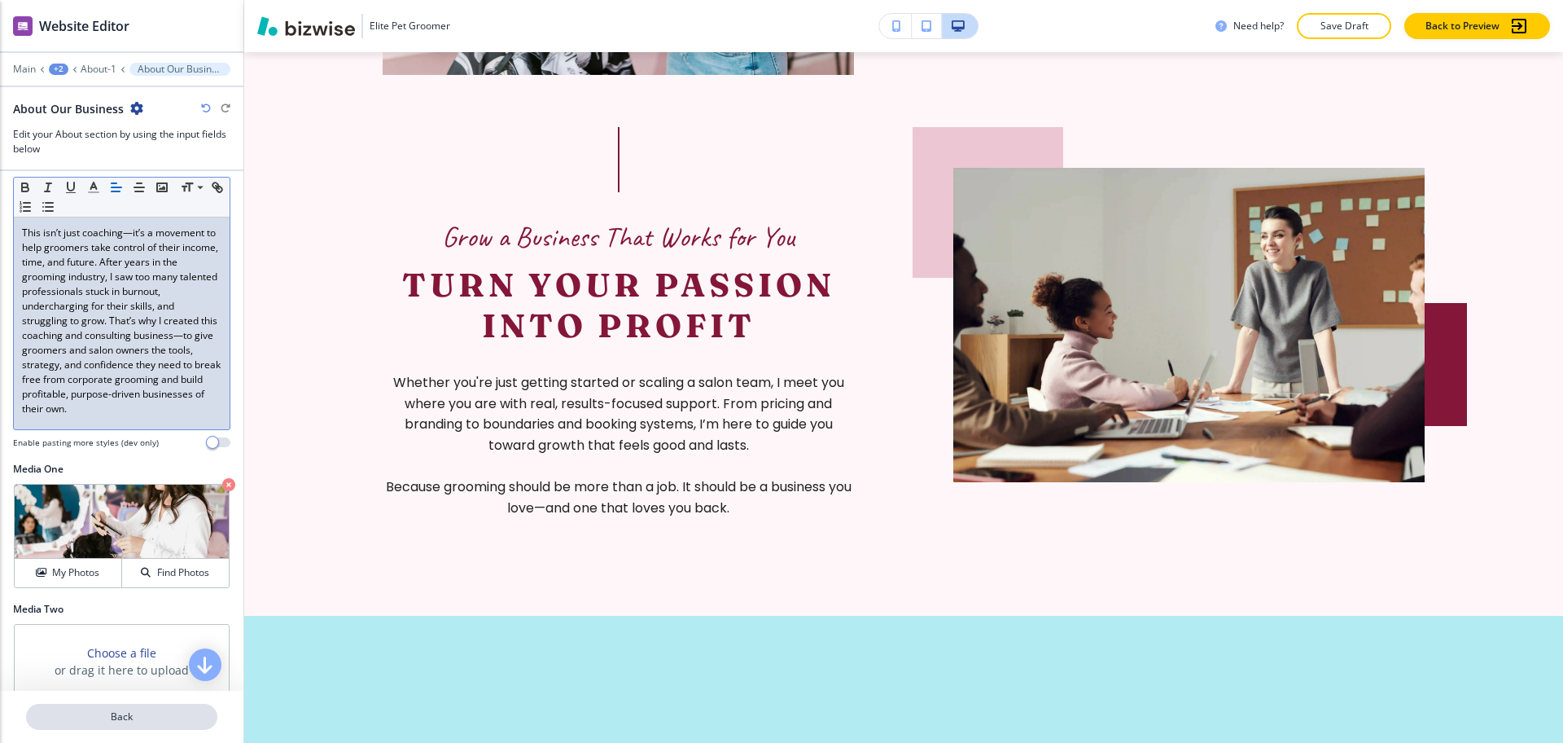
scroll to position [301, 0]
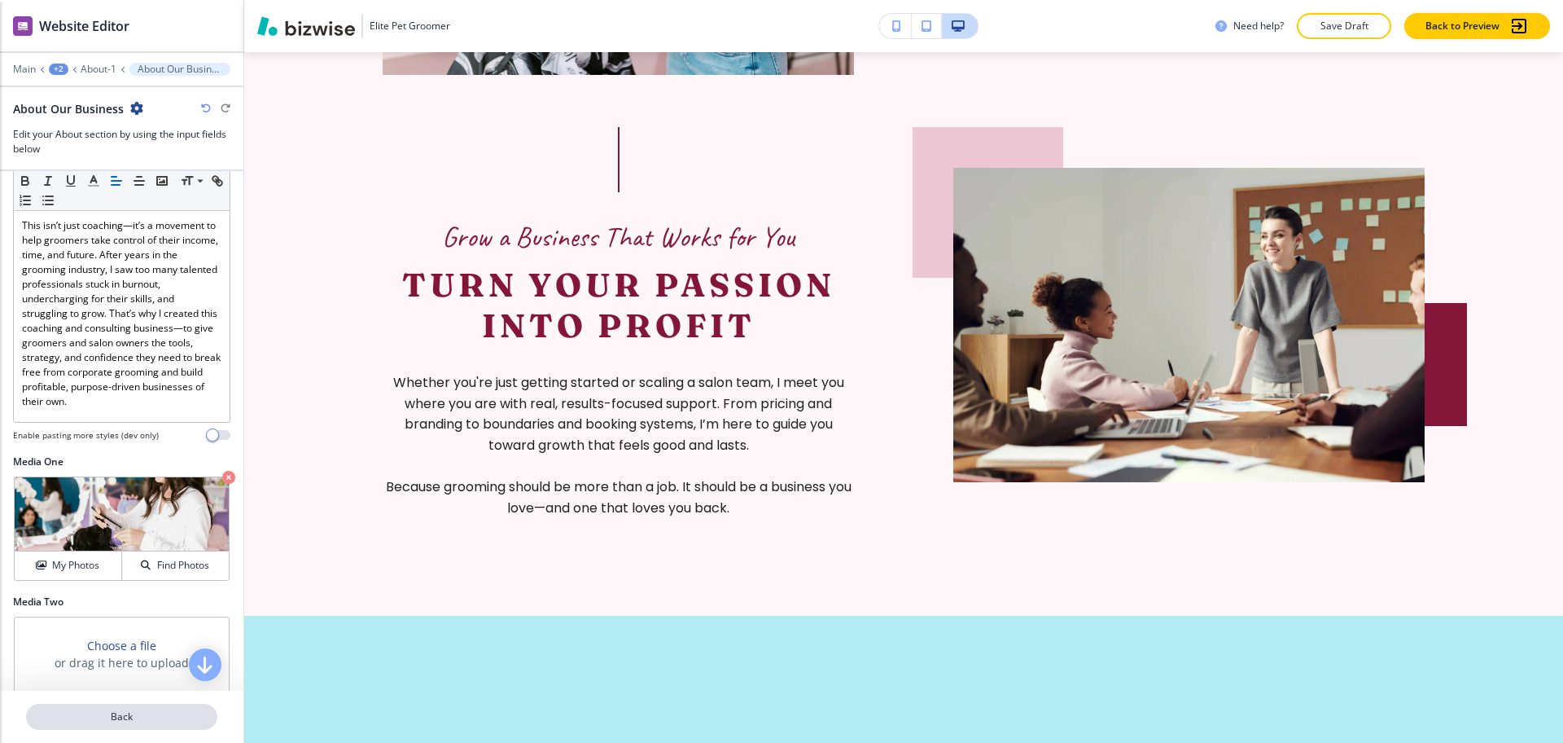
click at [121, 718] on p "Back" at bounding box center [122, 716] width 188 height 15
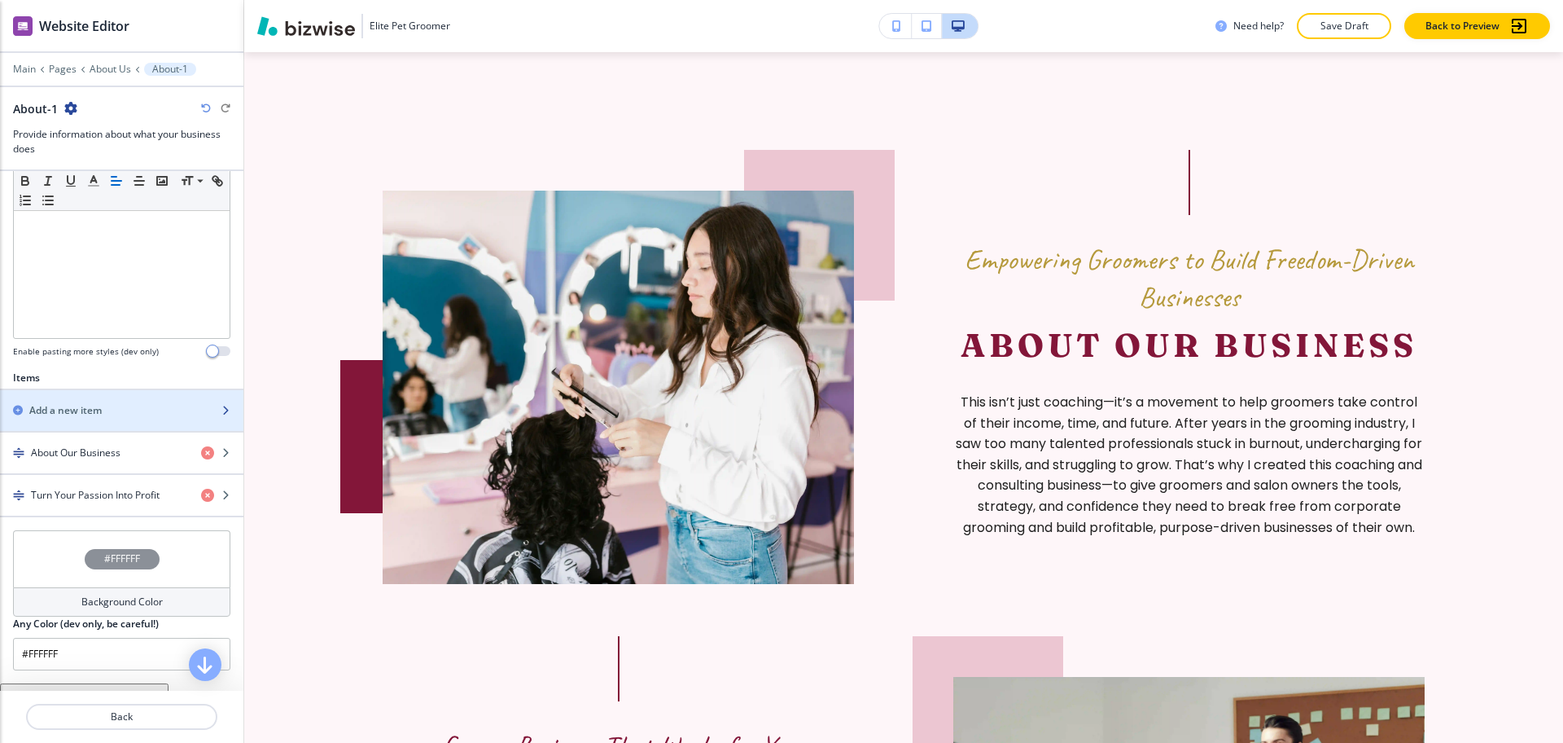
scroll to position [383, 0]
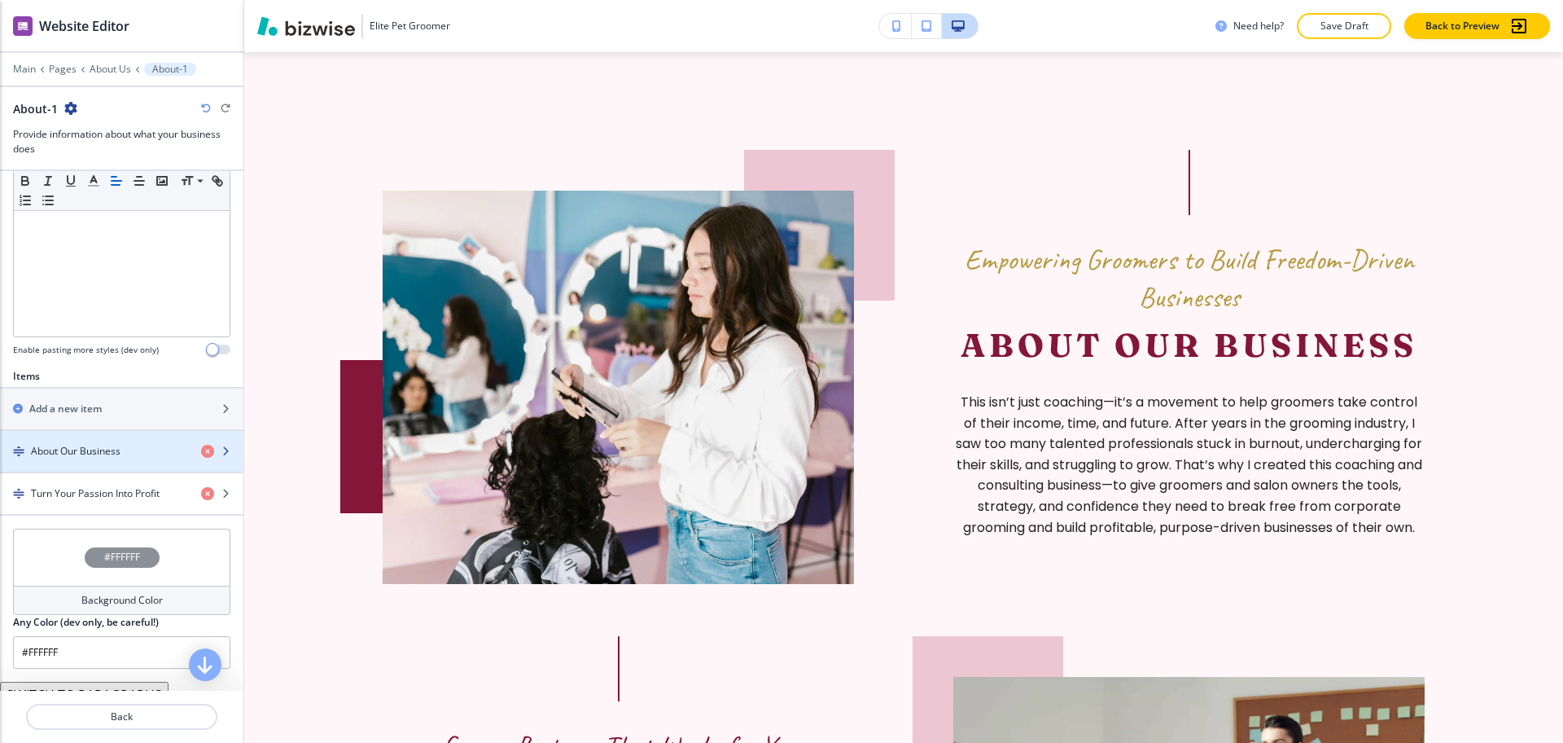
click at [80, 456] on h4 "About Our Business" at bounding box center [76, 451] width 90 height 15
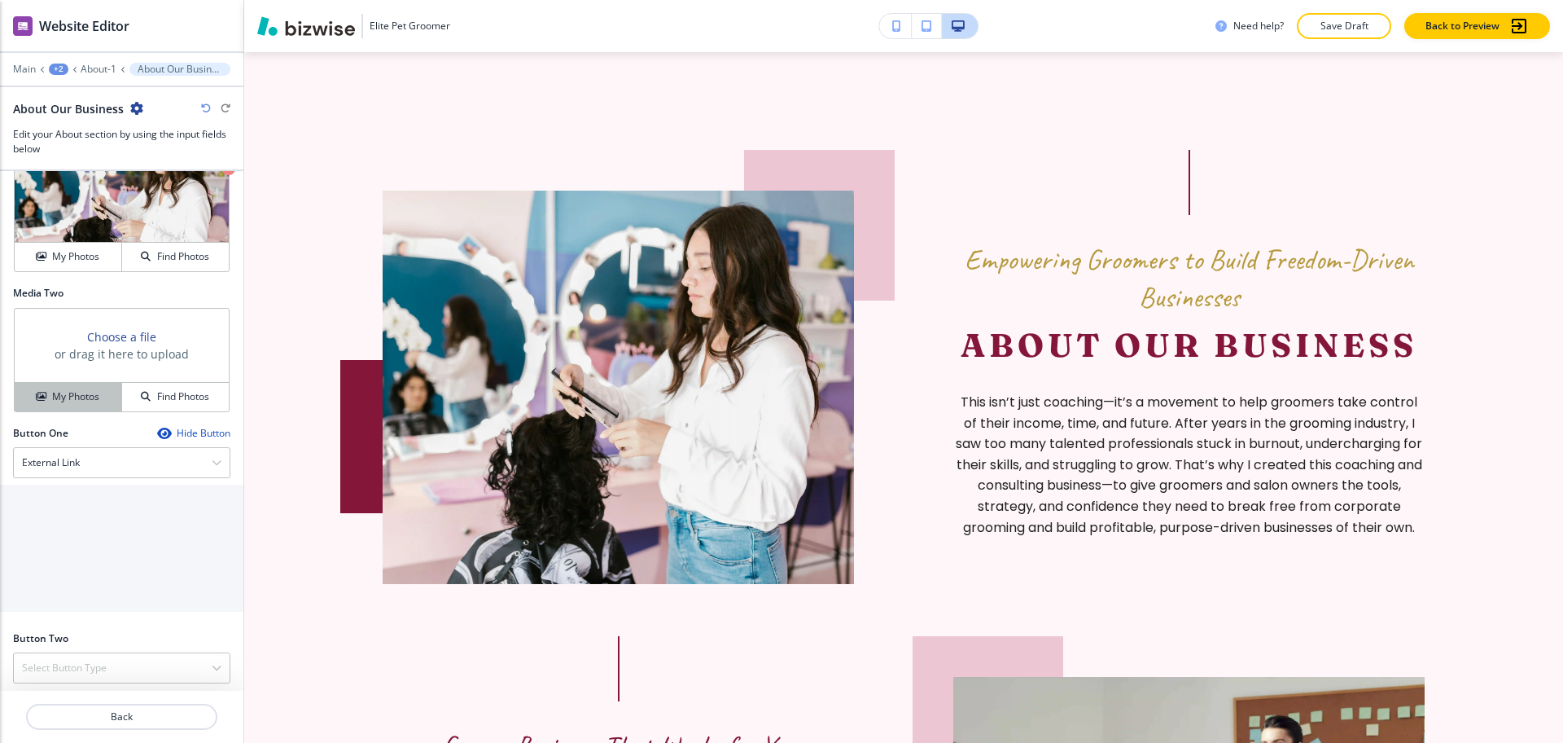
scroll to position [611, 0]
click at [60, 396] on h4 "My Photos" at bounding box center [75, 395] width 47 height 15
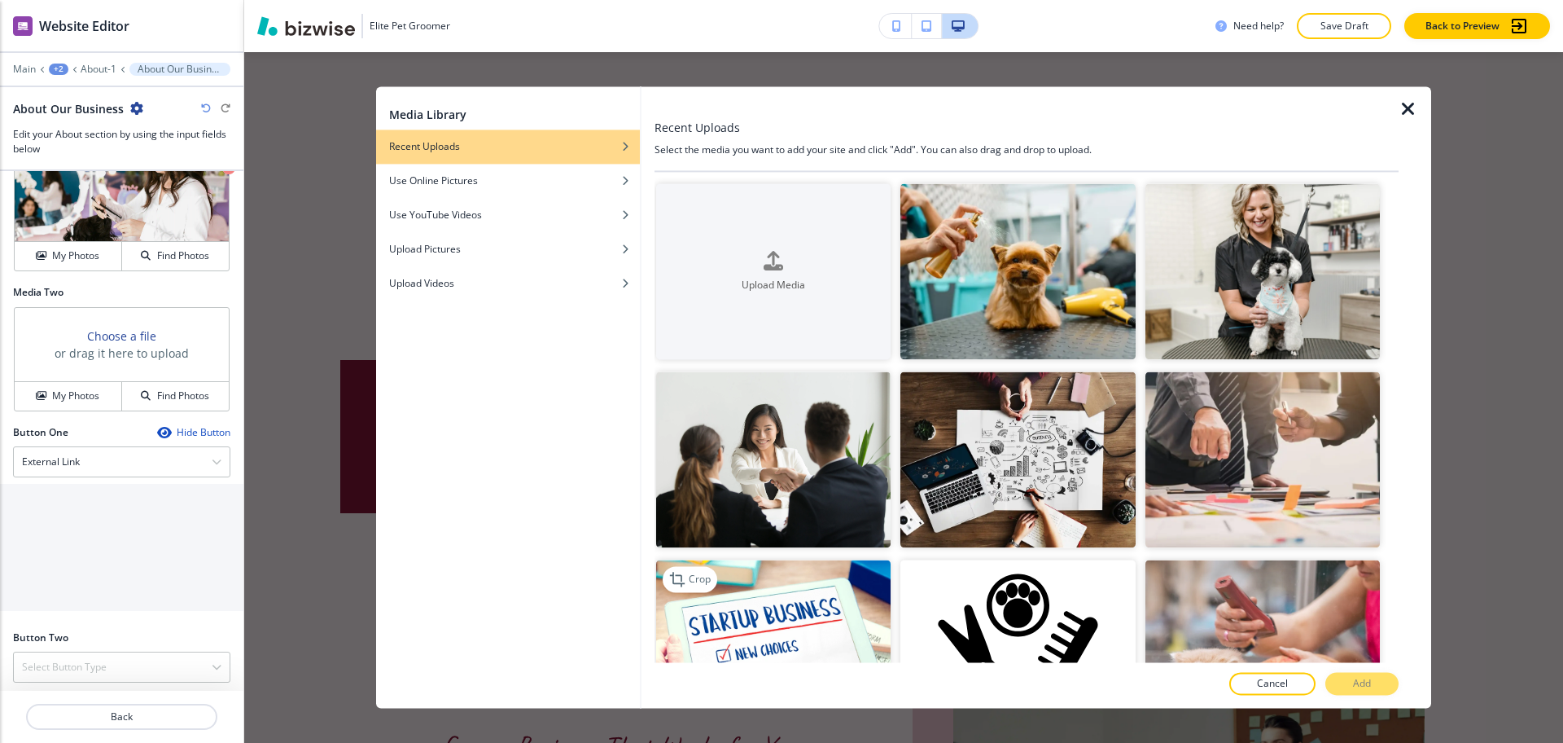
click at [817, 603] on img "button" at bounding box center [773, 648] width 234 height 176
click at [1368, 686] on p "Add" at bounding box center [1362, 684] width 18 height 15
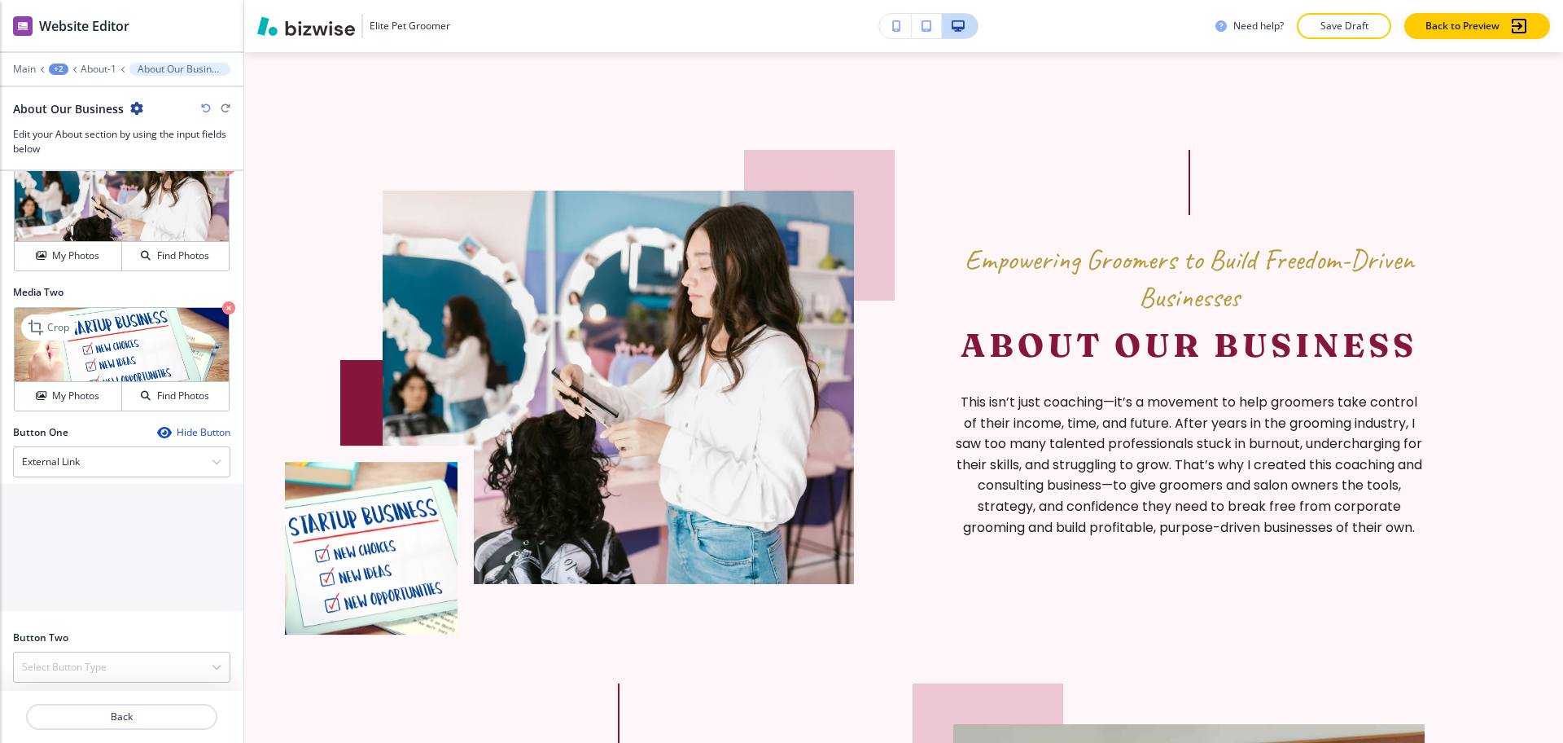
click at [222, 307] on icon "button" at bounding box center [228, 307] width 13 height 13
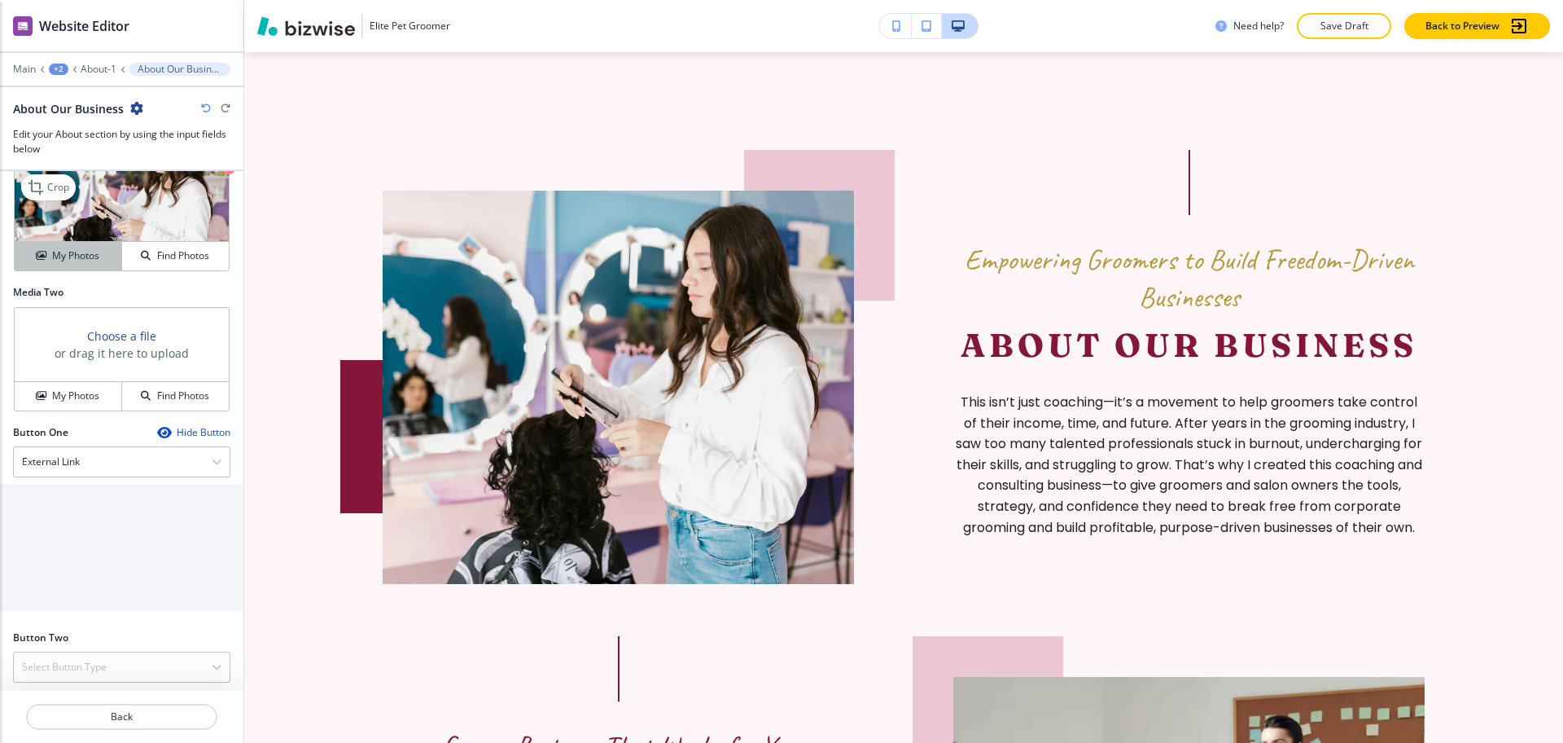
click at [88, 245] on button "My Photos" at bounding box center [68, 256] width 107 height 28
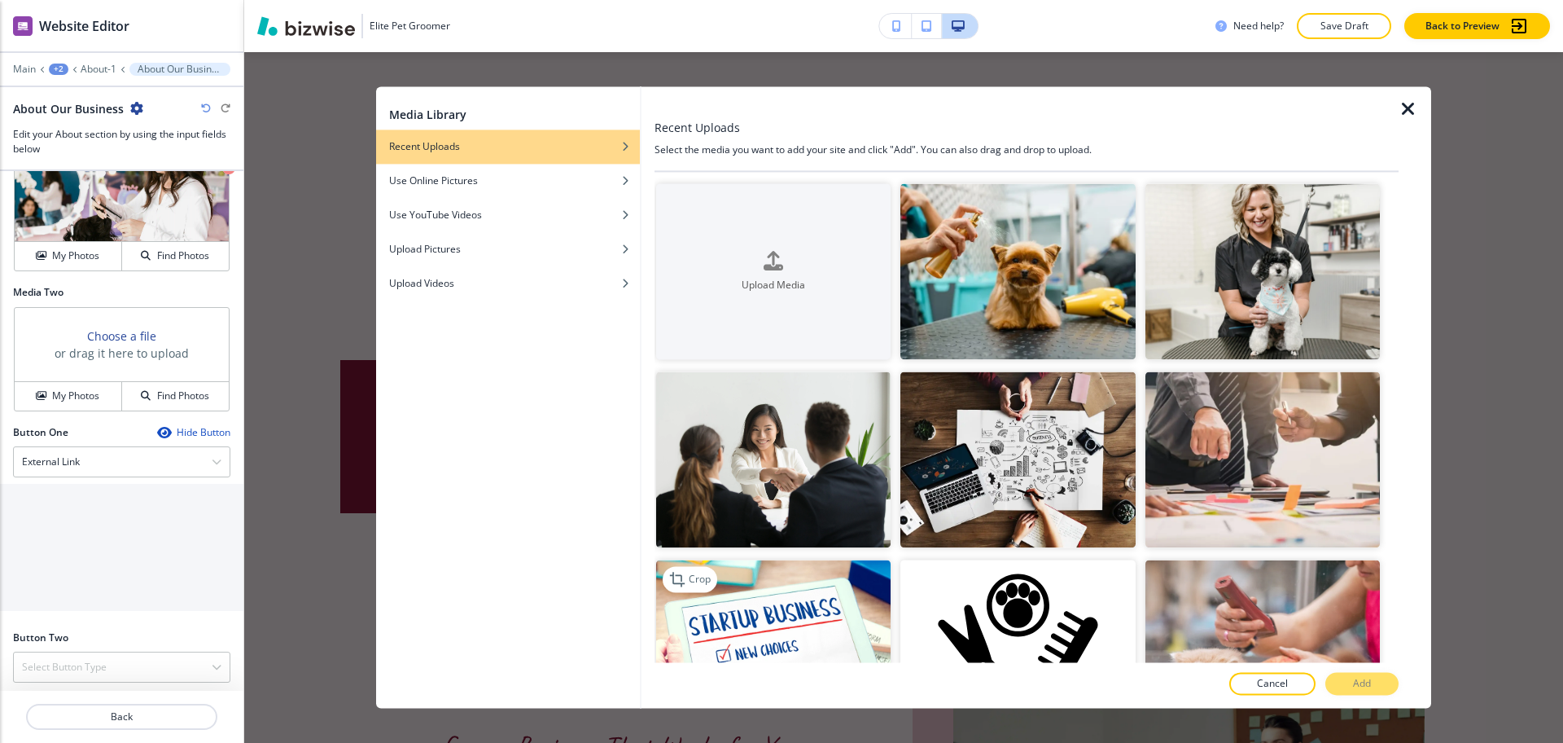
click at [755, 611] on img "button" at bounding box center [773, 648] width 234 height 176
click at [1366, 686] on p "Add" at bounding box center [1362, 684] width 18 height 15
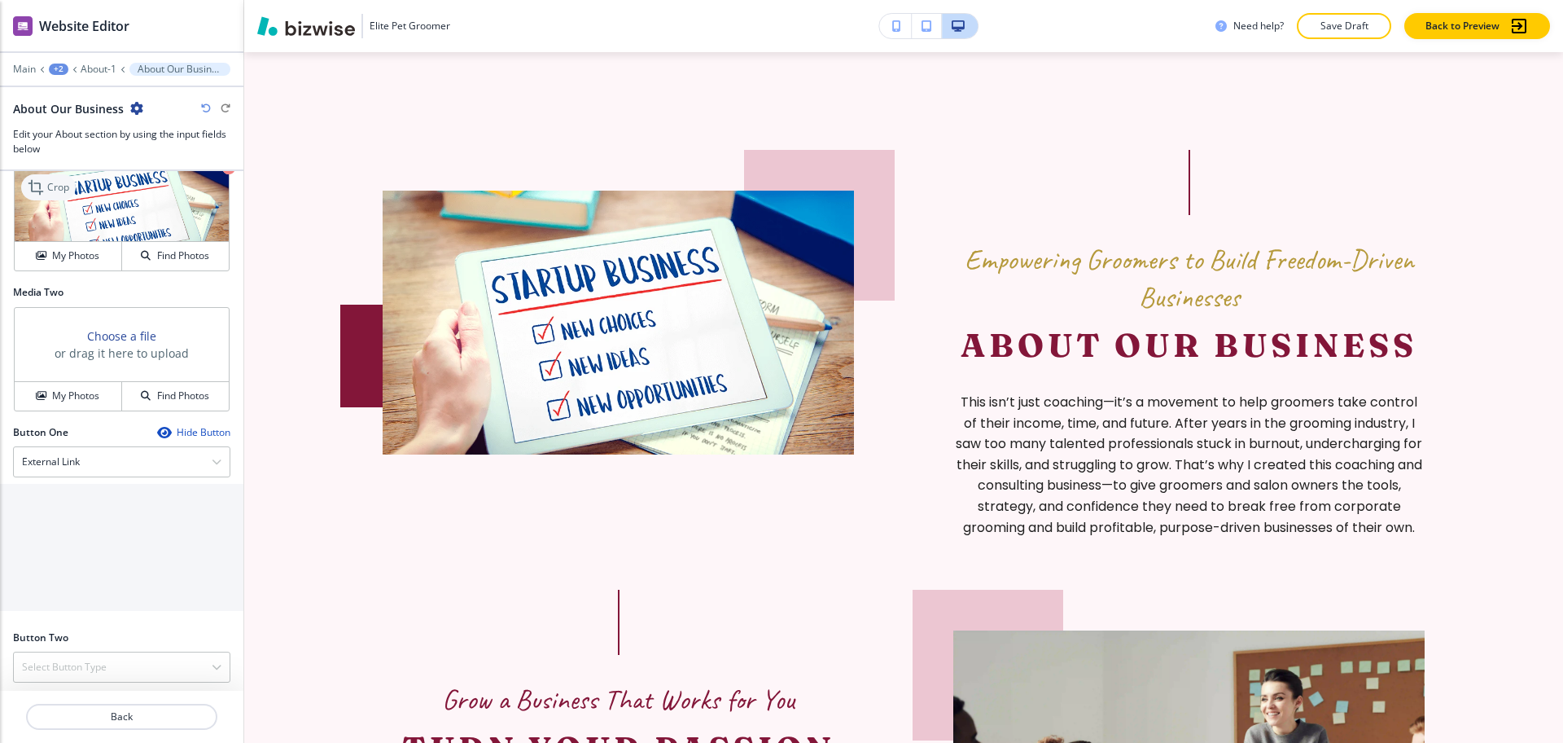
click at [59, 181] on p "Crop" at bounding box center [58, 187] width 22 height 15
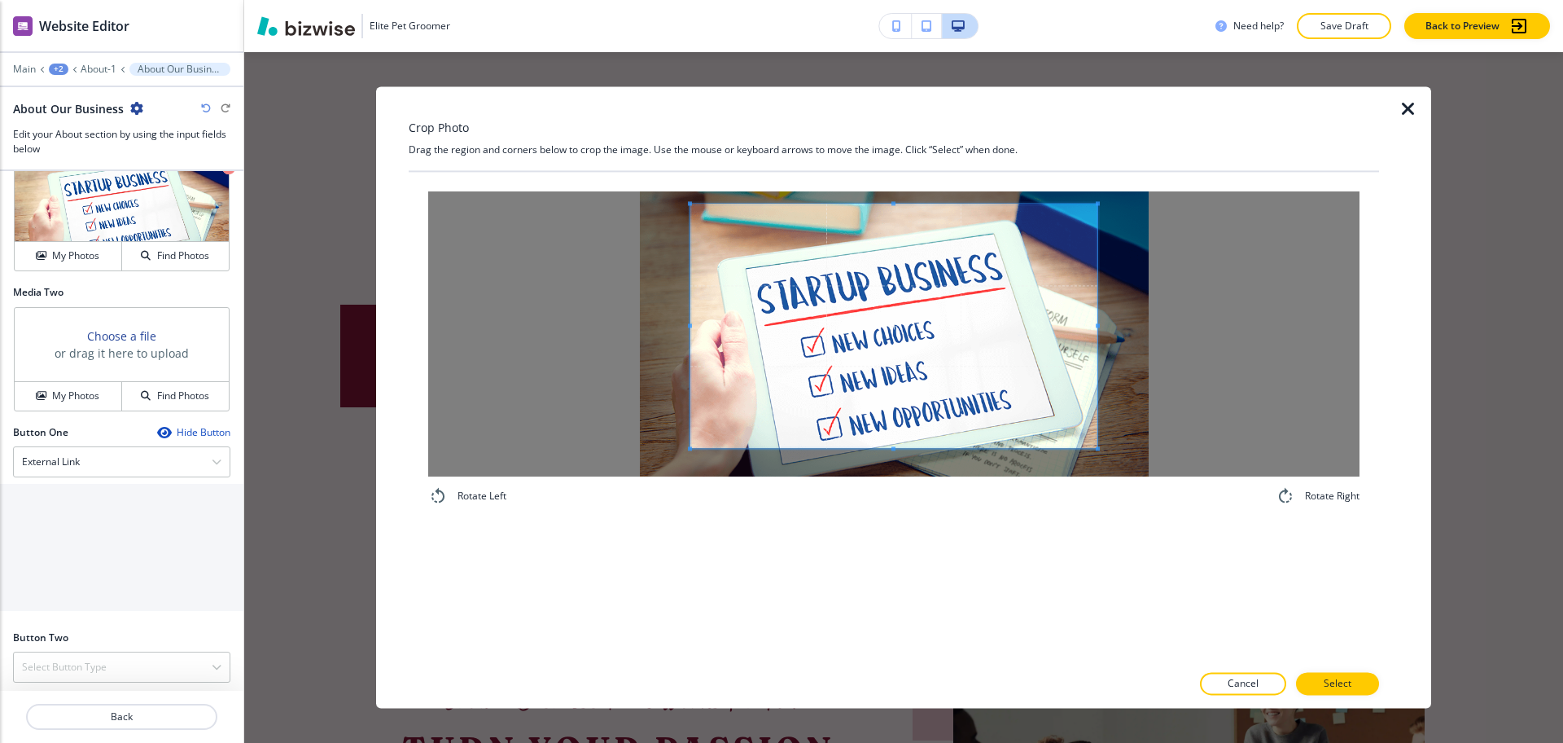
click at [910, 138] on div "Crop Photo Drag the region and corners below to crop the image. Use the mouse o…" at bounding box center [894, 396] width 970 height 621
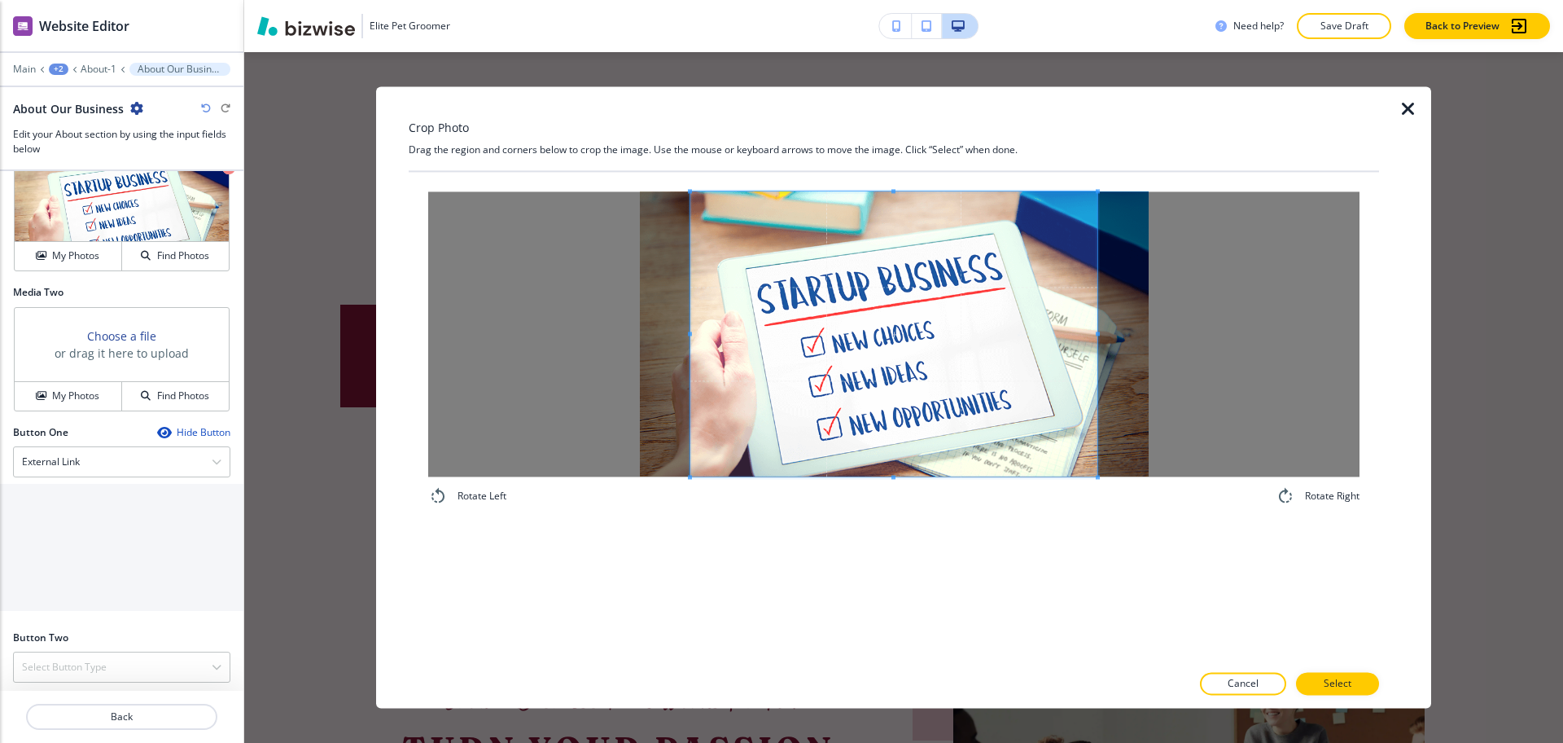
click at [929, 527] on div "Rotate Left Rotate Right" at bounding box center [894, 417] width 970 height 490
click at [1356, 680] on button "Select" at bounding box center [1337, 684] width 83 height 23
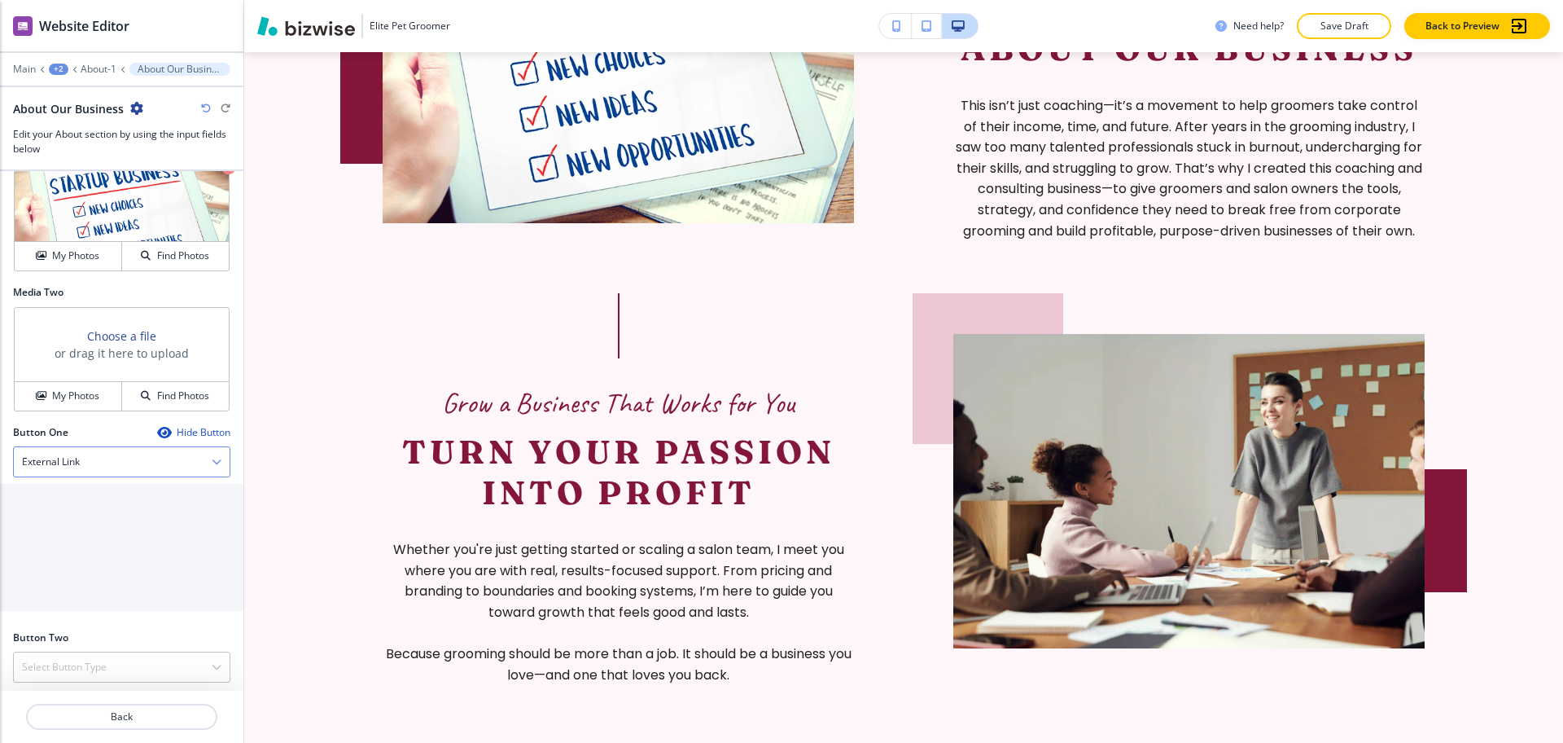
scroll to position [1332, 0]
click at [48, 187] on p "Crop" at bounding box center [58, 187] width 22 height 15
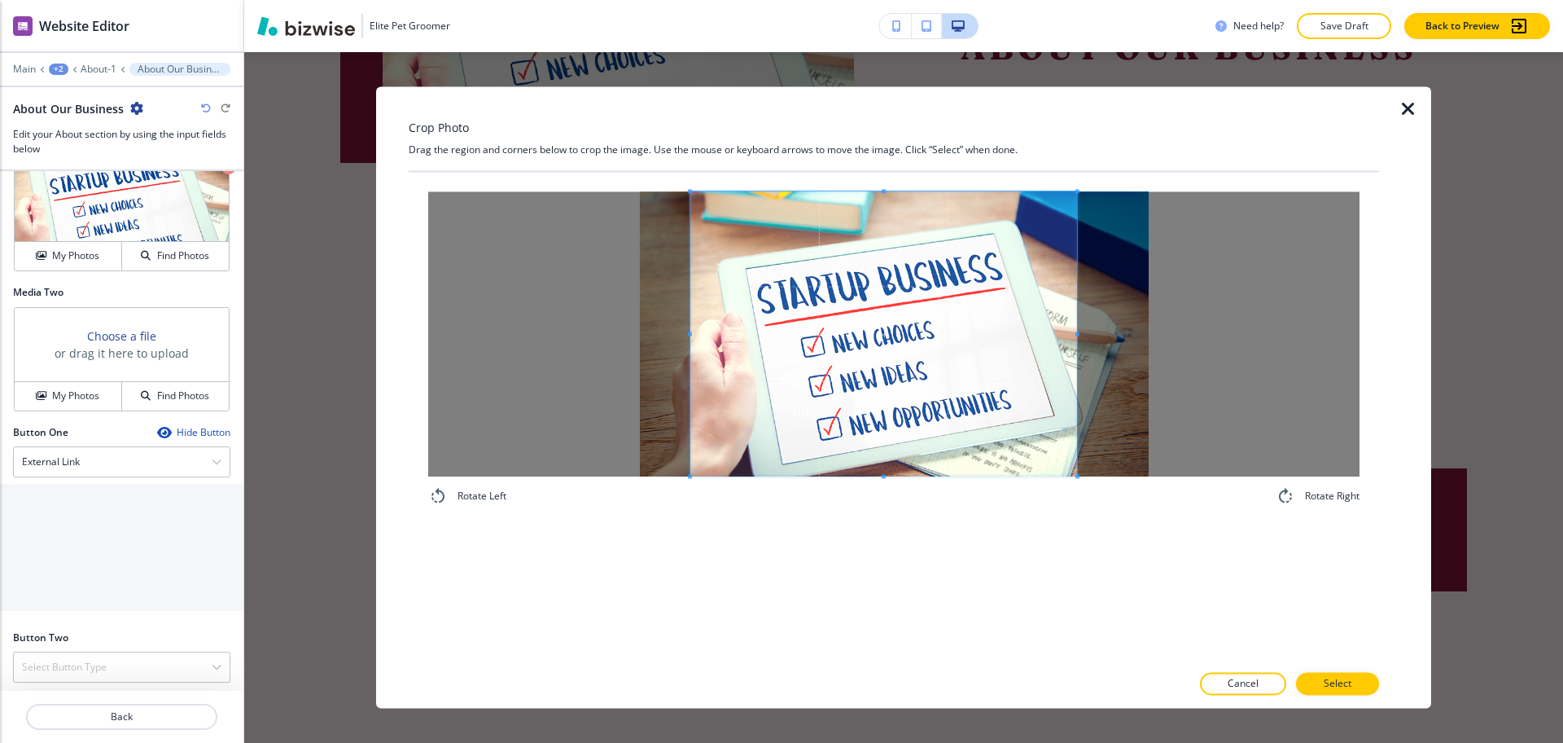
click at [1077, 332] on span at bounding box center [1078, 333] width 4 height 4
click at [887, 449] on span at bounding box center [891, 334] width 385 height 284
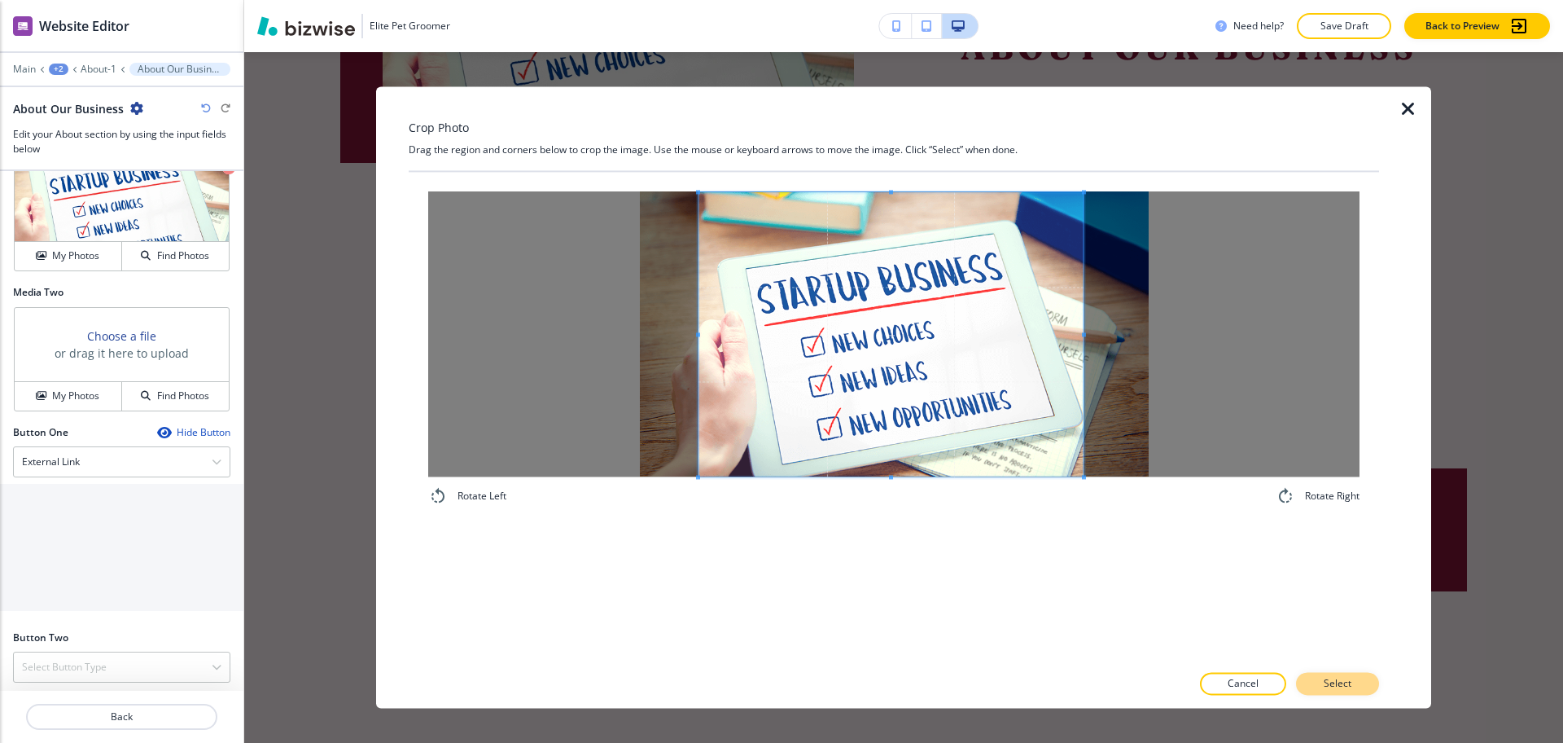
click at [1331, 681] on p "Select" at bounding box center [1338, 684] width 28 height 15
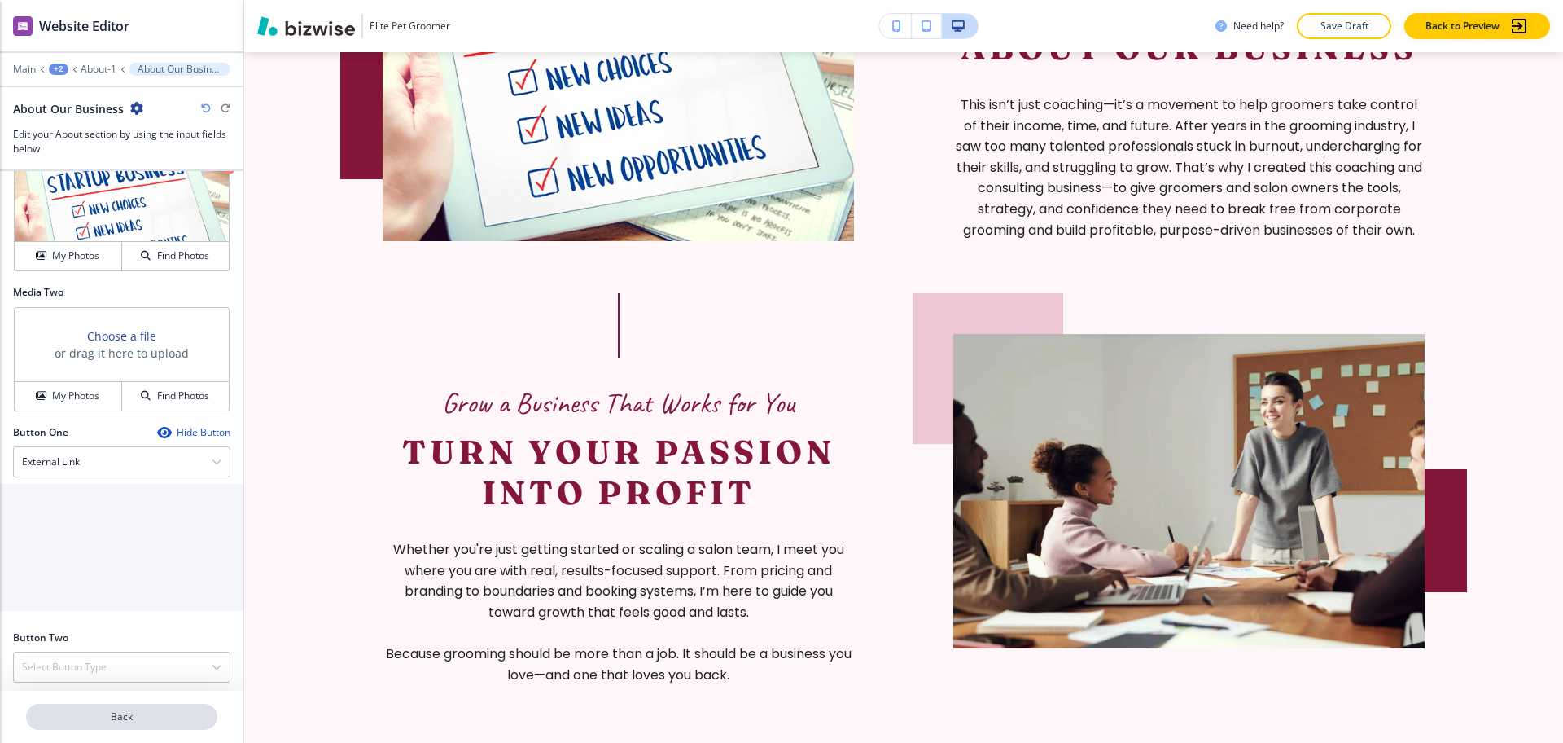
click at [129, 716] on p "Back" at bounding box center [122, 716] width 188 height 15
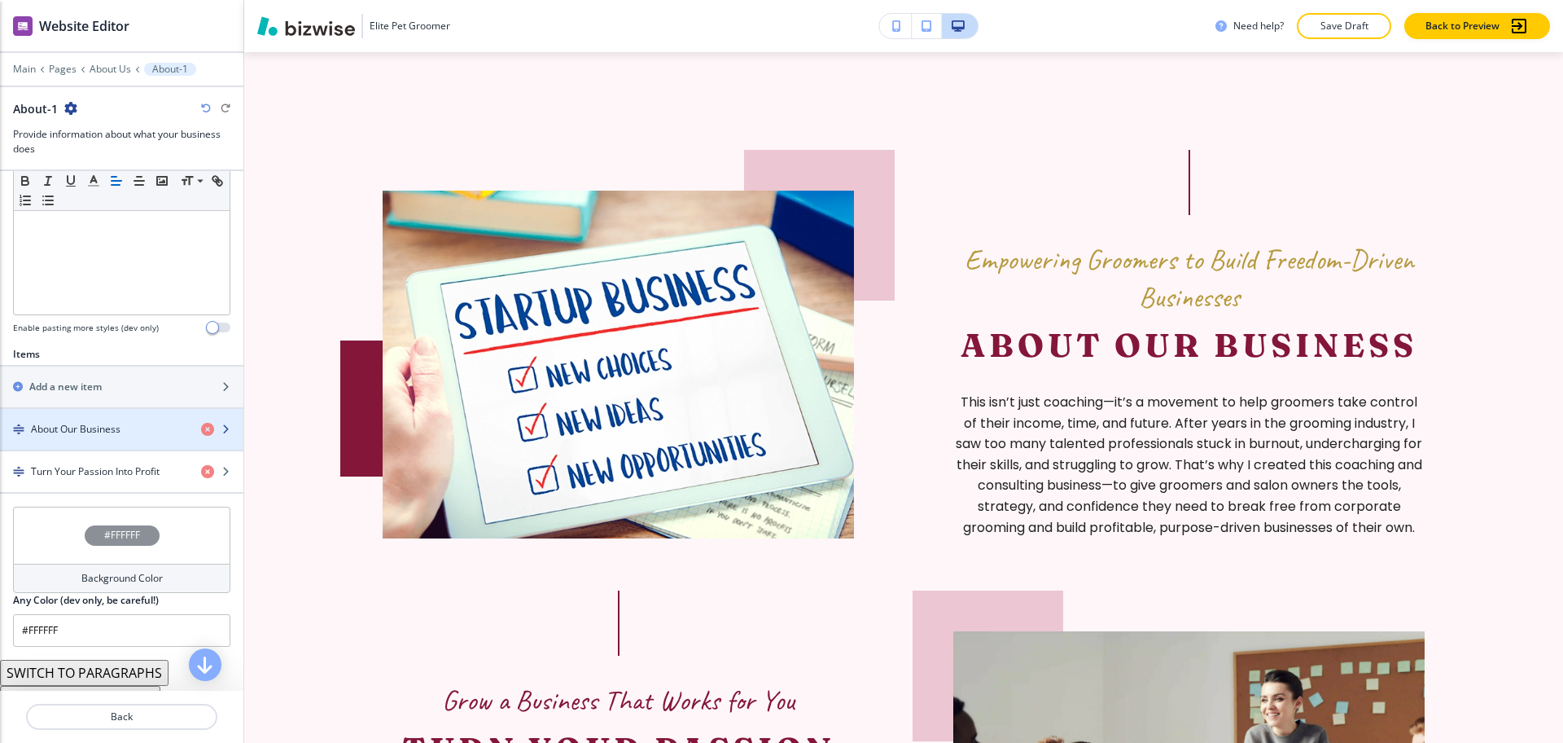
scroll to position [407, 0]
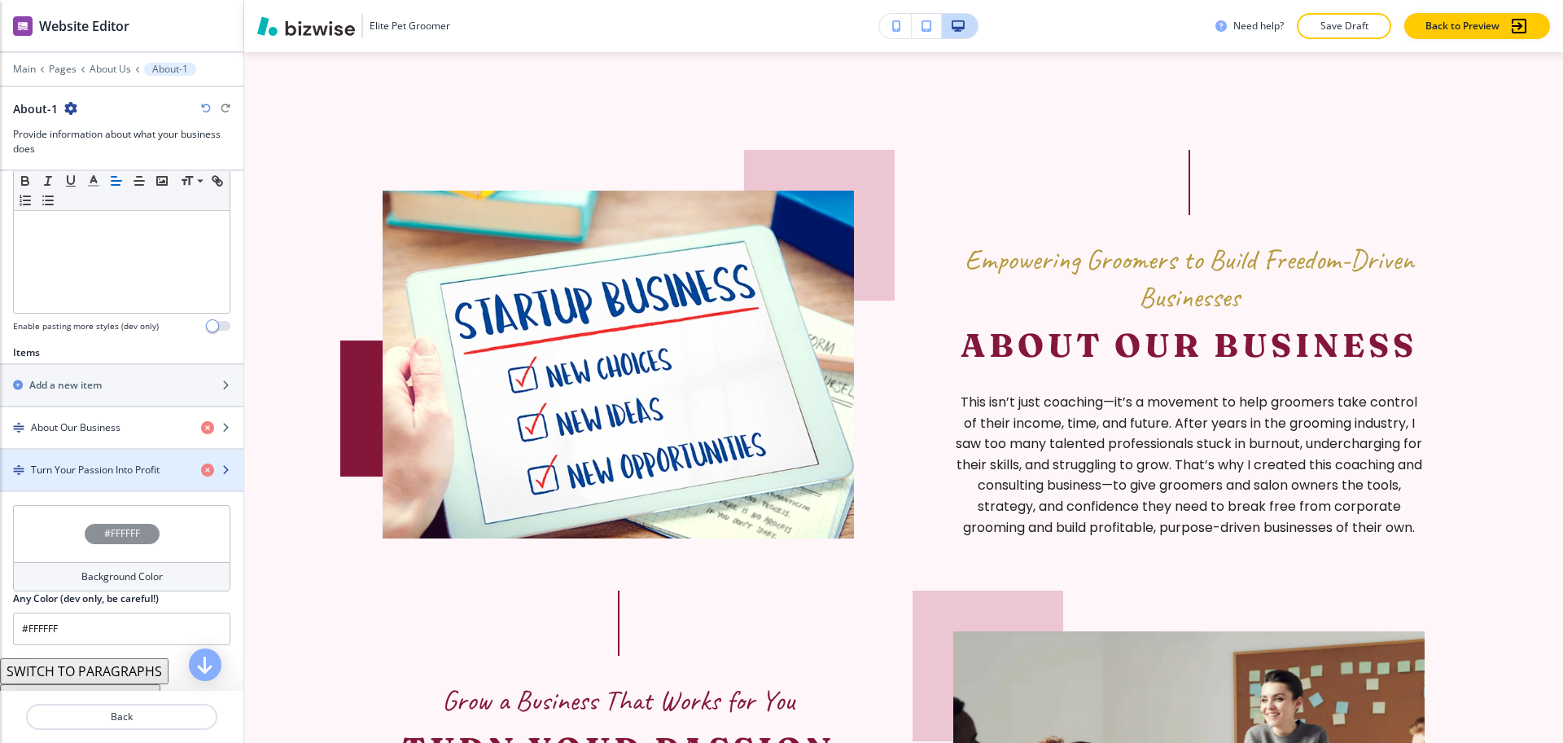
click at [103, 458] on div "button" at bounding box center [121, 455] width 243 height 13
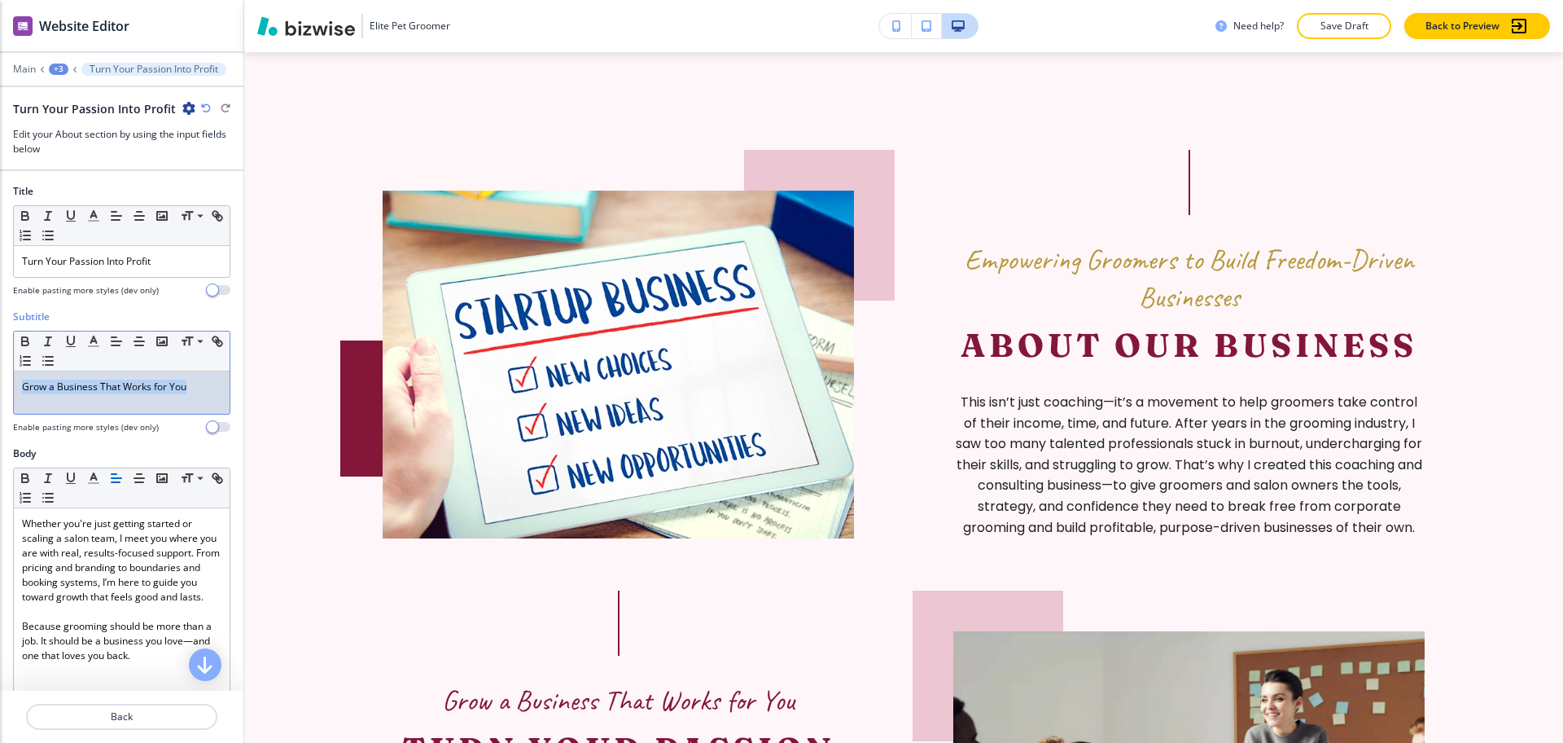
drag, startPoint x: 197, startPoint y: 385, endPoint x: 0, endPoint y: 381, distance: 197.1
click at [0, 381] on div "Subtitle Small Normal Large Huge Grow a Business That Works for You Enable past…" at bounding box center [121, 377] width 243 height 137
click at [96, 342] on polyline "button" at bounding box center [94, 339] width 6 height 7
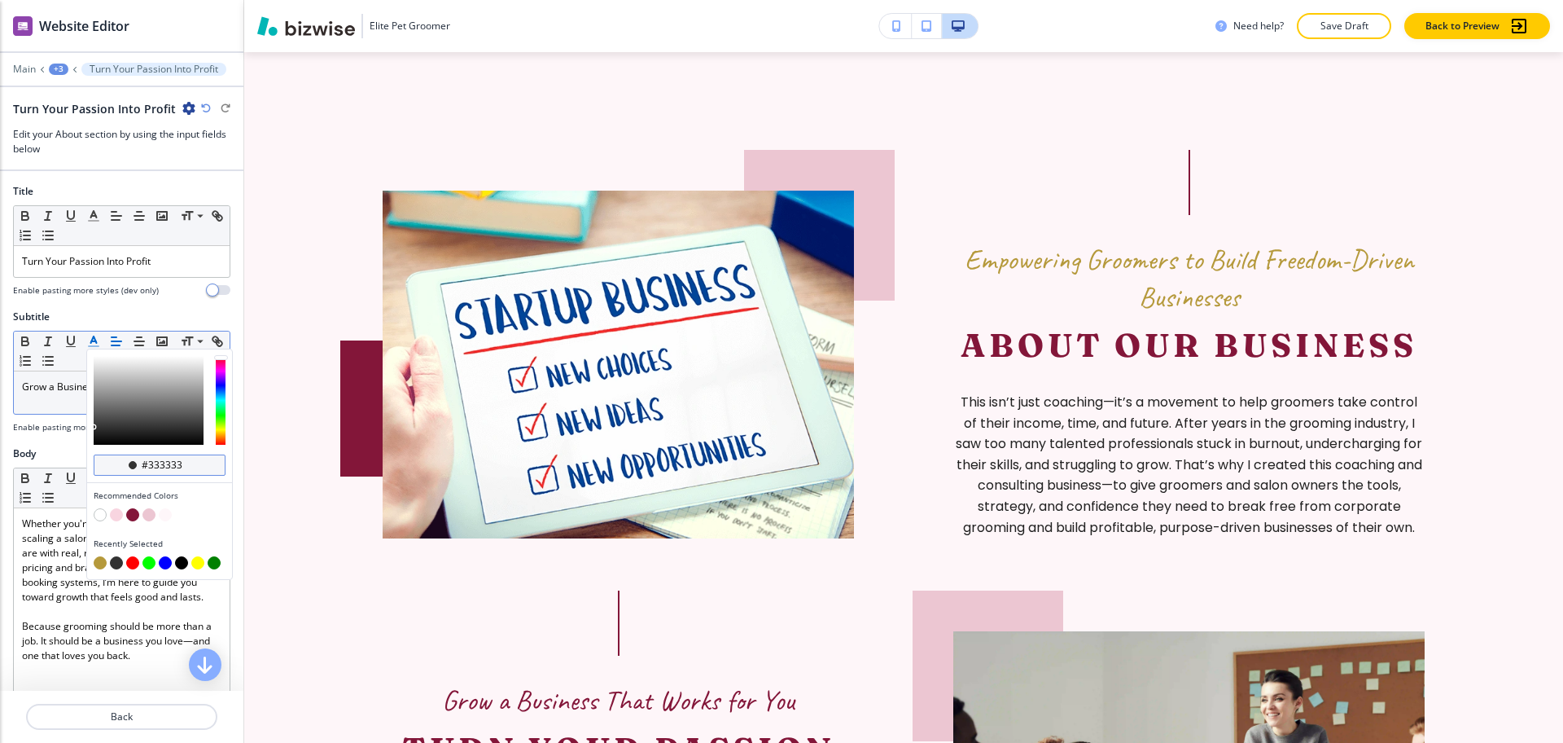
click at [190, 462] on input "#333333" at bounding box center [168, 464] width 57 height 13
paste input "b5993b"
type input "#b5993b"
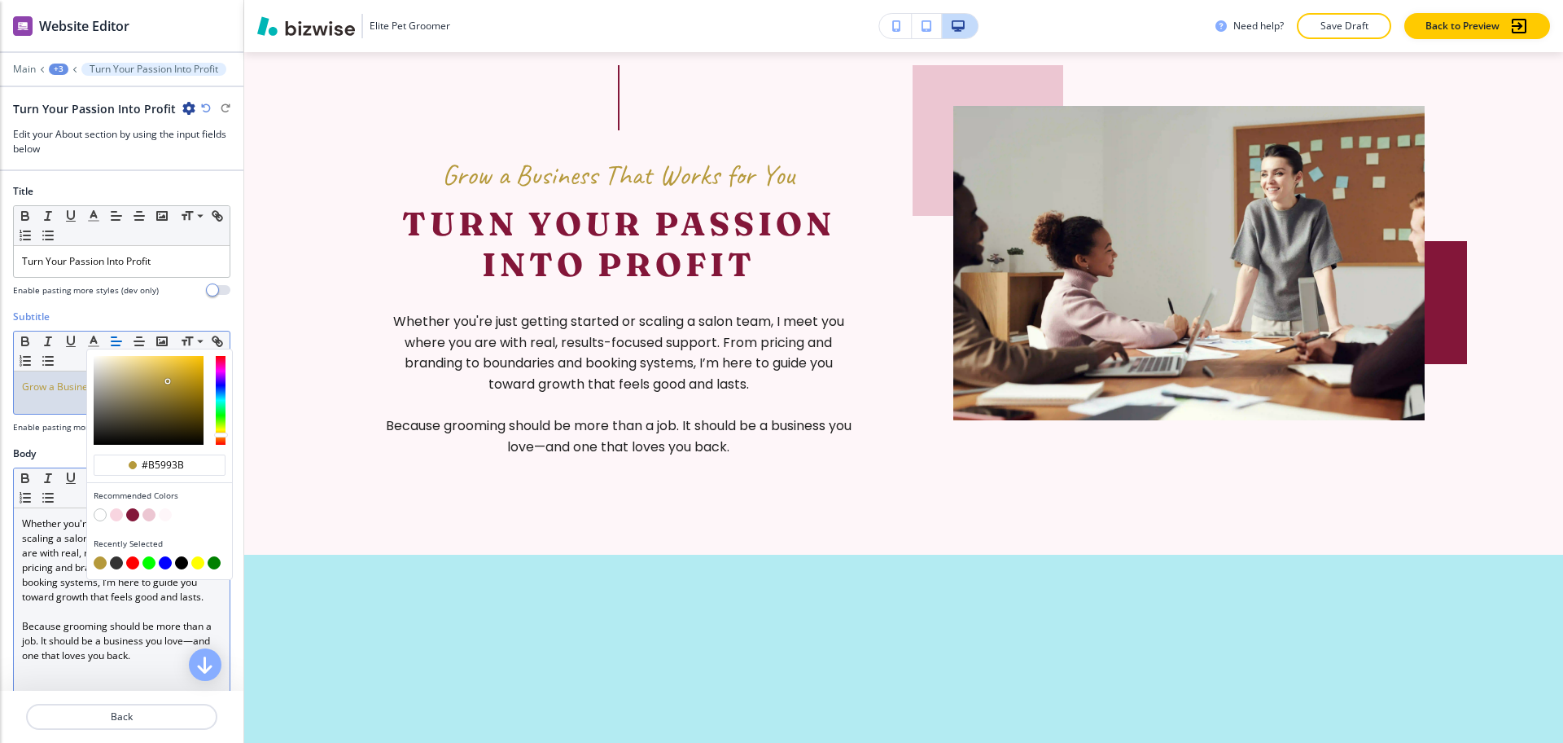
scroll to position [1561, 0]
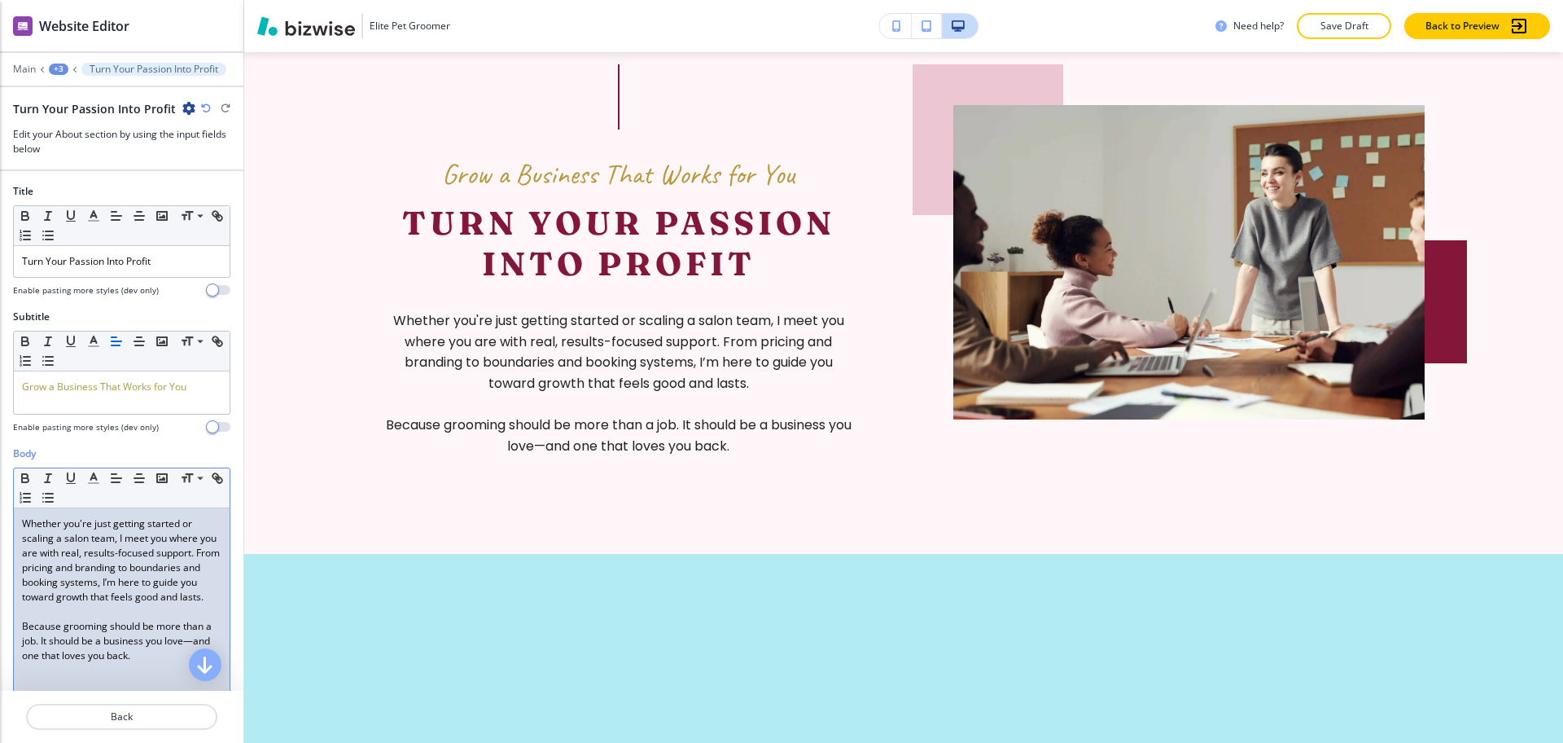
click at [113, 619] on p at bounding box center [121, 611] width 199 height 15
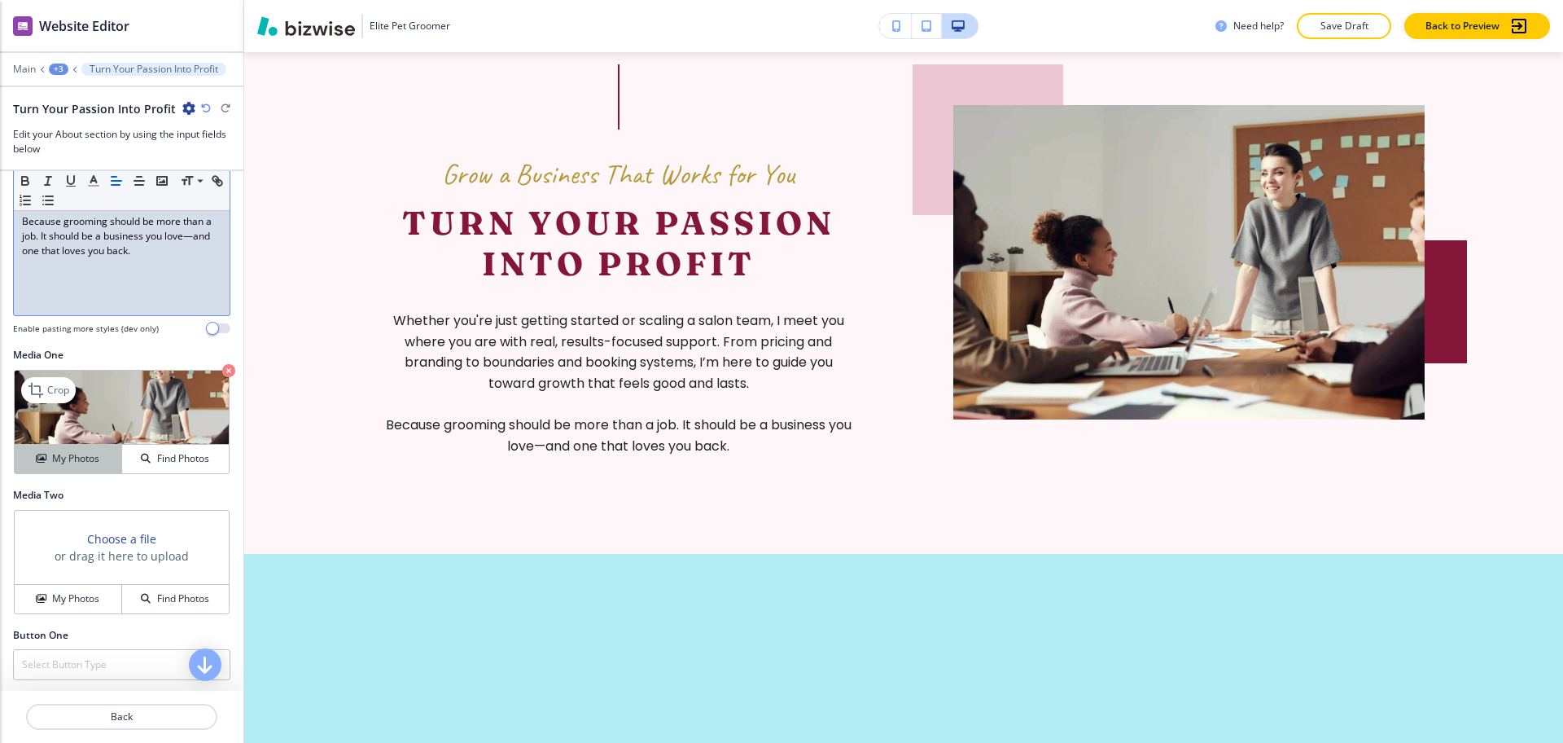
scroll to position [406, 0]
click at [41, 383] on icon at bounding box center [38, 389] width 20 height 20
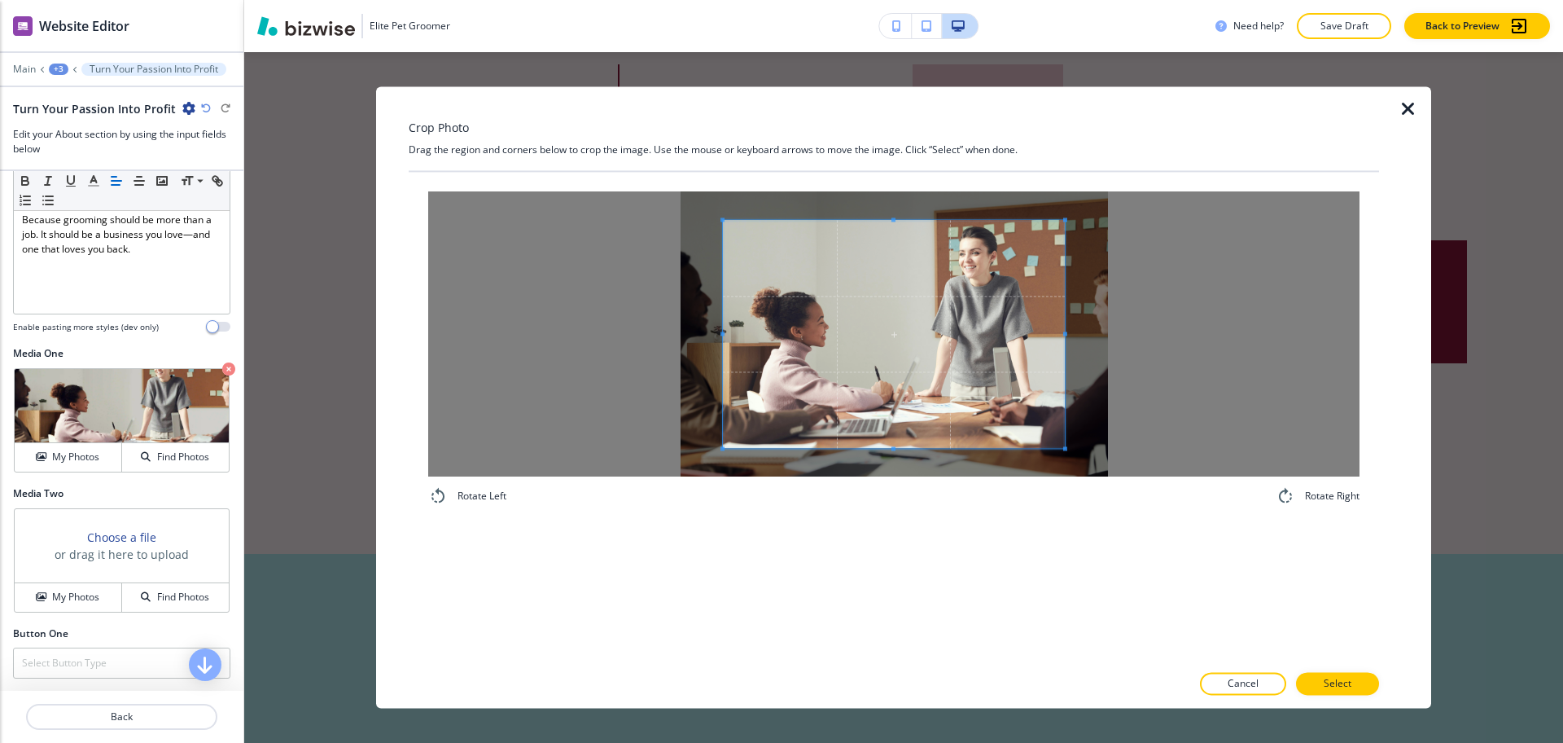
click at [927, 221] on span at bounding box center [894, 334] width 342 height 228
click at [928, 221] on span at bounding box center [894, 333] width 342 height 228
click at [920, 146] on div "Crop Photo Drag the region and corners below to crop the image. Use the mouse o…" at bounding box center [894, 396] width 970 height 621
click at [901, 543] on div "Rotate Left Rotate Right" at bounding box center [894, 417] width 970 height 490
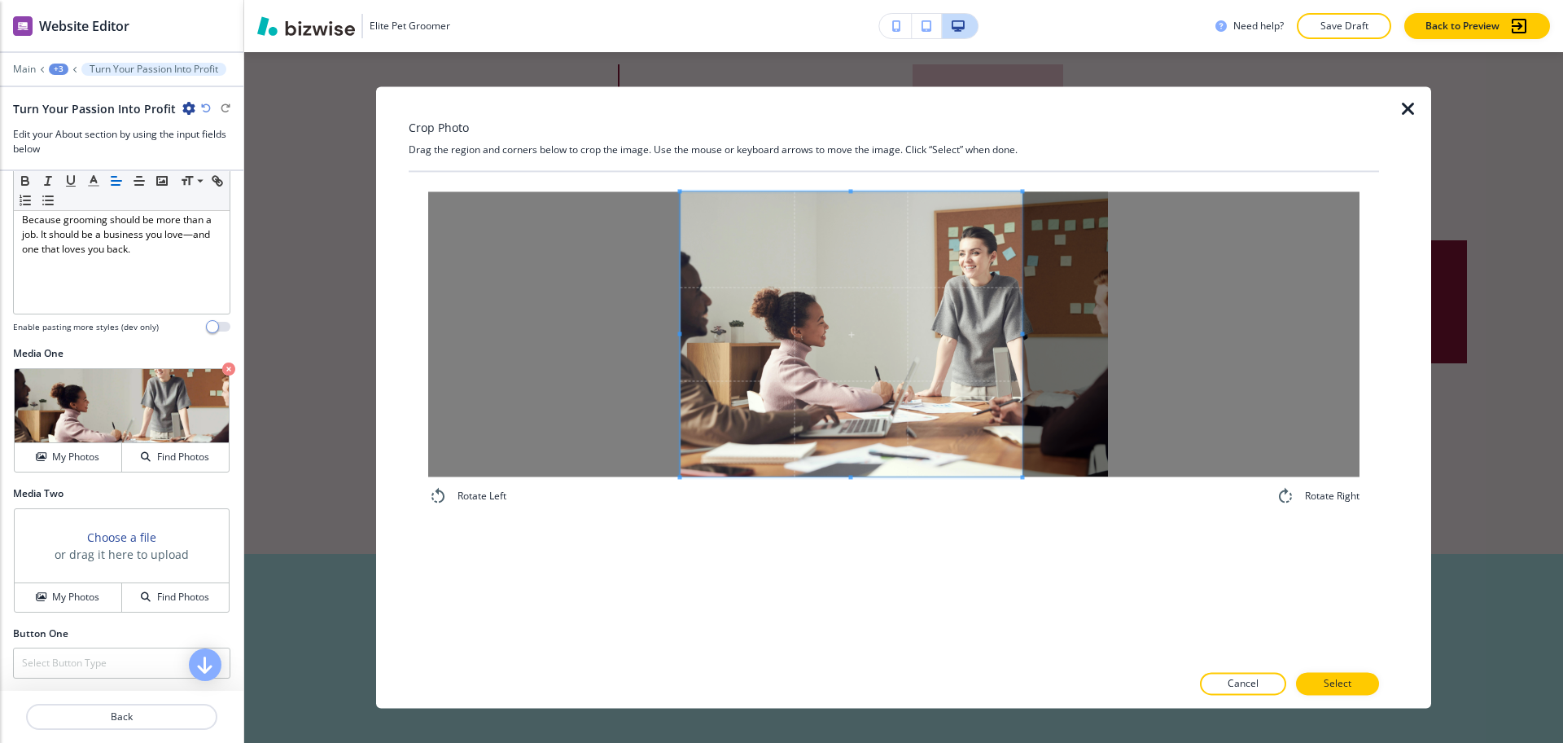
click at [940, 458] on span at bounding box center [852, 333] width 342 height 285
click at [1361, 686] on button "Select" at bounding box center [1337, 684] width 83 height 23
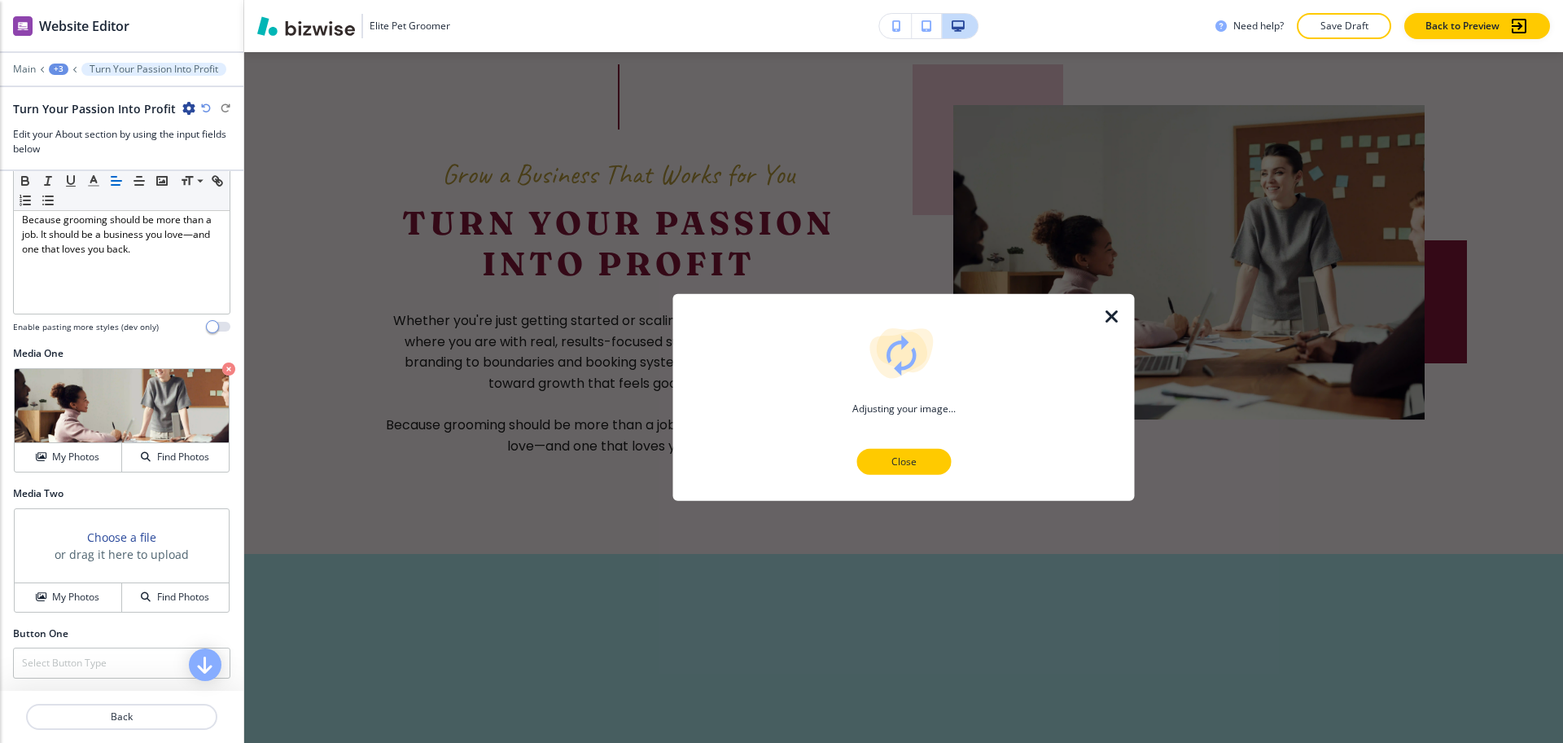
click at [926, 455] on p "Close" at bounding box center [904, 461] width 52 height 15
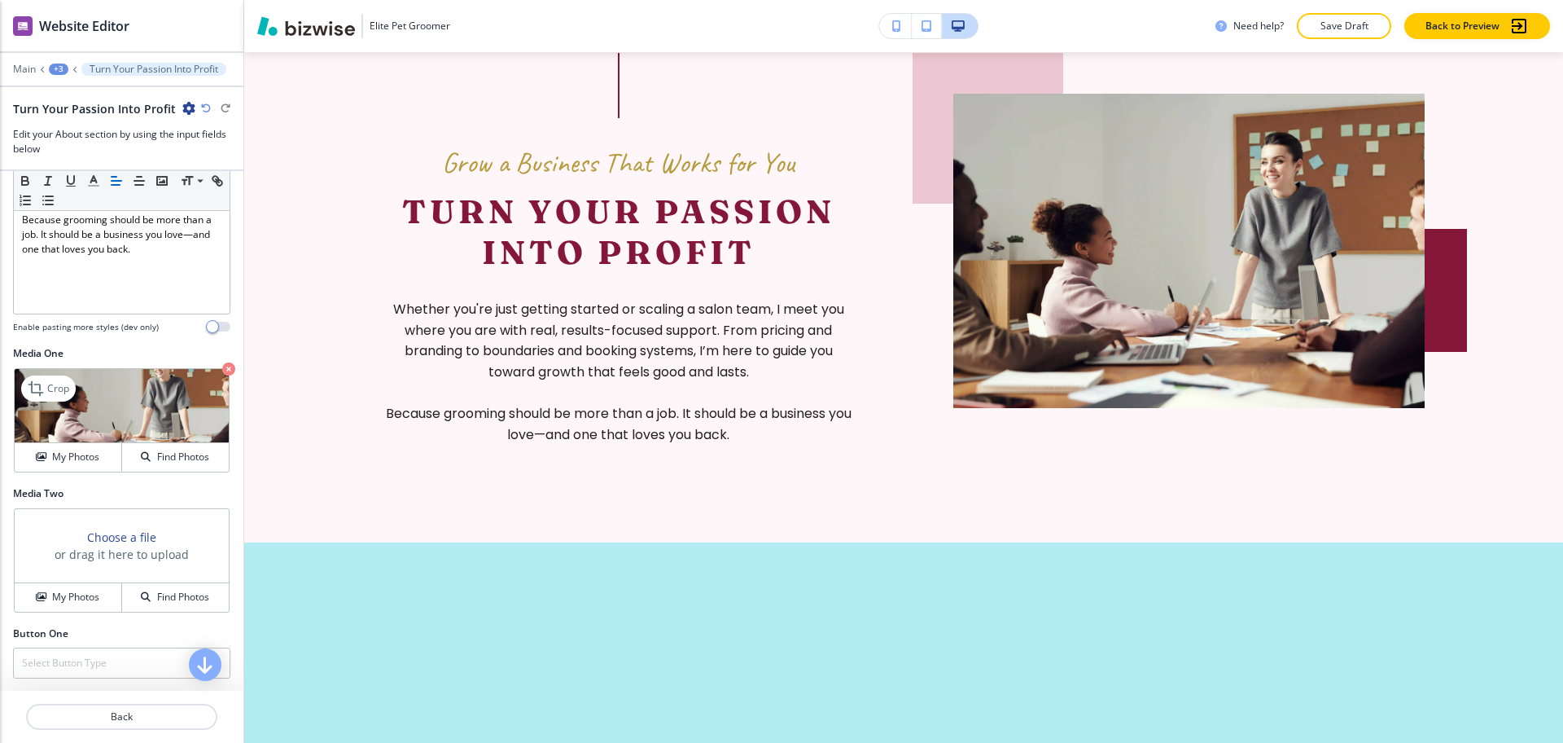
scroll to position [1575, 0]
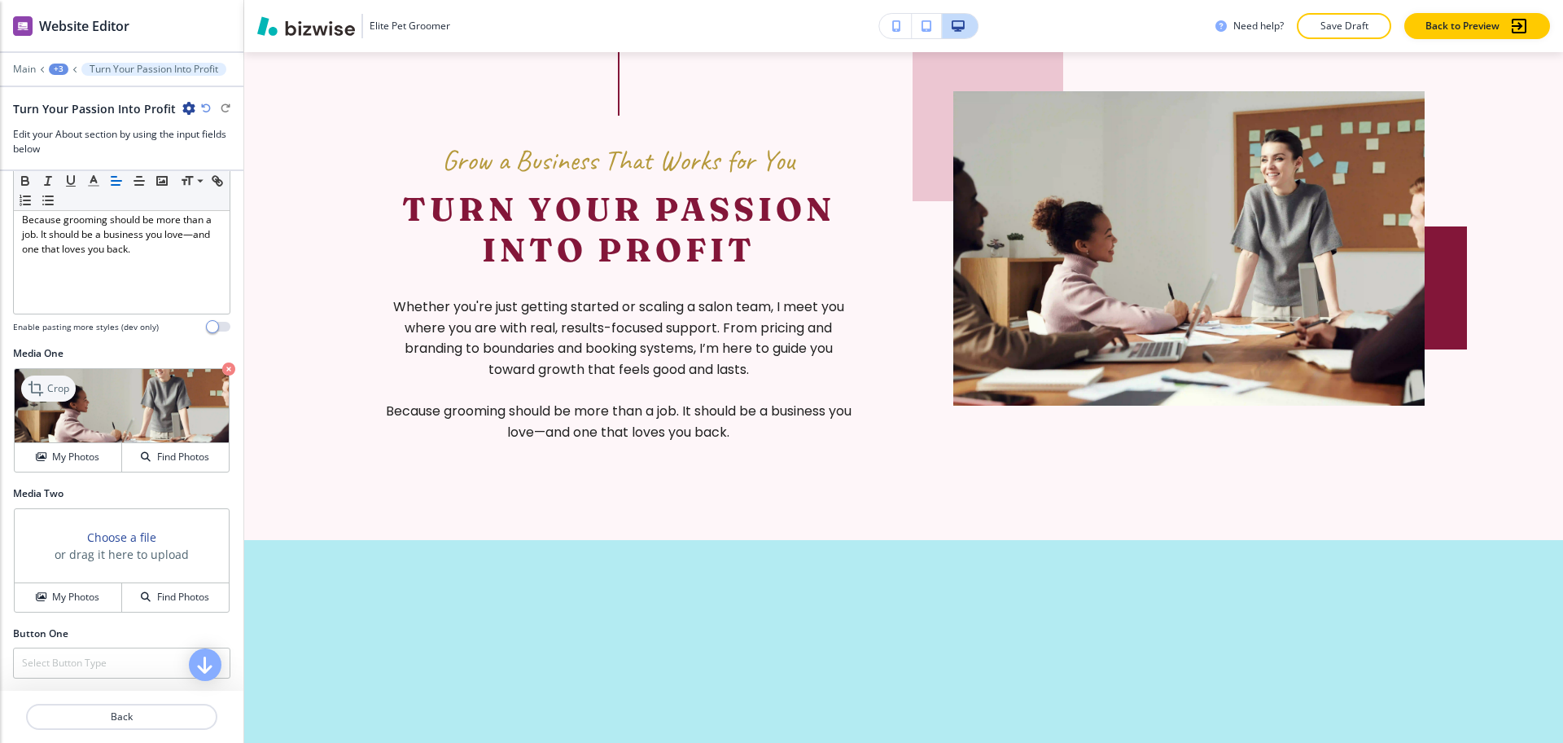
click at [30, 389] on icon at bounding box center [38, 389] width 20 height 20
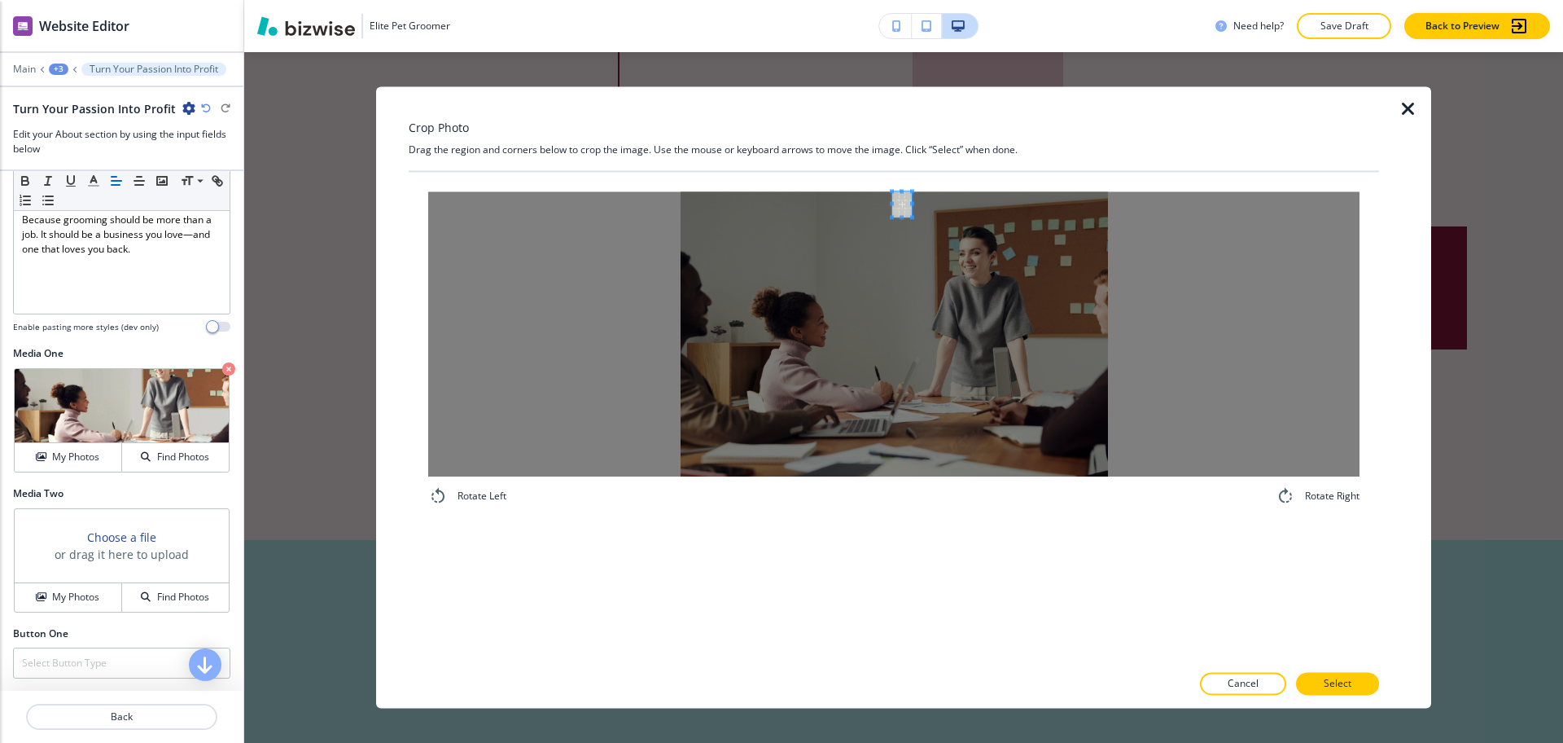
click at [898, 160] on div "Crop Photo Drag the region and corners below to crop the image. Use the mouse o…" at bounding box center [894, 396] width 970 height 621
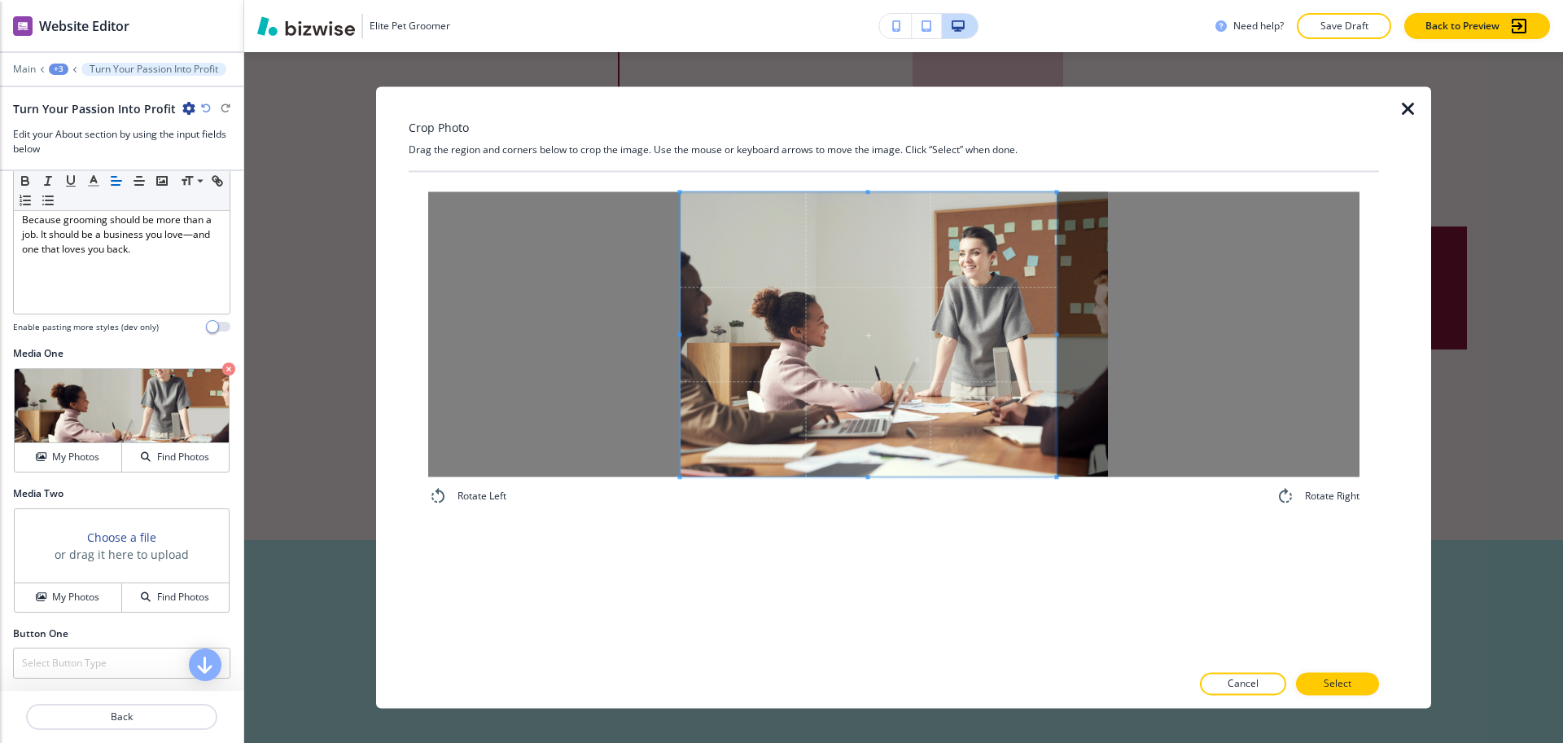
click at [1049, 497] on div "Rotate Left Rotate Right" at bounding box center [893, 348] width 931 height 314
click at [1341, 685] on p "Select" at bounding box center [1338, 684] width 28 height 15
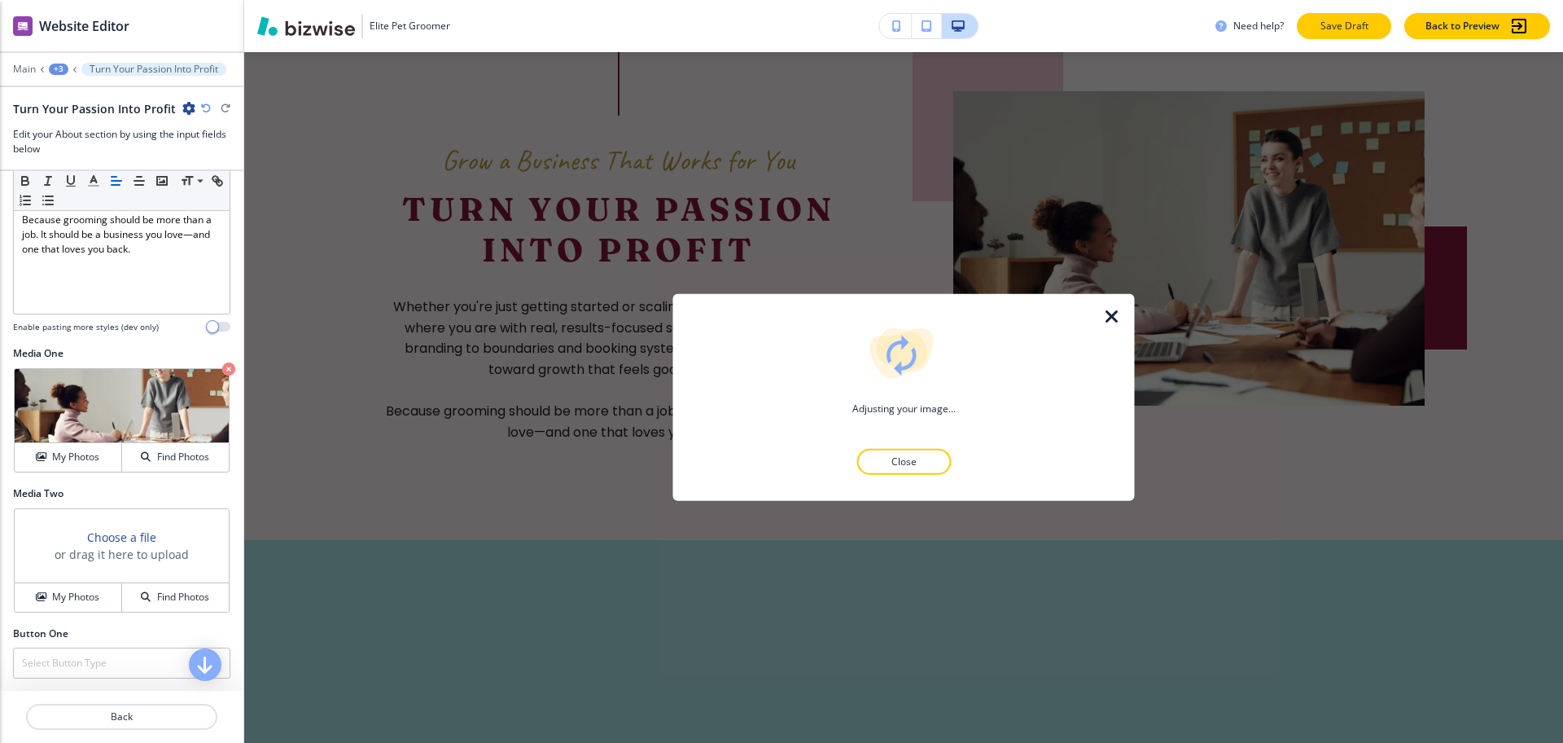
click at [1346, 31] on p "Save Draft" at bounding box center [1344, 26] width 52 height 15
click at [918, 462] on p "Close" at bounding box center [904, 461] width 52 height 15
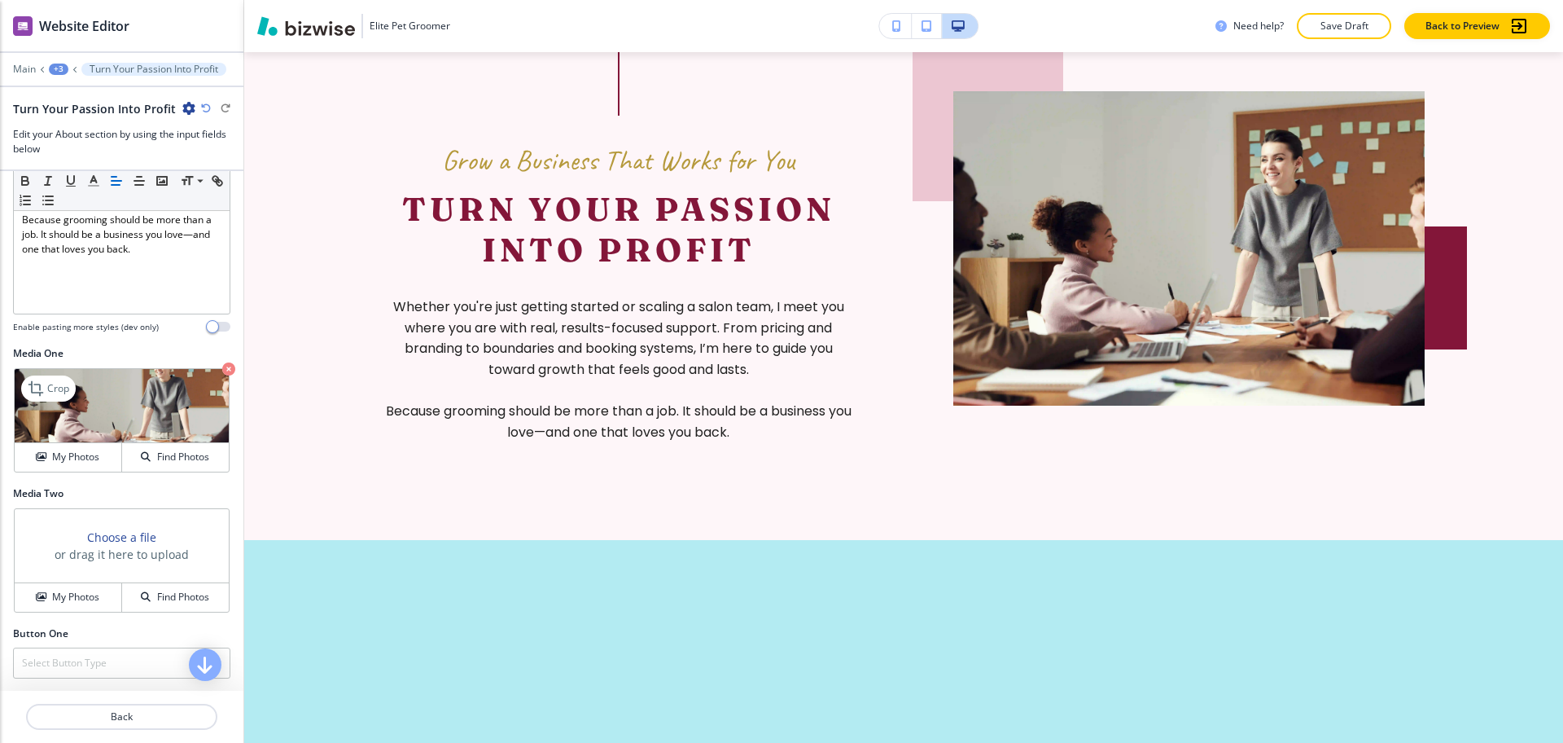
drag, startPoint x: 209, startPoint y: 371, endPoint x: 199, endPoint y: 379, distance: 12.2
click at [222, 372] on icon "button" at bounding box center [228, 368] width 13 height 13
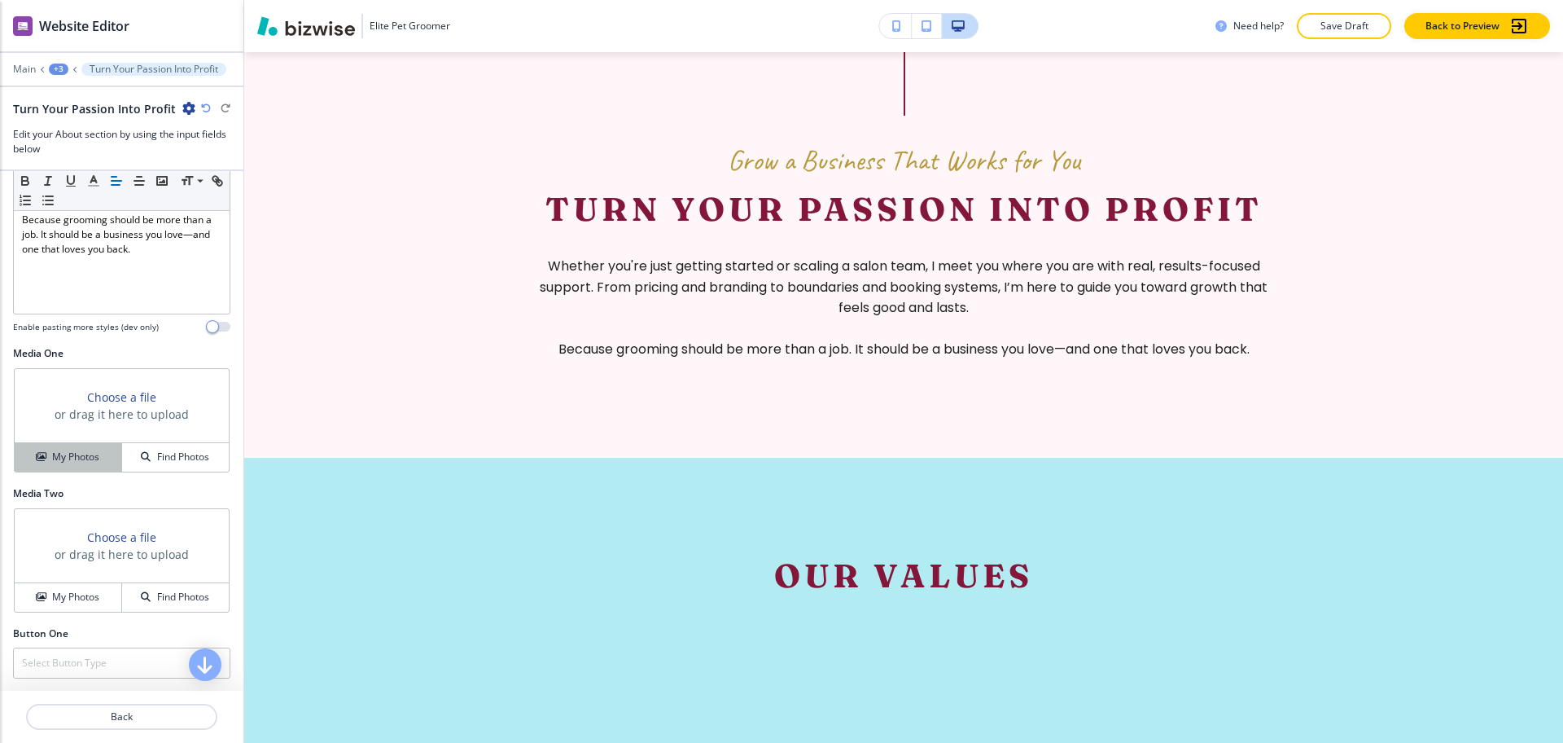
click at [52, 460] on h4 "My Photos" at bounding box center [75, 456] width 47 height 15
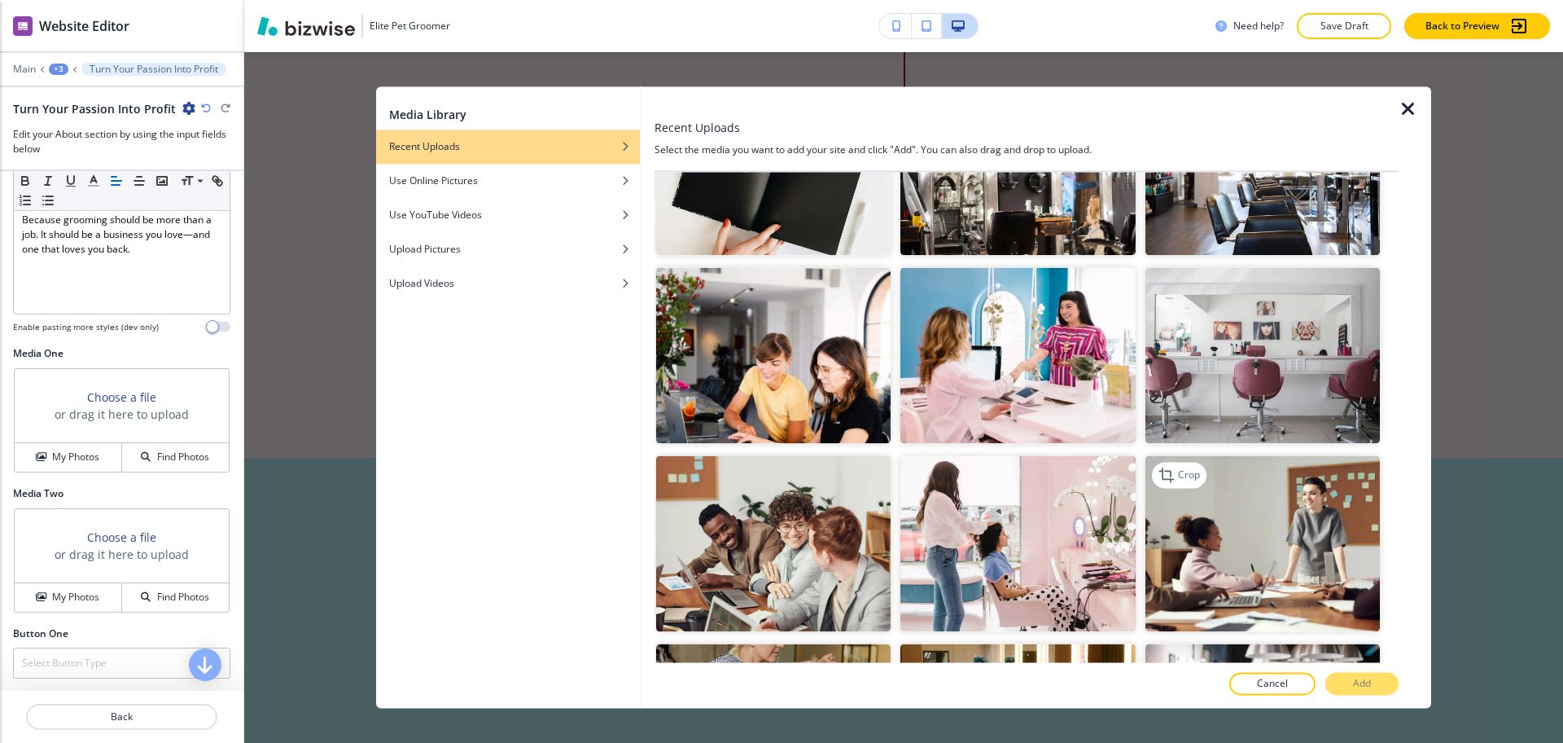
scroll to position [872, 0]
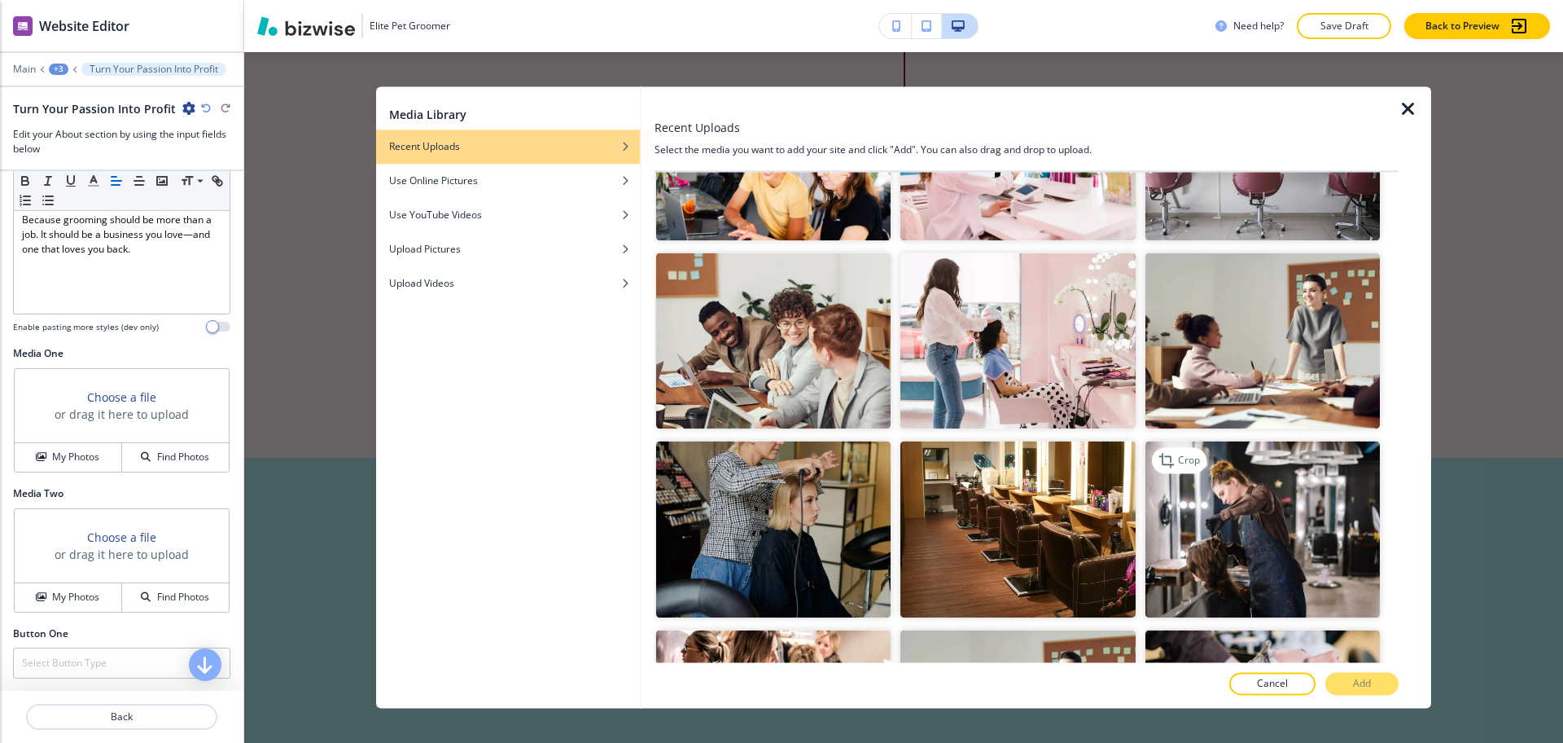
click at [1220, 441] on img "button" at bounding box center [1263, 529] width 234 height 176
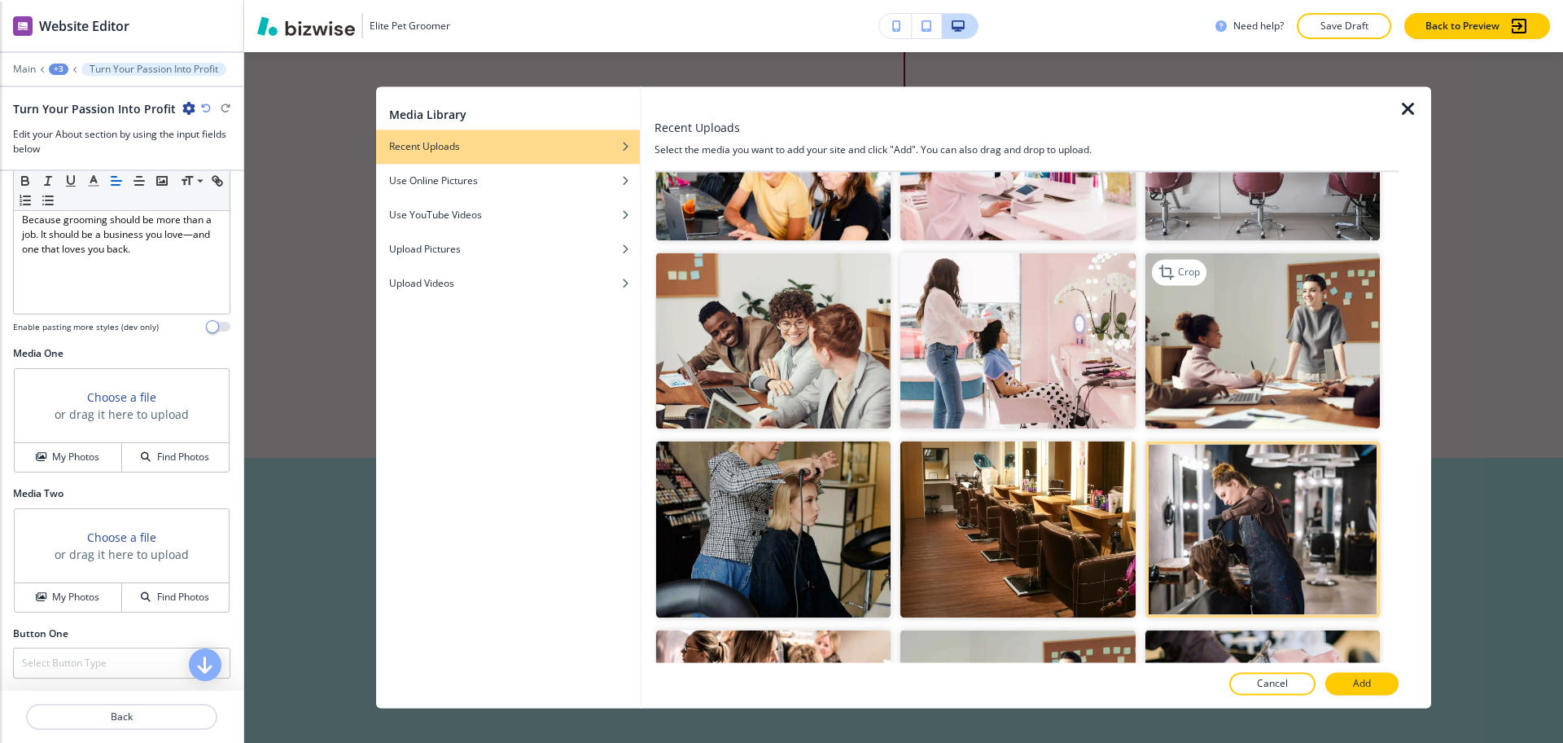
click at [1198, 358] on img "button" at bounding box center [1263, 341] width 234 height 176
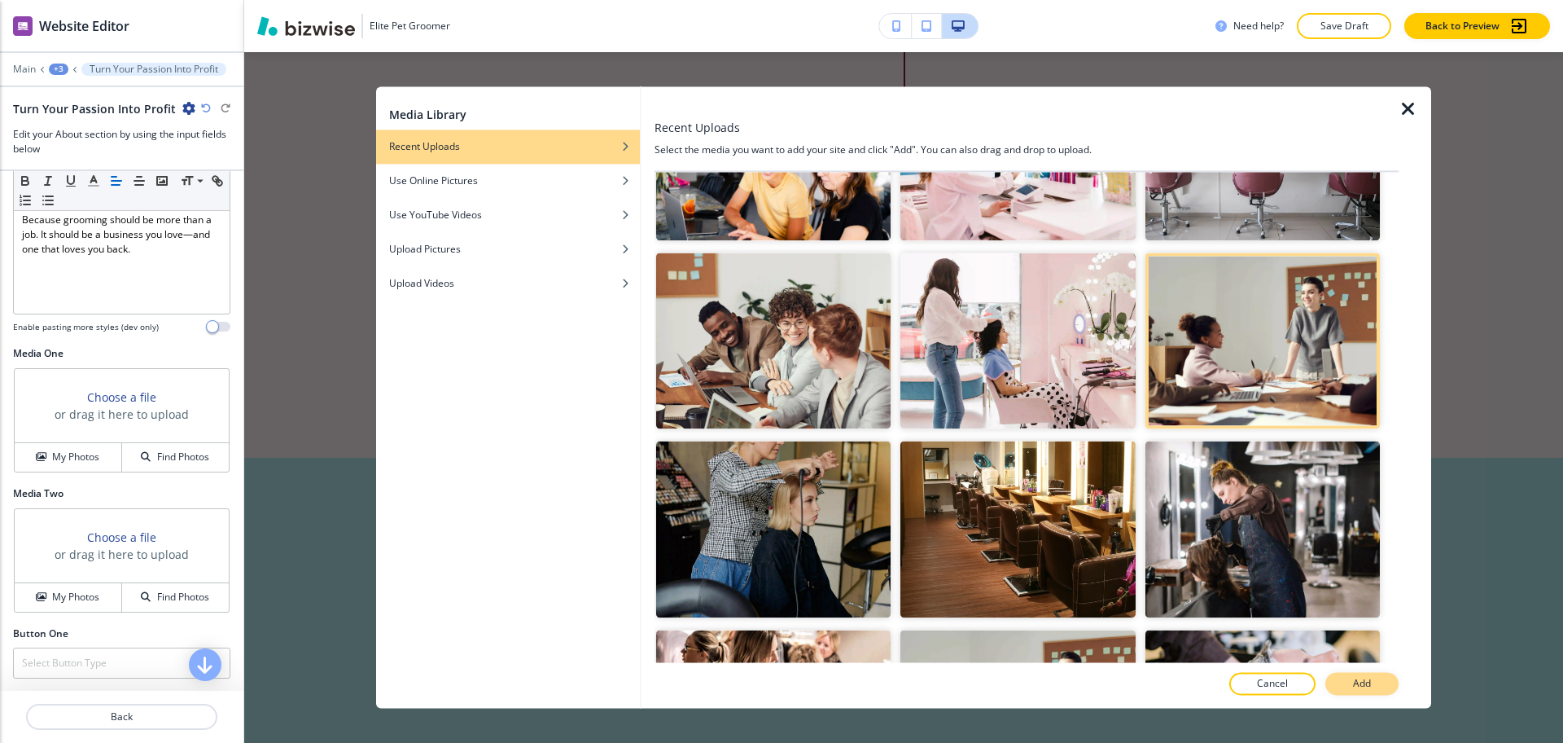
click at [1365, 681] on p "Add" at bounding box center [1362, 684] width 18 height 15
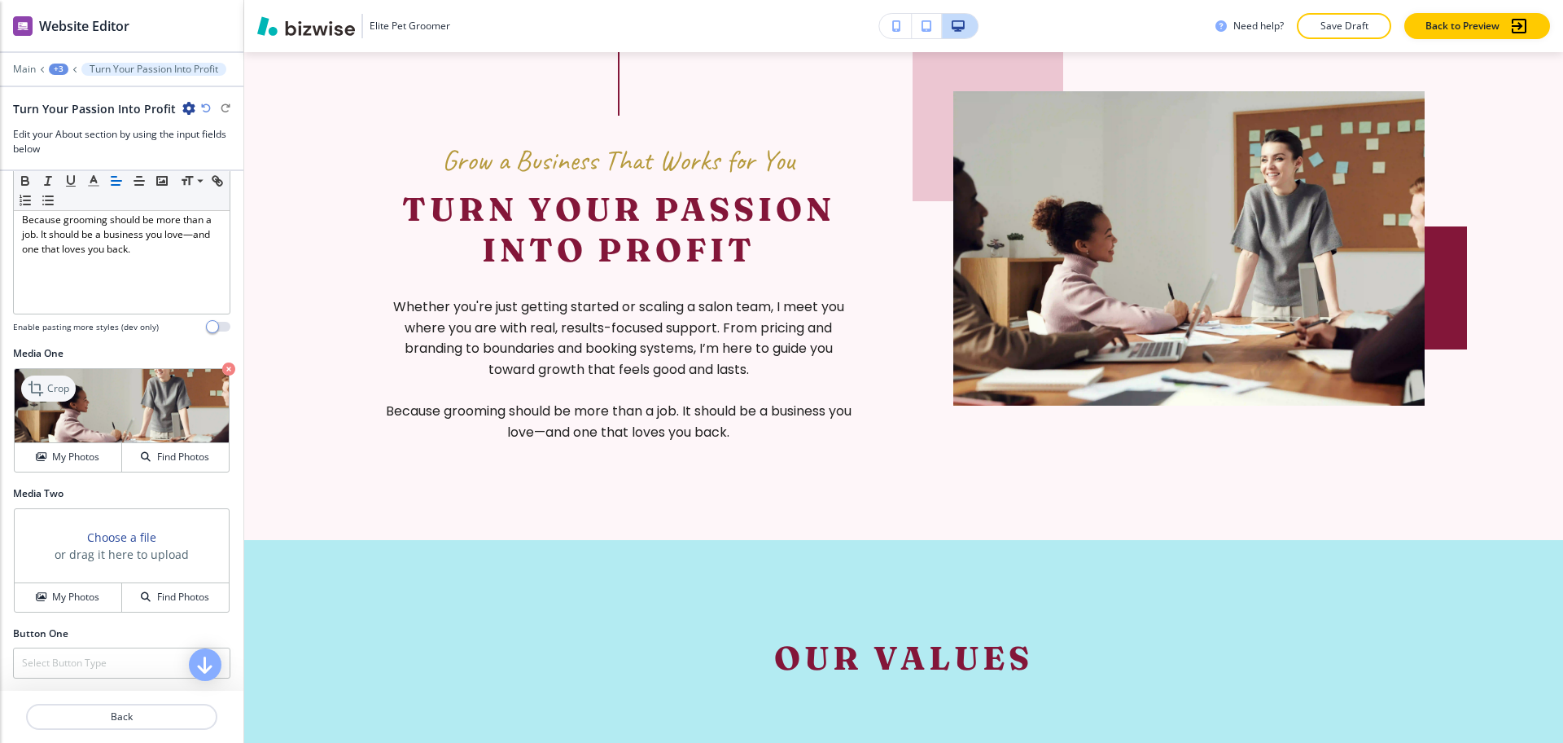
click at [50, 395] on p "Crop" at bounding box center [58, 388] width 22 height 15
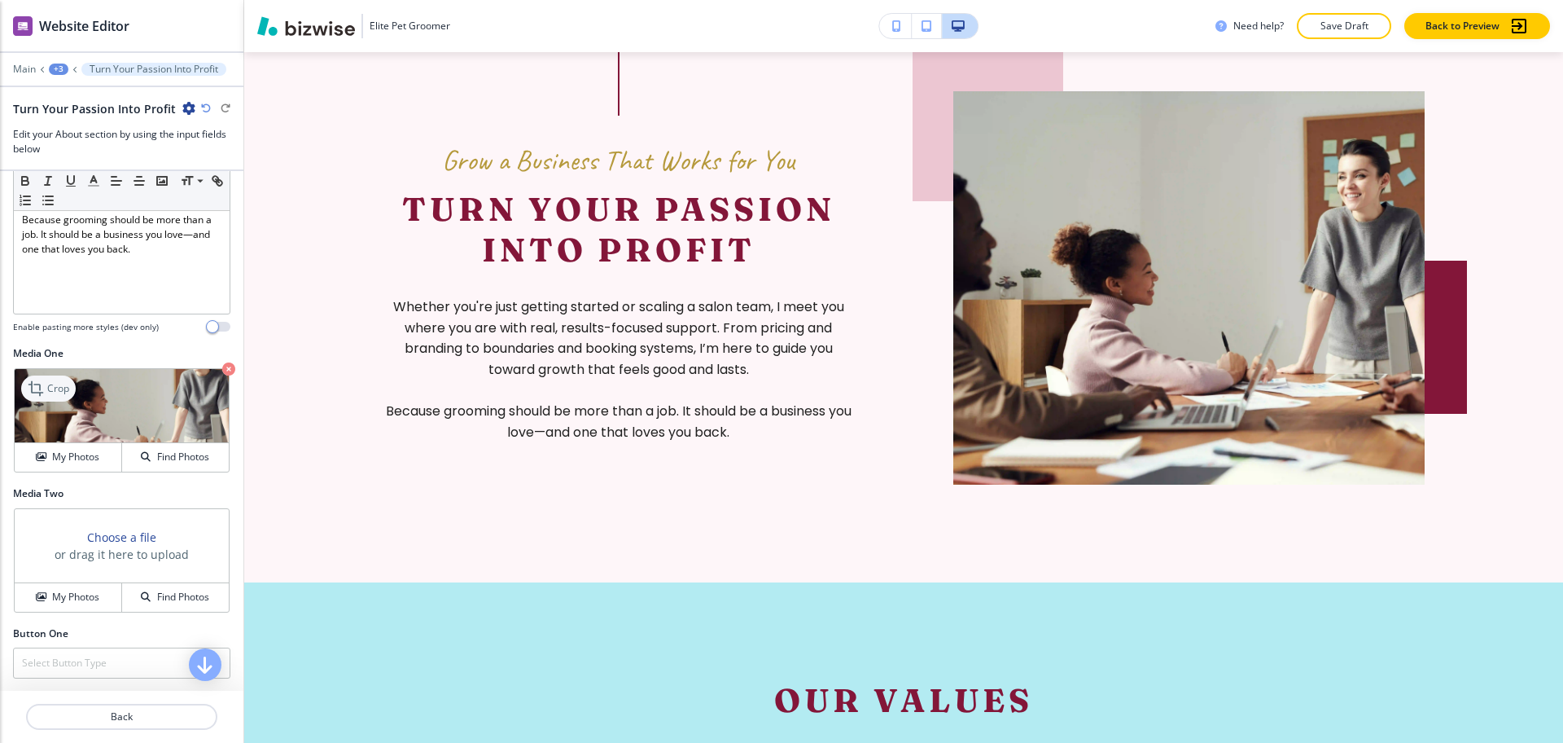
click at [38, 389] on icon at bounding box center [38, 389] width 20 height 20
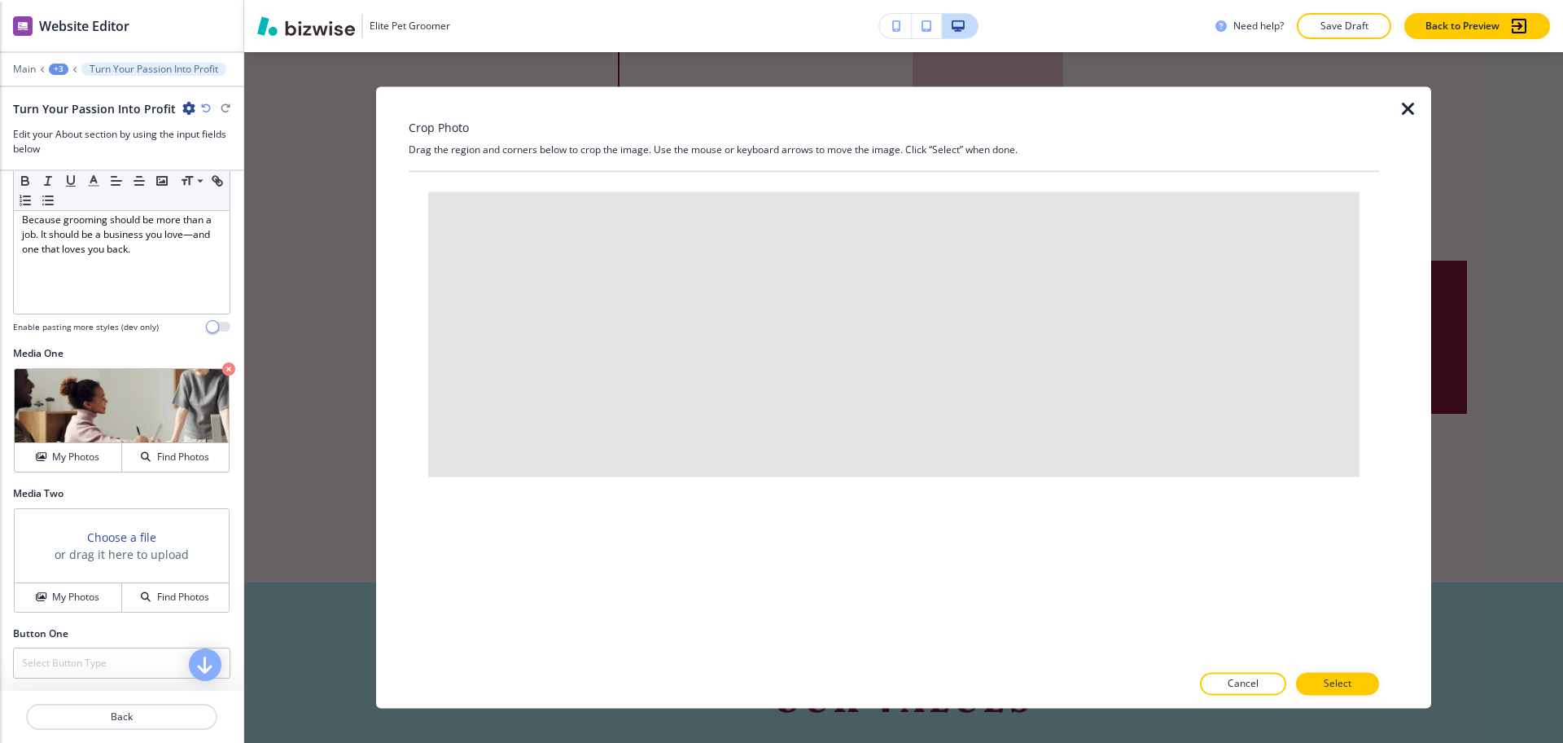
click at [1404, 111] on icon "button" at bounding box center [1409, 109] width 20 height 20
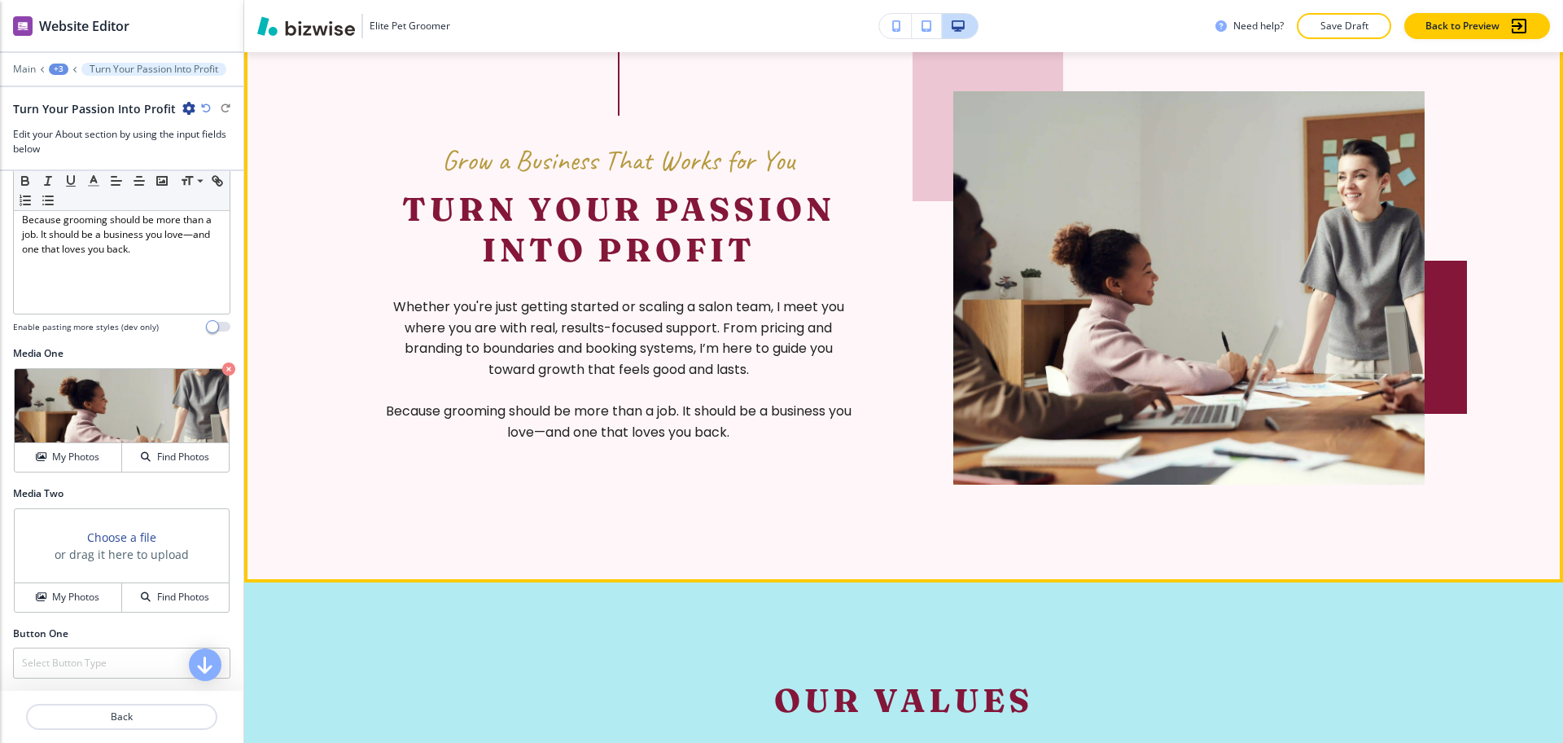
click at [1491, 189] on section "Empowering Groomers to Build Freedom-Driven Businesses About Our Business This …" at bounding box center [903, 47] width 1319 height 1070
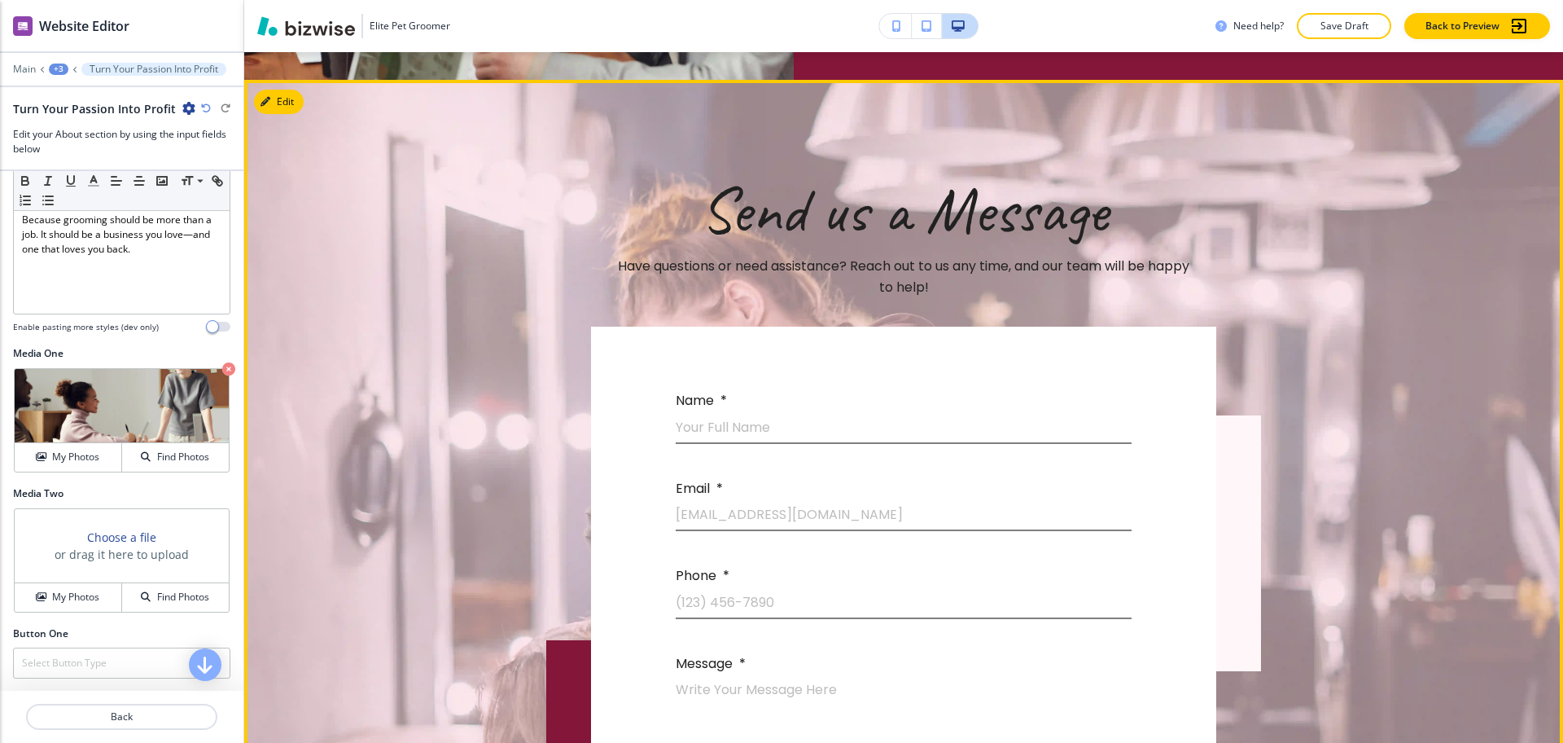
scroll to position [3880, 0]
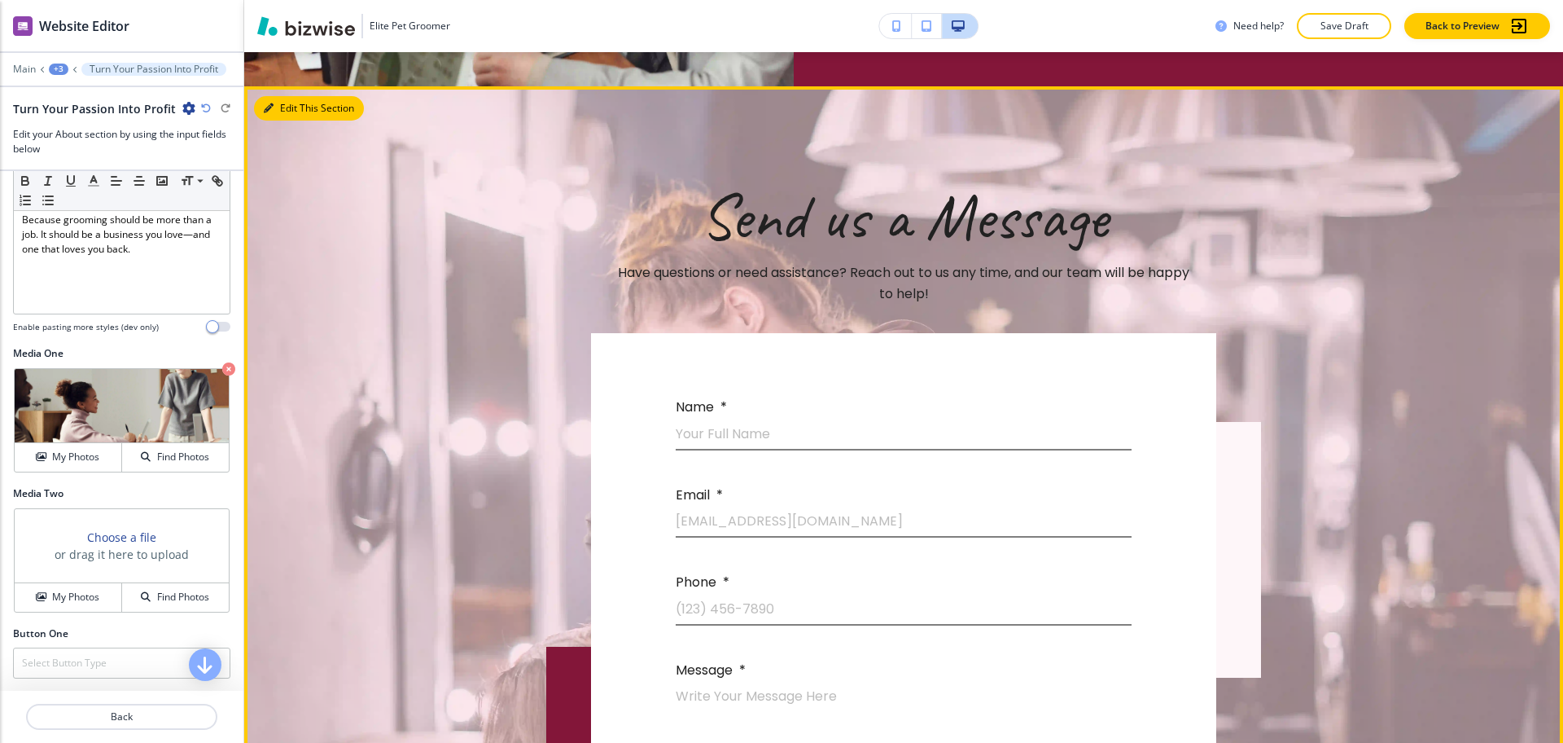
click at [274, 96] on button "Edit This Section" at bounding box center [309, 108] width 110 height 24
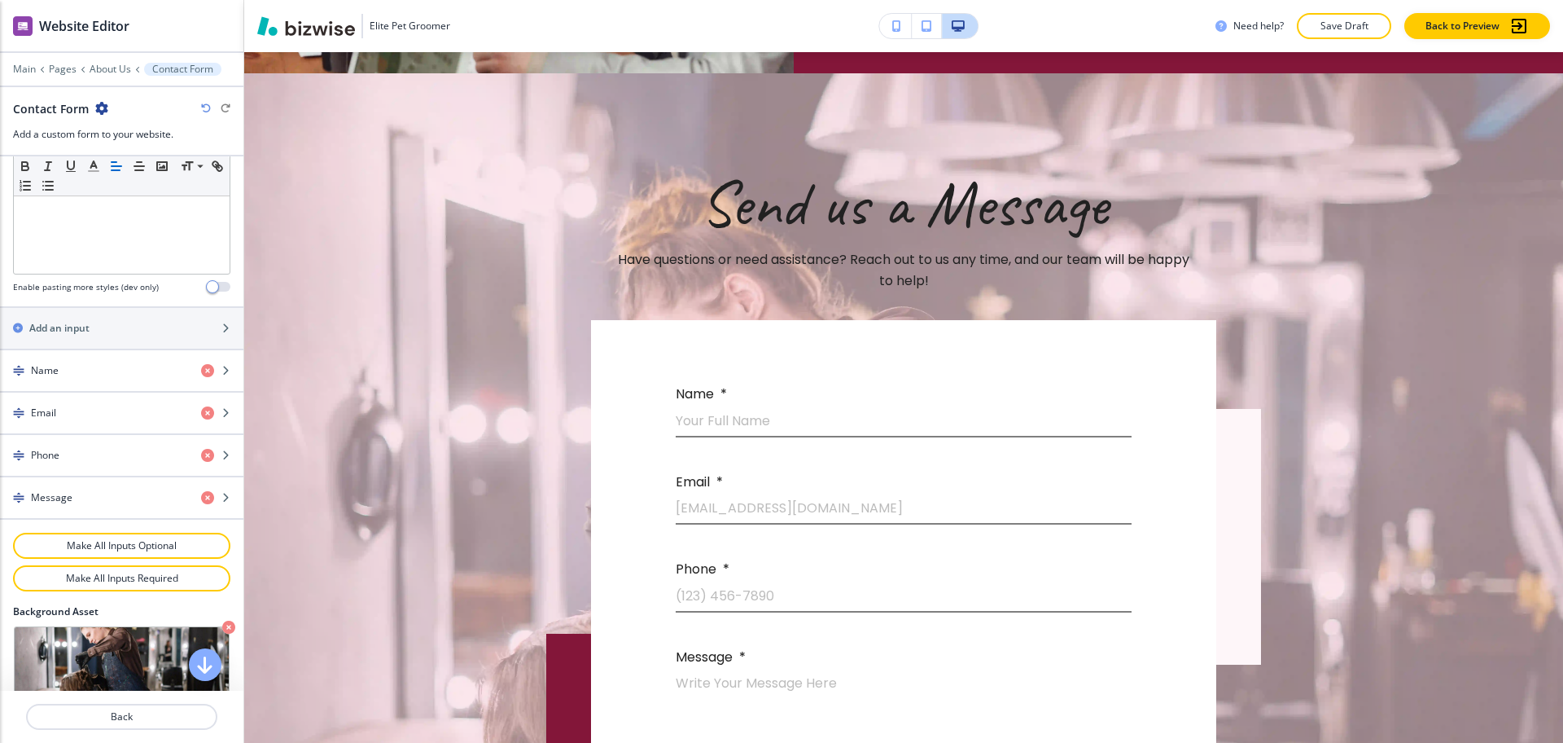
scroll to position [611, 0]
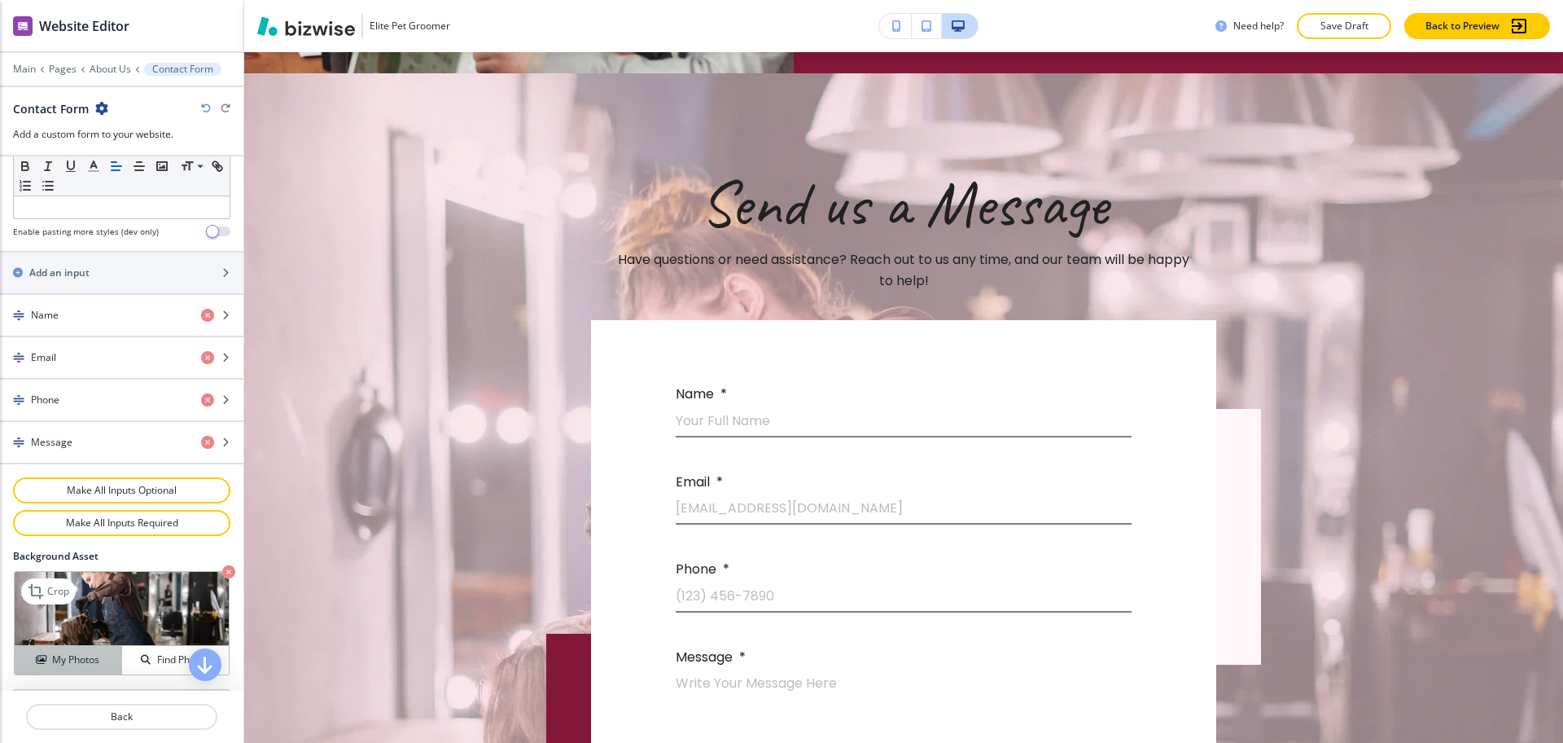
click at [62, 657] on h4 "My Photos" at bounding box center [75, 659] width 47 height 15
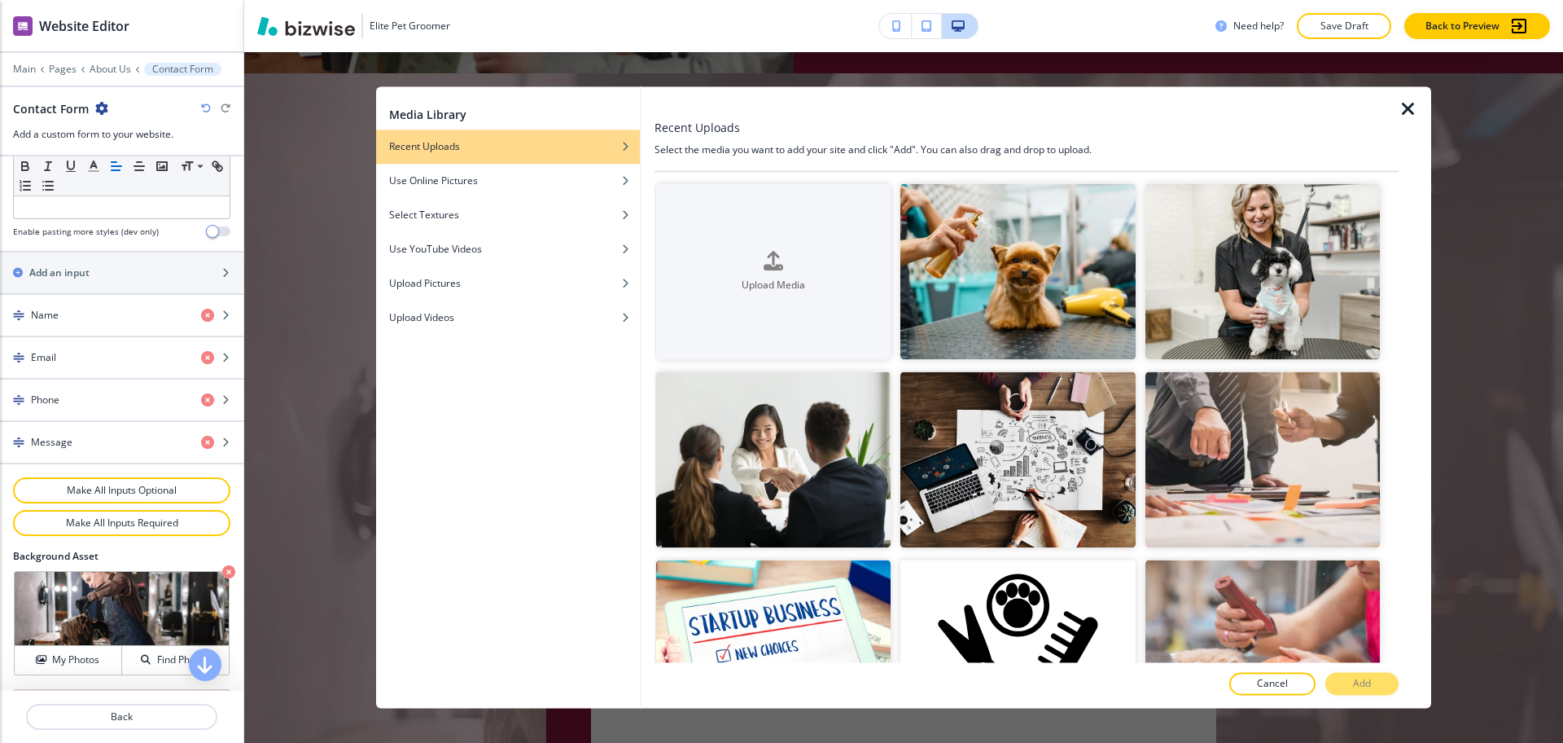
click at [1414, 107] on icon "button" at bounding box center [1409, 109] width 20 height 20
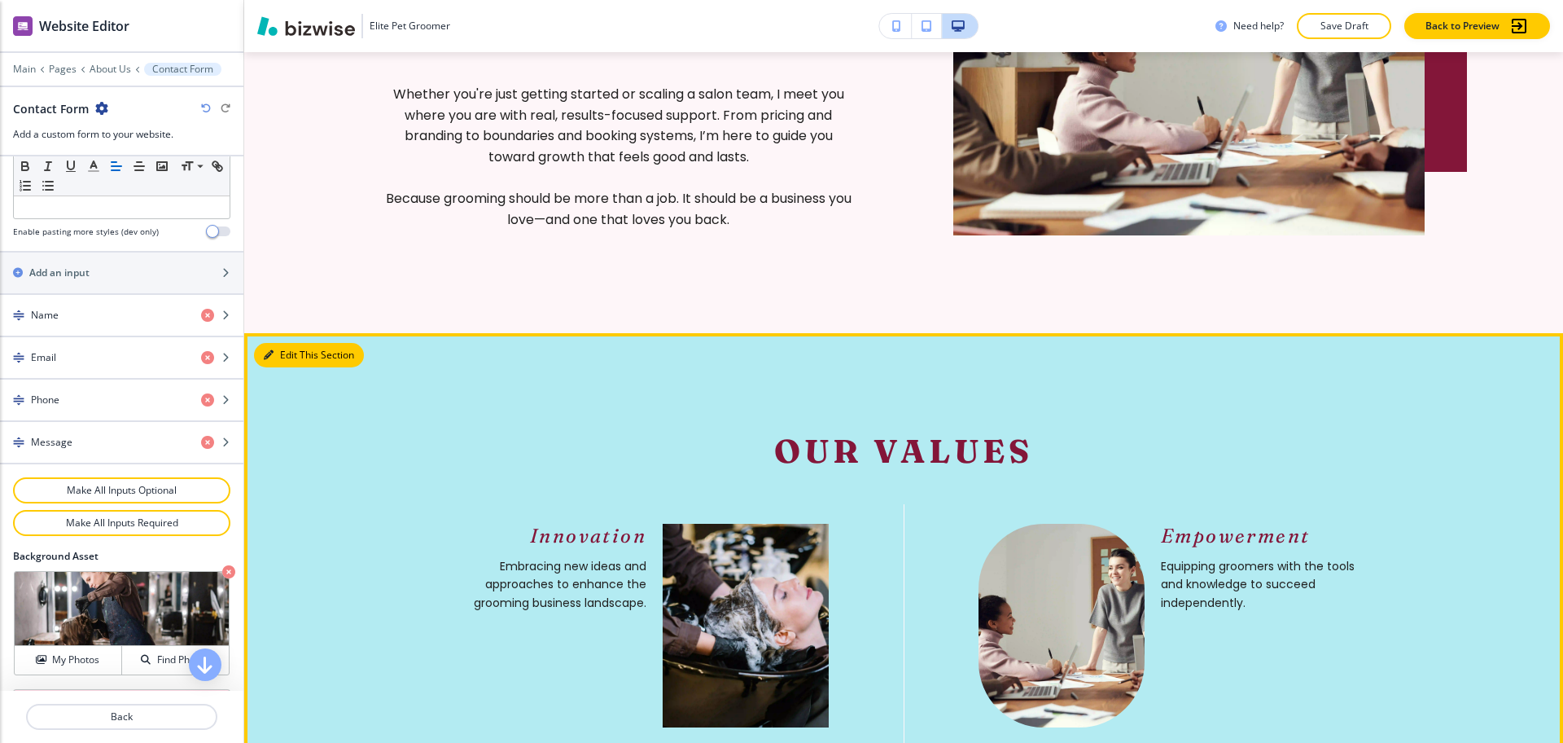
click at [287, 350] on button "Edit This Section" at bounding box center [309, 355] width 110 height 24
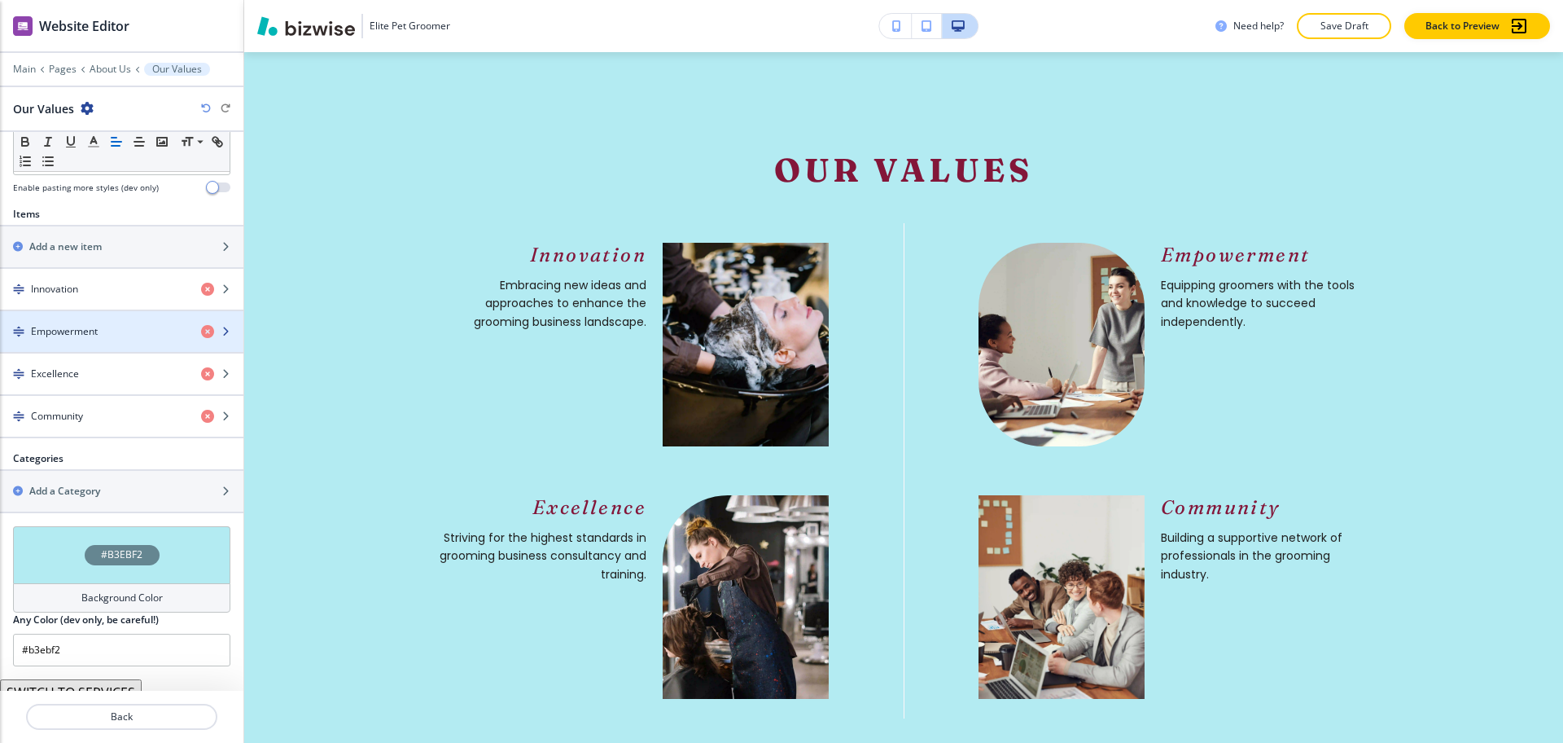
scroll to position [508, 0]
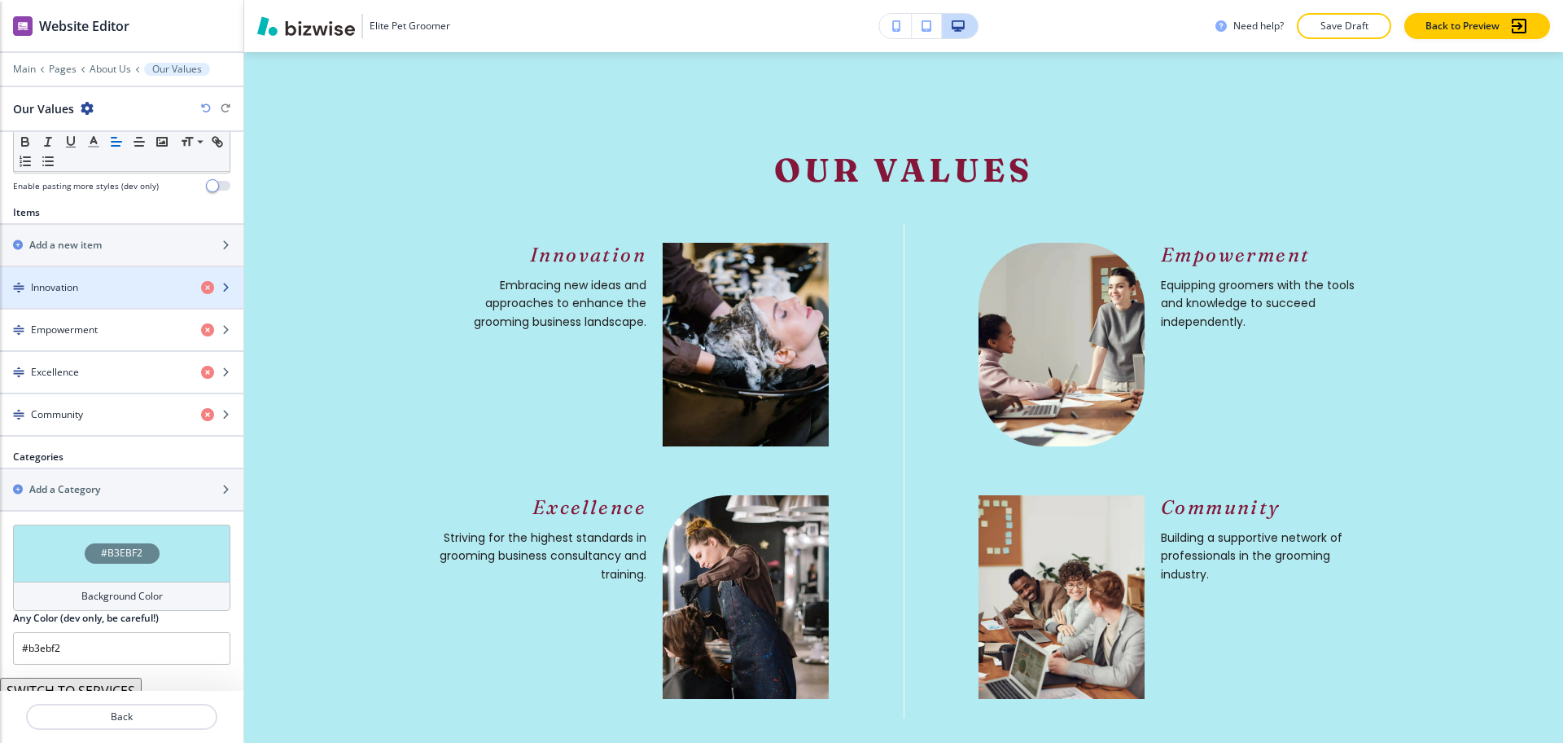
click at [68, 285] on h4 "Innovation" at bounding box center [54, 287] width 47 height 15
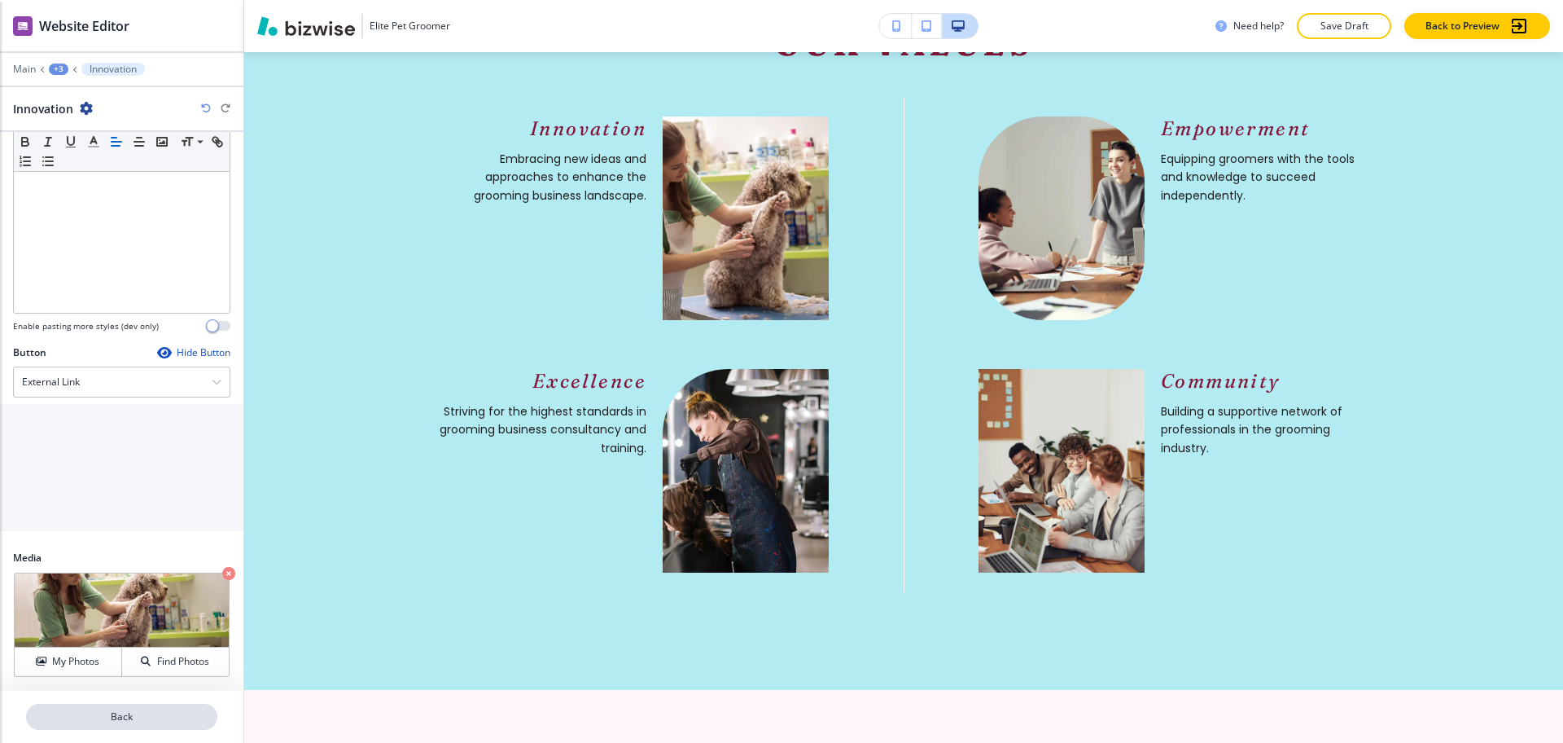
scroll to position [2195, 0]
click at [138, 721] on p "Back" at bounding box center [122, 716] width 188 height 15
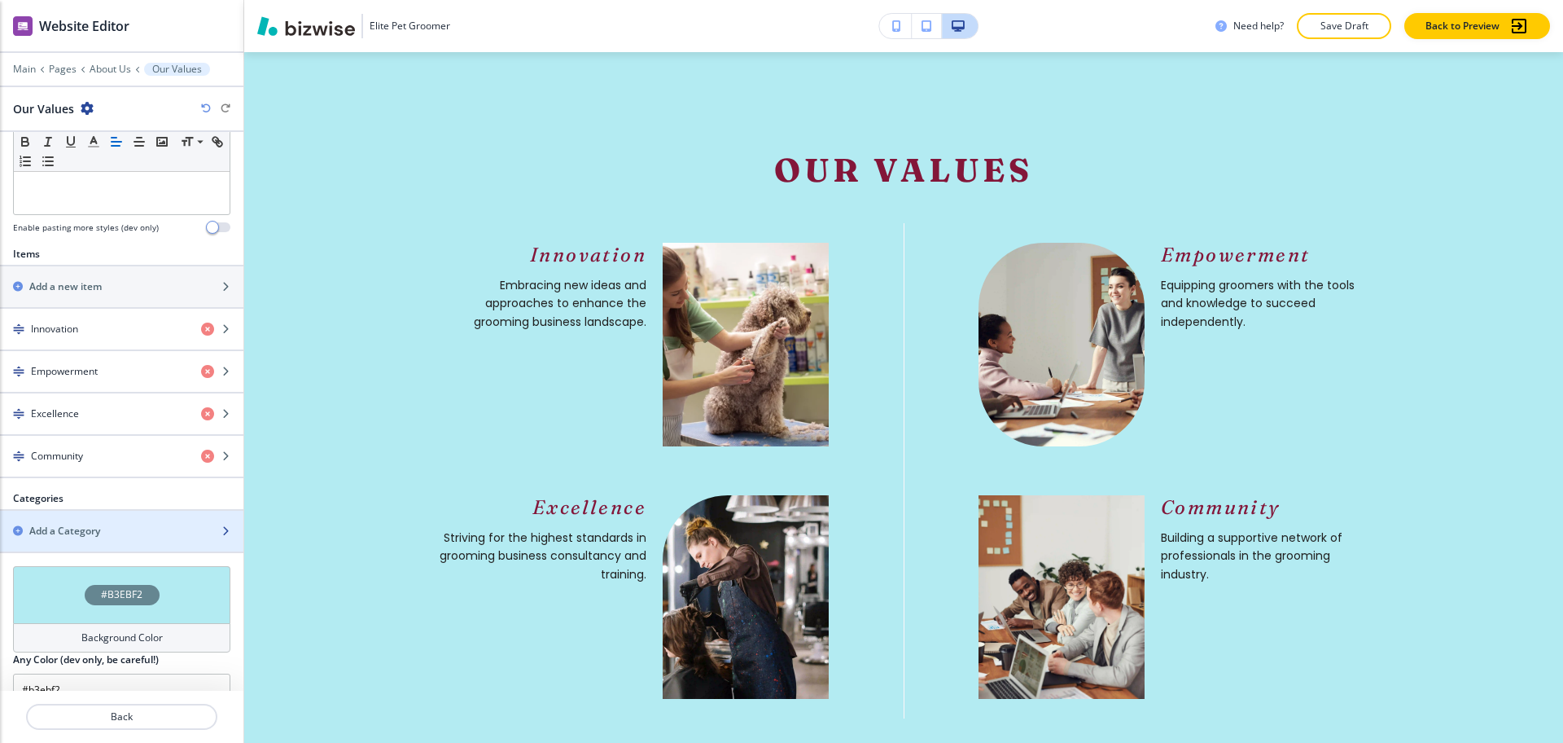
scroll to position [521, 0]
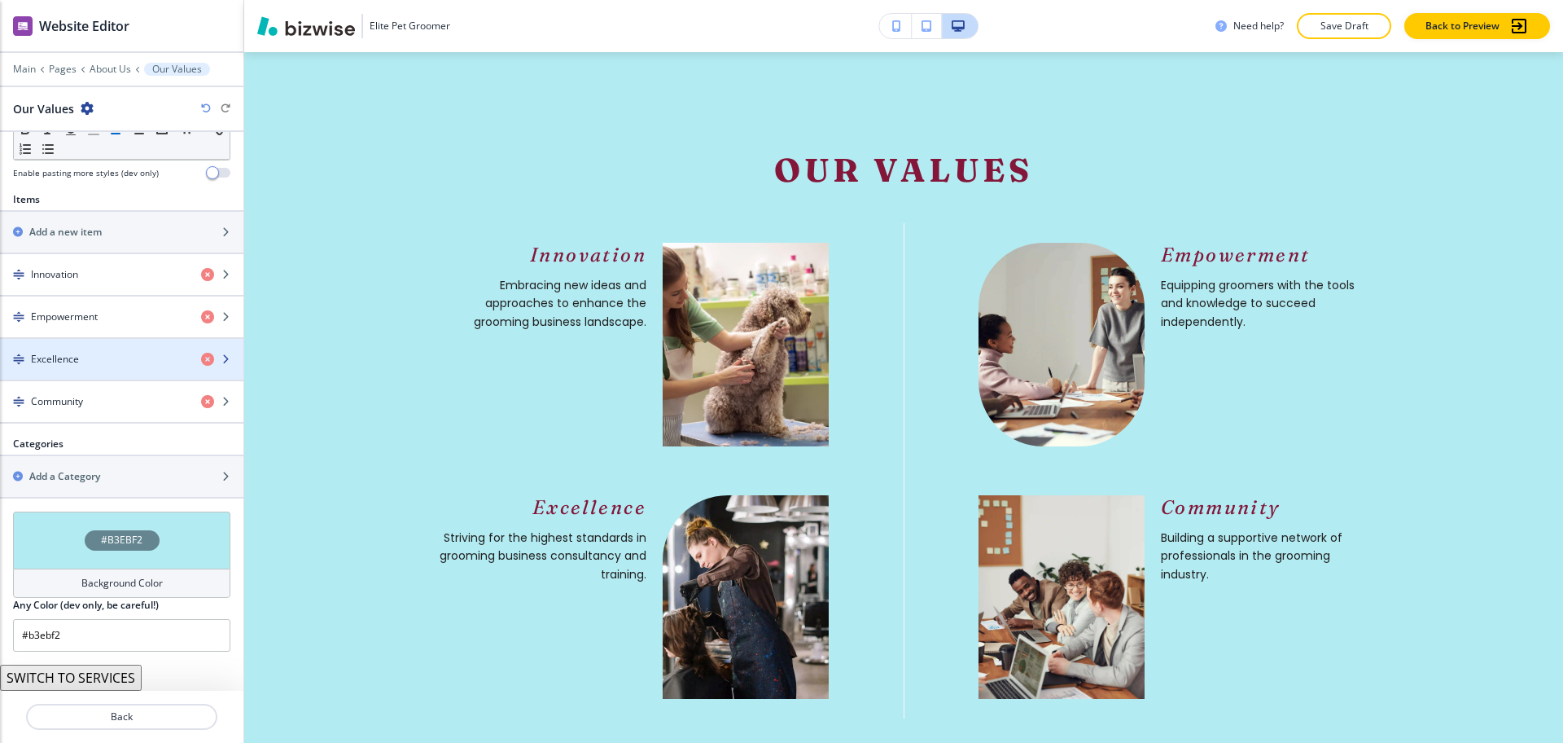
click at [81, 361] on div "Excellence" at bounding box center [94, 359] width 188 height 15
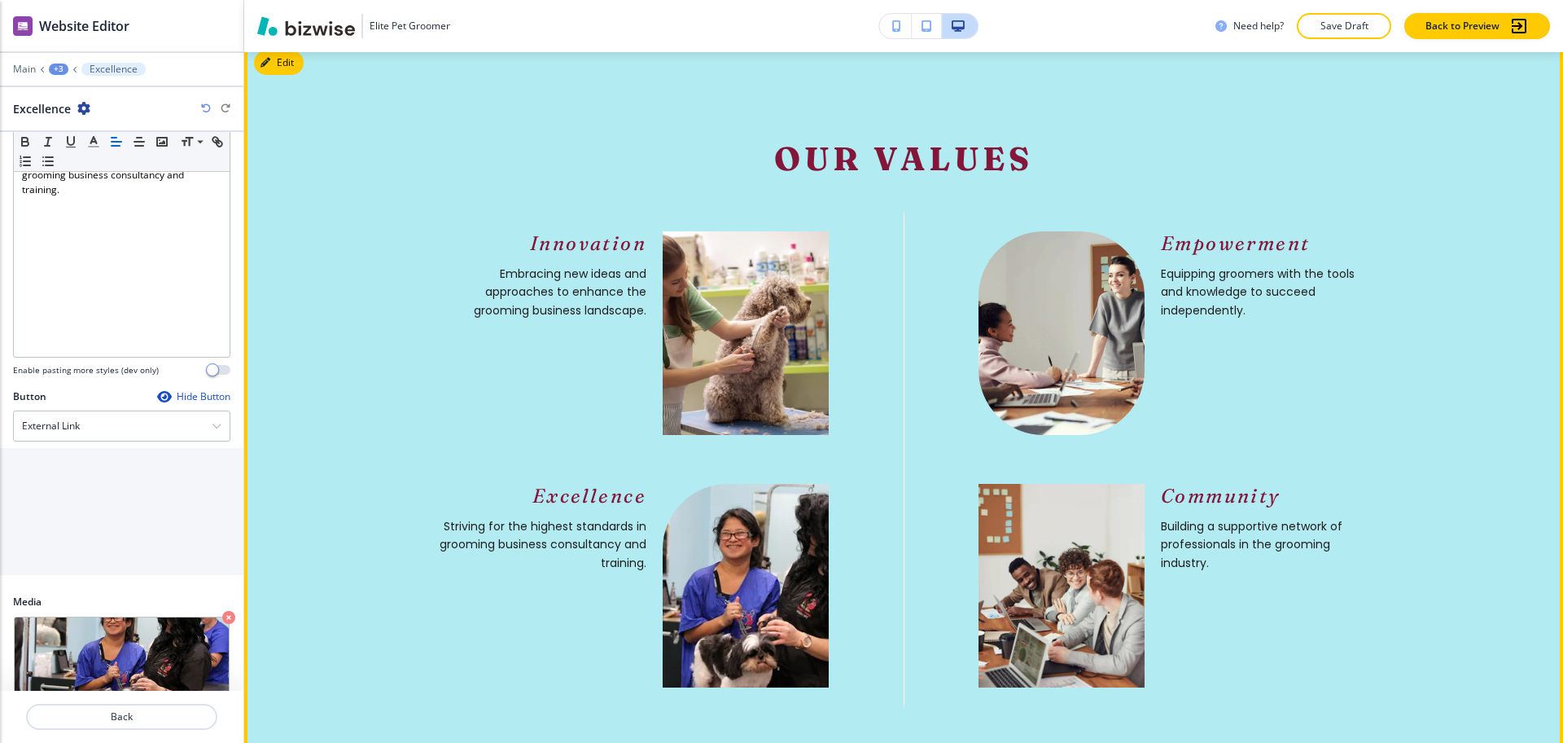
scroll to position [368, 0]
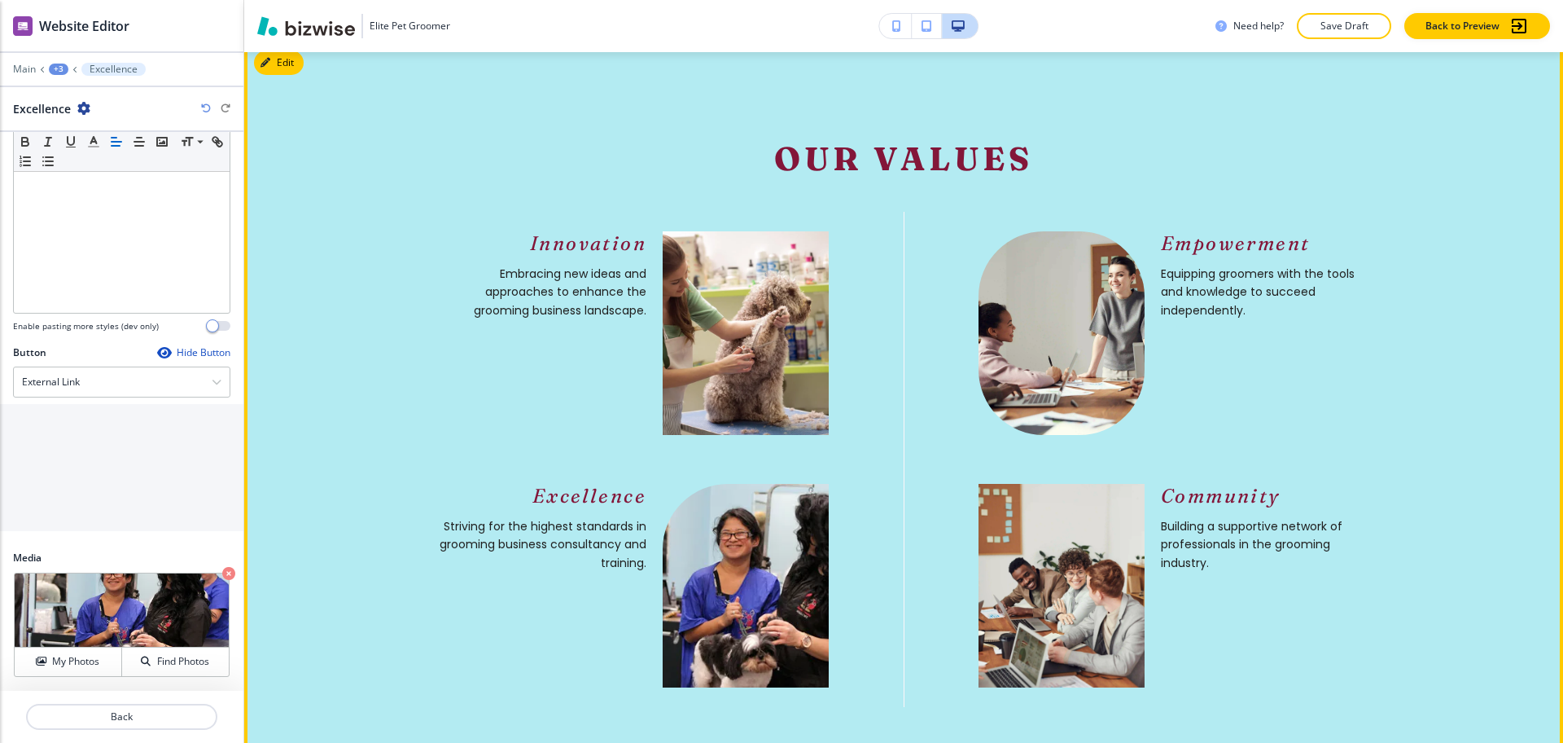
click at [1457, 224] on section "Our Values Innovation Embracing new ideas and approaches to enhance the groomin…" at bounding box center [903, 423] width 1319 height 764
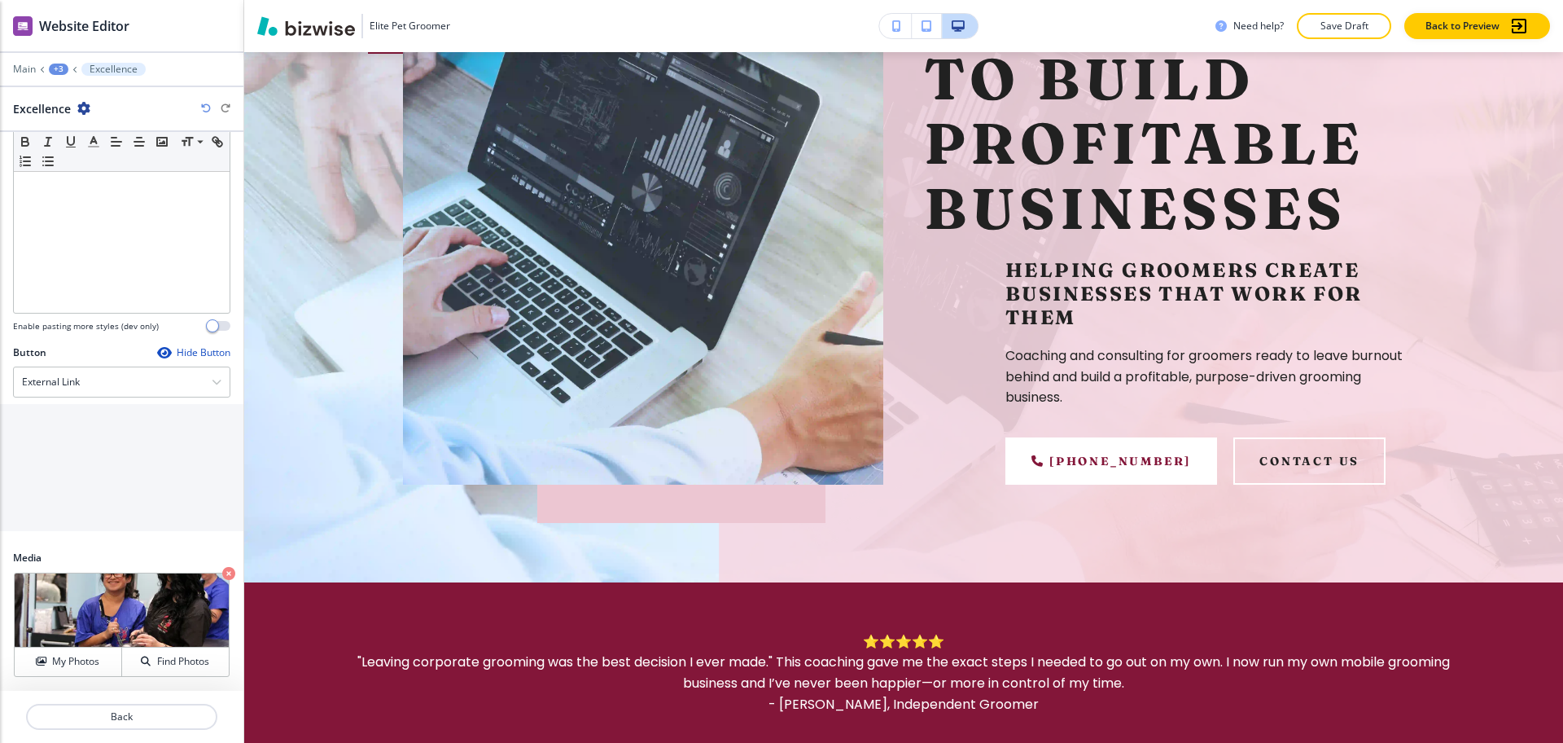
scroll to position [0, 0]
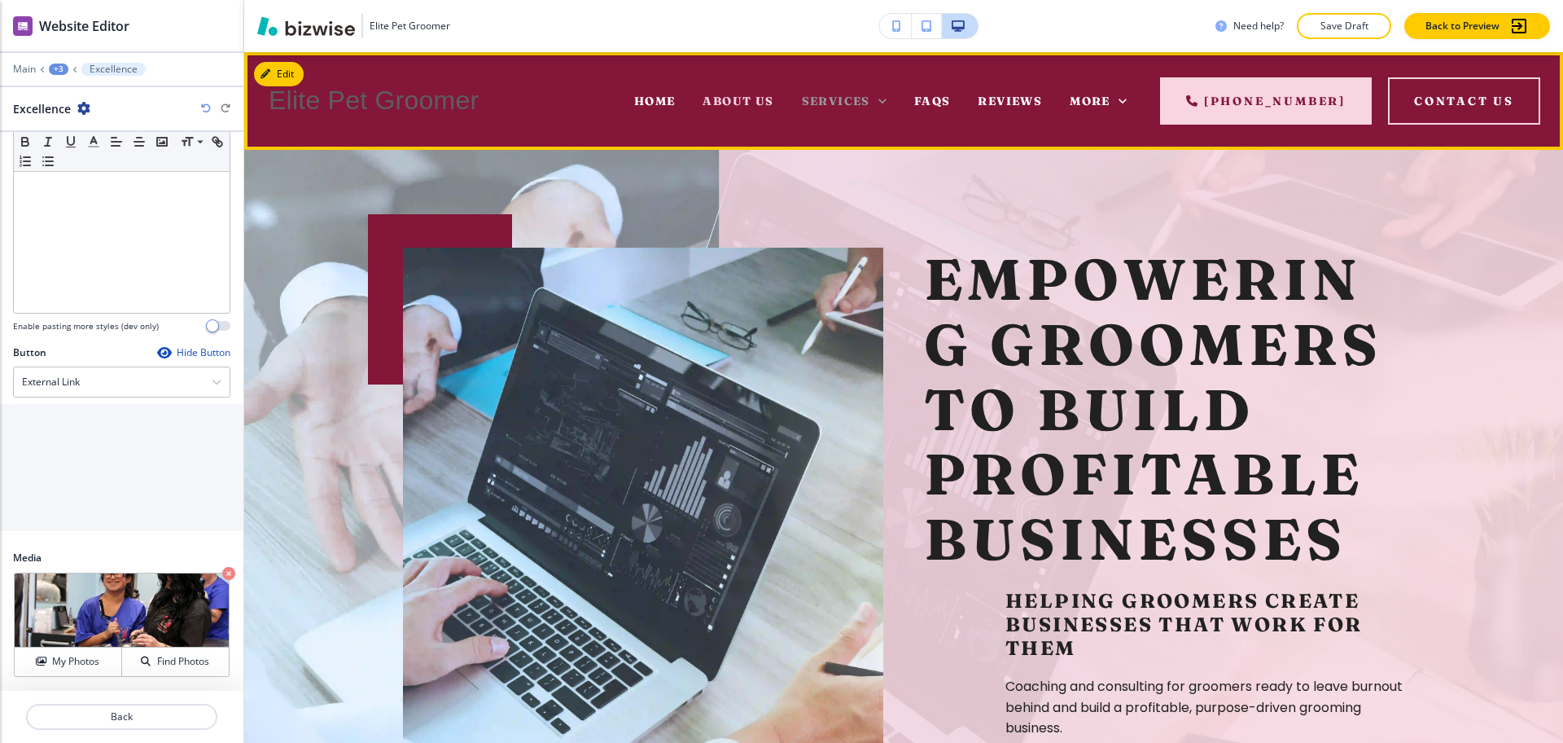
click at [825, 100] on span "Services" at bounding box center [836, 101] width 68 height 15
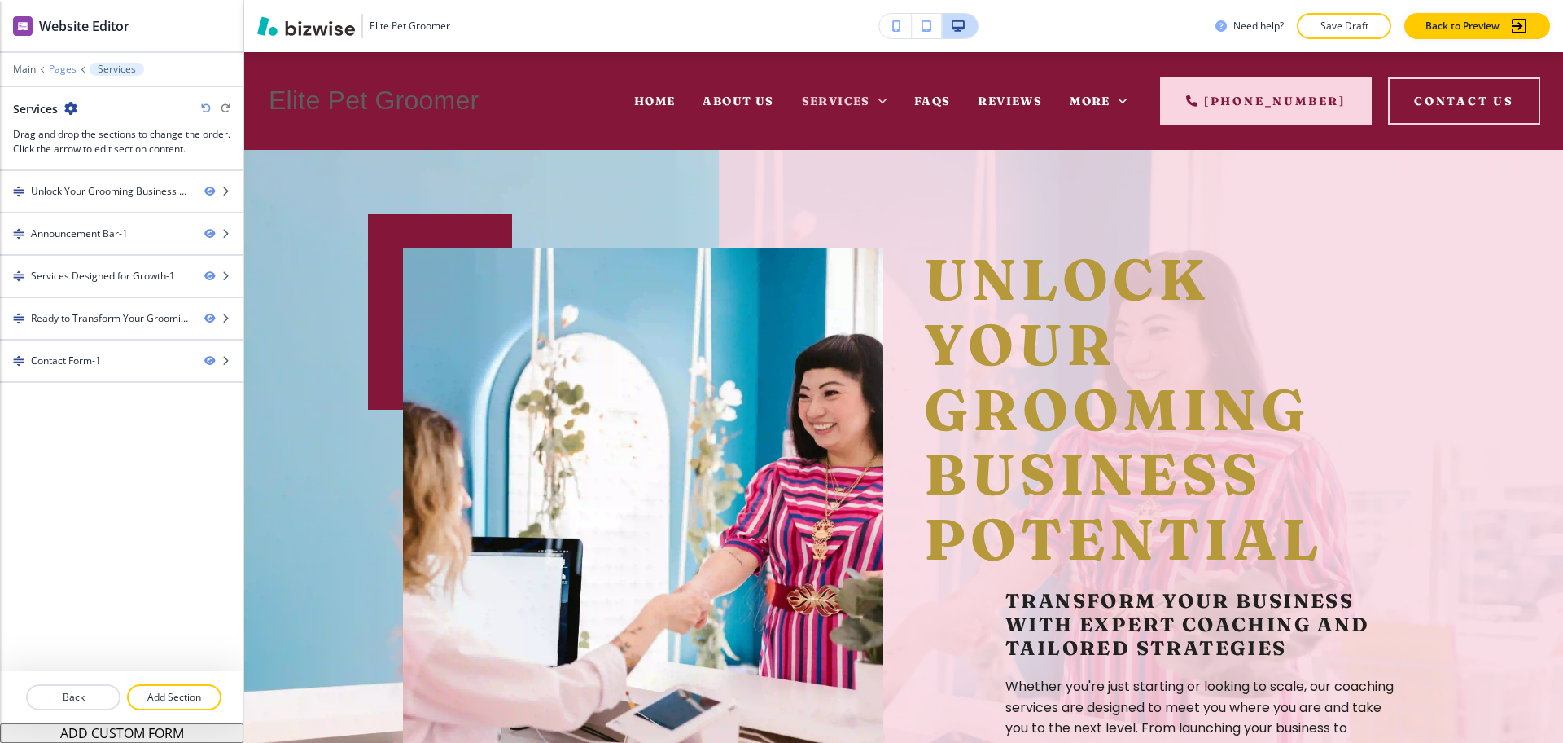
click at [64, 68] on p "Pages" at bounding box center [63, 69] width 28 height 11
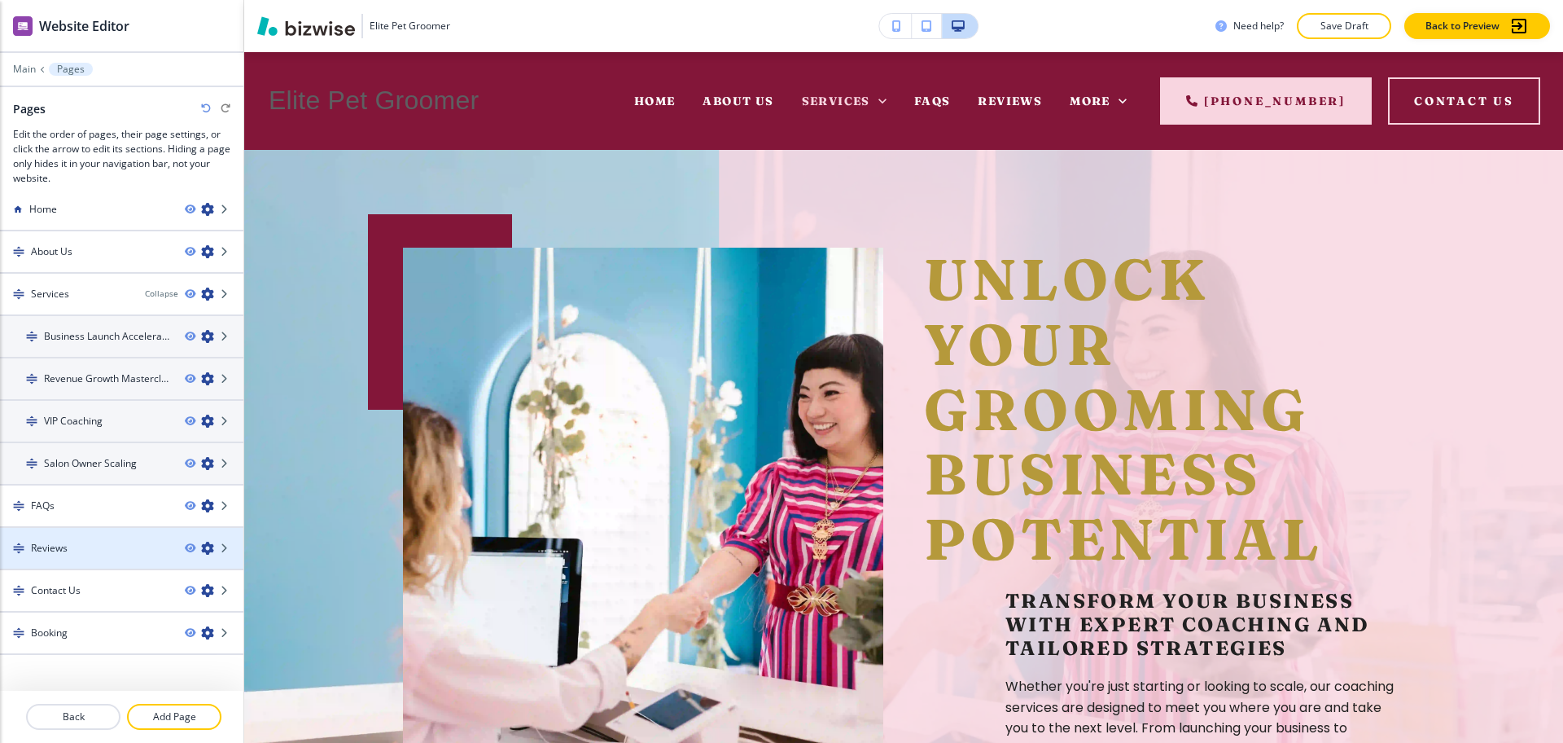
scroll to position [20, 0]
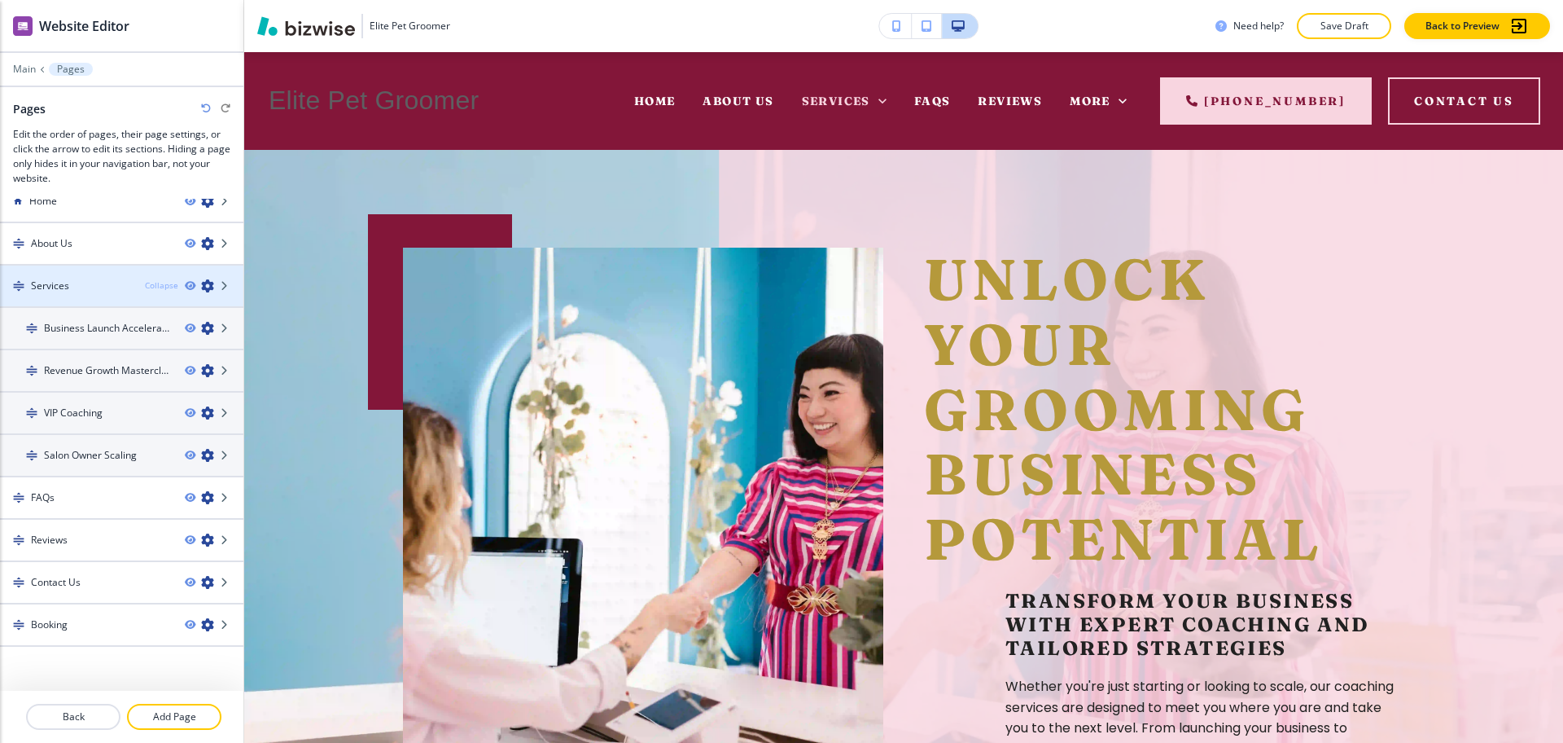
click at [152, 283] on div "Collapse" at bounding box center [161, 285] width 33 height 12
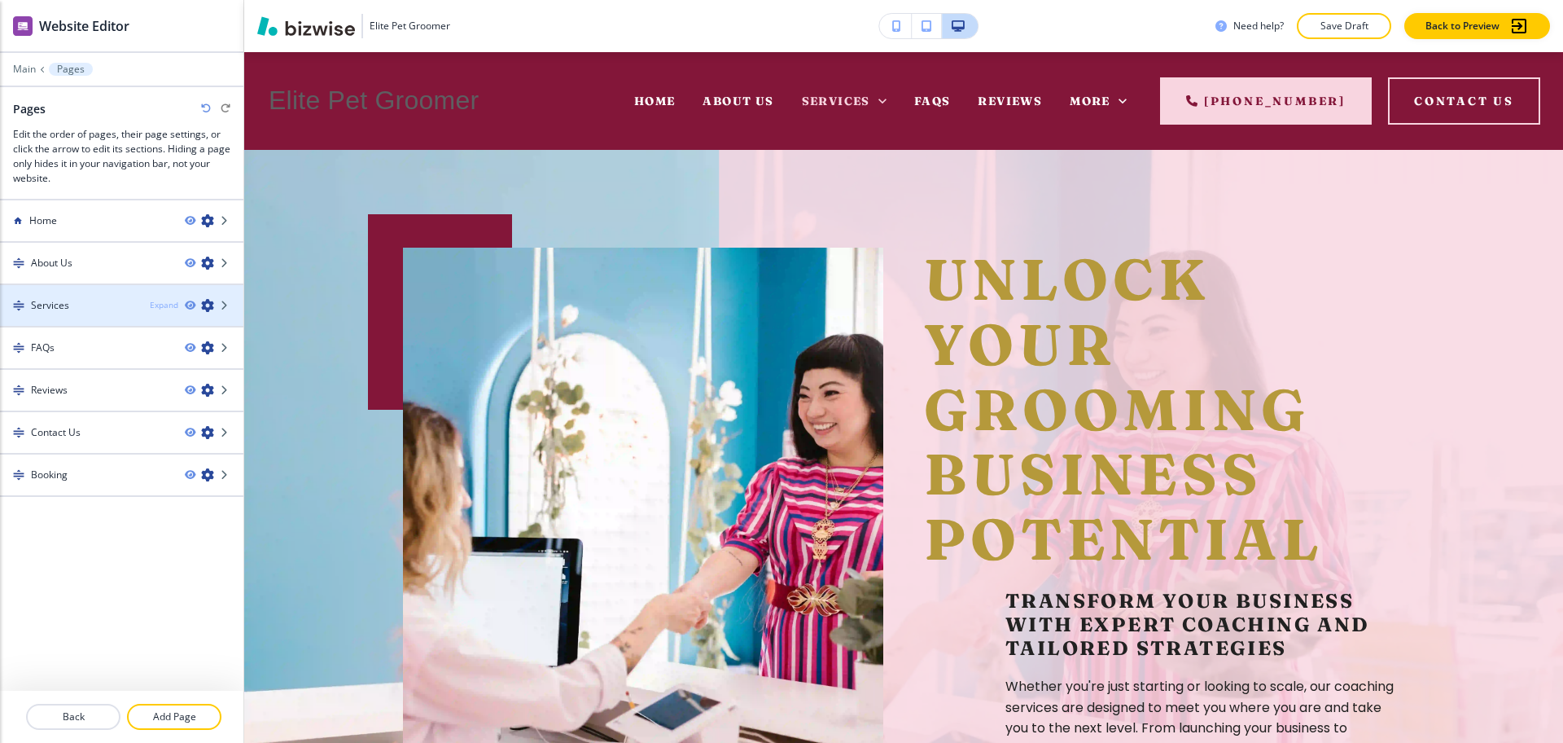
click at [164, 302] on div "Expand" at bounding box center [164, 305] width 28 height 12
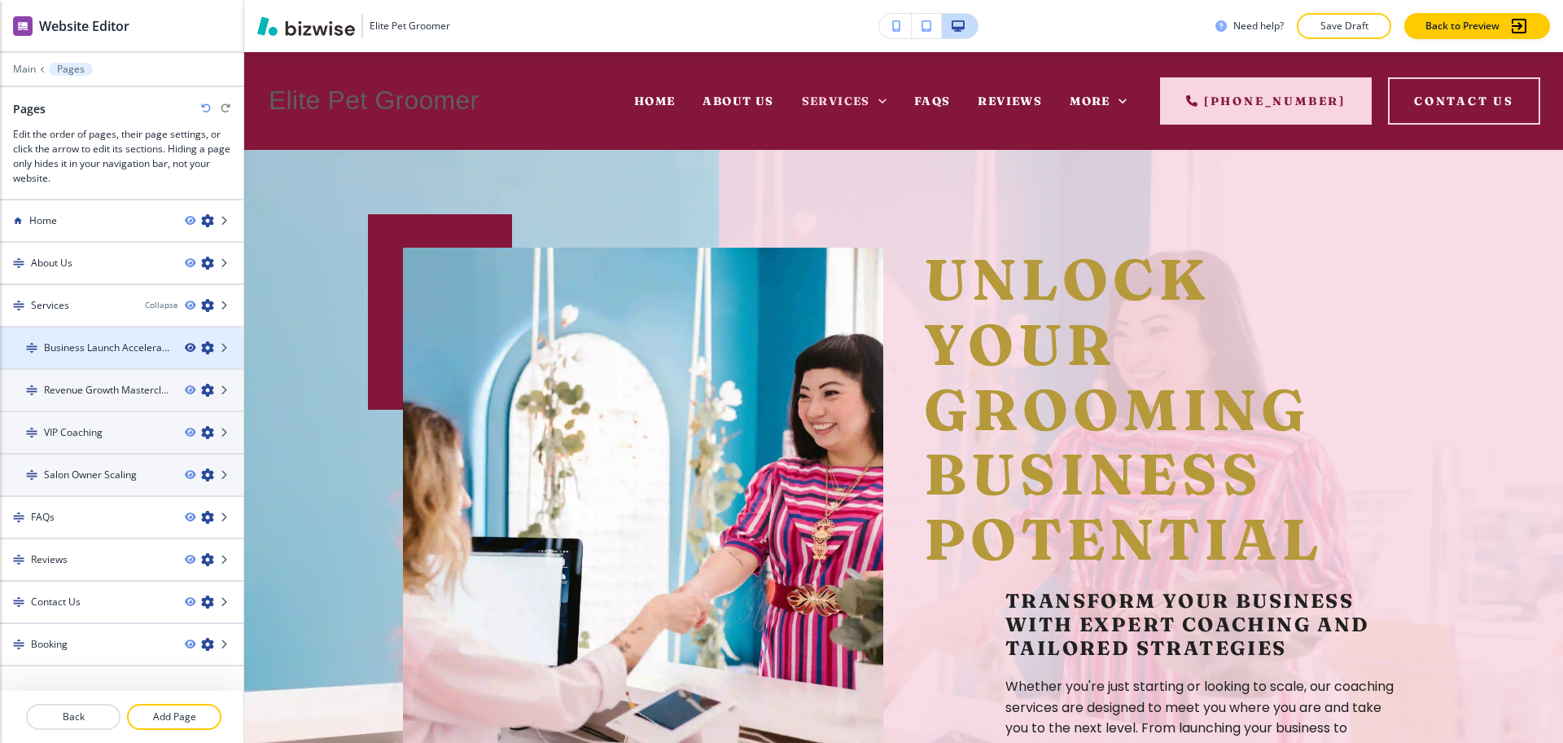
click at [185, 344] on icon "button" at bounding box center [190, 348] width 10 height 10
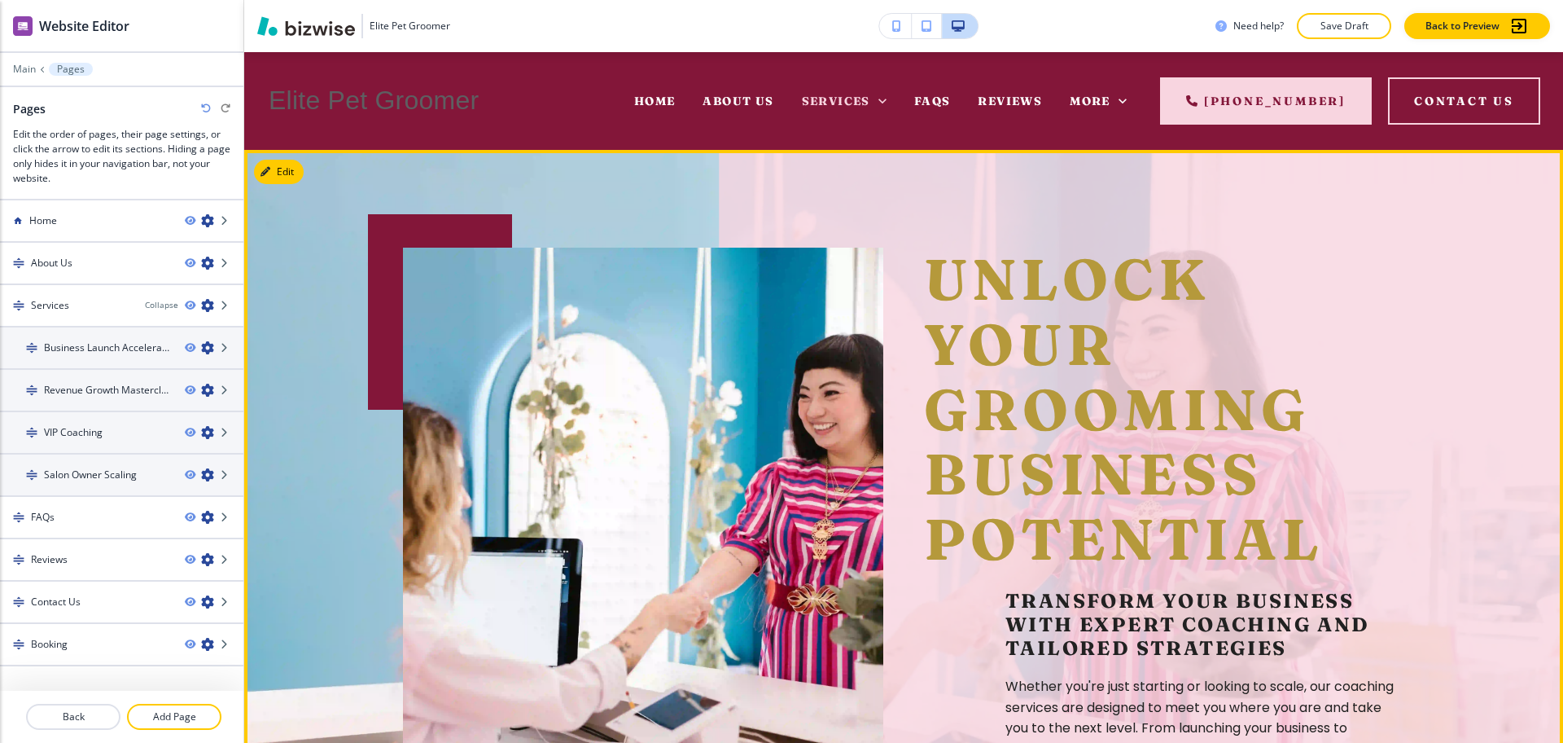
click at [1152, 274] on span "Unlock Your Grooming Business Potential" at bounding box center [1125, 409] width 403 height 330
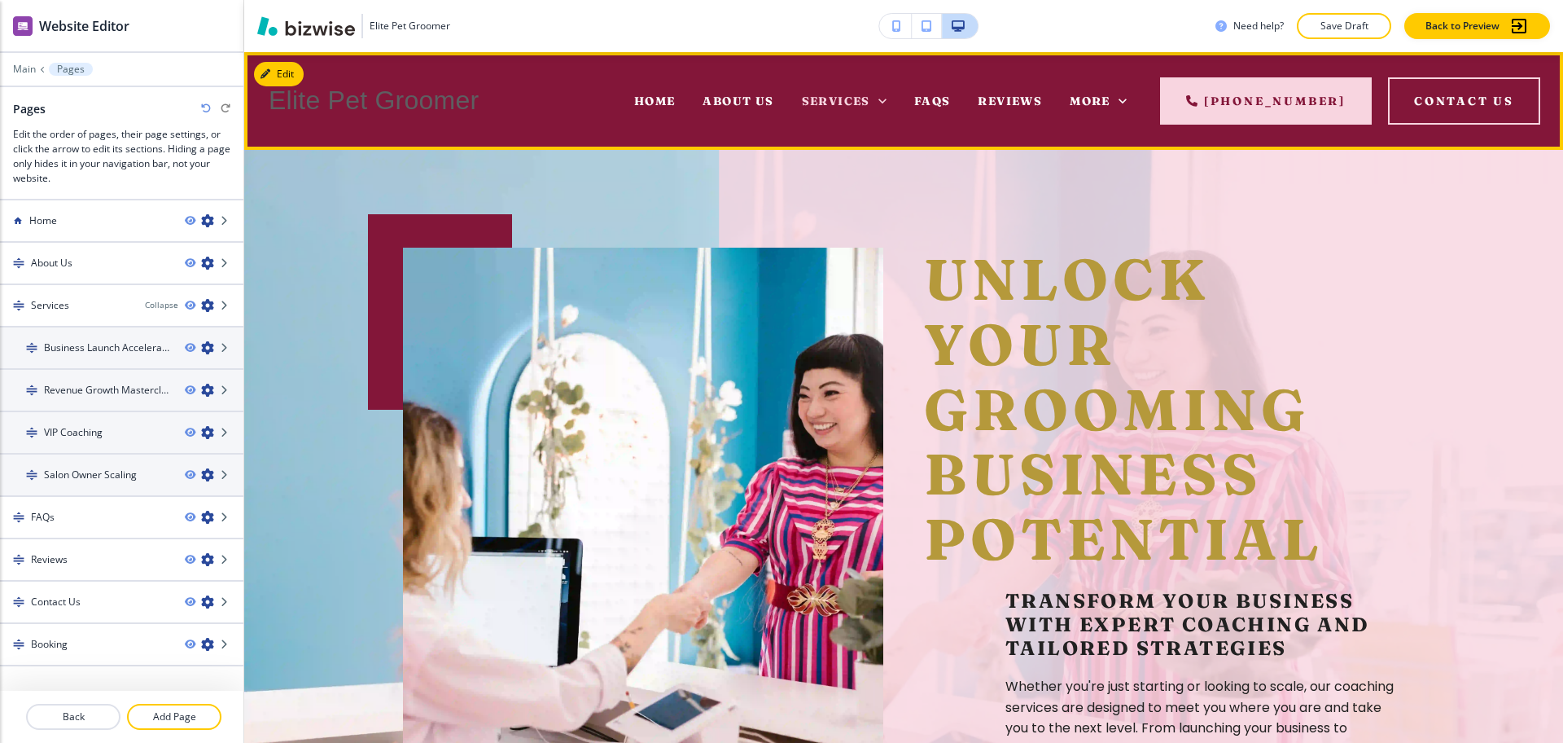
click at [743, 111] on div "About Us" at bounding box center [738, 100] width 99 height 65
click at [743, 103] on span "About Us" at bounding box center [738, 101] width 71 height 15
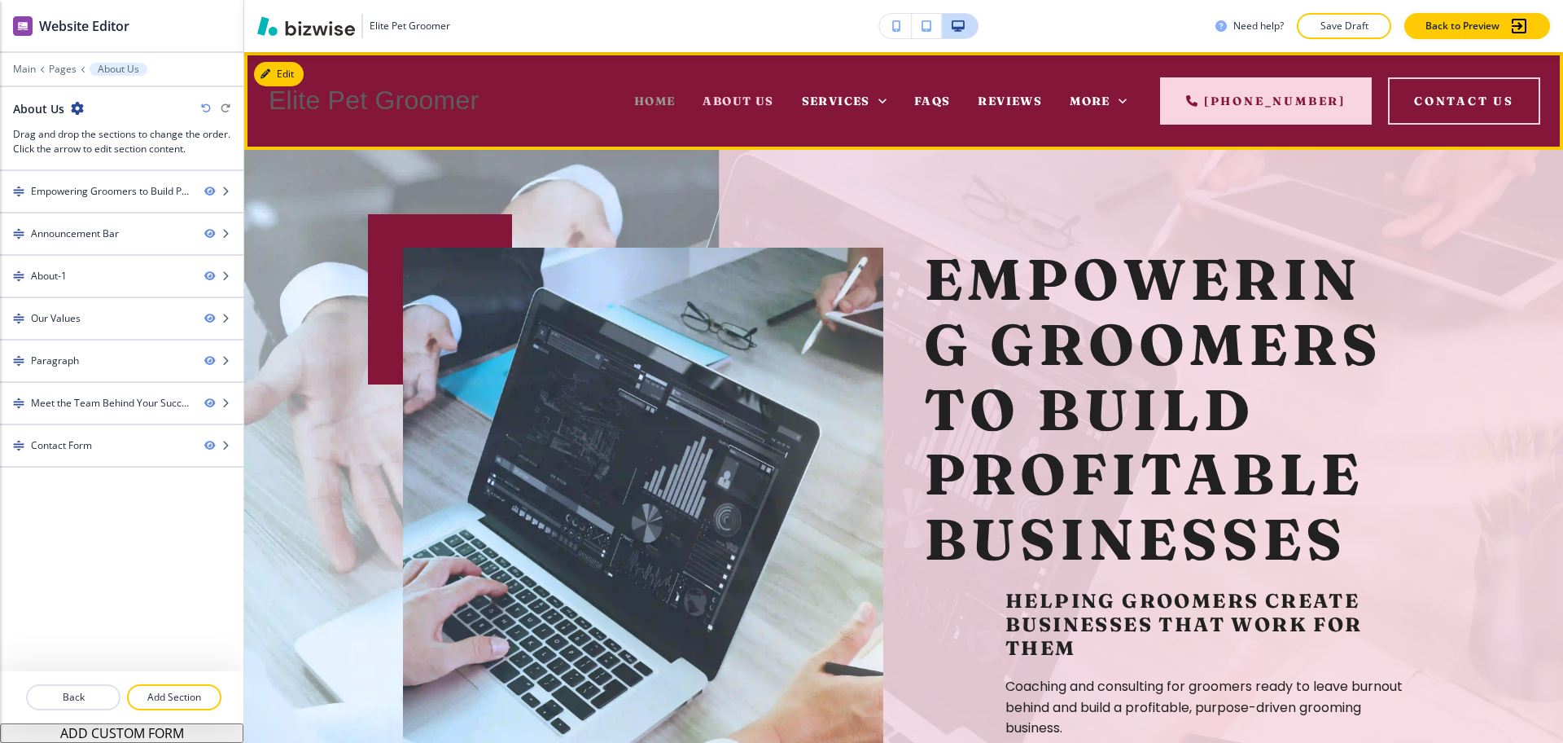
click at [648, 102] on span "Home" at bounding box center [655, 101] width 42 height 15
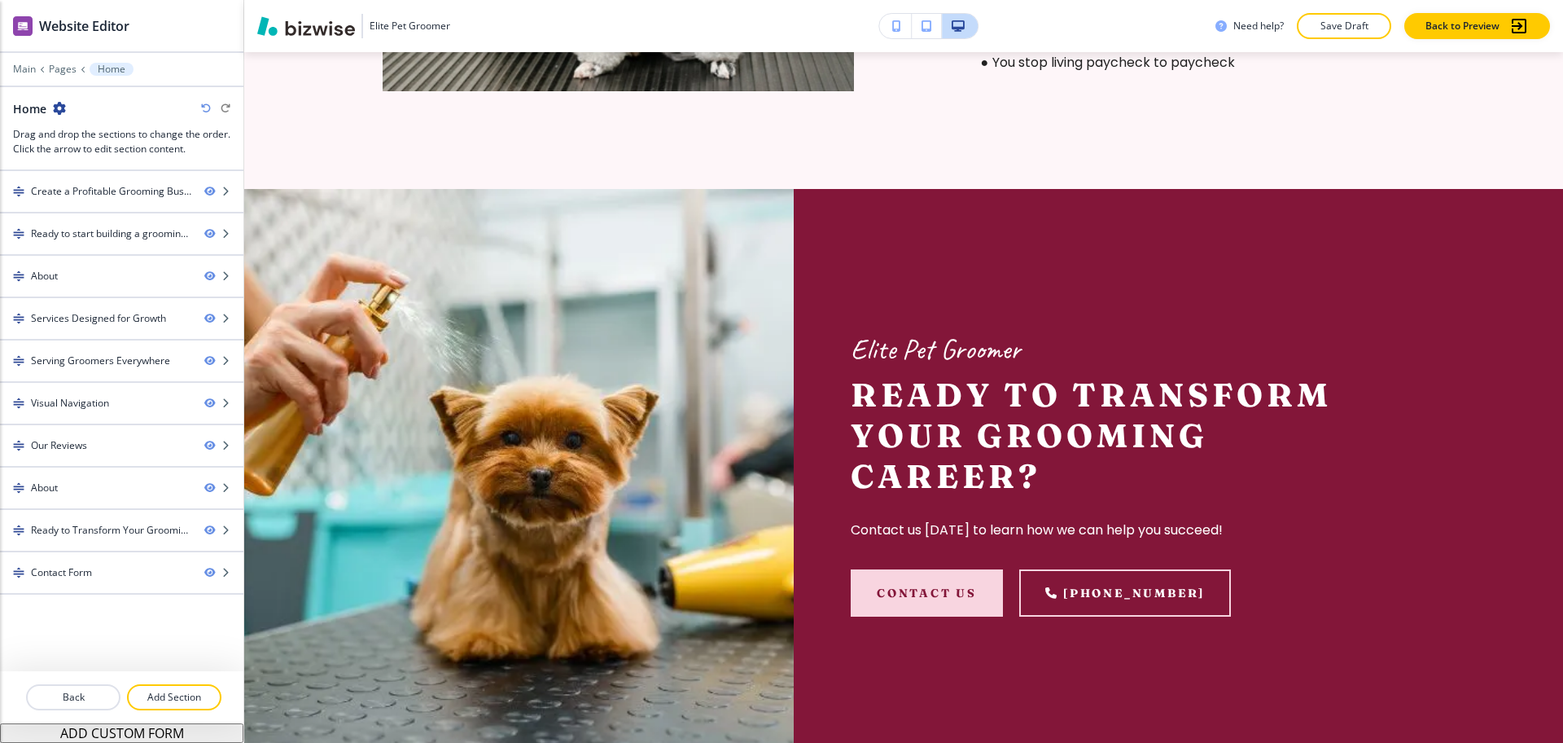
scroll to position [5919, 0]
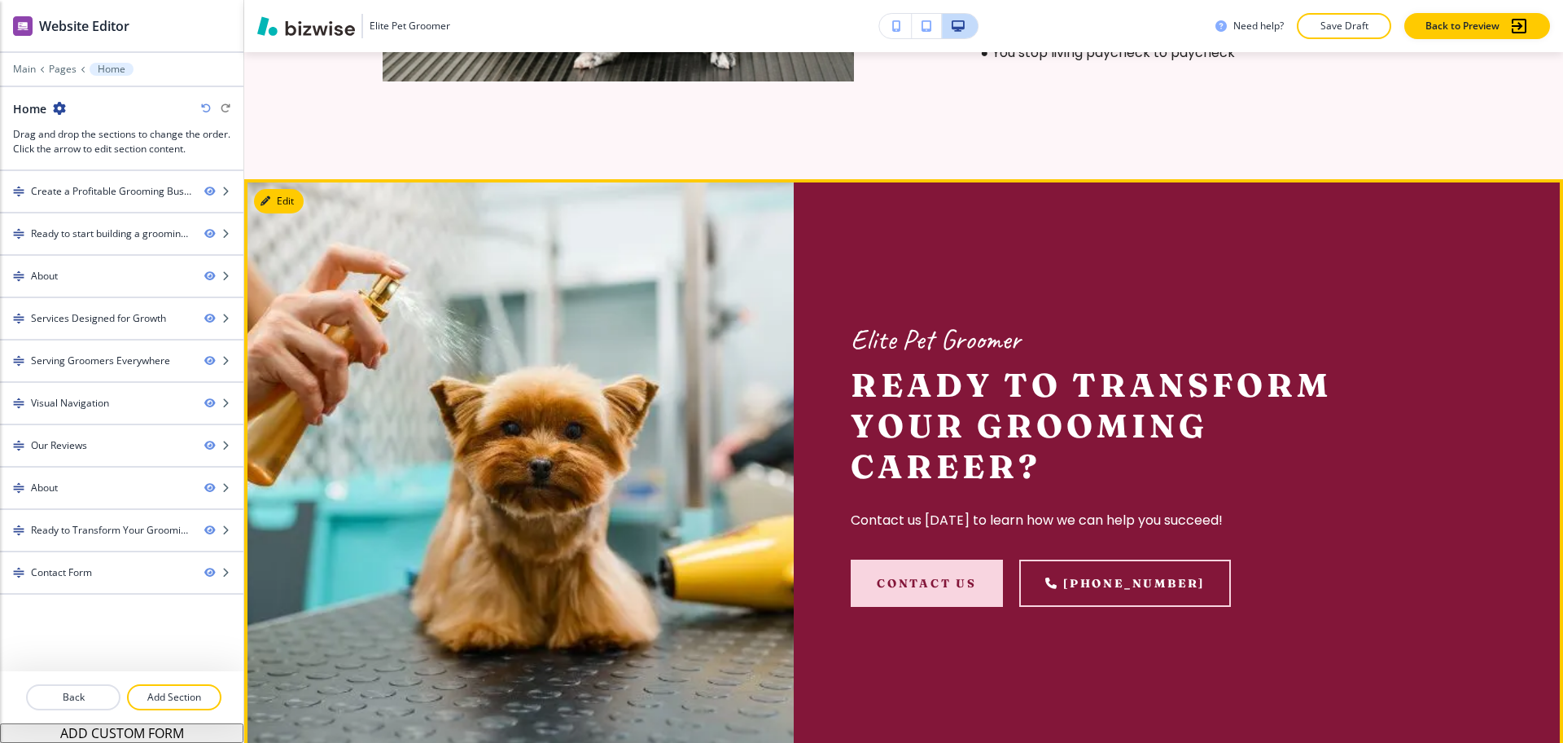
click at [1040, 464] on h2 "Ready to Transform Your Grooming Career?" at bounding box center [1099, 426] width 497 height 122
drag, startPoint x: 988, startPoint y: 341, endPoint x: 819, endPoint y: 340, distance: 168.5
click at [819, 340] on div "Elite Pet Groomer Ready to Transform Your Grooming Career? Contact us [DATE] to…" at bounding box center [1099, 463] width 611 height 569
click at [922, 335] on p "Elite Pet Groomer" at bounding box center [1099, 339] width 497 height 37
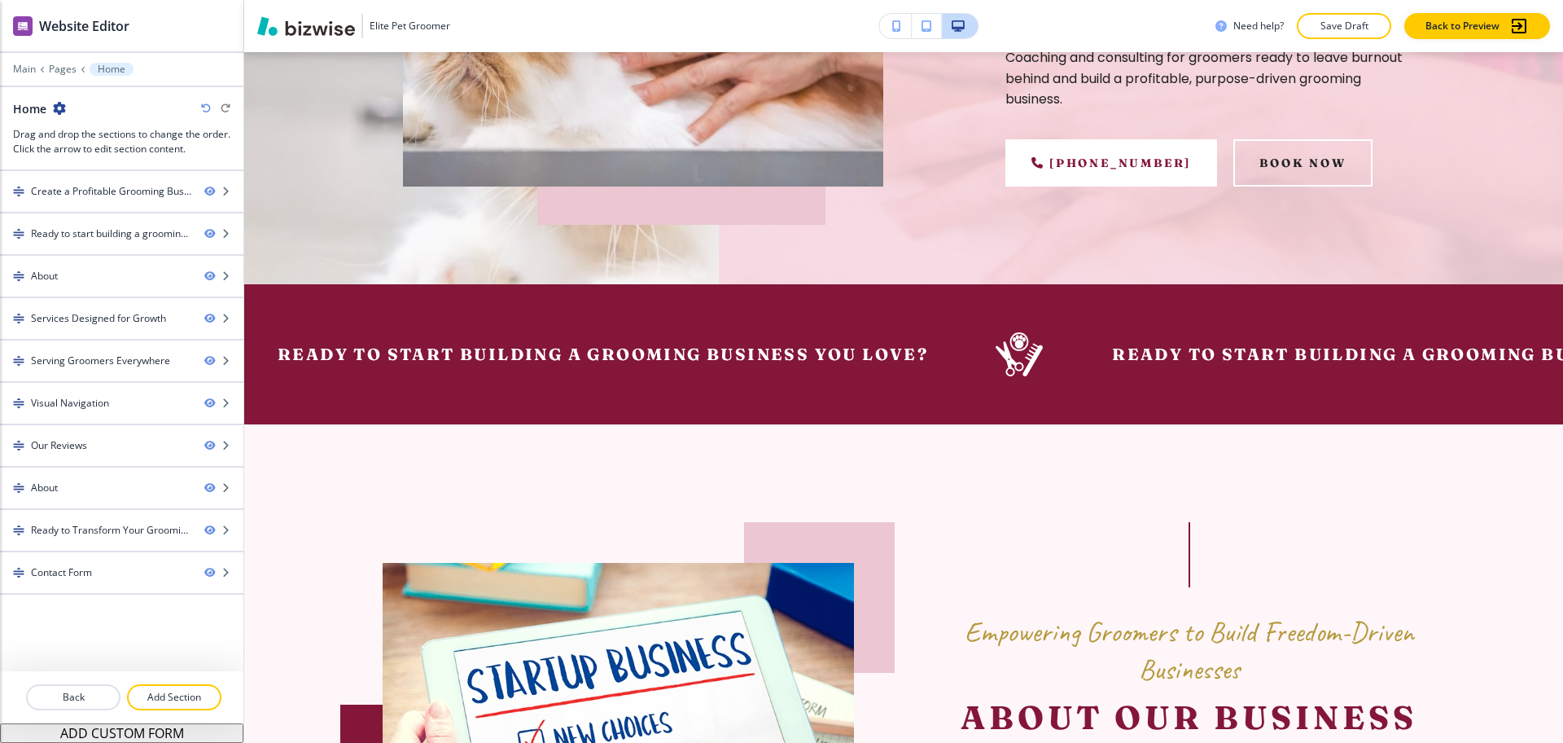
scroll to position [0, 0]
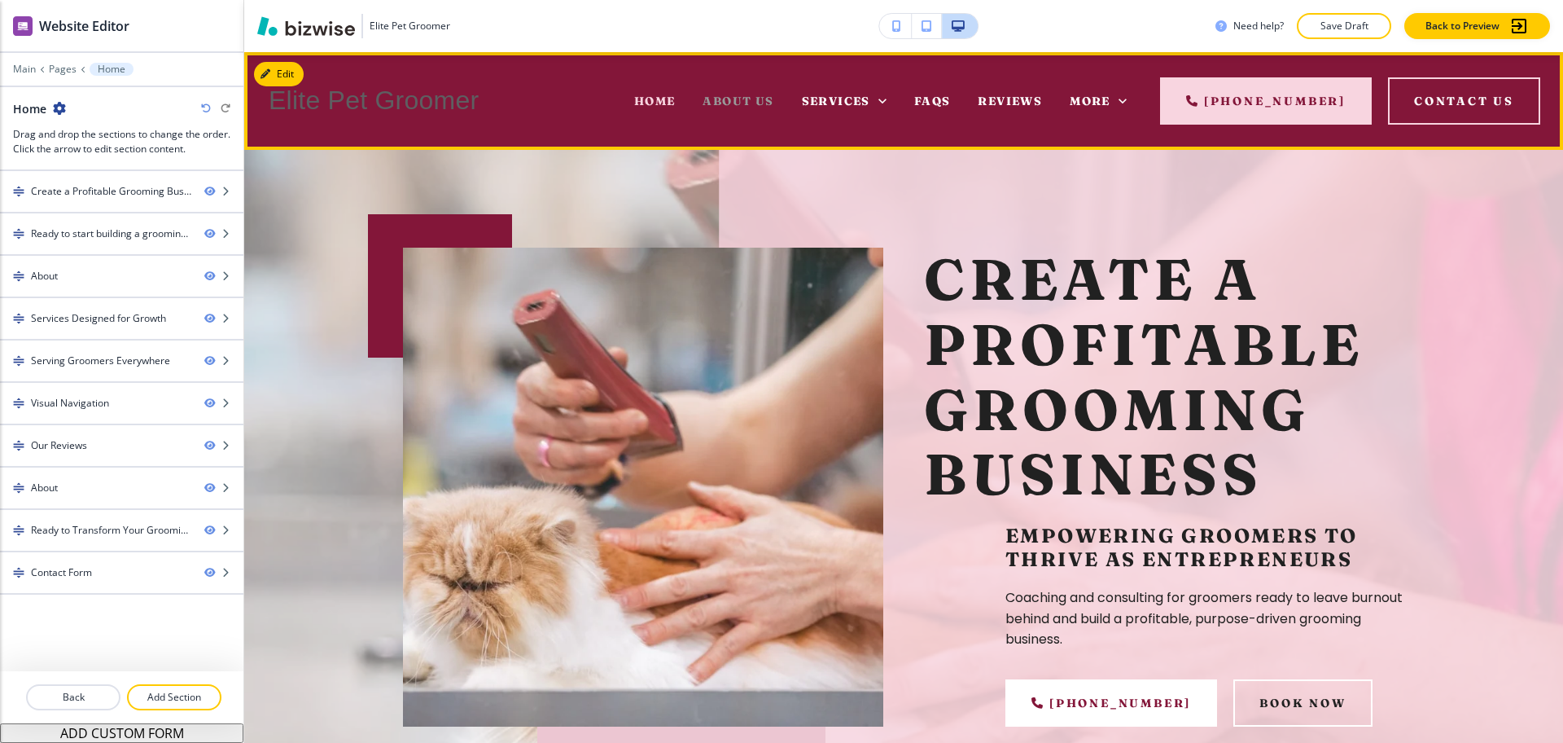
click at [765, 98] on span "About Us" at bounding box center [738, 101] width 71 height 15
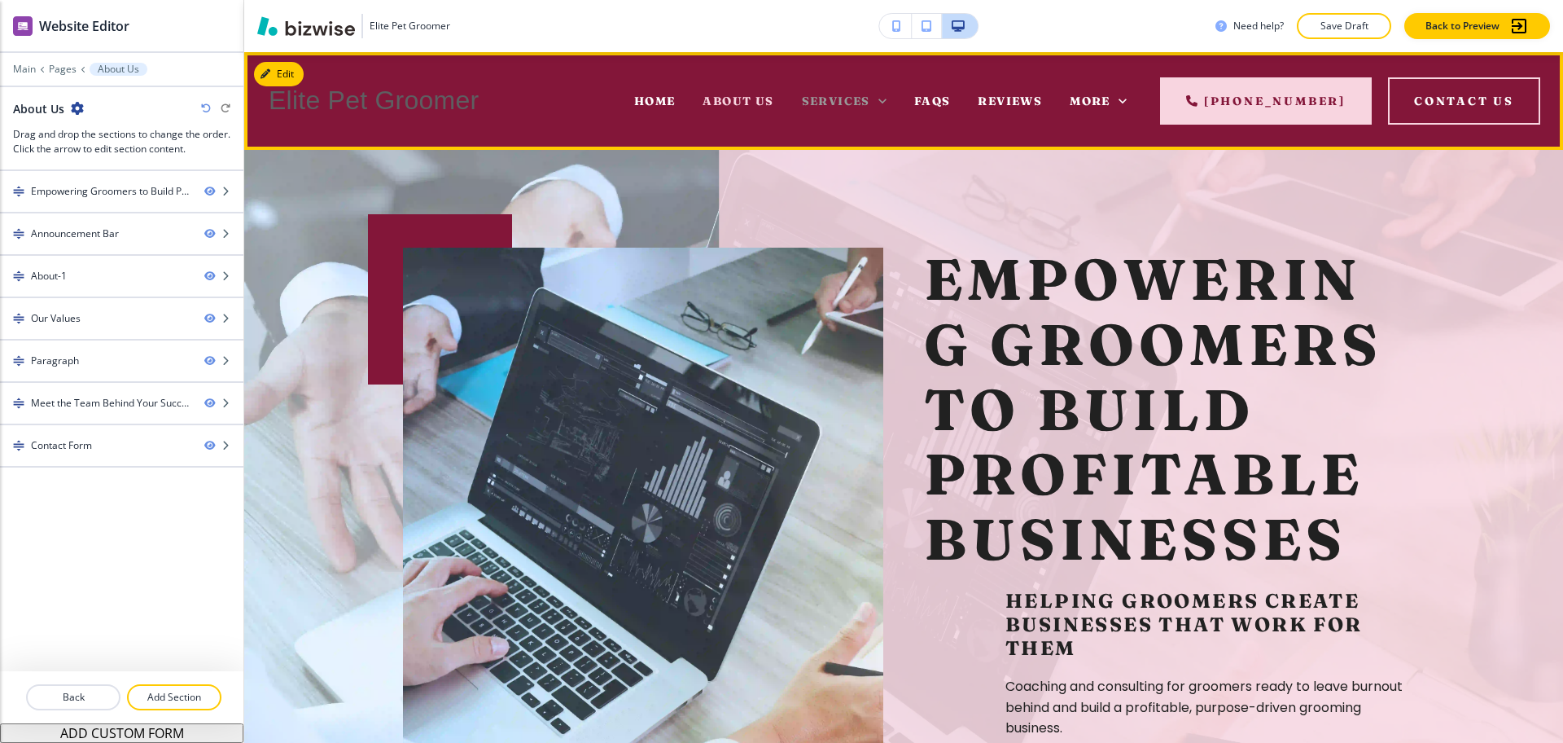
click at [840, 103] on span "Services" at bounding box center [836, 101] width 68 height 15
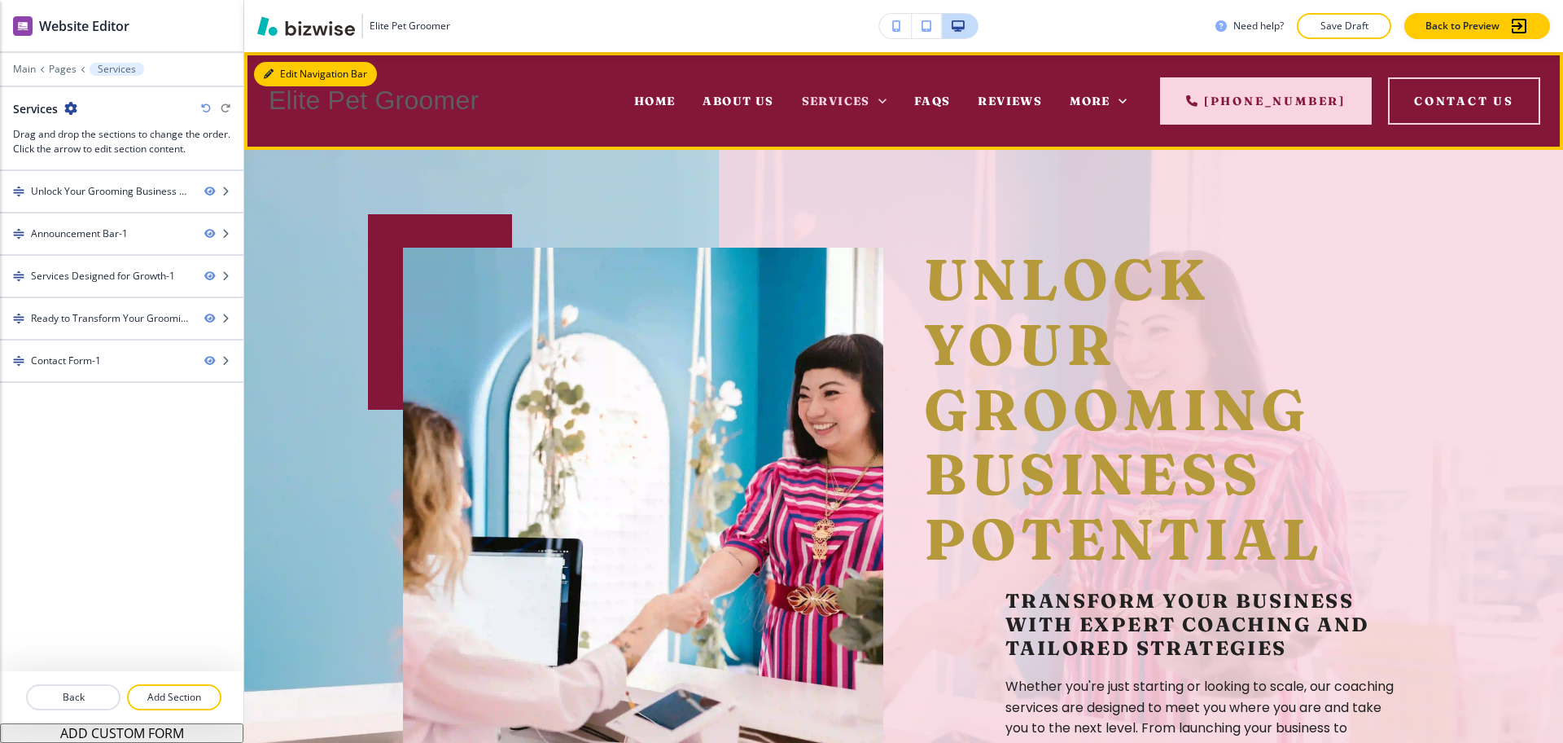
click at [287, 77] on div "Edit Navigation Bar Elite Pet Groomer Home About Us Services FAQs Reviews Conta…" at bounding box center [903, 101] width 1319 height 98
click at [662, 107] on span "Home" at bounding box center [655, 101] width 42 height 15
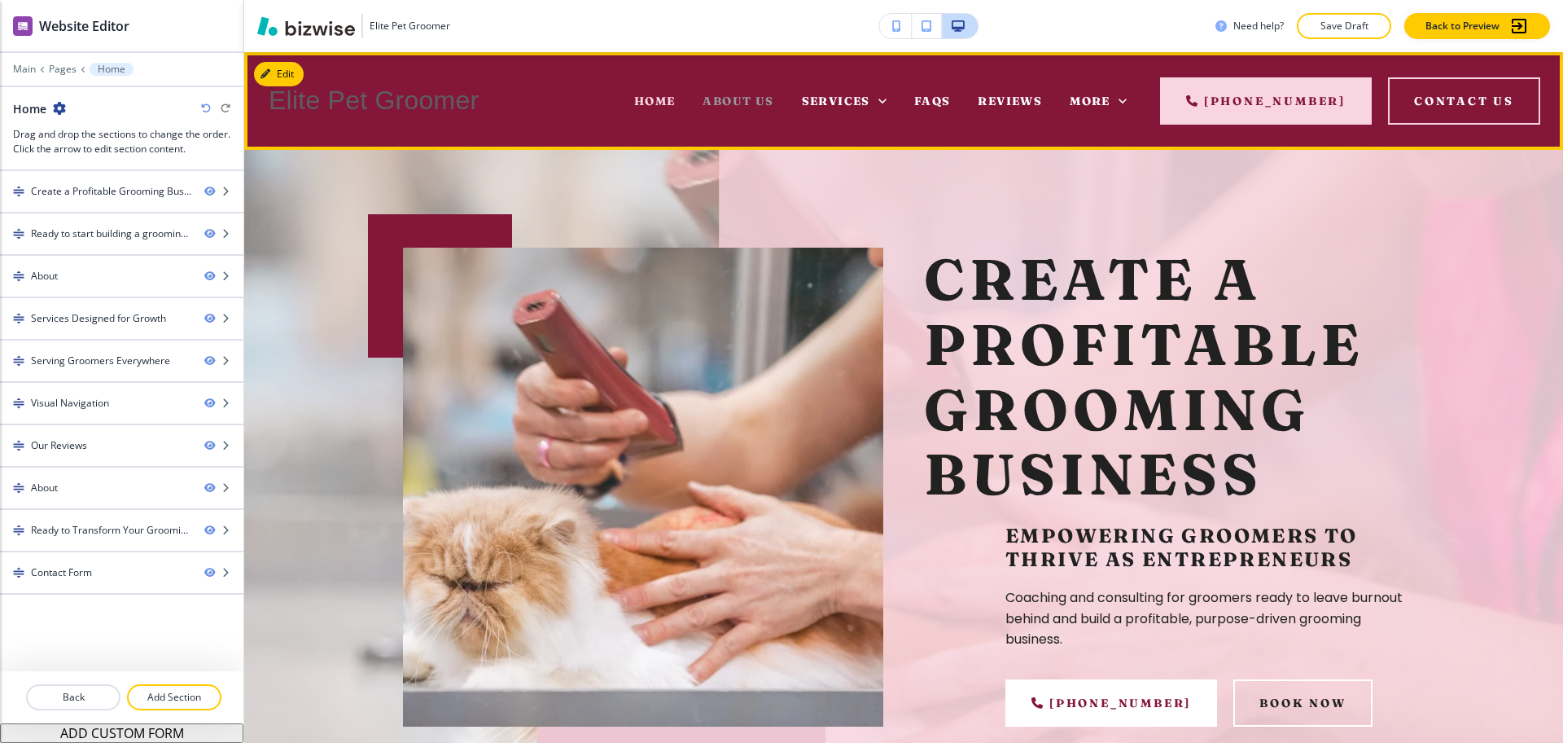
click at [748, 106] on span "About Us" at bounding box center [738, 101] width 71 height 15
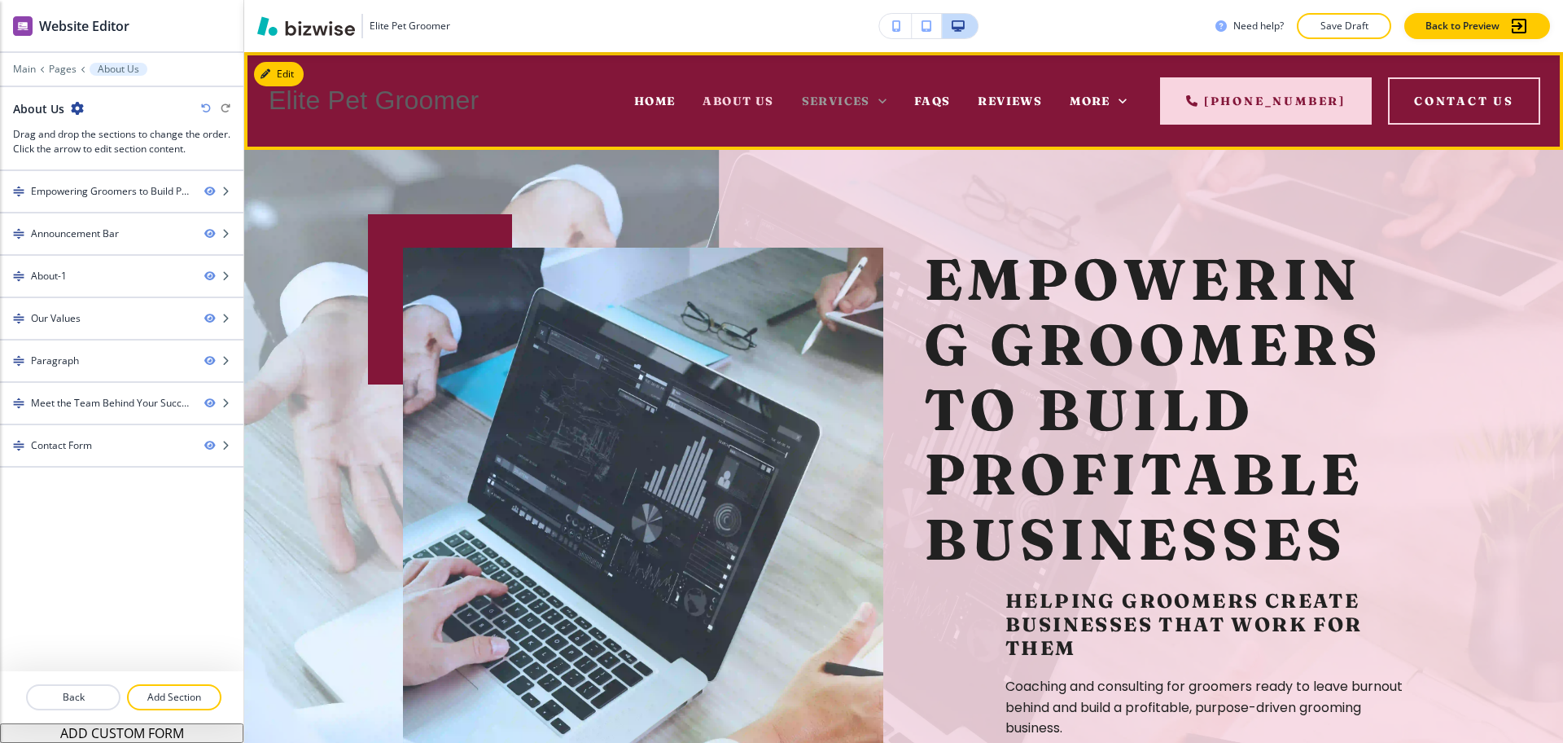
click at [851, 94] on span "Services" at bounding box center [836, 101] width 68 height 15
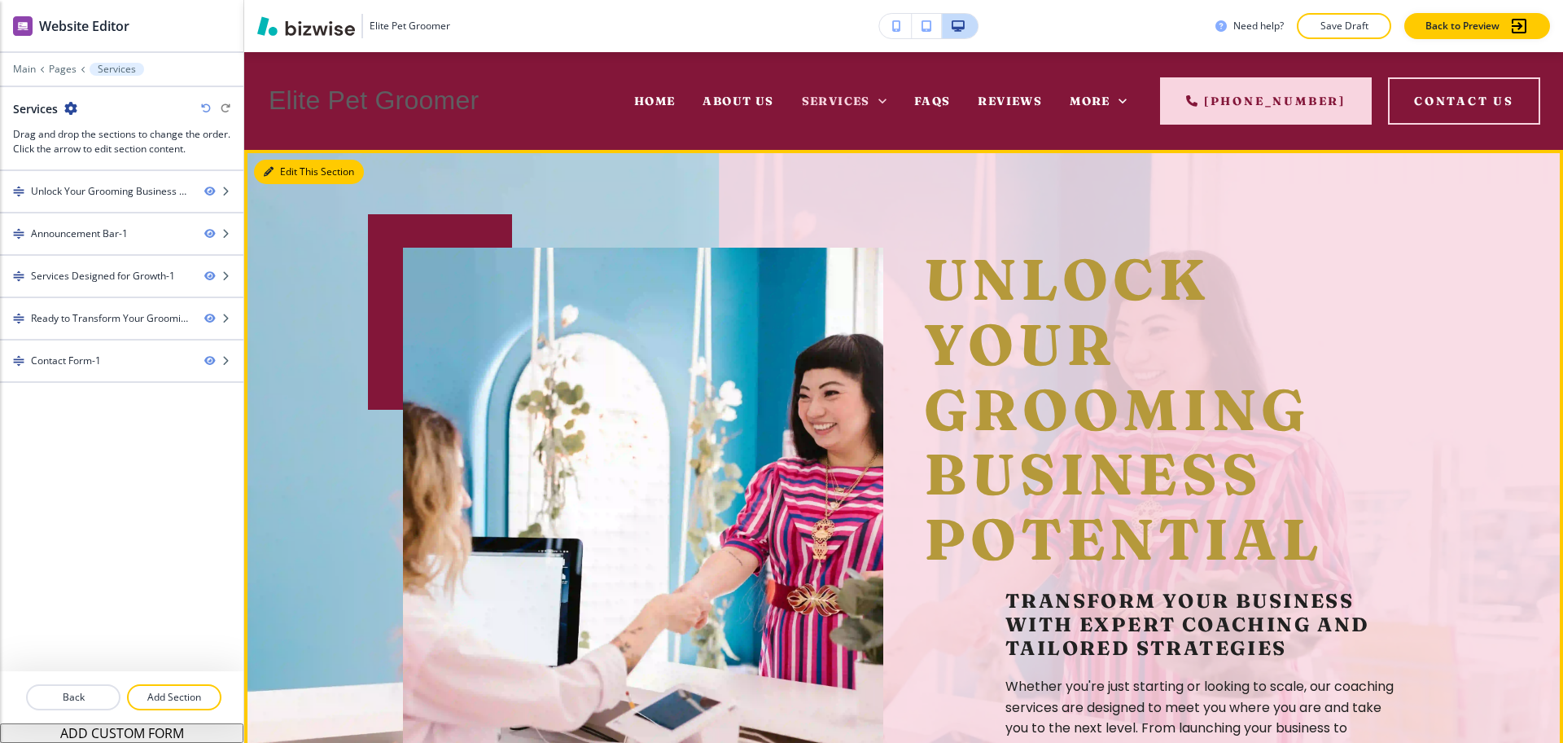
click at [266, 177] on button "Edit This Section" at bounding box center [309, 172] width 110 height 24
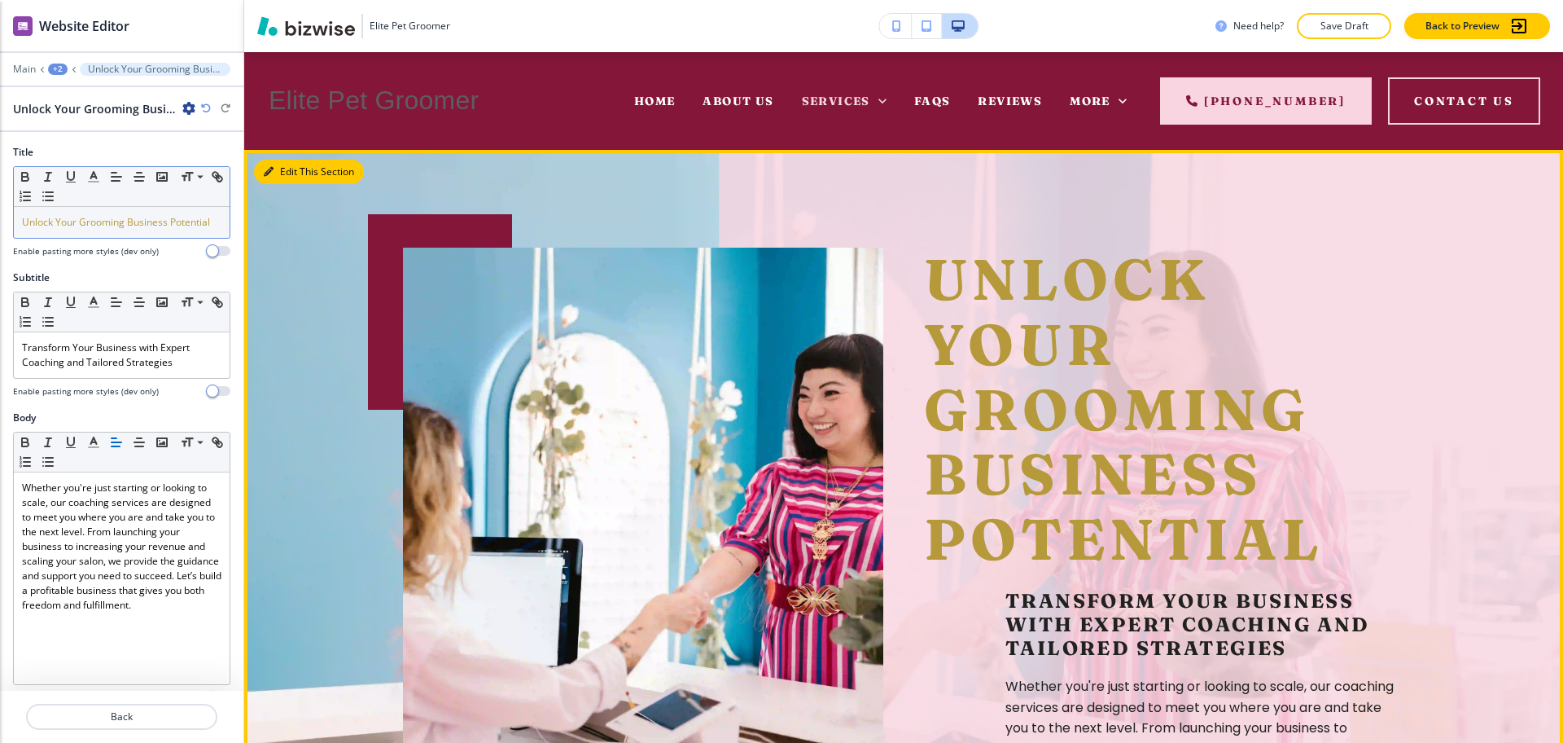
scroll to position [98, 0]
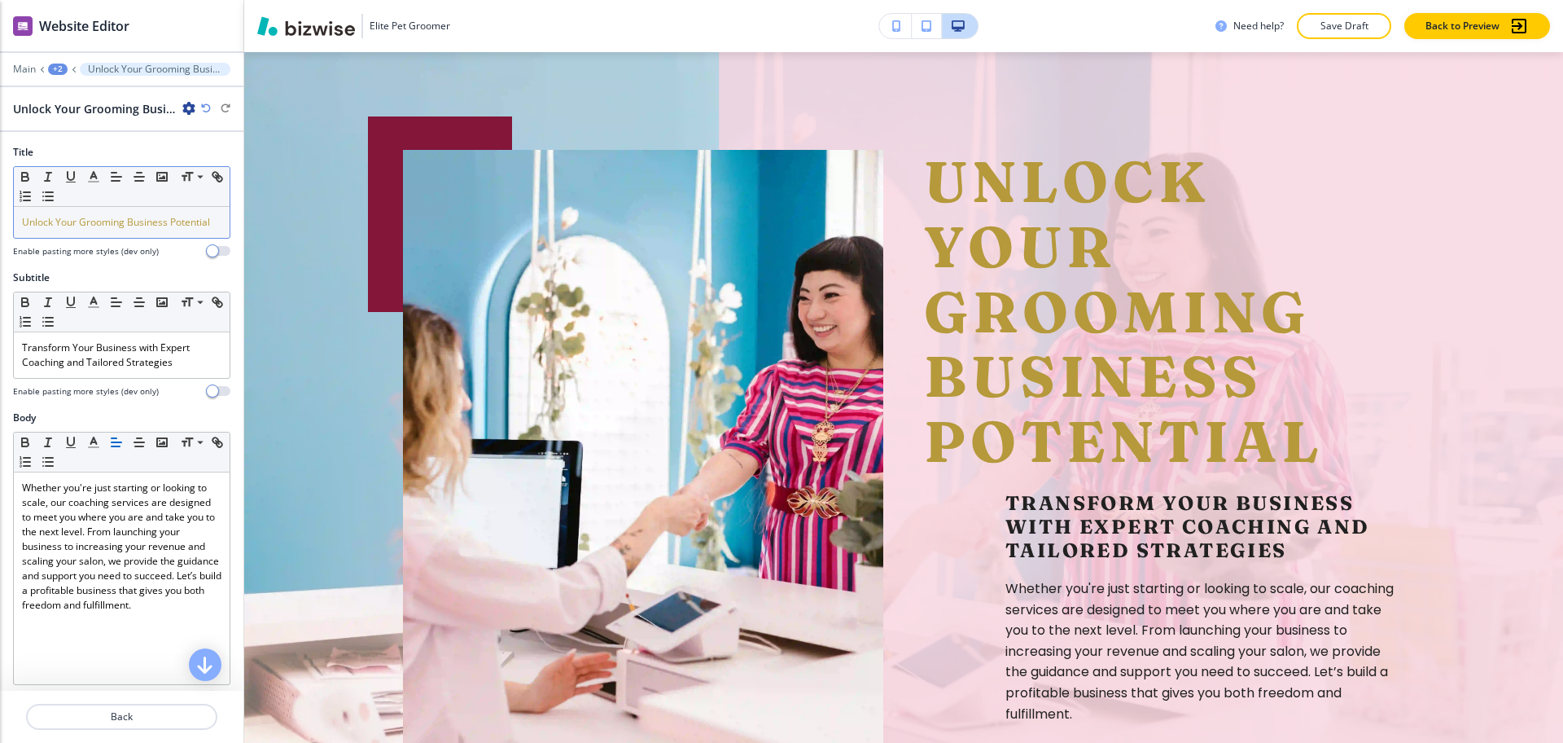
click at [103, 230] on p "Unlock Your Grooming Business Potential" at bounding box center [121, 222] width 199 height 15
click at [91, 186] on button "button" at bounding box center [93, 177] width 23 height 20
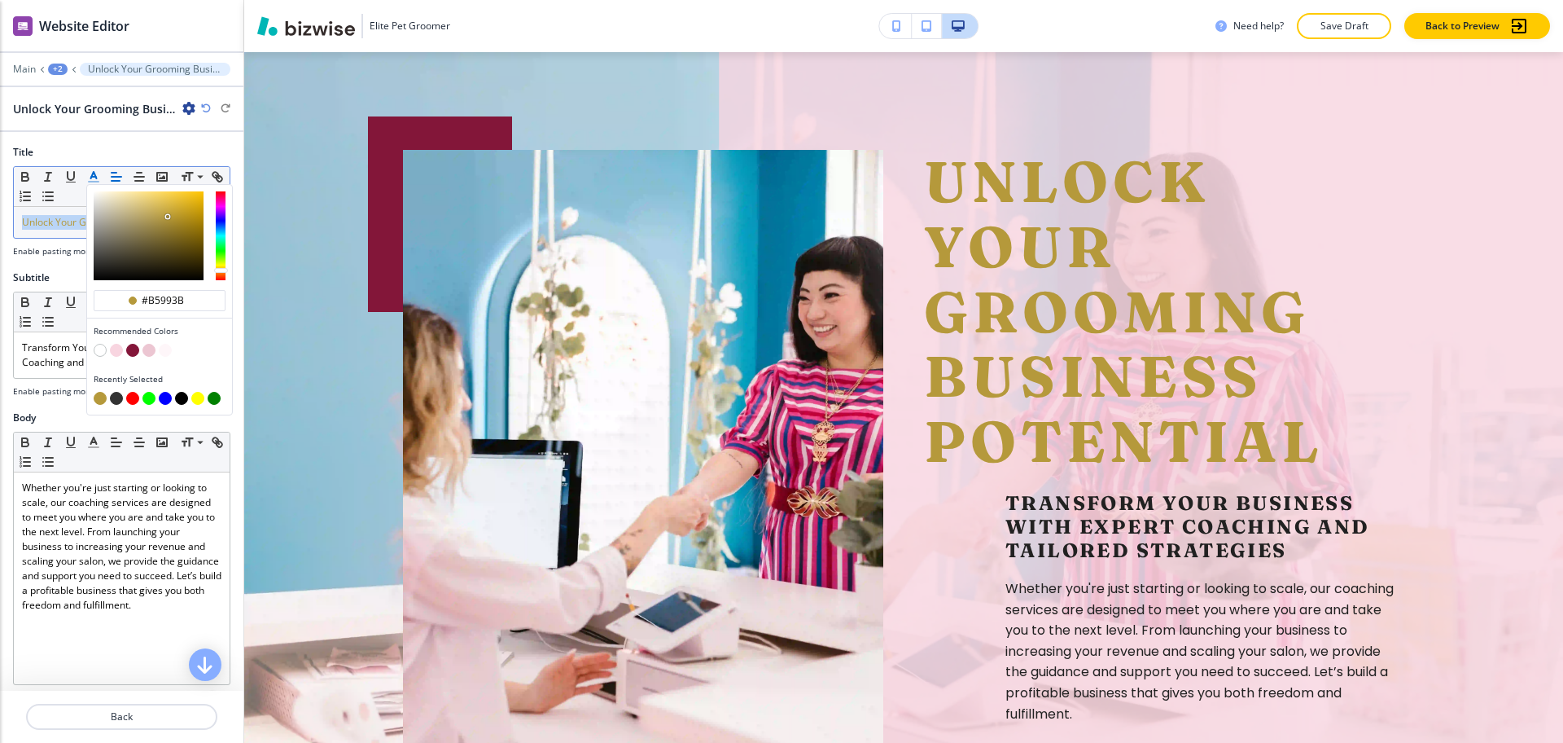
click at [117, 396] on button "button" at bounding box center [116, 398] width 13 height 13
type input "#333333"
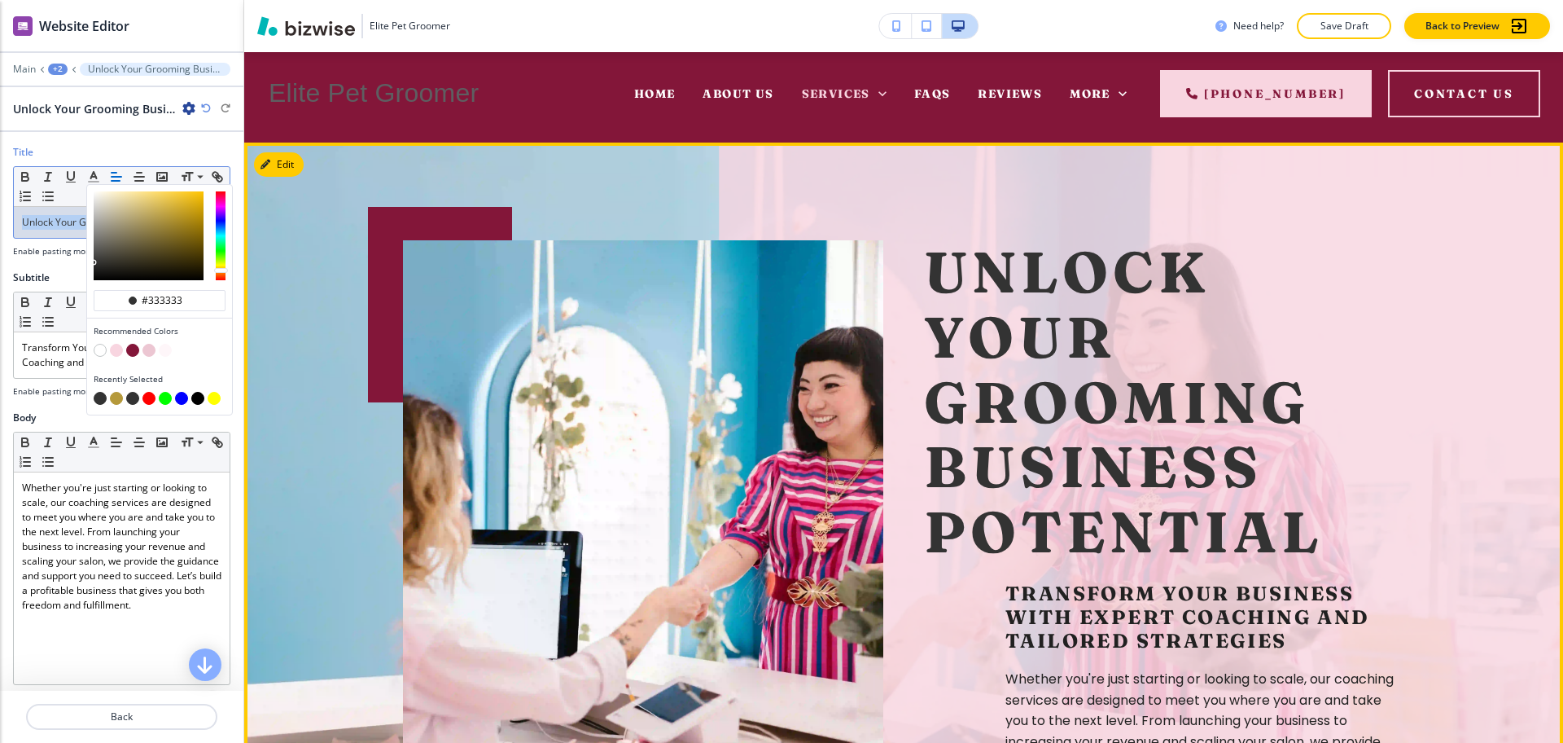
scroll to position [0, 0]
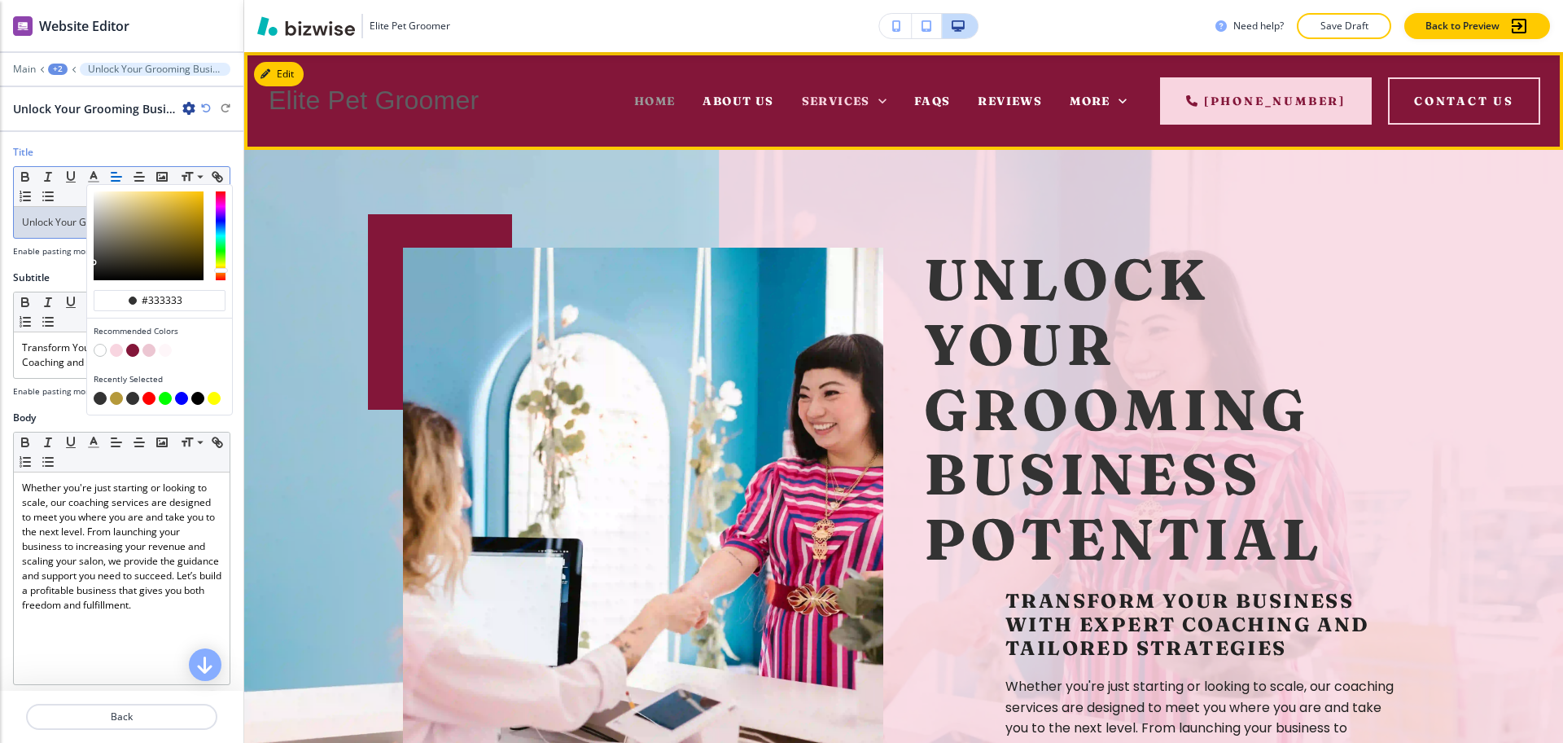
click at [655, 96] on span "Home" at bounding box center [655, 101] width 42 height 15
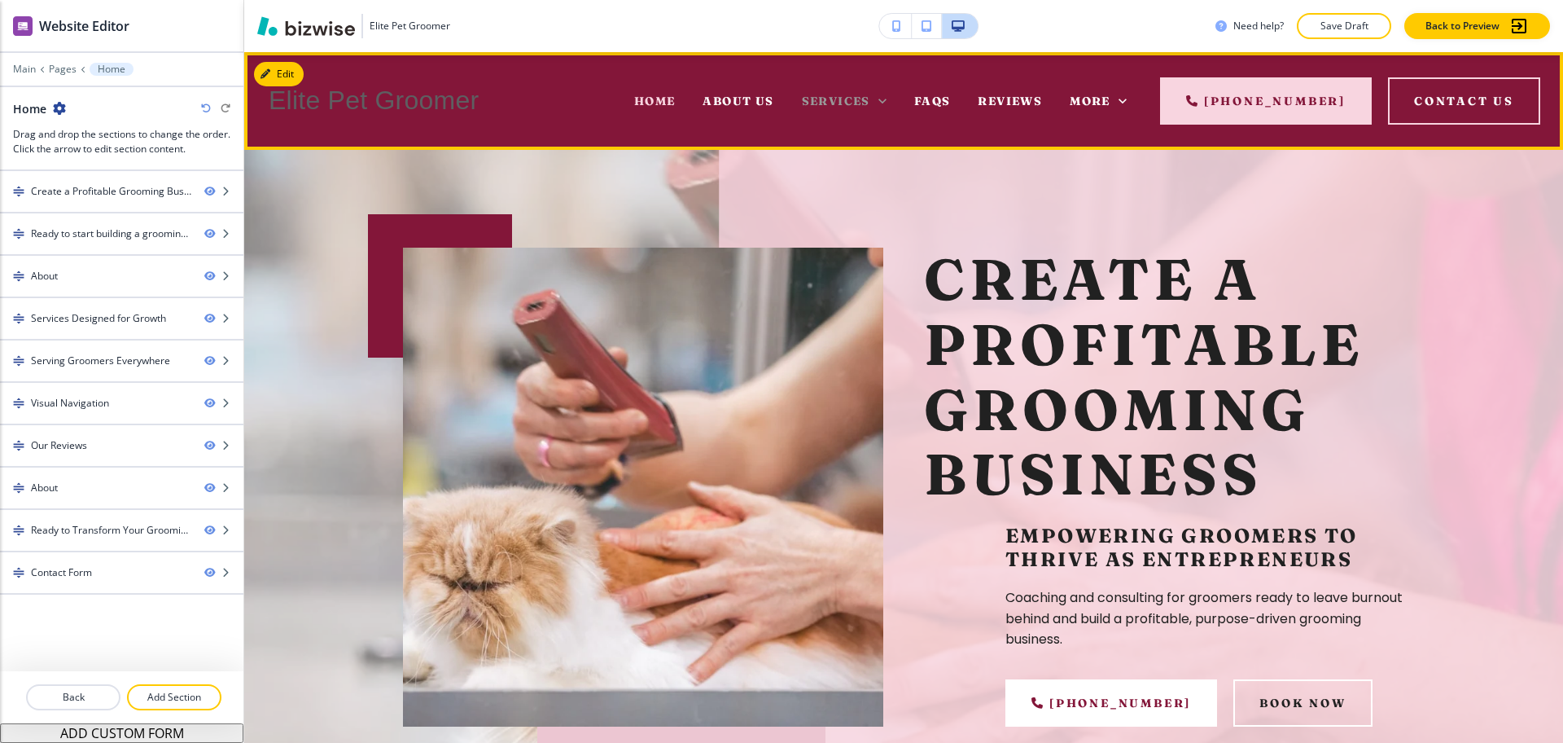
click at [819, 104] on span "Services" at bounding box center [836, 101] width 68 height 15
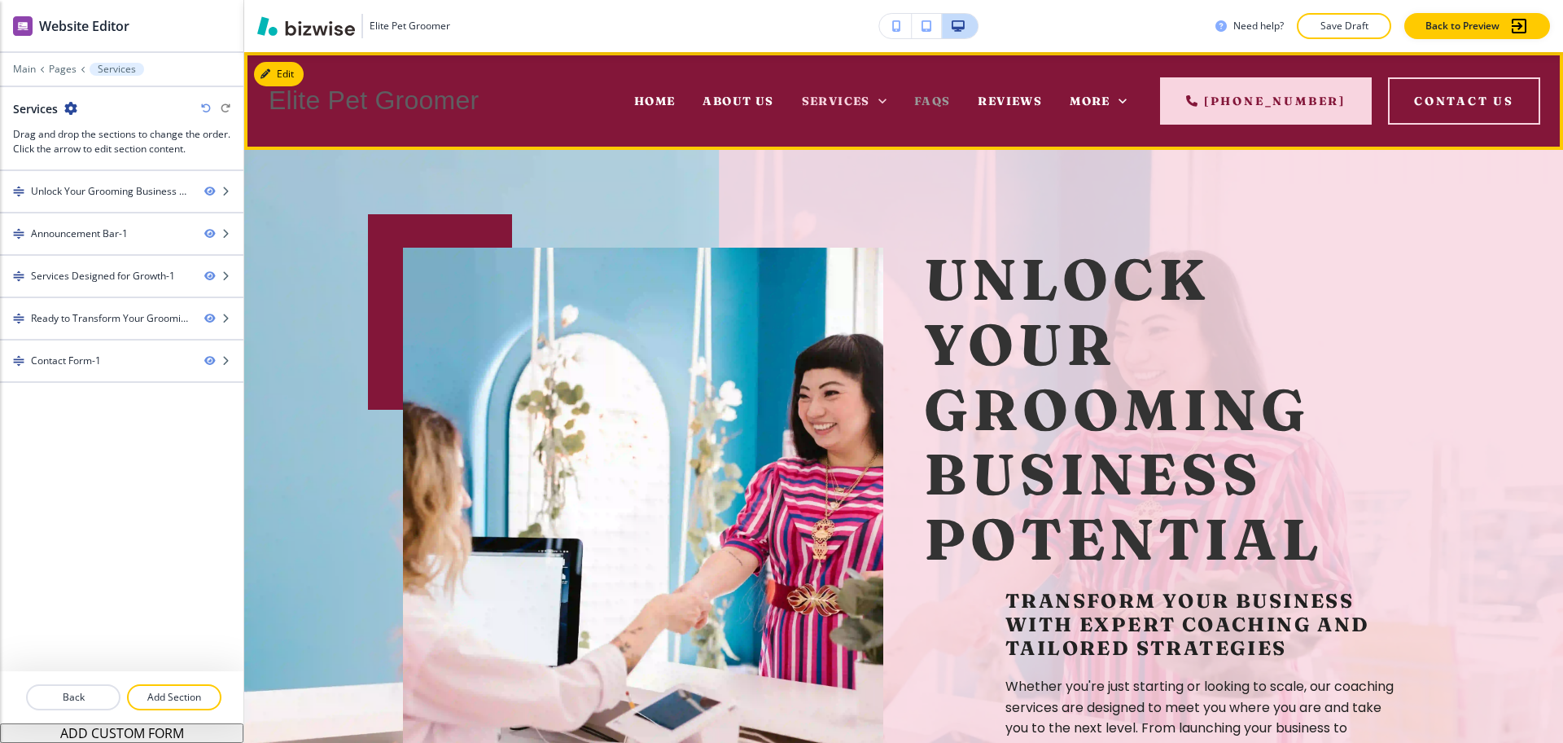
click at [931, 104] on span "FAQs" at bounding box center [932, 101] width 37 height 15
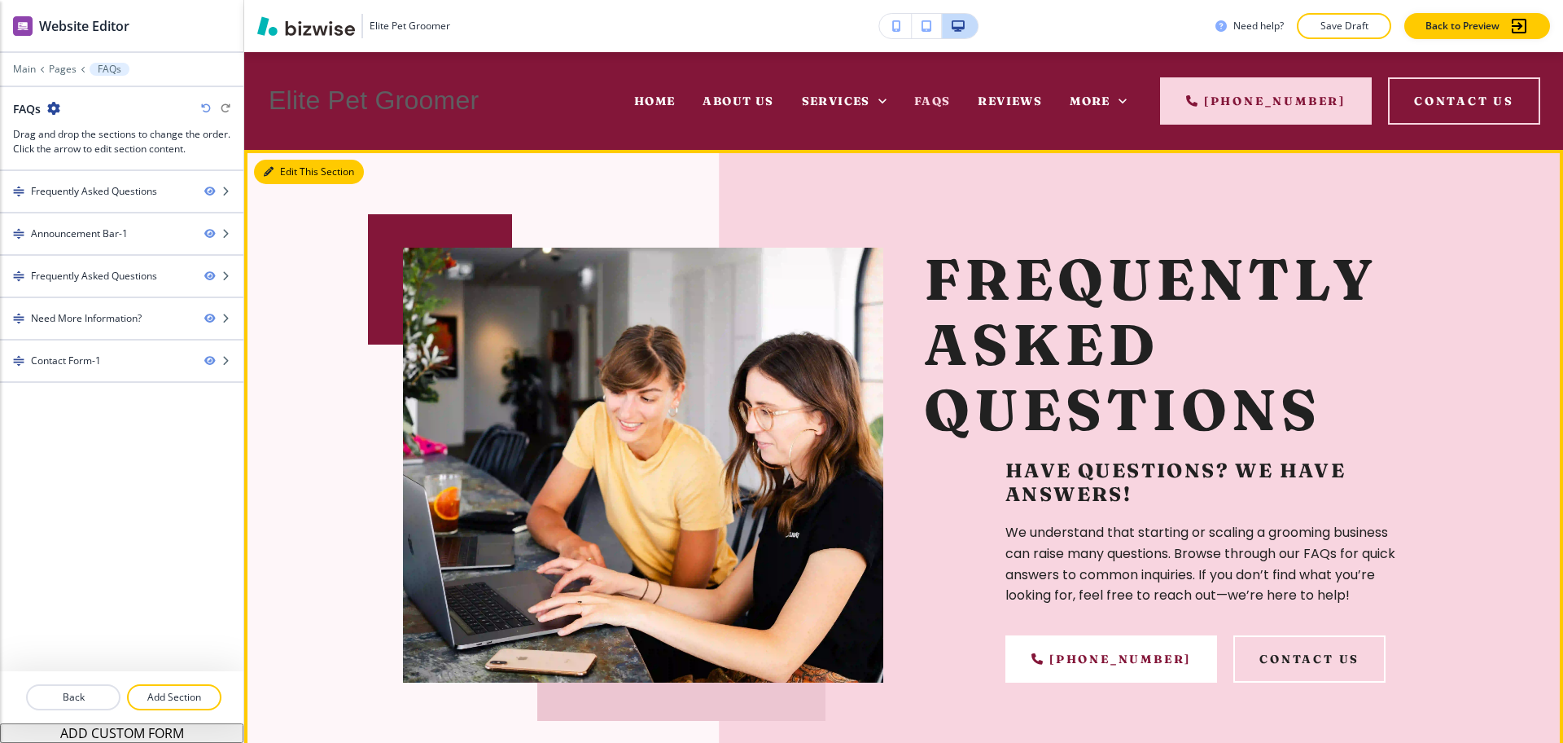
click at [295, 171] on button "Edit This Section" at bounding box center [309, 172] width 110 height 24
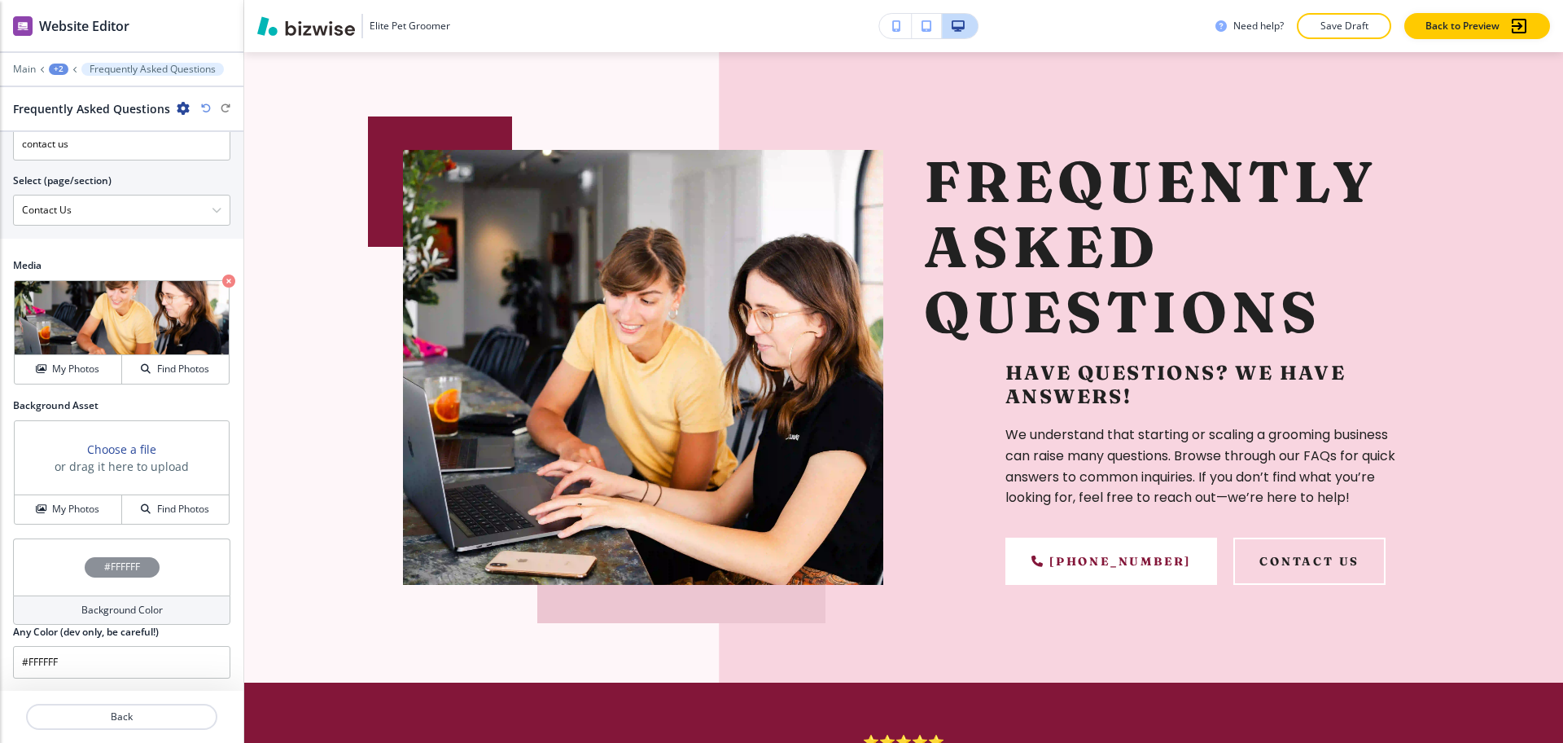
scroll to position [824, 0]
click at [55, 510] on h4 "My Photos" at bounding box center [75, 508] width 47 height 15
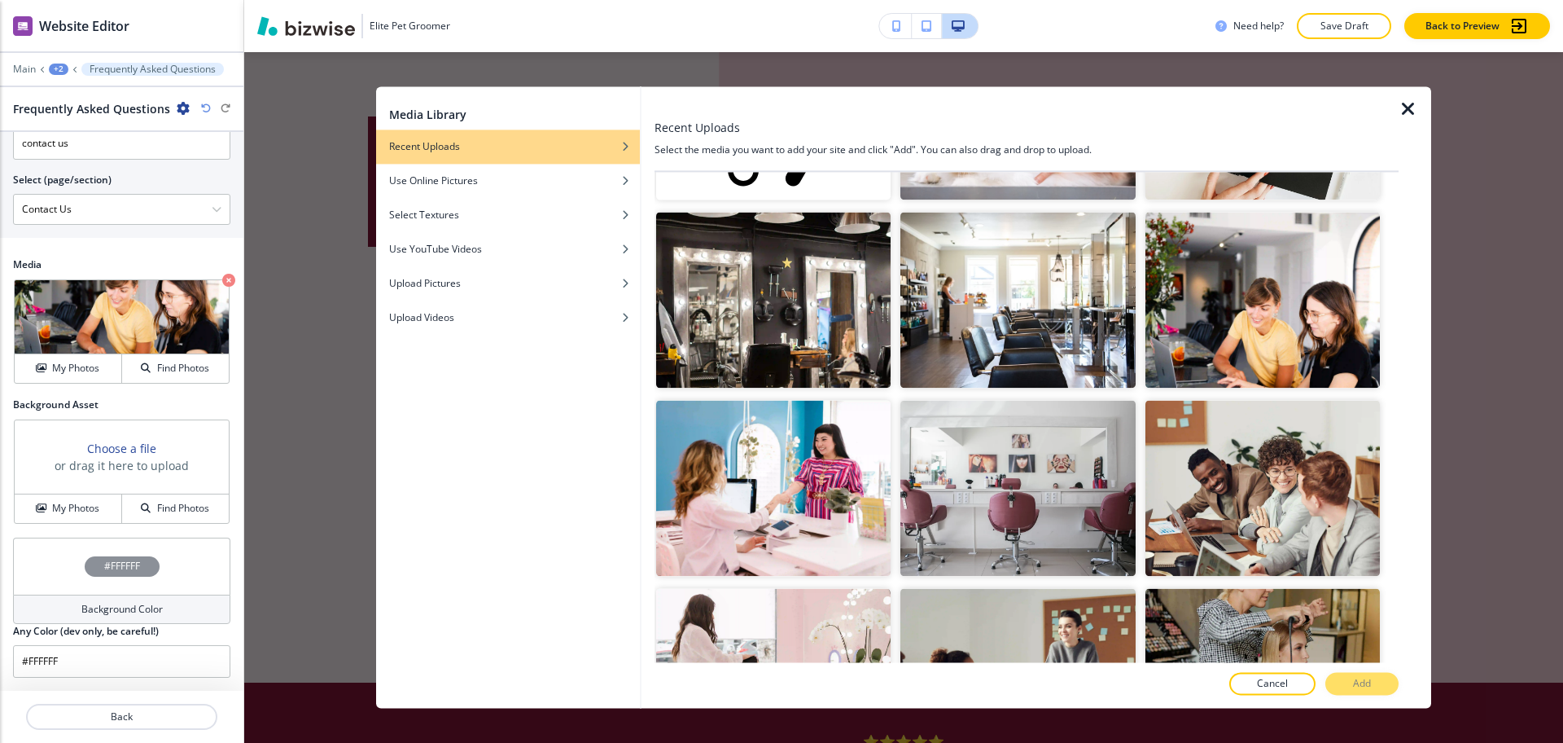
scroll to position [802, 0]
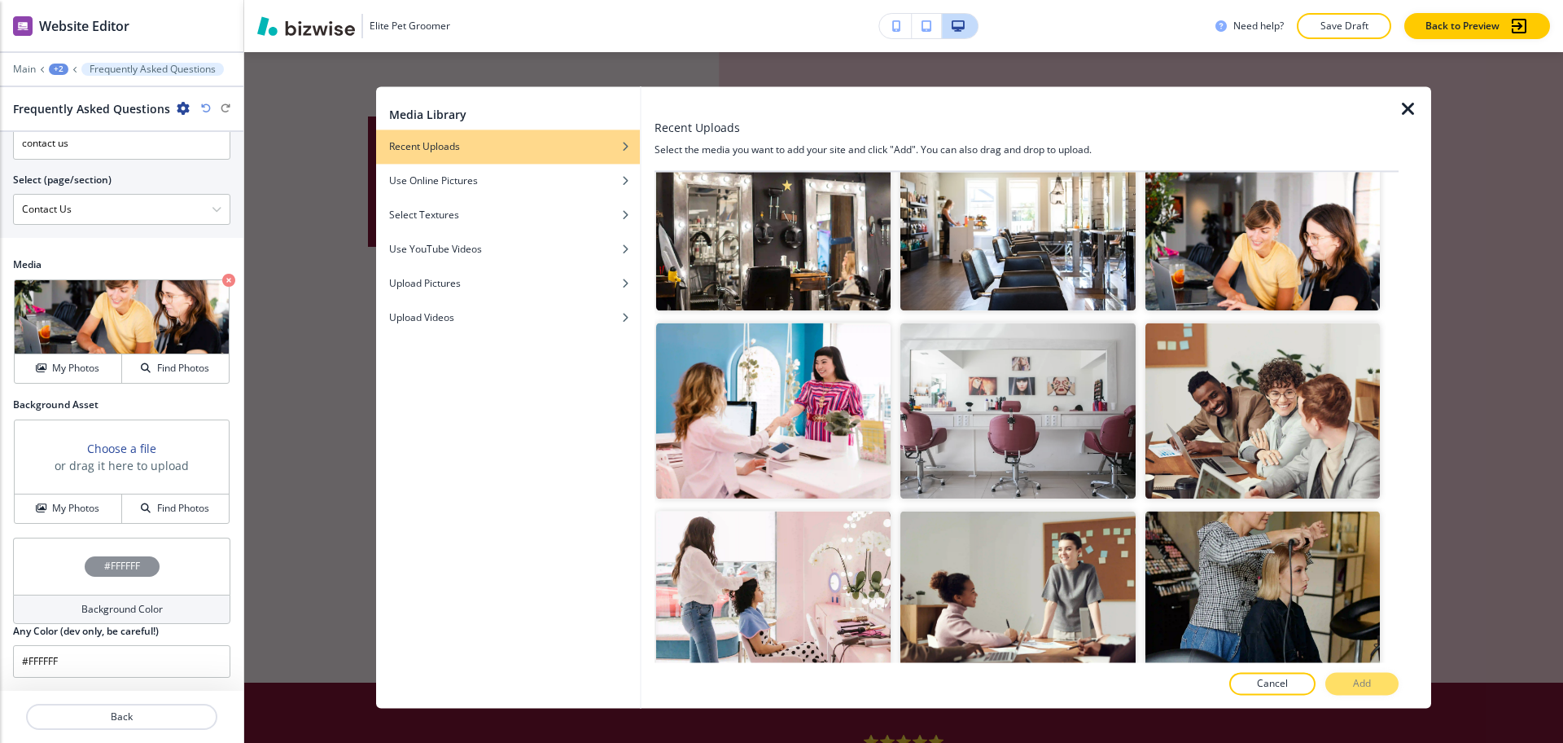
click at [1256, 200] on img "button" at bounding box center [1263, 222] width 234 height 176
click at [1354, 691] on button "Add" at bounding box center [1361, 684] width 73 height 23
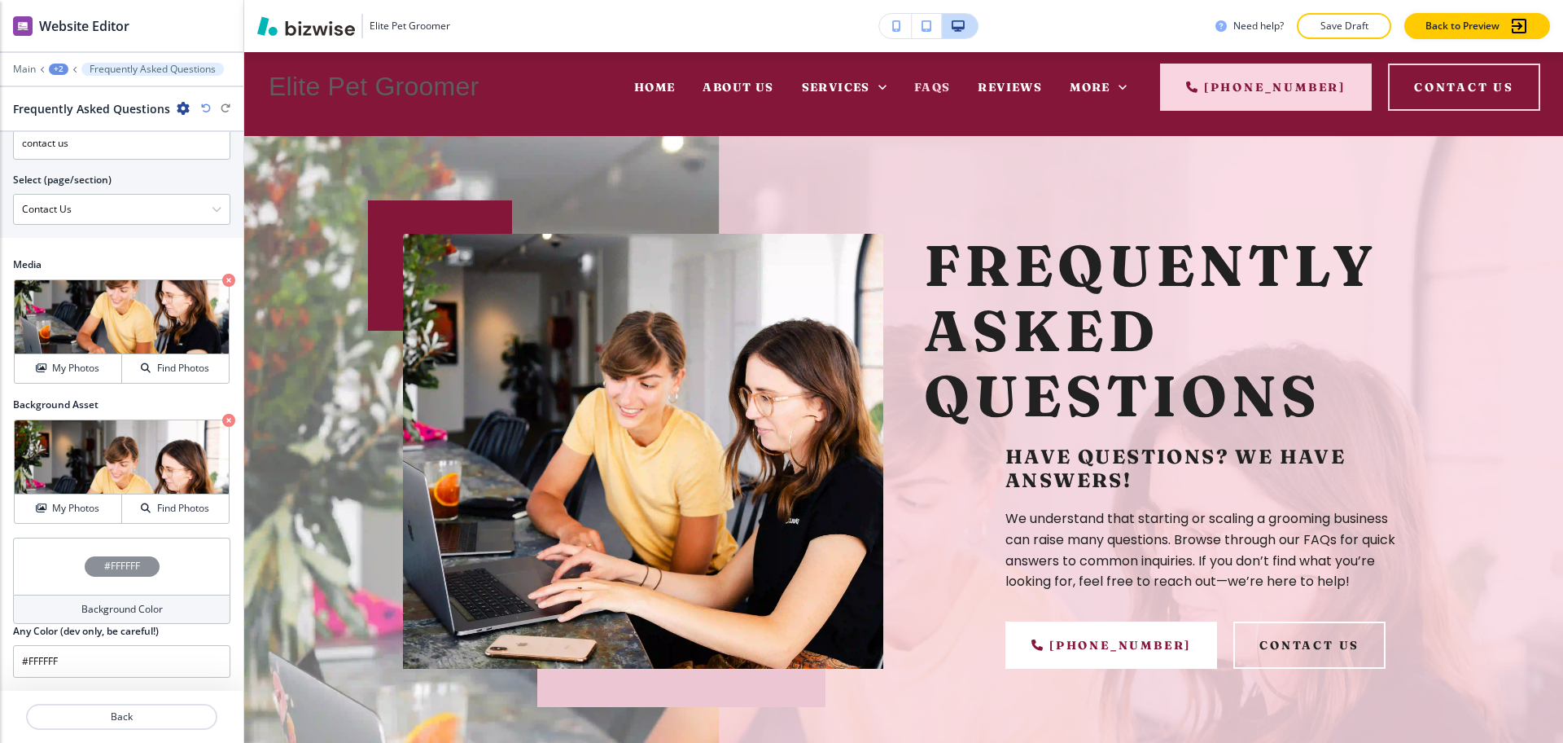
scroll to position [0, 0]
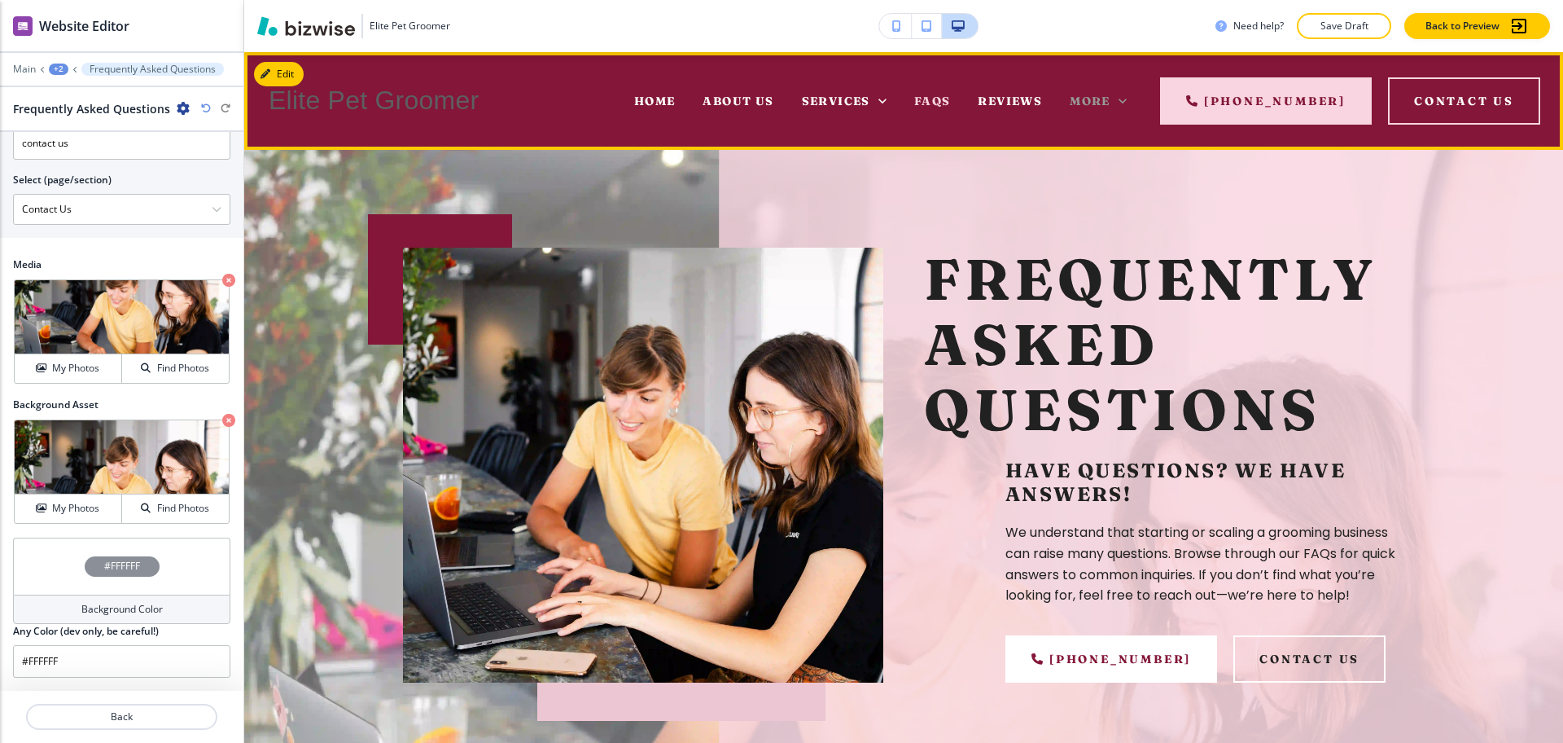
click at [1102, 95] on span "More" at bounding box center [1090, 101] width 41 height 15
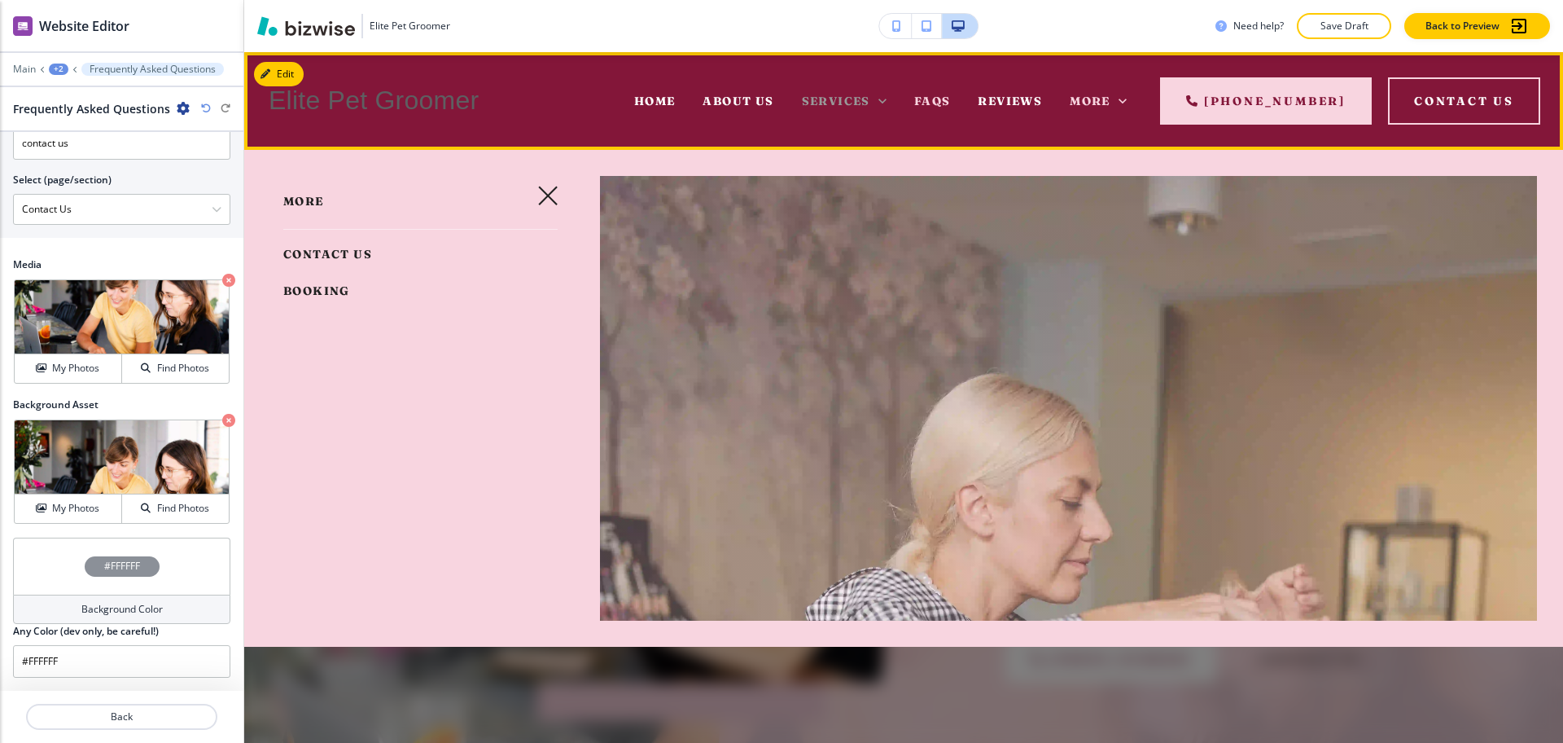
click at [820, 98] on span "Services" at bounding box center [836, 101] width 68 height 15
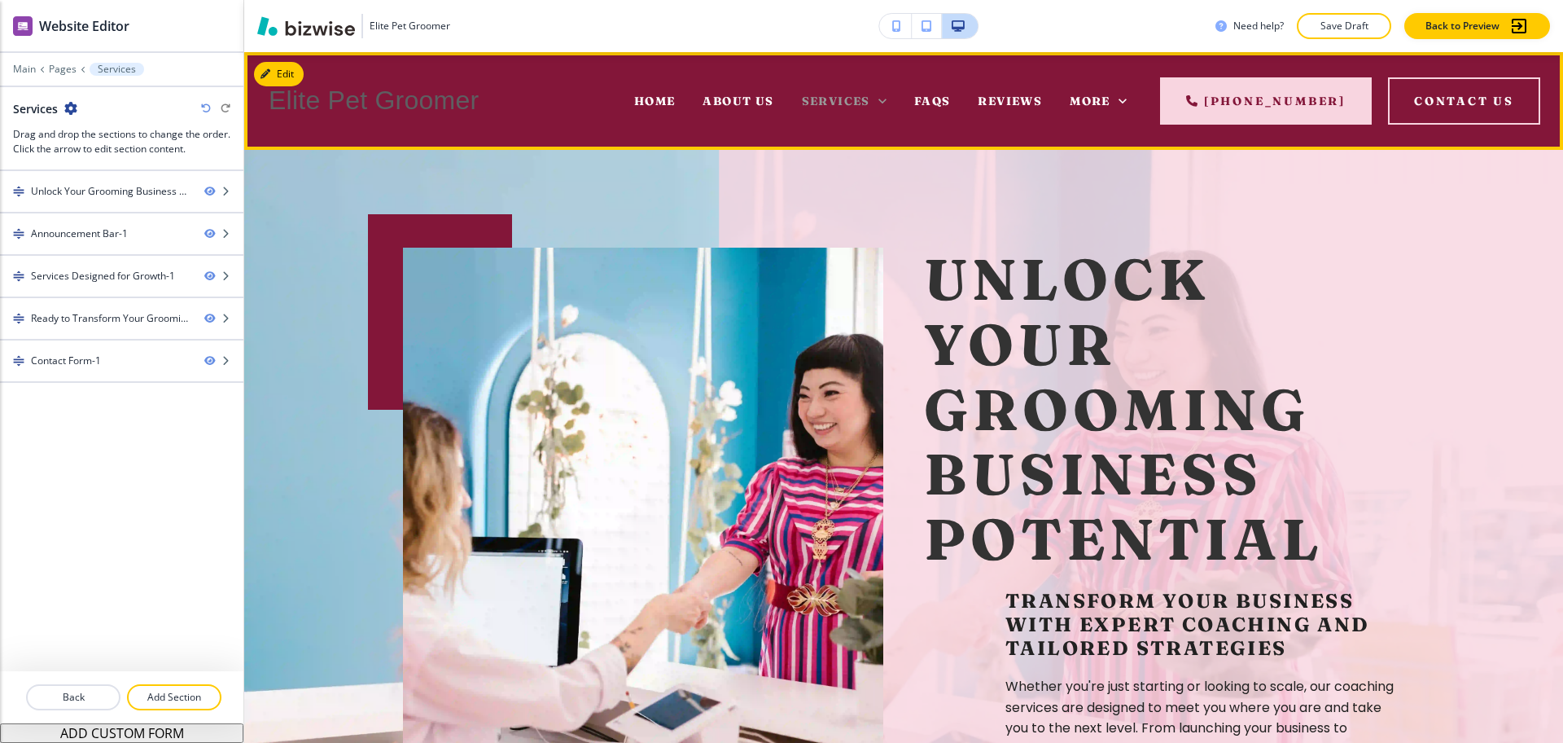
click at [860, 96] on span "Services" at bounding box center [836, 101] width 68 height 15
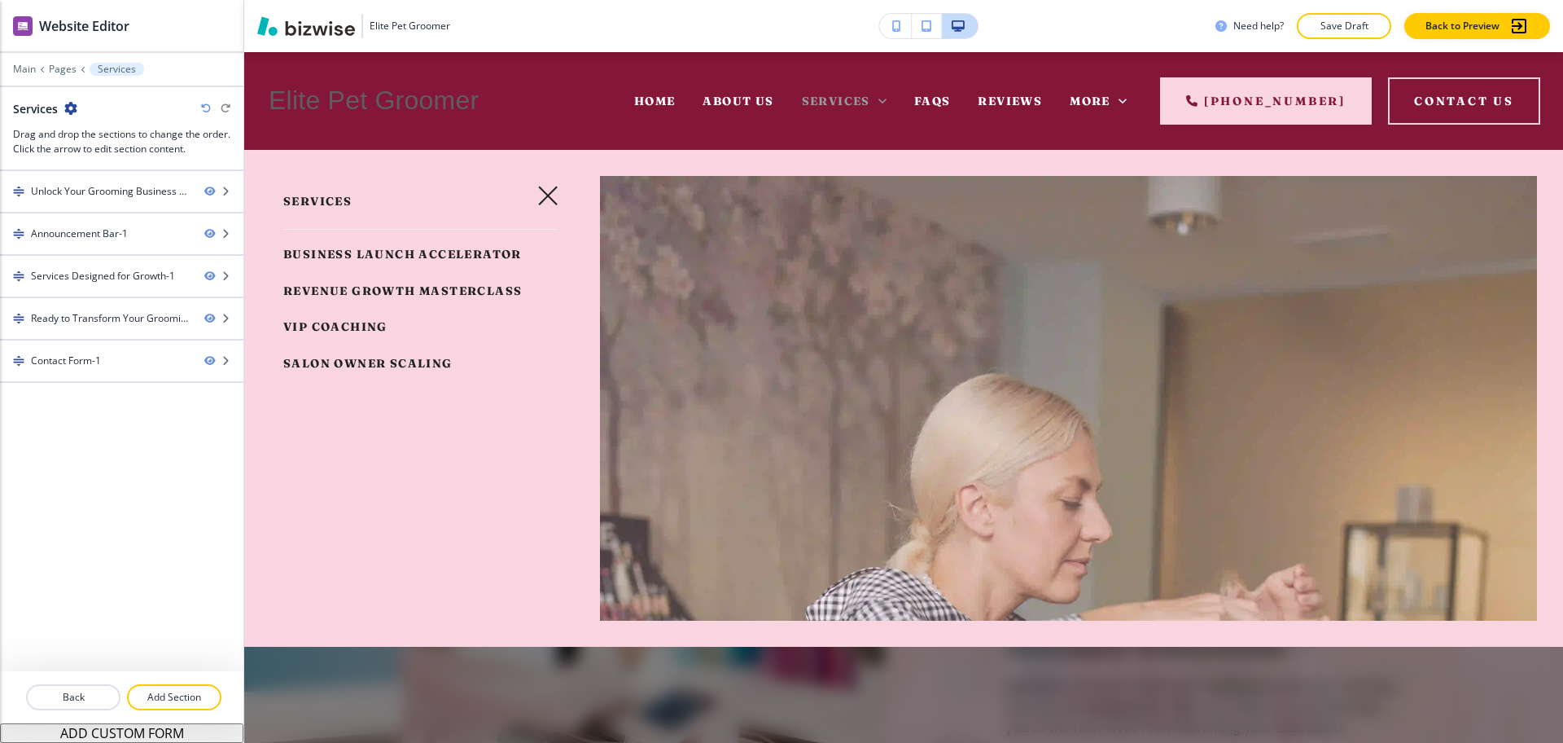
click at [834, 94] on span "Services" at bounding box center [836, 101] width 68 height 15
click at [882, 99] on icon at bounding box center [882, 101] width 16 height 16
click at [541, 188] on icon "button" at bounding box center [548, 196] width 20 height 20
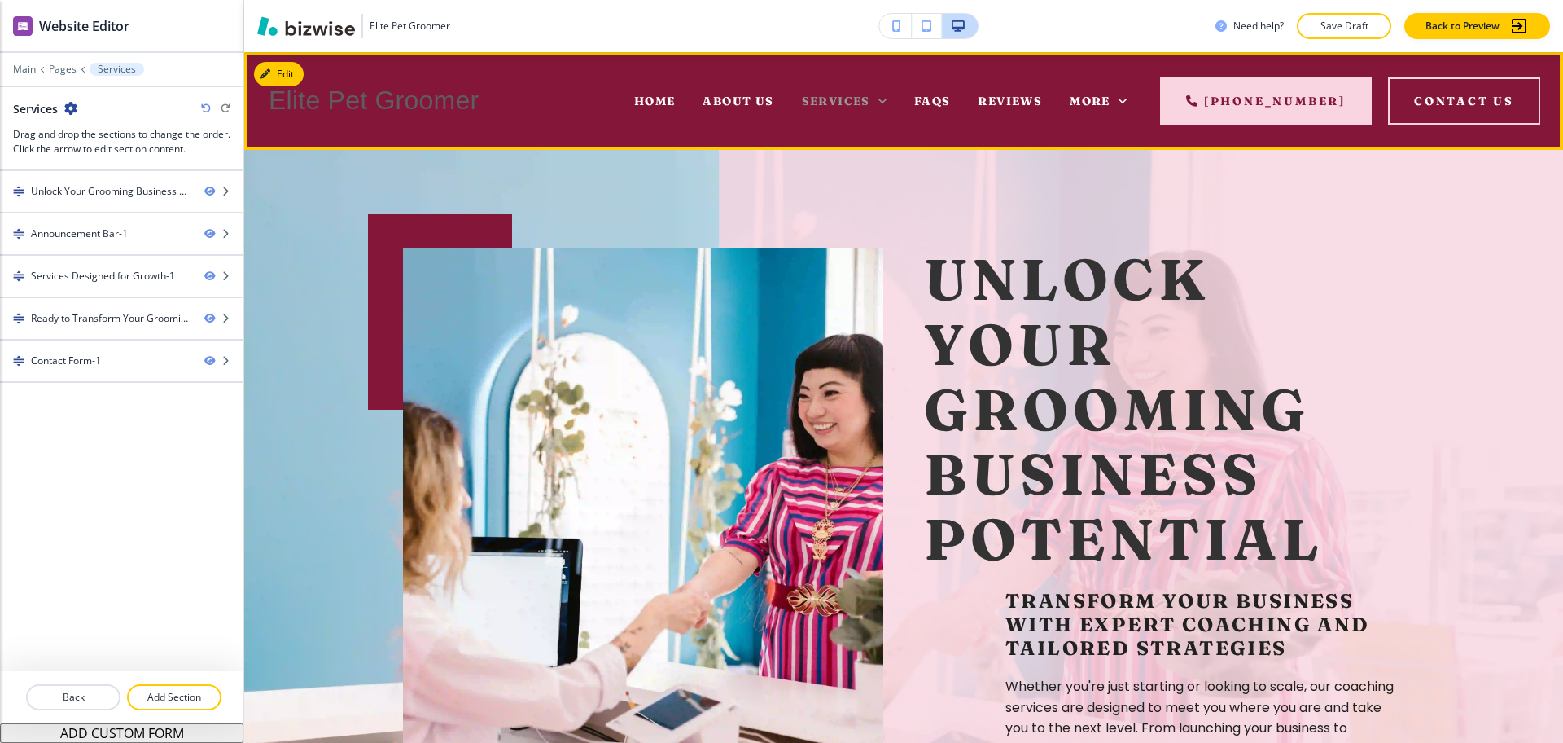
click at [832, 106] on span "Services" at bounding box center [836, 101] width 68 height 15
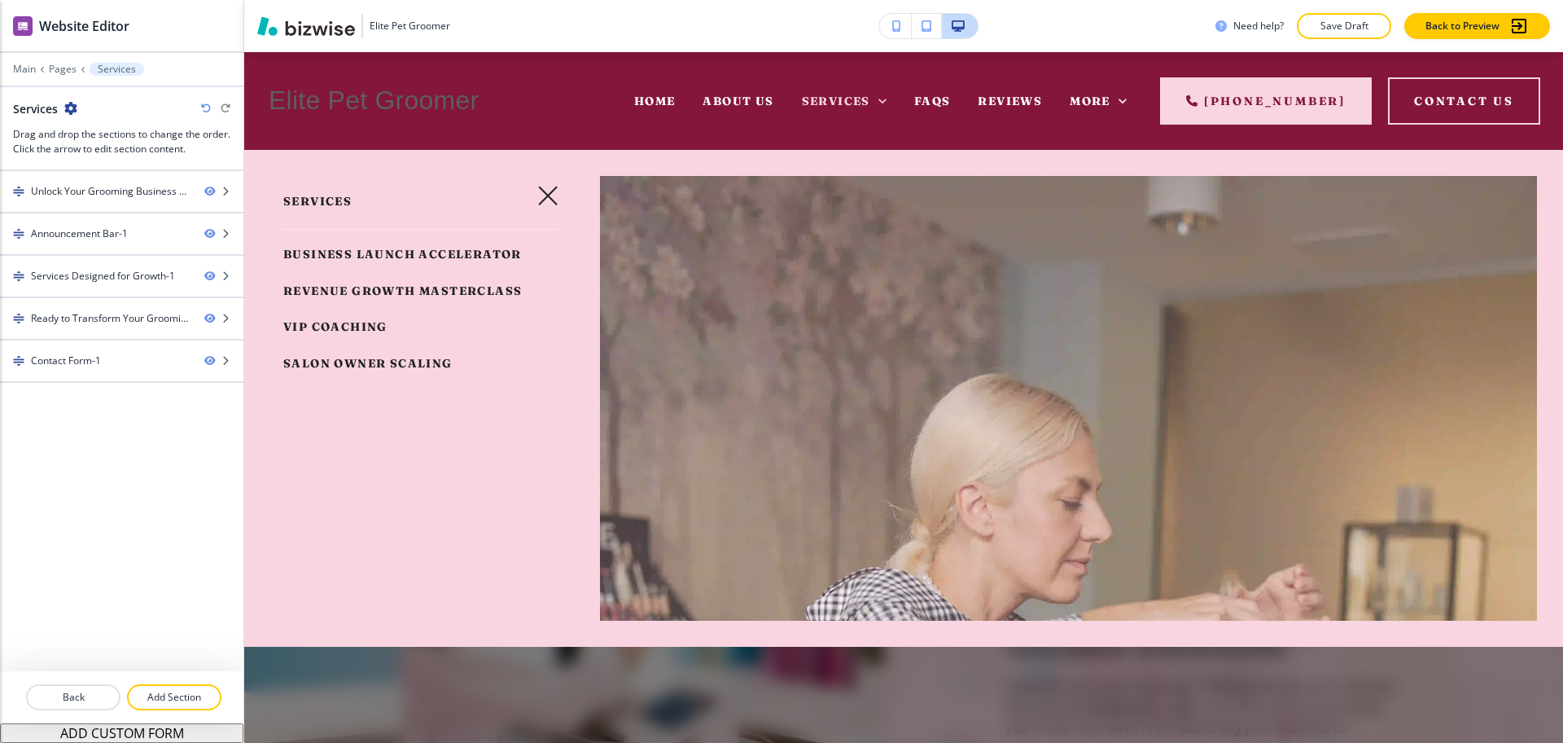
click at [547, 190] on icon "button" at bounding box center [548, 196] width 20 height 20
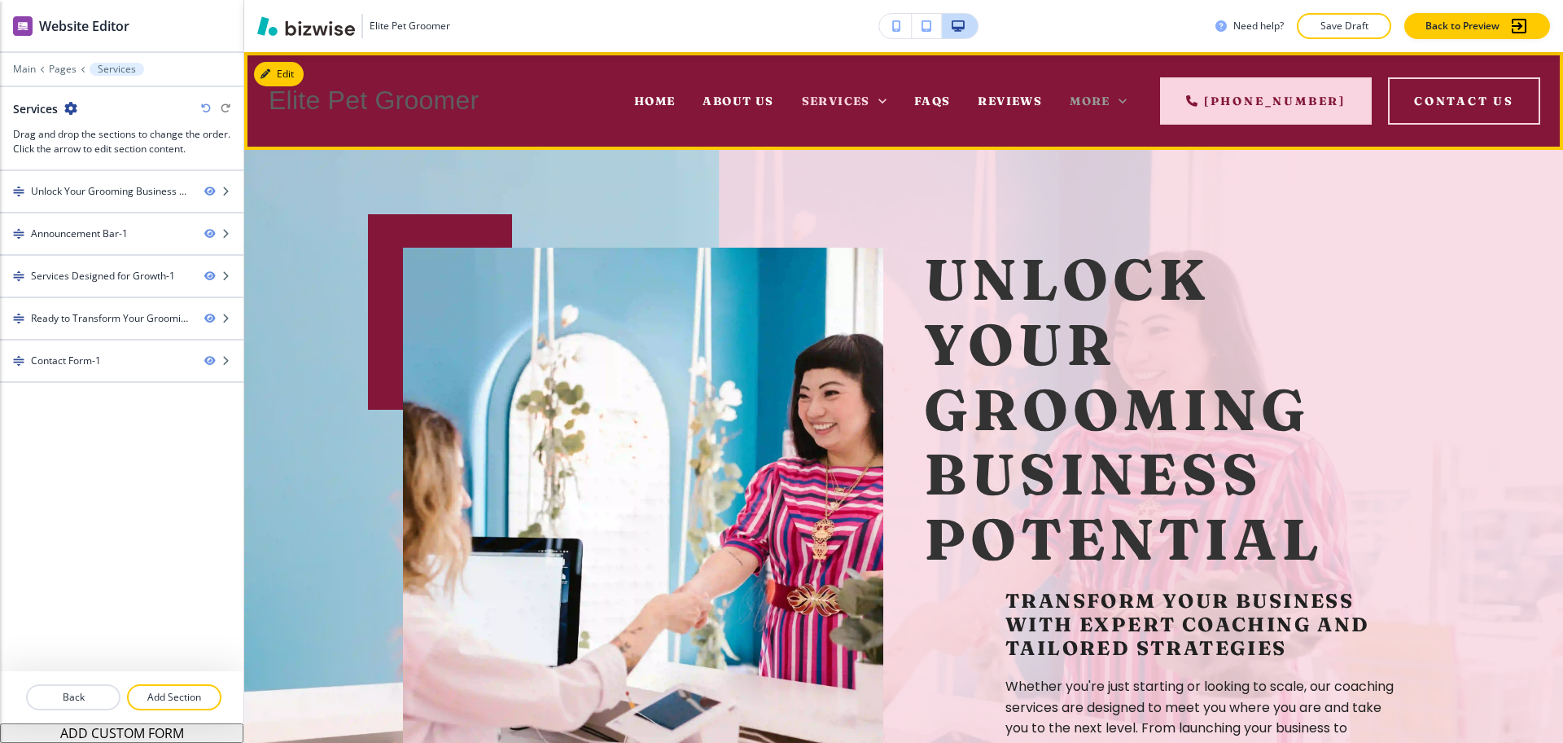
click at [1102, 99] on span "More" at bounding box center [1090, 101] width 41 height 15
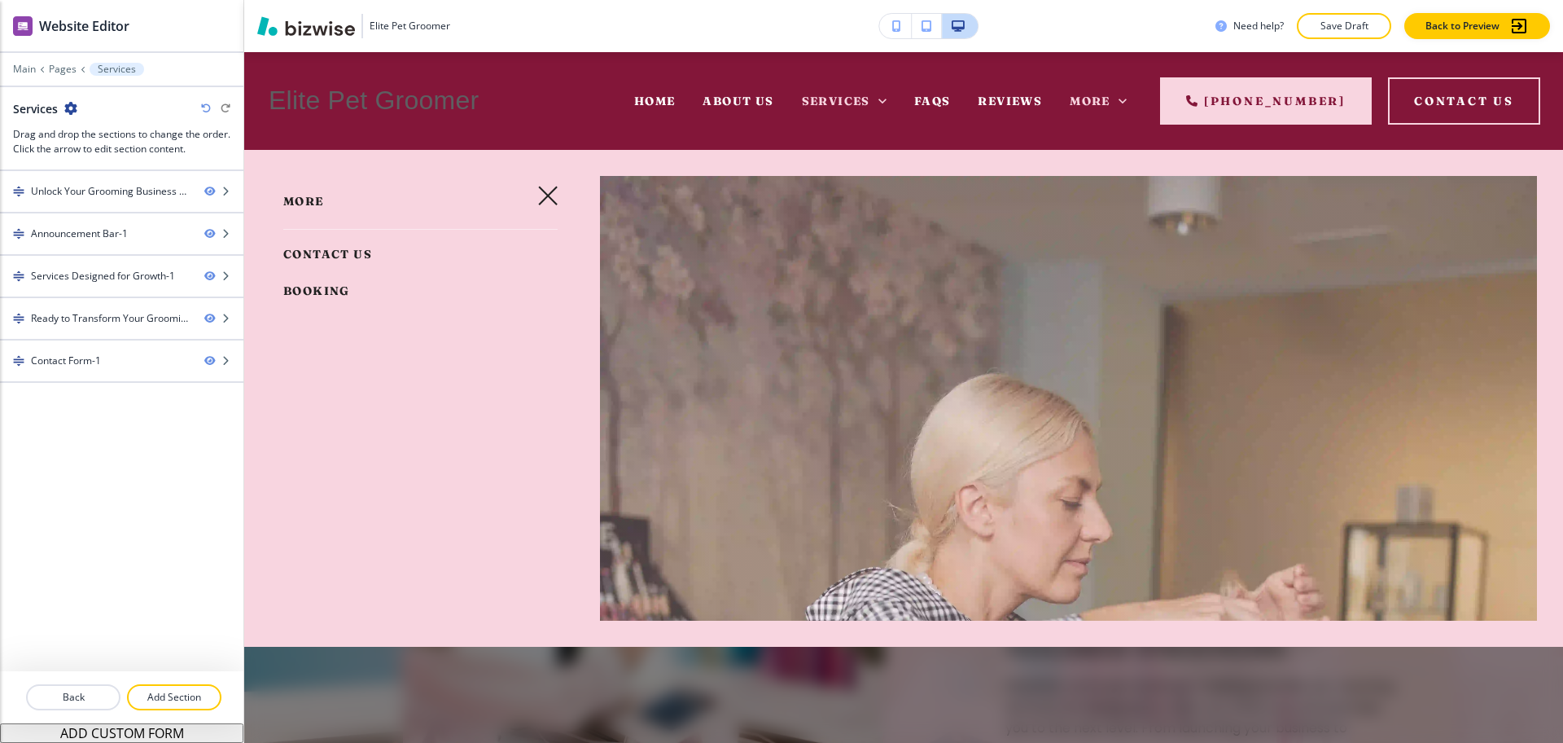
click at [335, 256] on span "Contact Us" at bounding box center [327, 254] width 89 height 15
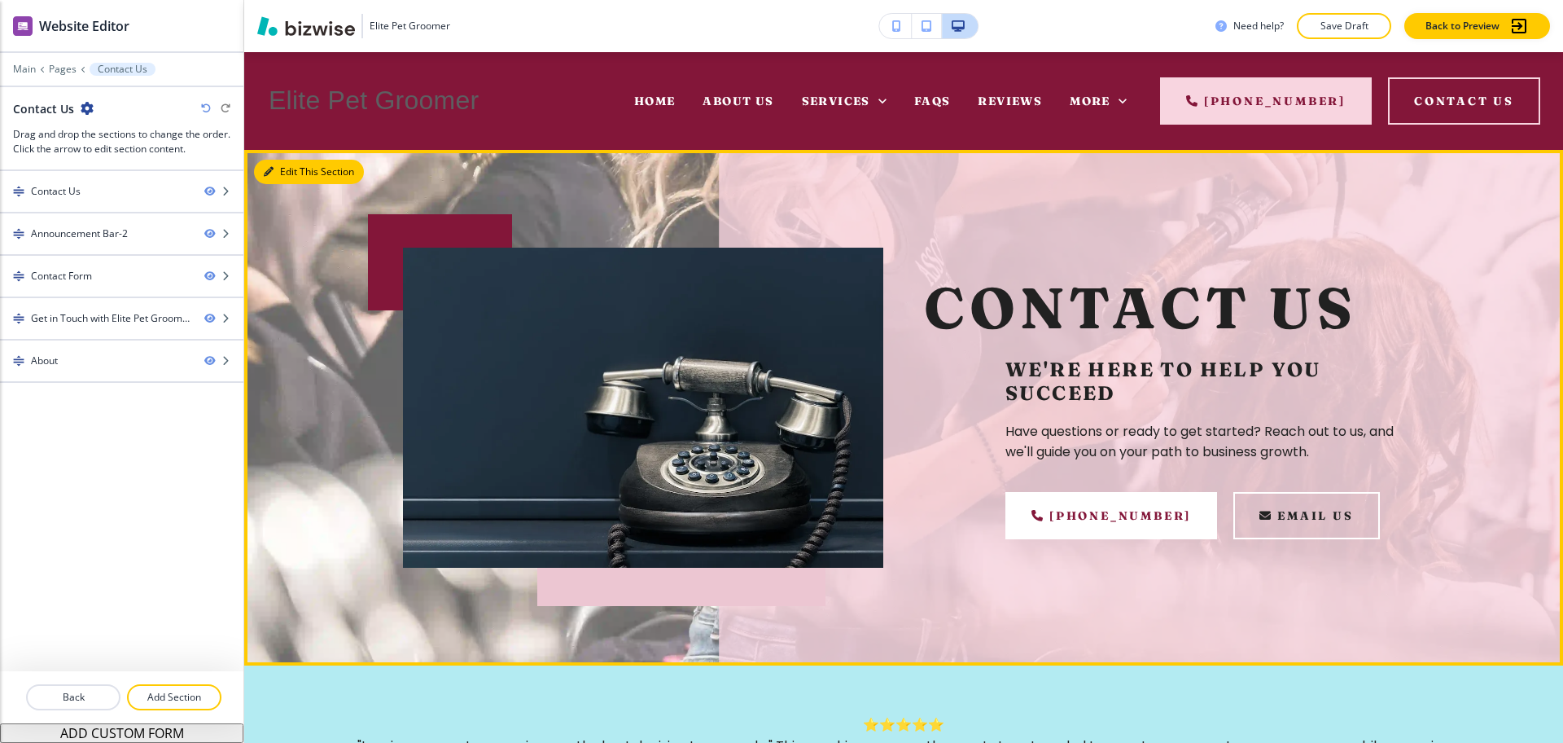
click at [289, 164] on button "Edit This Section" at bounding box center [309, 172] width 110 height 24
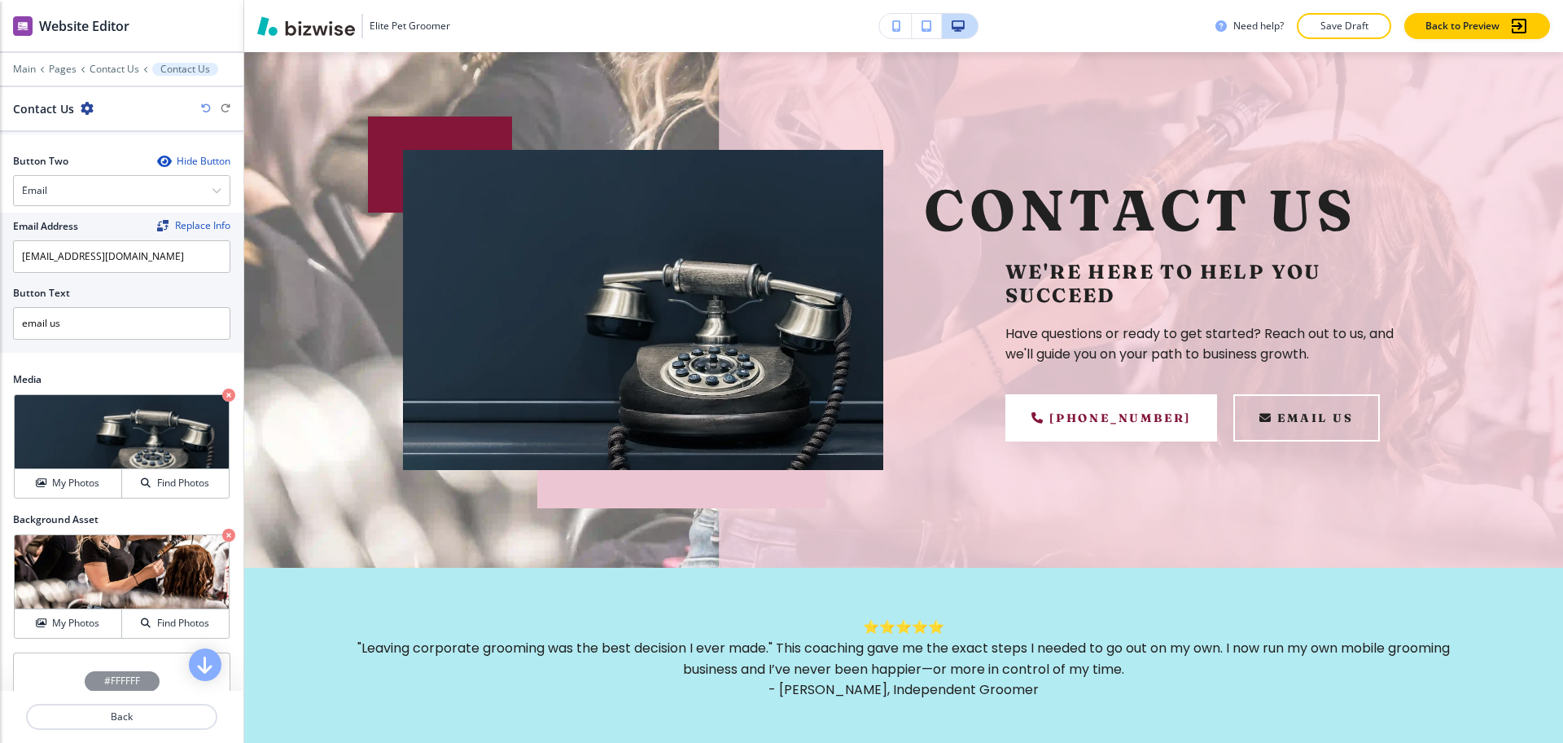
scroll to position [712, 0]
click at [66, 615] on h4 "My Photos" at bounding box center [75, 622] width 47 height 15
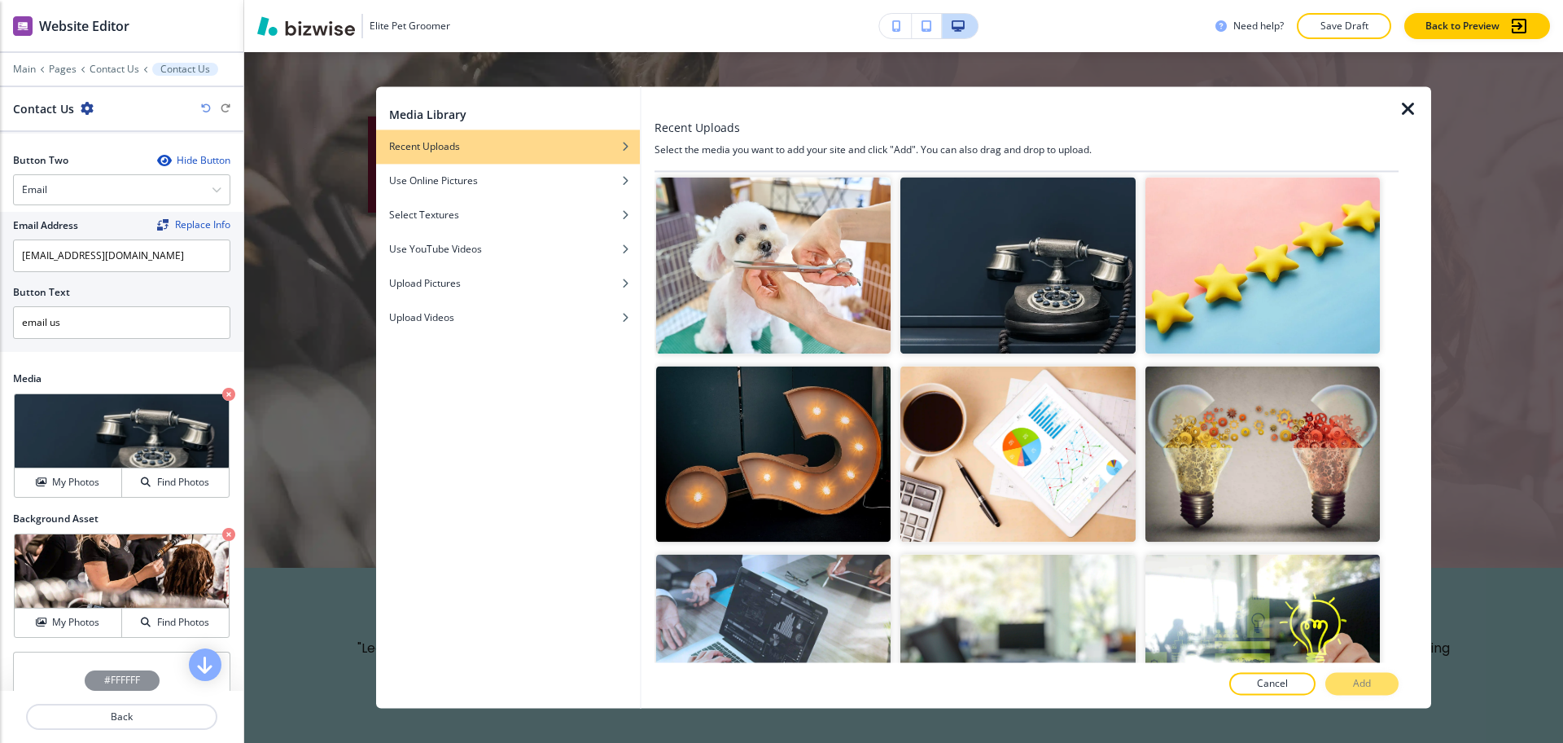
scroll to position [2074, 0]
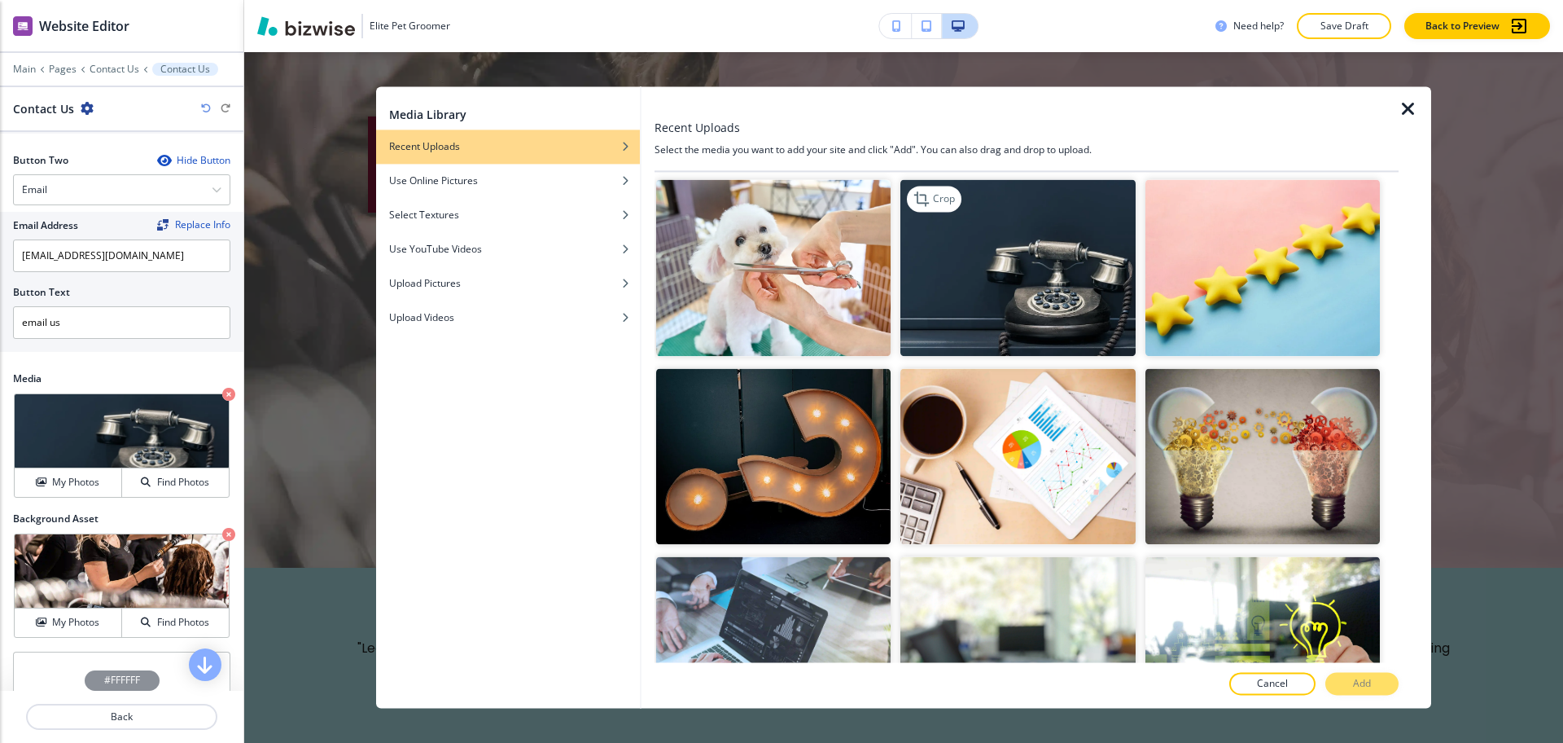
click at [1019, 248] on img "button" at bounding box center [1017, 268] width 234 height 176
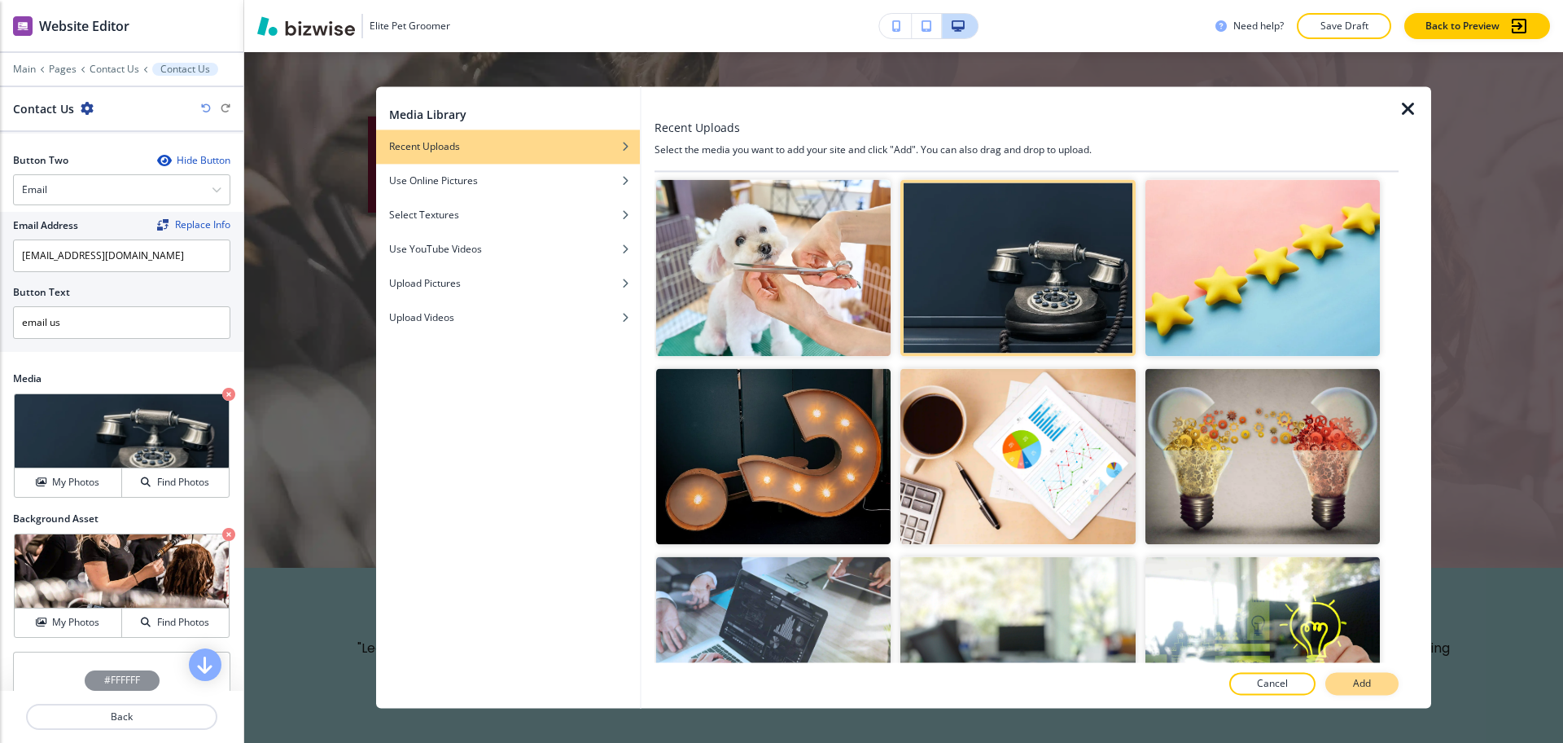
click at [1343, 681] on button "Add" at bounding box center [1361, 684] width 73 height 23
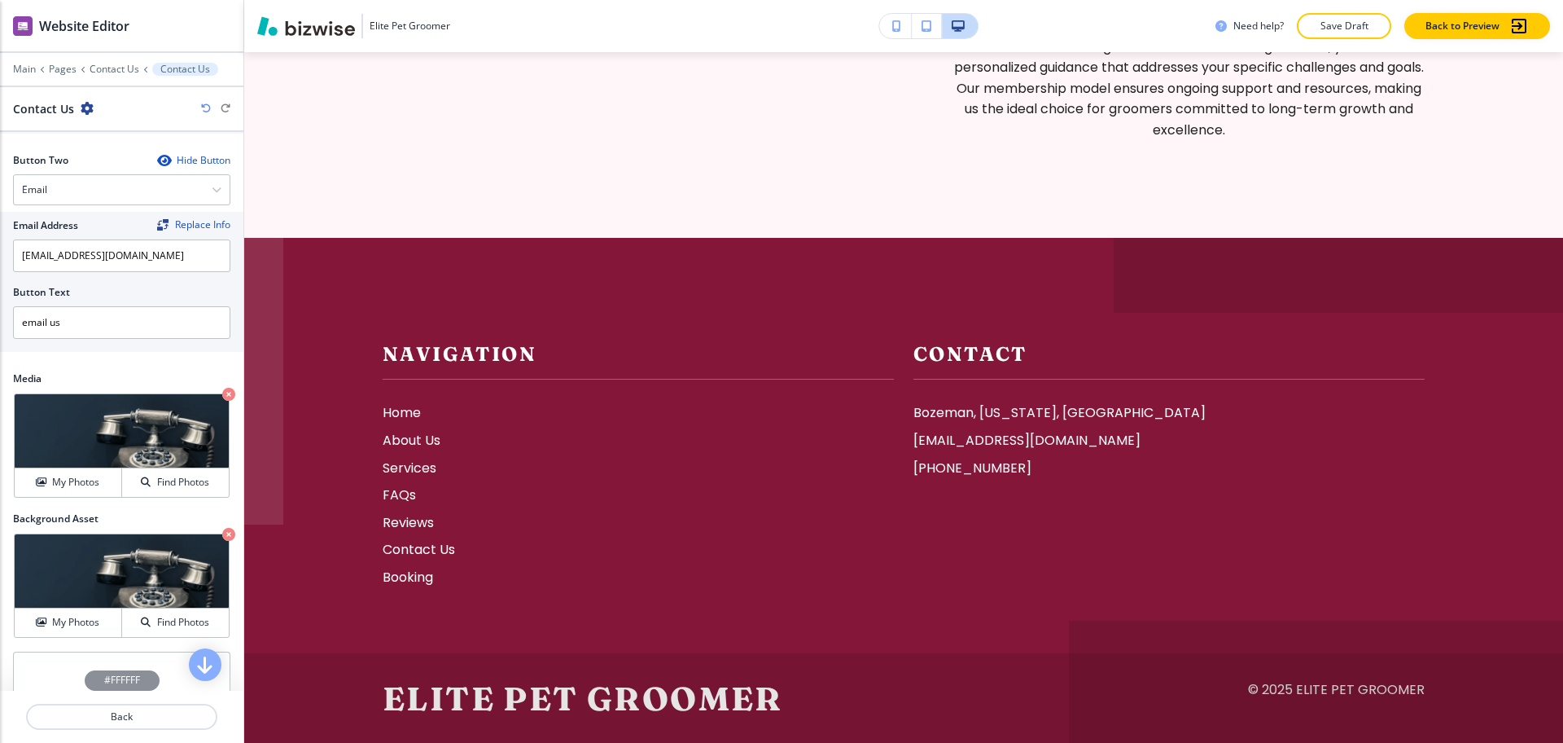
scroll to position [2673, 0]
